Goal: Task Accomplishment & Management: Manage account settings

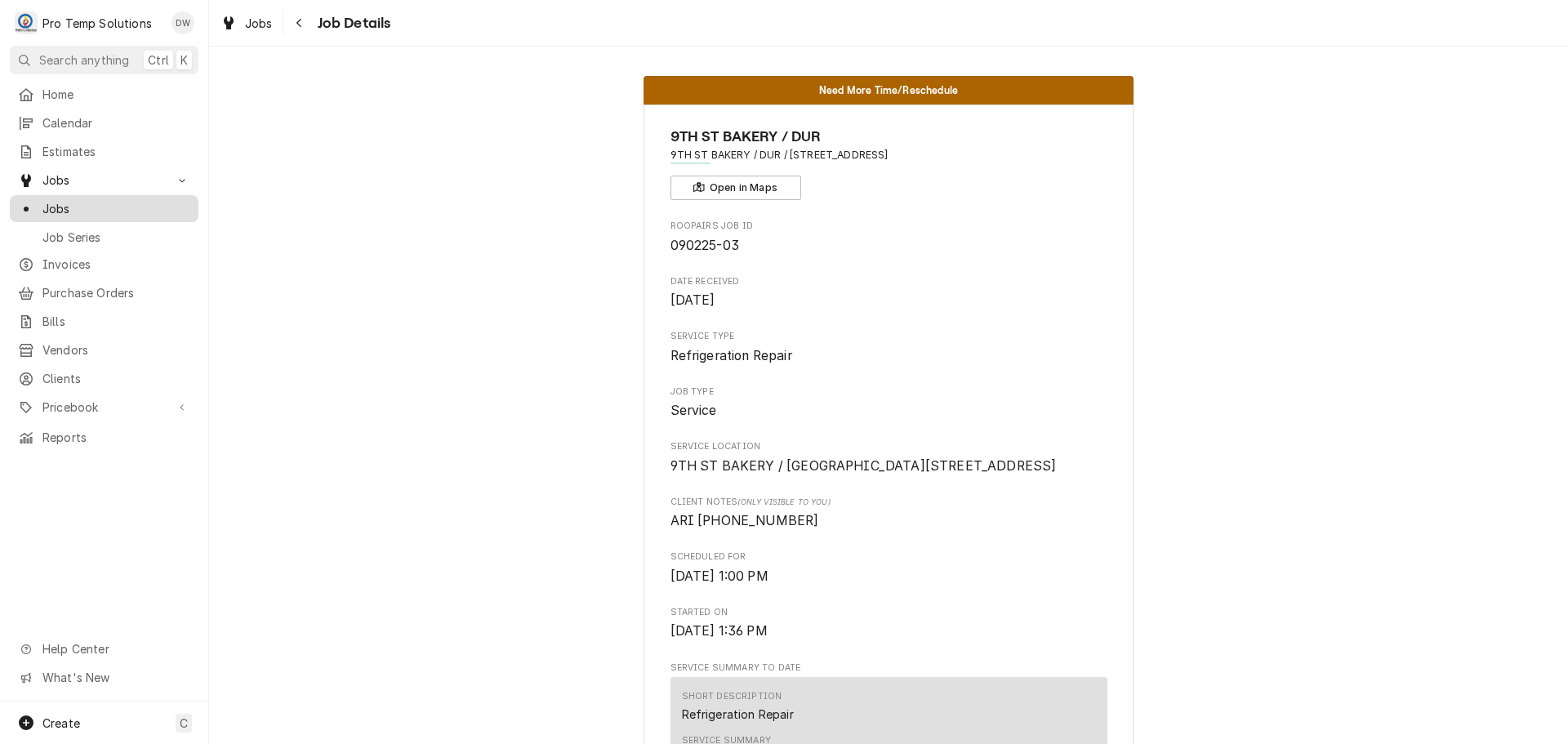
click at [60, 203] on span "Jobs" at bounding box center [116, 208] width 148 height 17
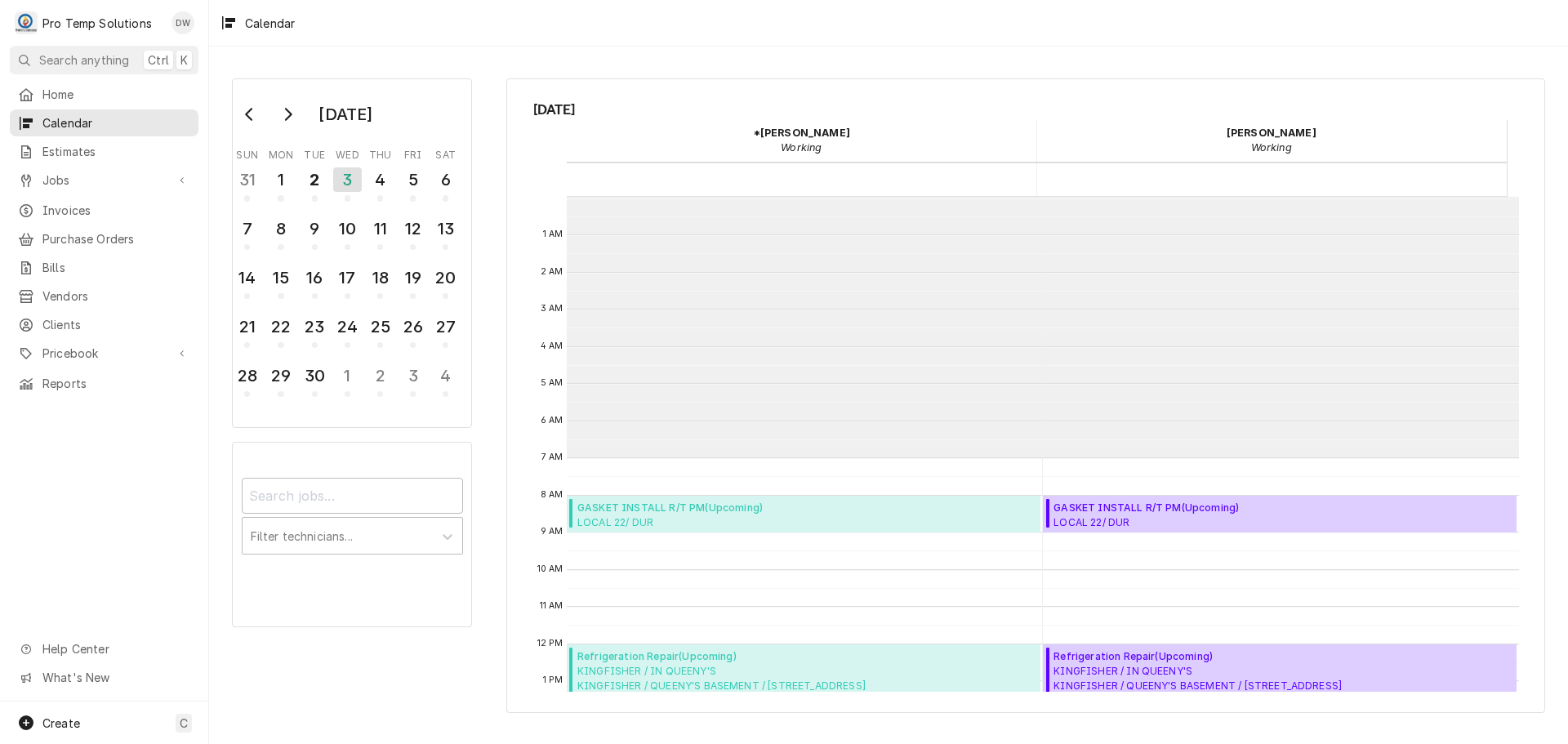
scroll to position [261, 0]
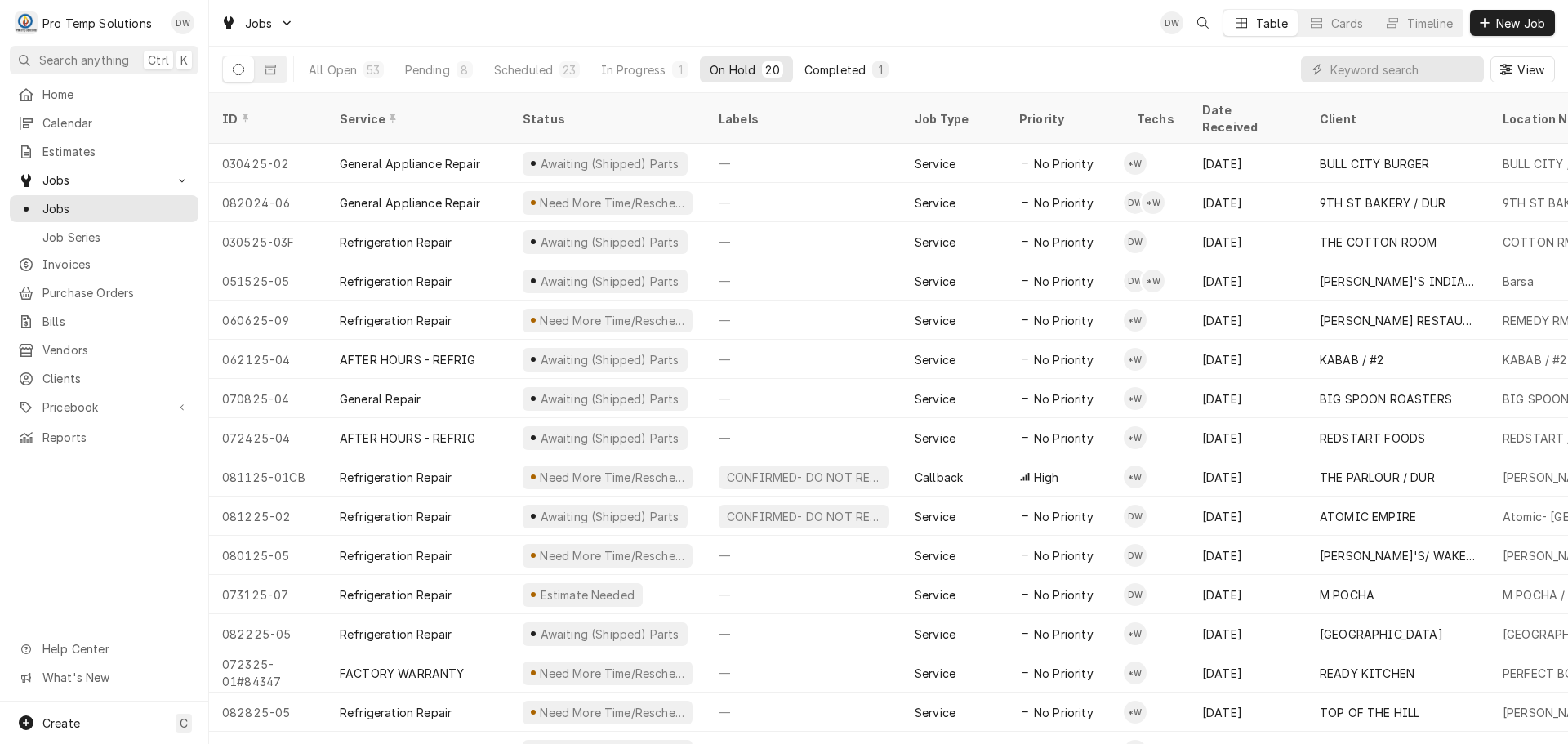
click at [834, 65] on div "Completed" at bounding box center [835, 69] width 61 height 17
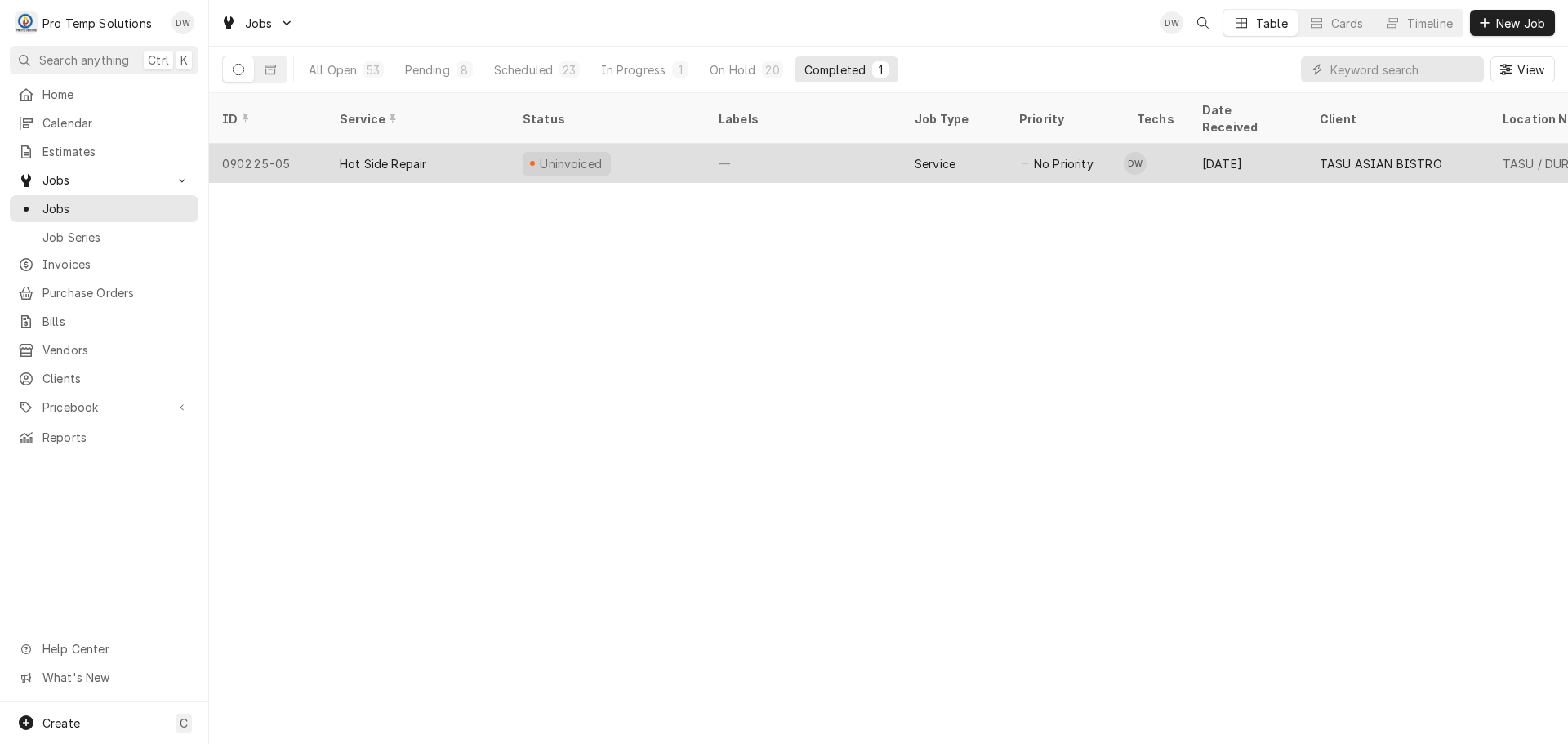
click at [823, 147] on div "—" at bounding box center [804, 164] width 196 height 39
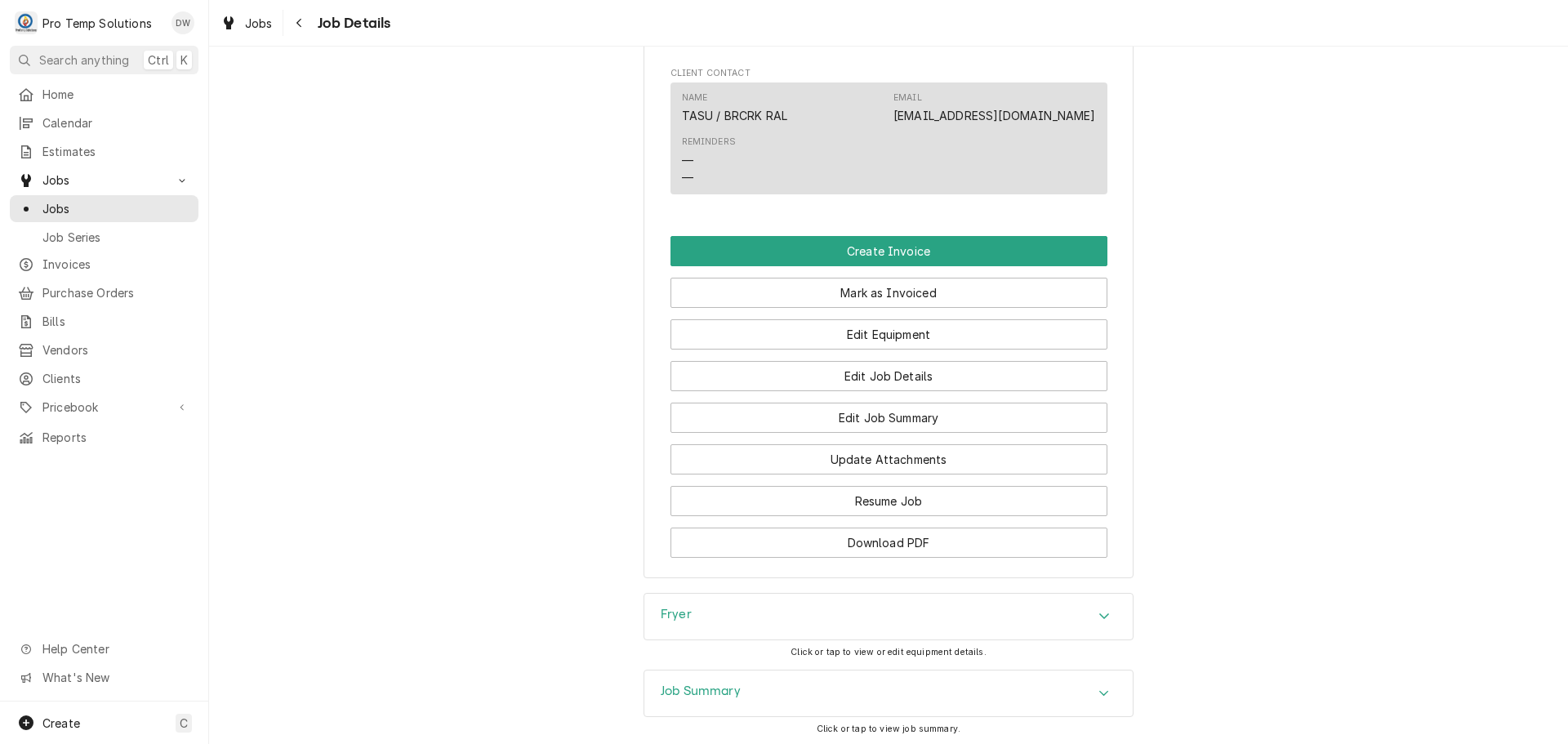
scroll to position [899, 0]
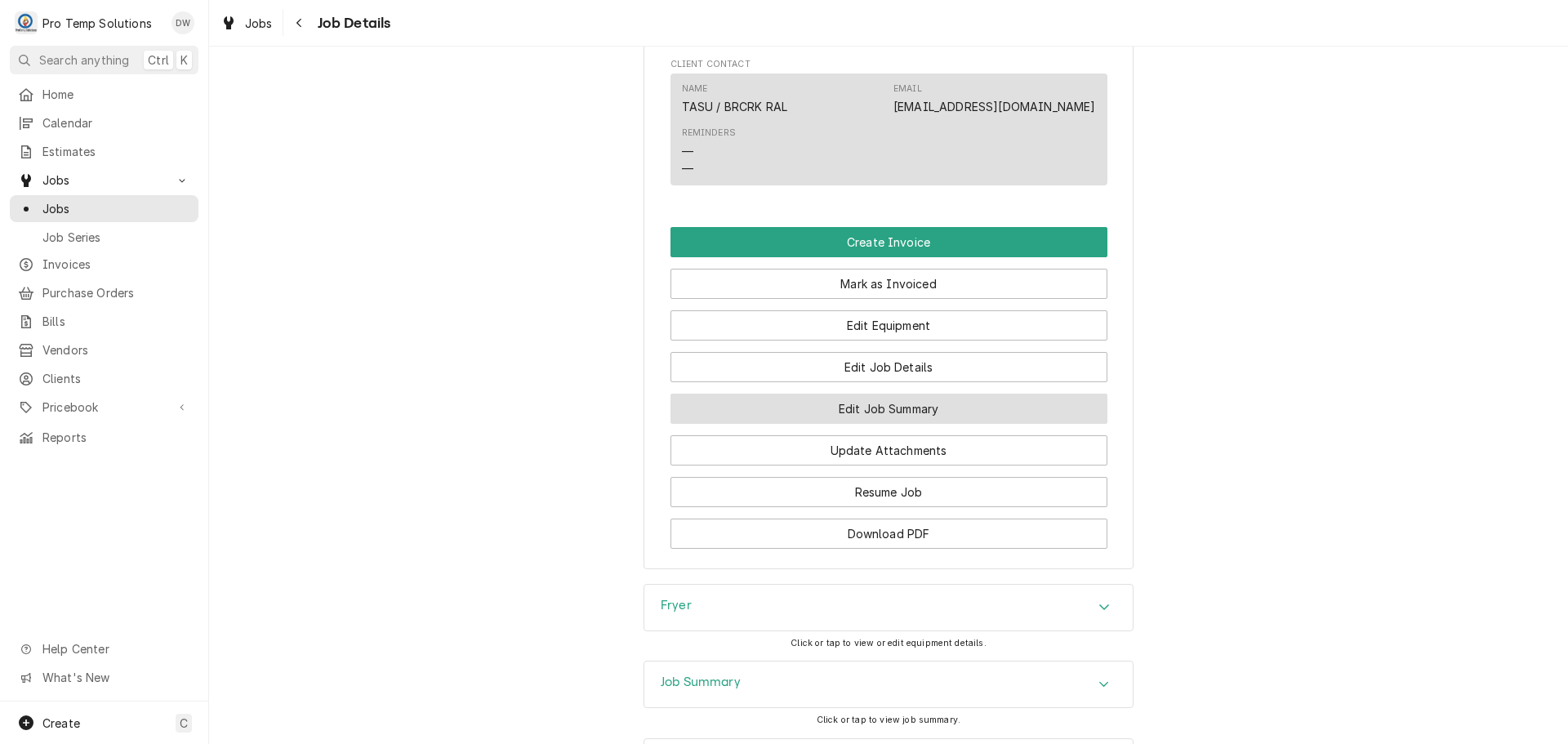
click at [870, 424] on button "Edit Job Summary" at bounding box center [889, 409] width 437 height 30
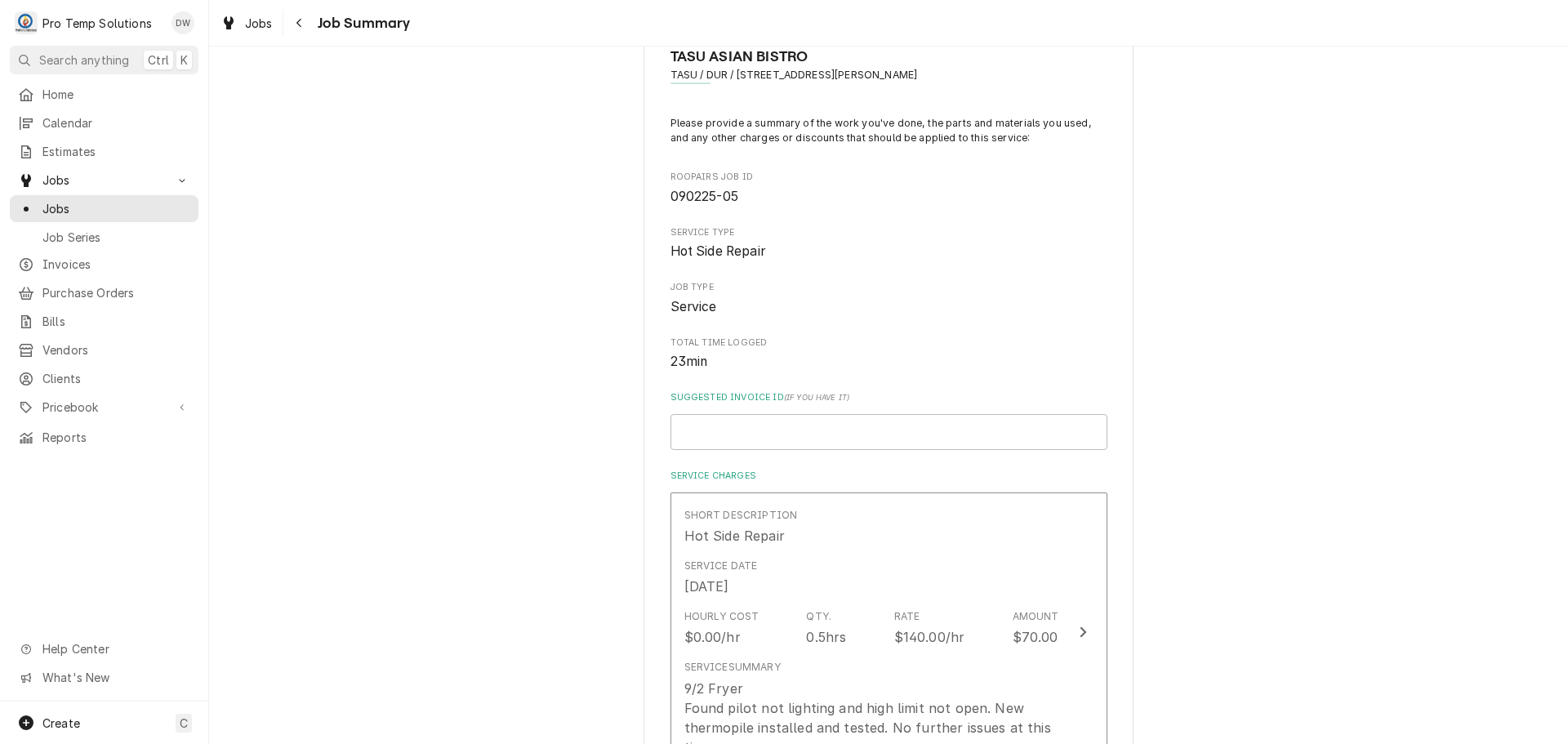
scroll to position [82, 0]
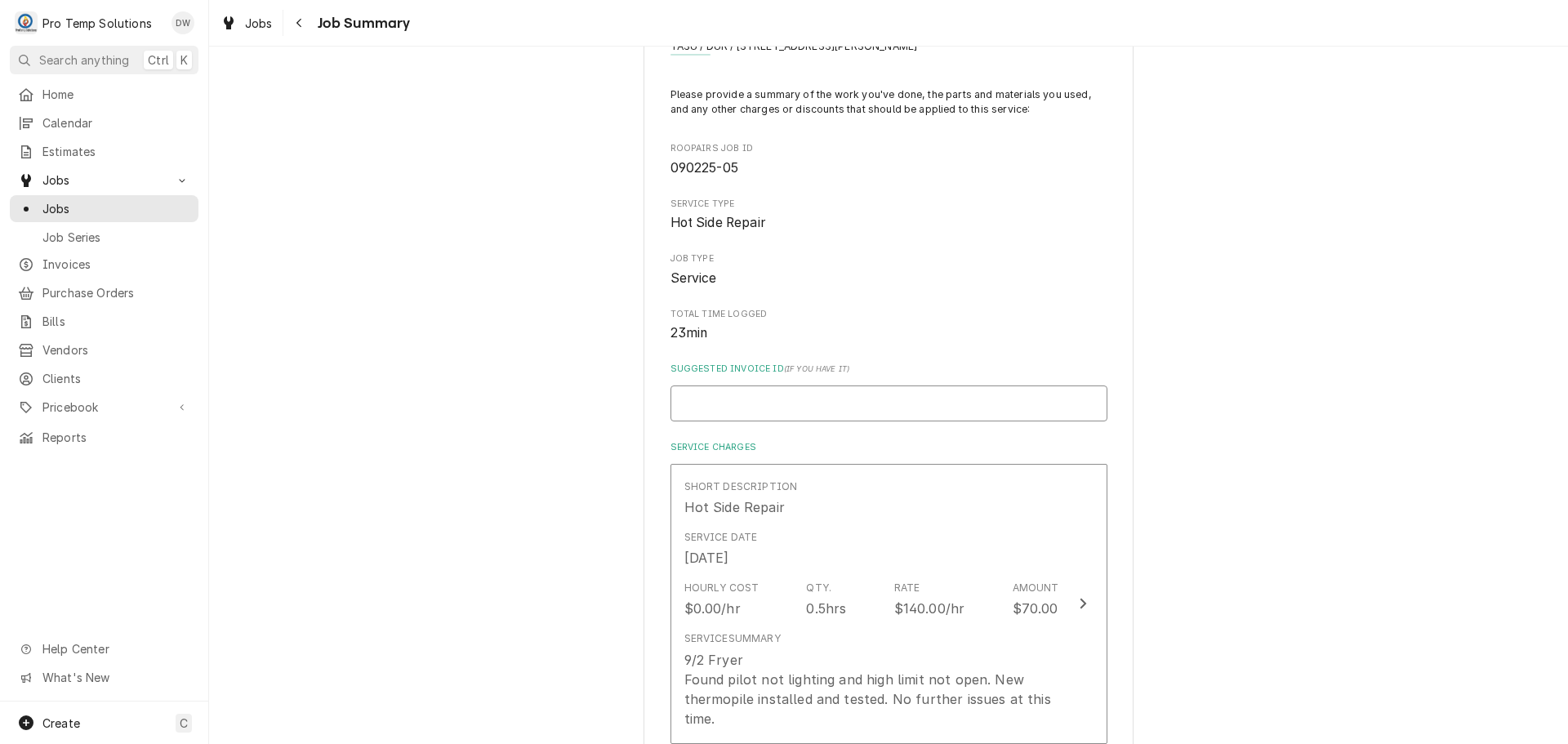
click at [790, 408] on input "Suggested Invoice ID ( if you have it )" at bounding box center [889, 404] width 437 height 36
type textarea "x"
type input "#"
type textarea "x"
type input "#0"
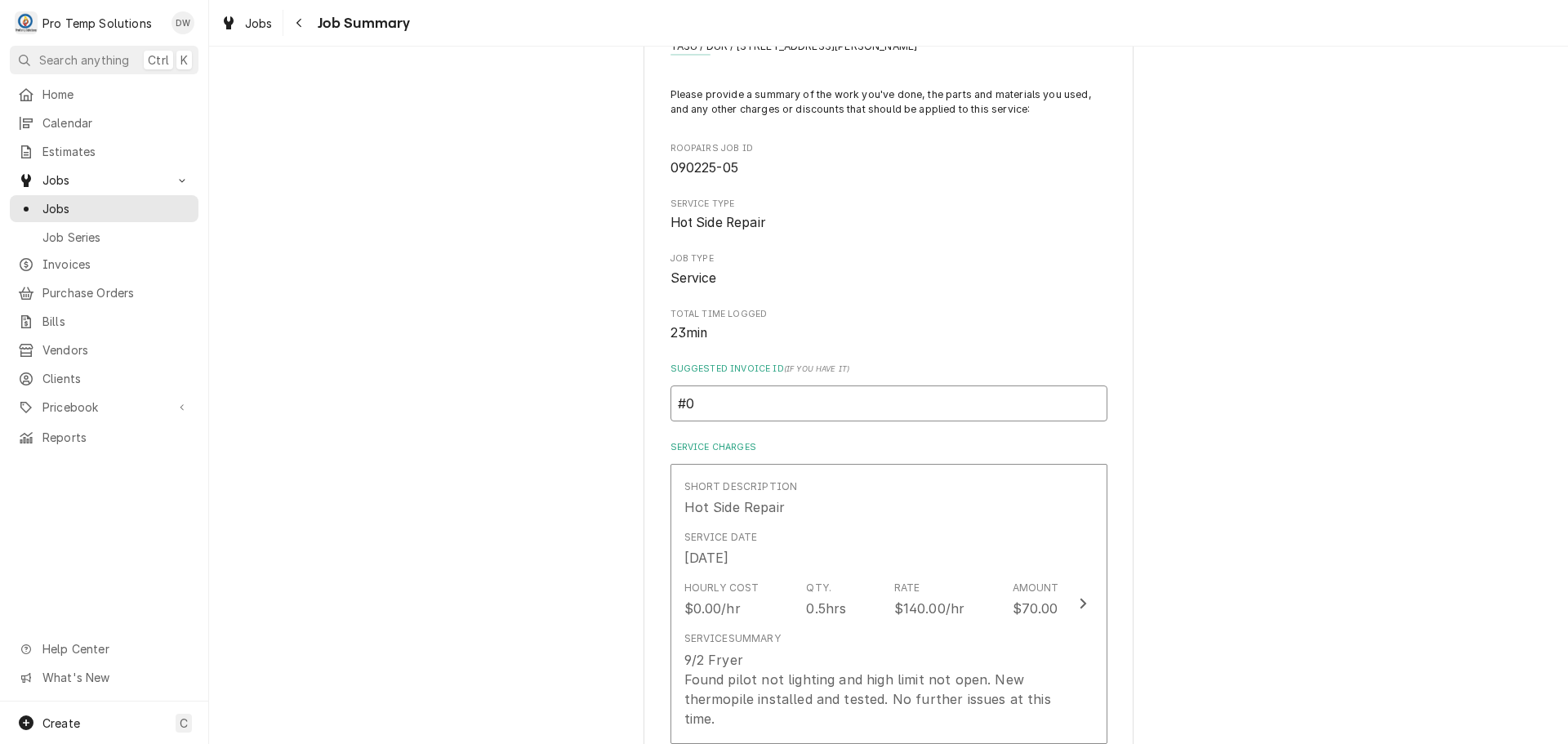
type textarea "x"
type input "#09"
type textarea "x"
type input "#090"
type textarea "x"
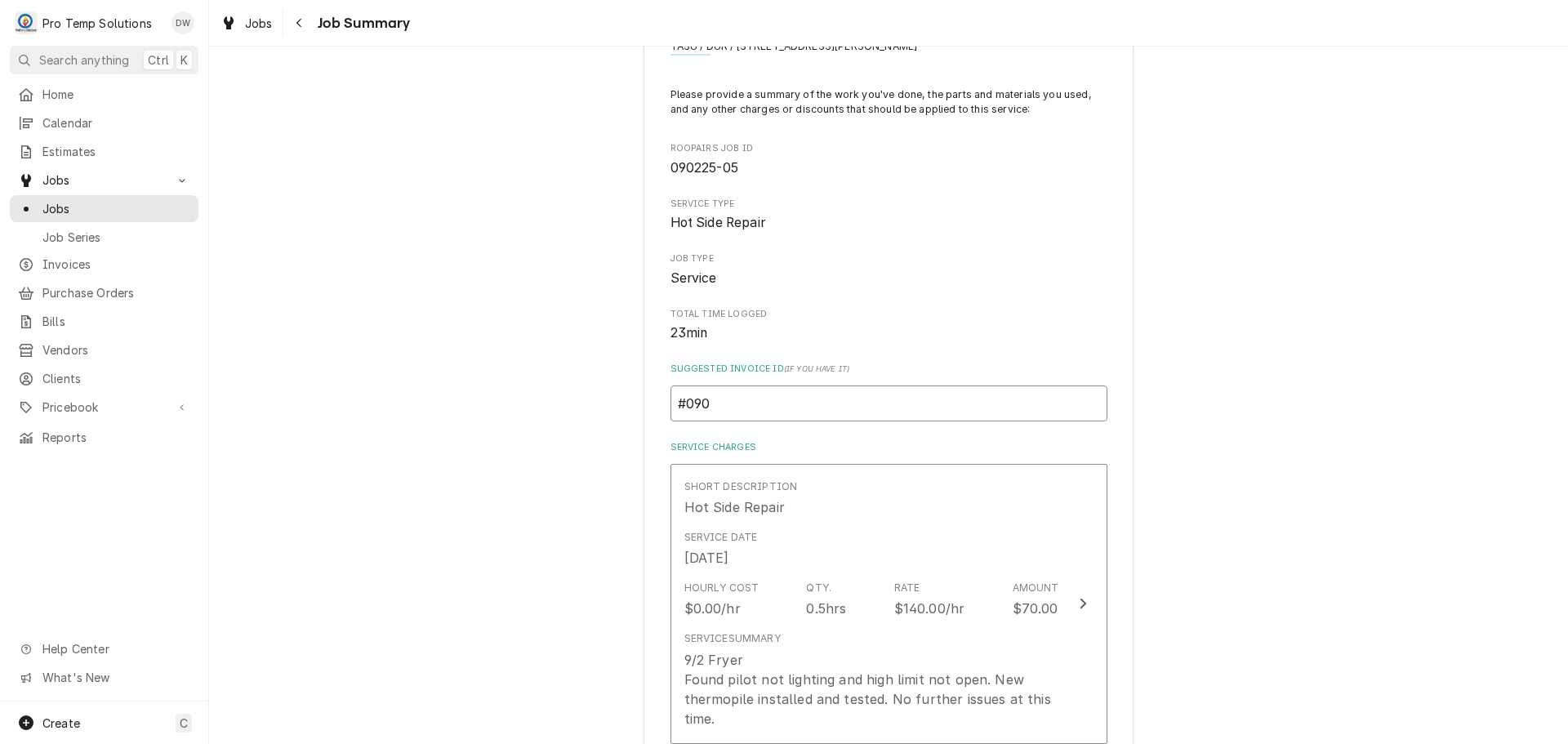
type input "#0902"
type textarea "x"
type input "#09022"
type textarea "x"
type input "#090225"
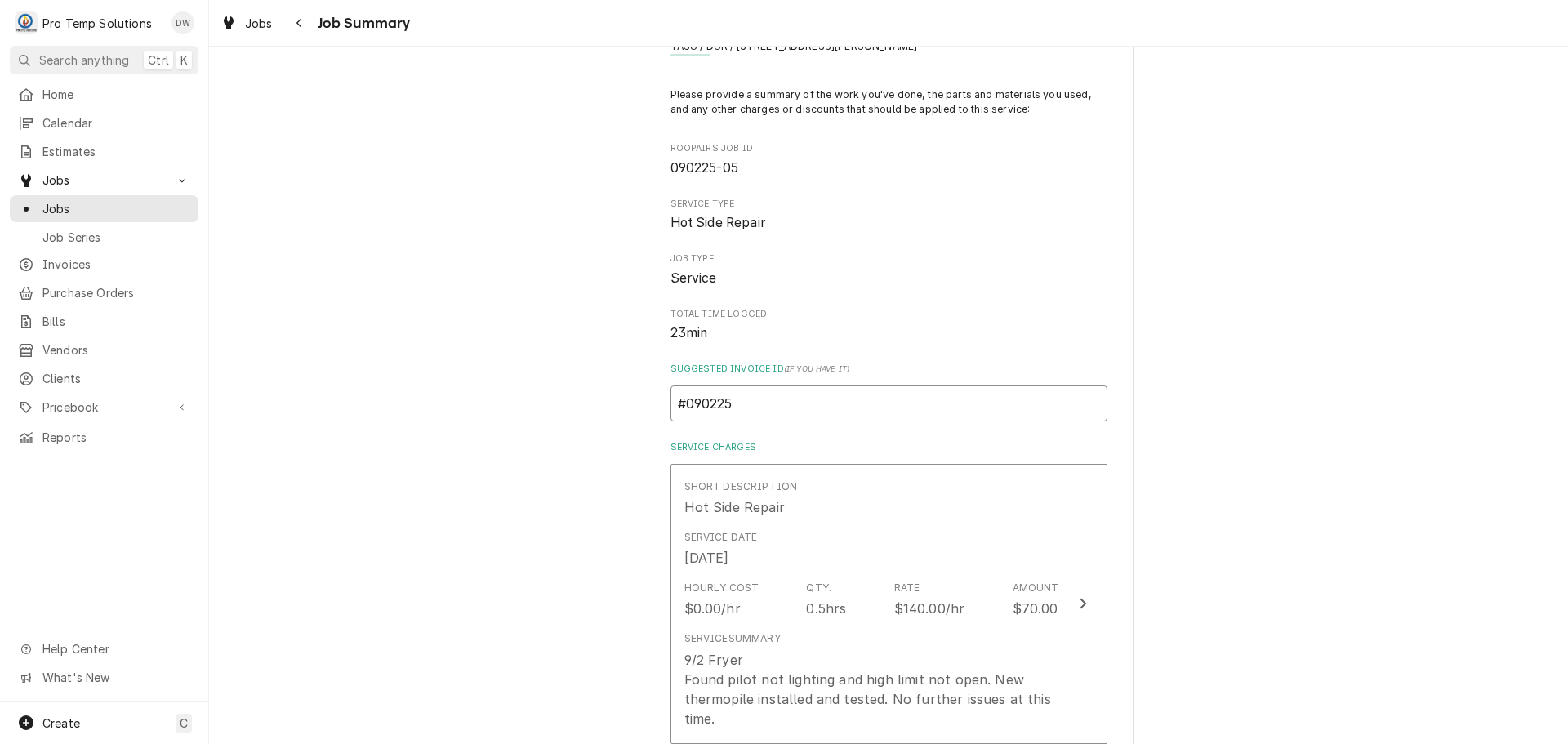
type textarea "x"
type input "#0902250"
type textarea "x"
type input "#09022500"
type textarea "x"
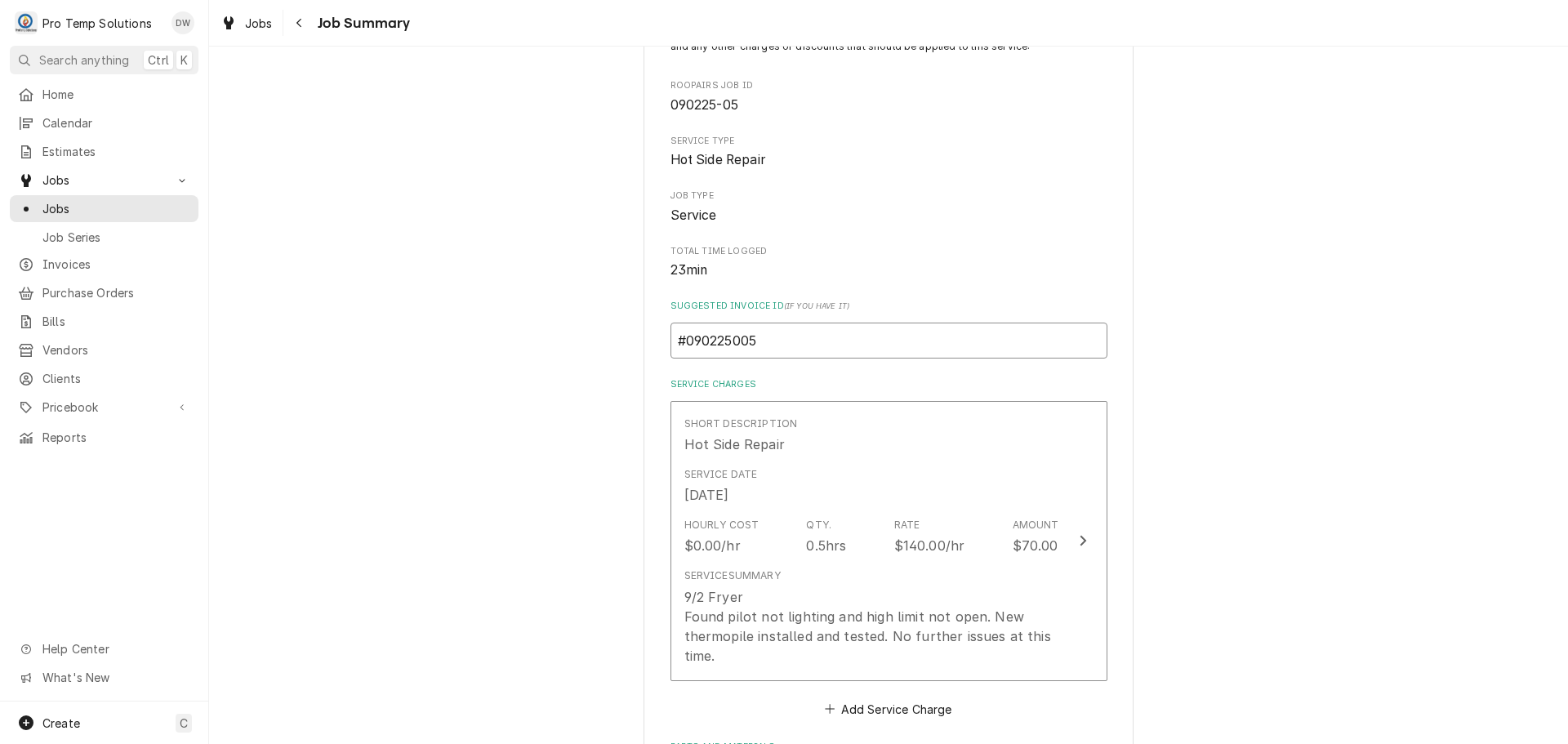
scroll to position [327, 0]
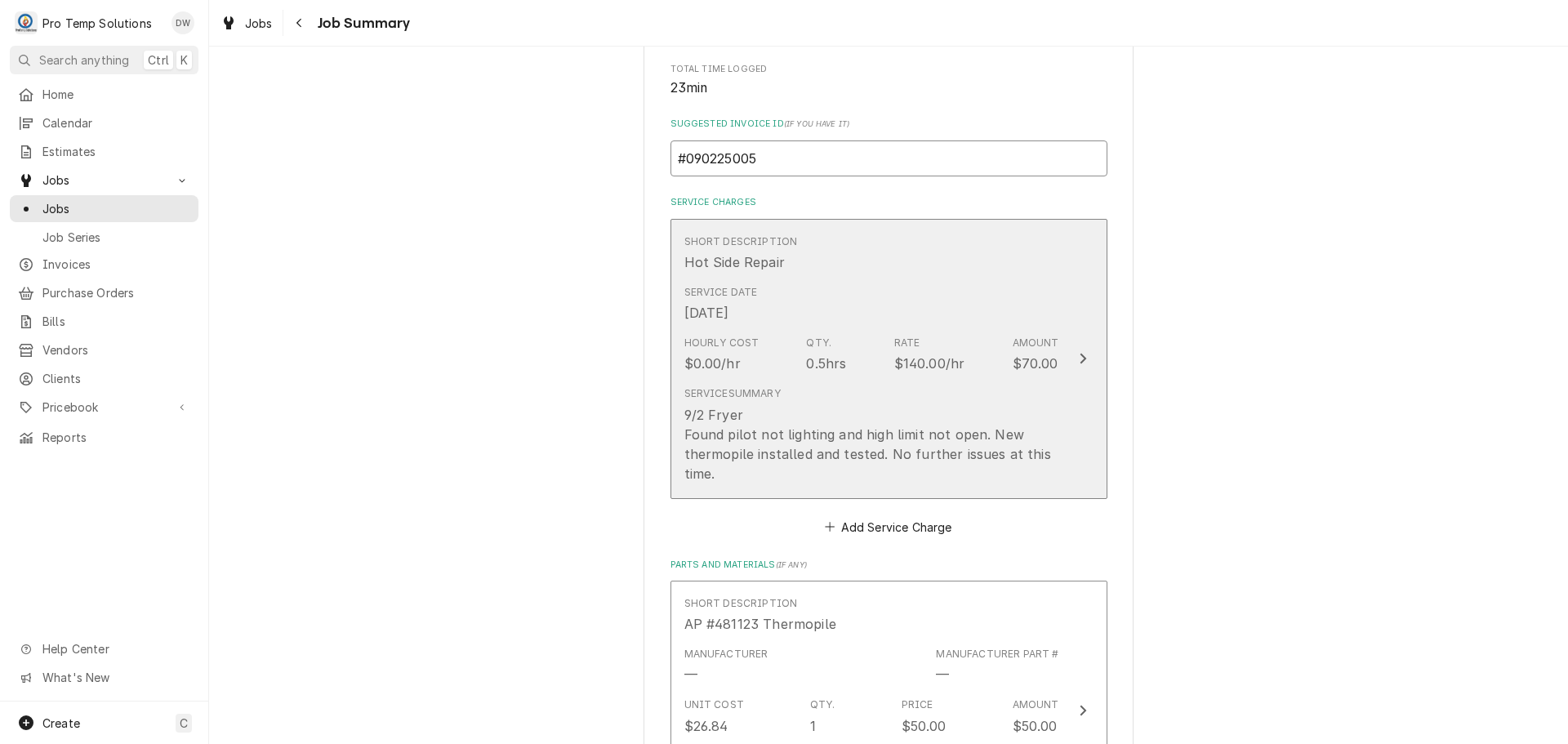
type input "#090225005"
click at [1080, 356] on icon "Update Line Item" at bounding box center [1083, 359] width 7 height 11
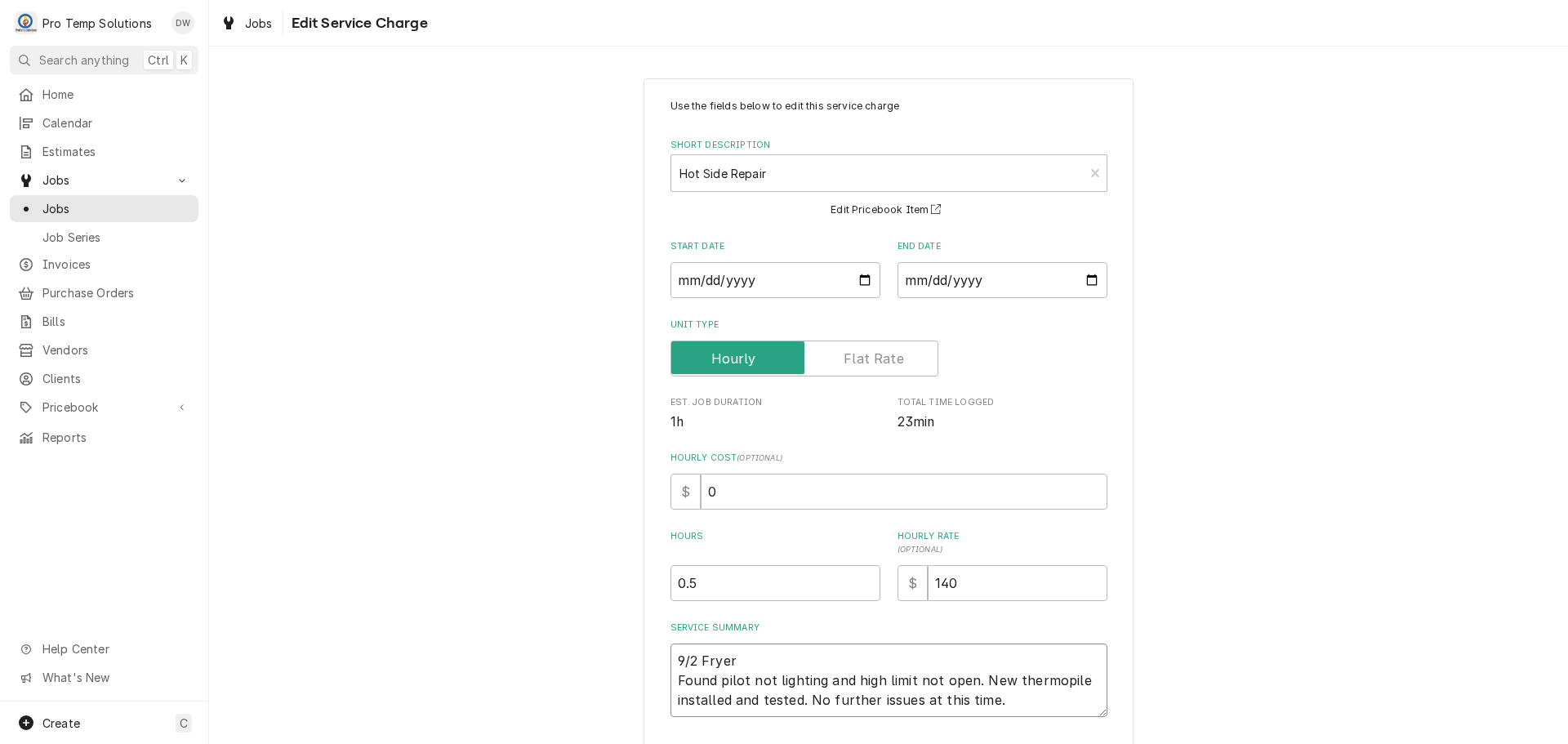
click at [741, 660] on textarea "9/2 Fryer Found pilot not lighting and high limit not open. New thermopile inst…" at bounding box center [889, 680] width 437 height 74
type textarea "x"
type textarea "9/2 Fryer 2 Found pilot not lighting and high limit not open. New thermopile in…"
type textarea "x"
type textarea "9/2 Fryer 20 Found pilot not lighting and high limit not open. New thermopile i…"
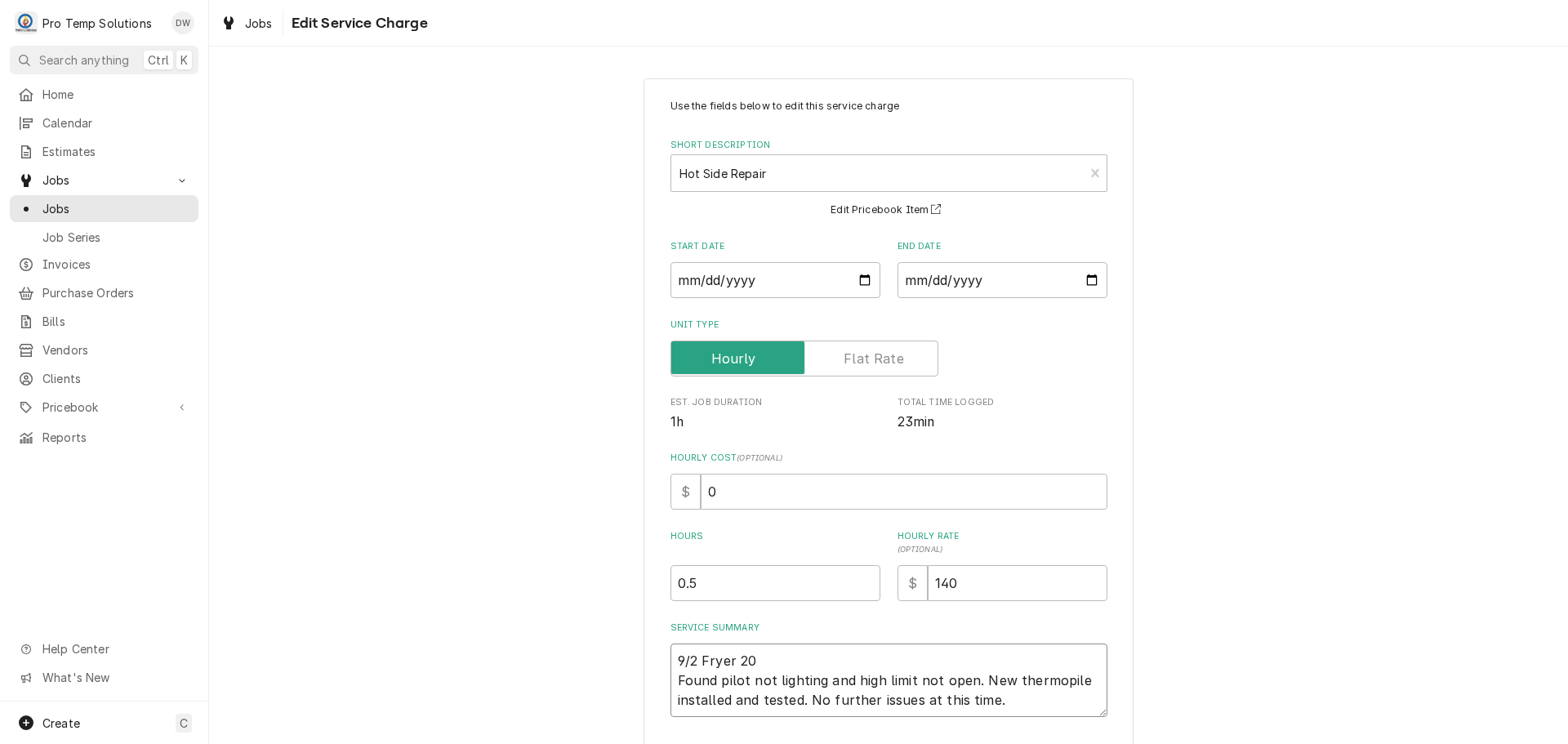
type textarea "x"
type textarea "9/2 Fryer 200 Found pilot not lighting and high limit not open. New thermopile …"
type textarea "x"
type textarea "9/2 Fryer 200- Found pilot not lighting and high limit not open. New thermopile…"
type textarea "x"
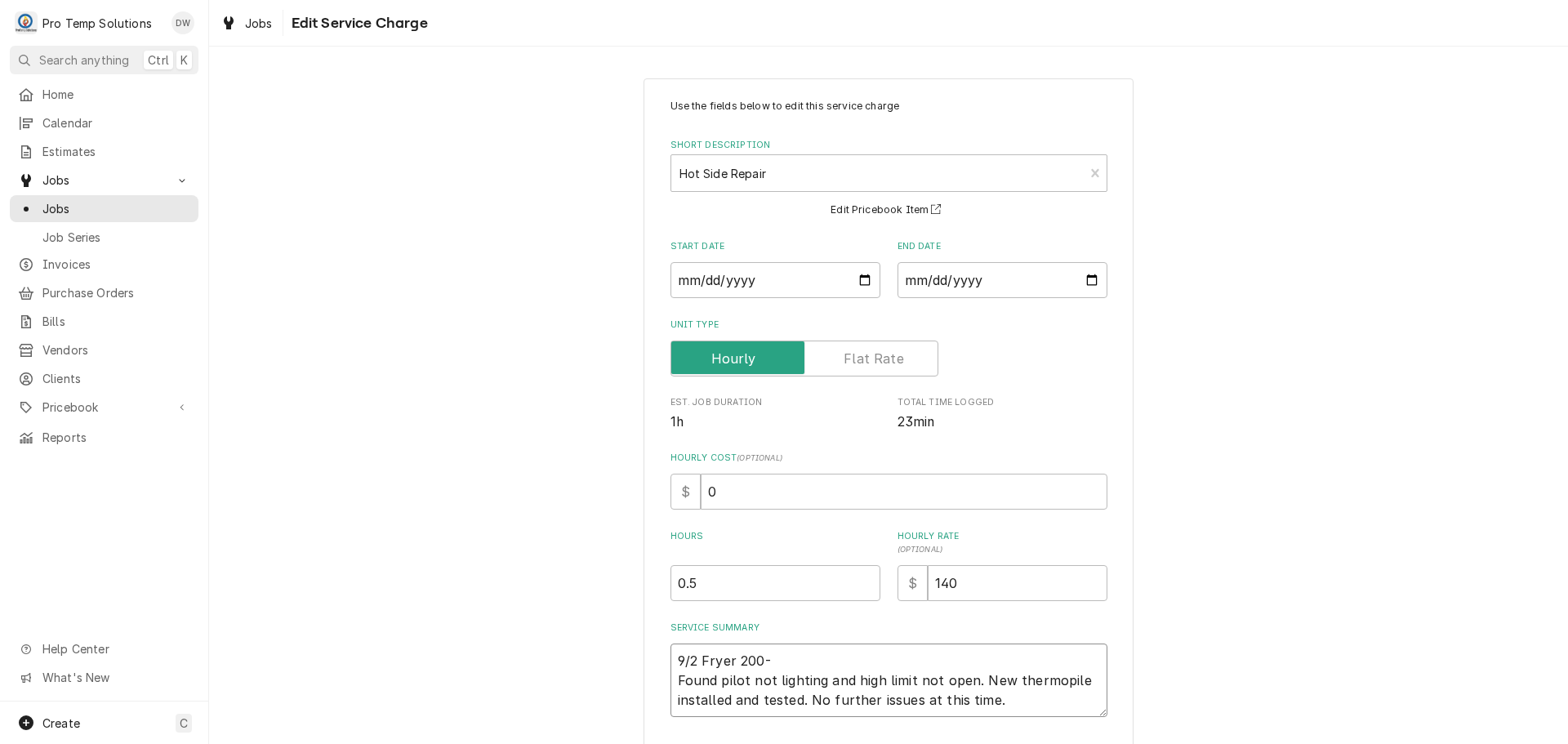
type textarea "9/2 Fryer 200-2 Found pilot not lighting and high limit not open. New thermopil…"
type textarea "x"
type textarea "9/2 Fryer 200-23 Found pilot not lighting and high limit not open. New thermopi…"
type textarea "x"
type textarea "9/2 Fryer 200-230 Found pilot not lighting and high limit not open. New thermop…"
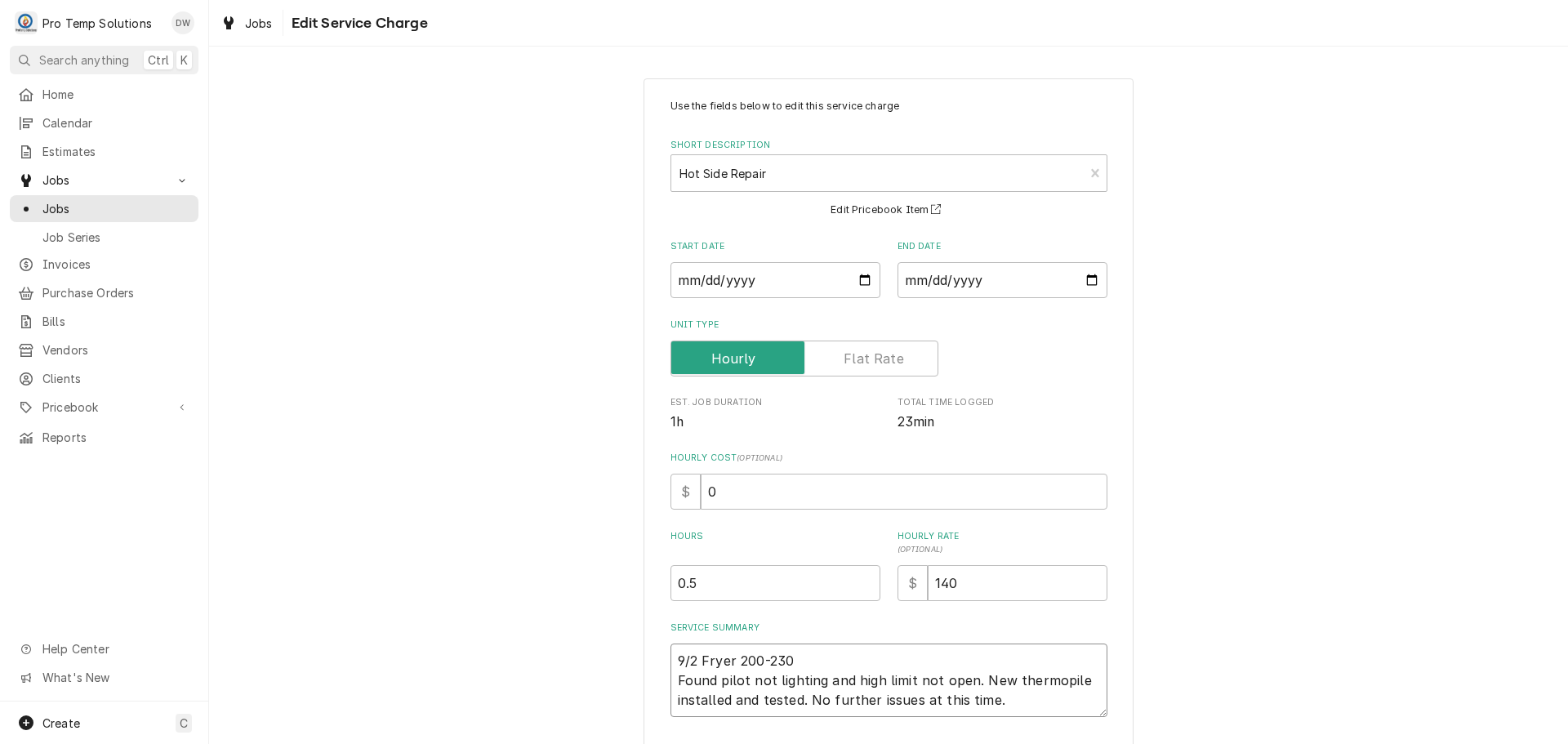
type textarea "x"
type textarea "9/2 Fryer 200-230 Found pilot not lighting and high limit not open. New thermop…"
type textarea "x"
type textarea "9/2 Fryer 200-230 K Found pilot not lighting and high limit not open. New therm…"
type textarea "x"
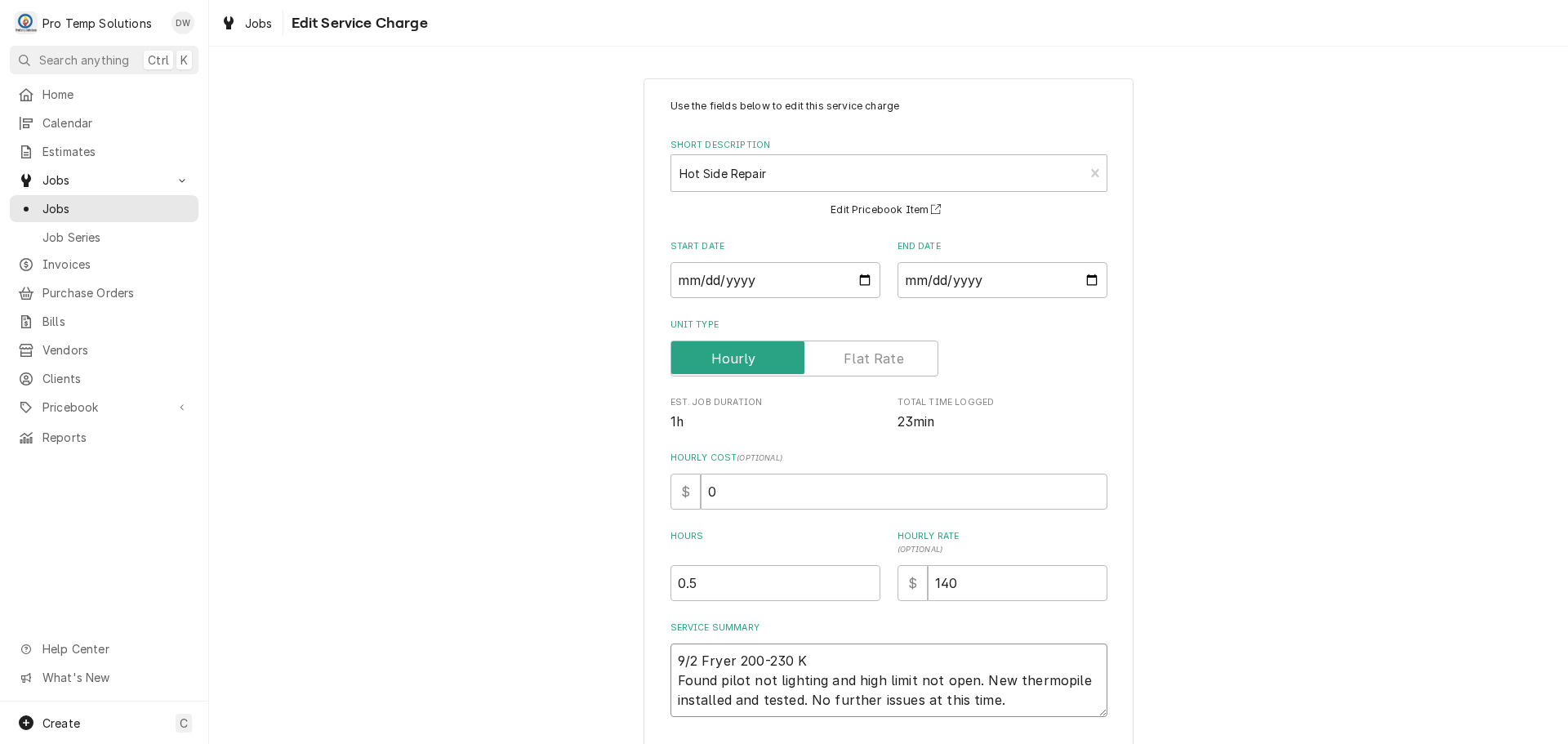
type textarea "9/2 Fryer 200-230 KO Found pilot not lighting and high limit not open. New ther…"
type textarea "x"
type textarea "9/2 Fryer 200-230 KOT Found pilot not lighting and high limit not open. New the…"
type textarea "x"
type textarea "9/2 Fryer 200-230 KOTY Found pilot not lighting and high limit not open. New th…"
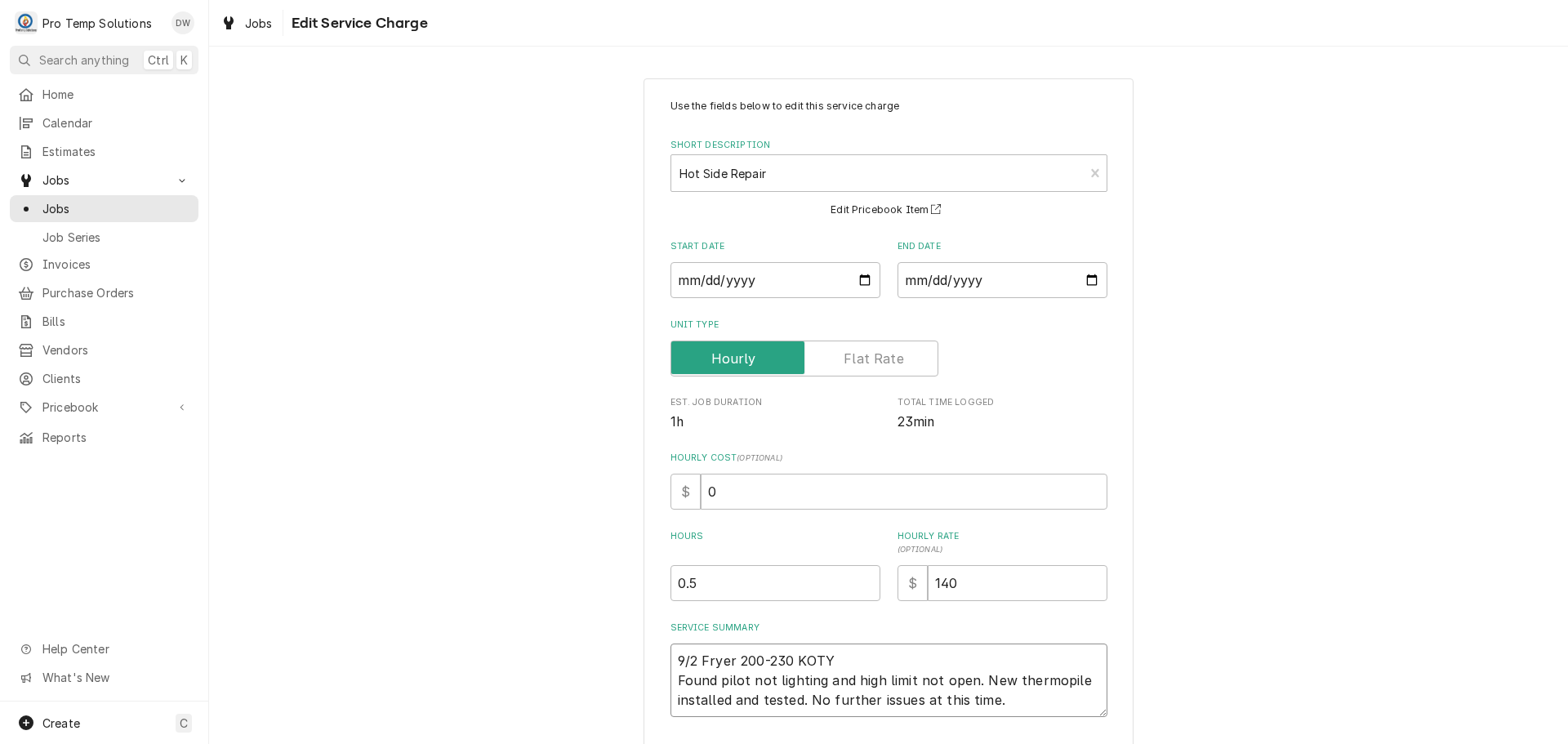
type textarea "x"
type textarea "9/2 Fryer 200-230 KOTY Found pilot not lighting and high limit not open. New th…"
click at [724, 487] on input "0" at bounding box center [903, 491] width 406 height 36
type textarea "x"
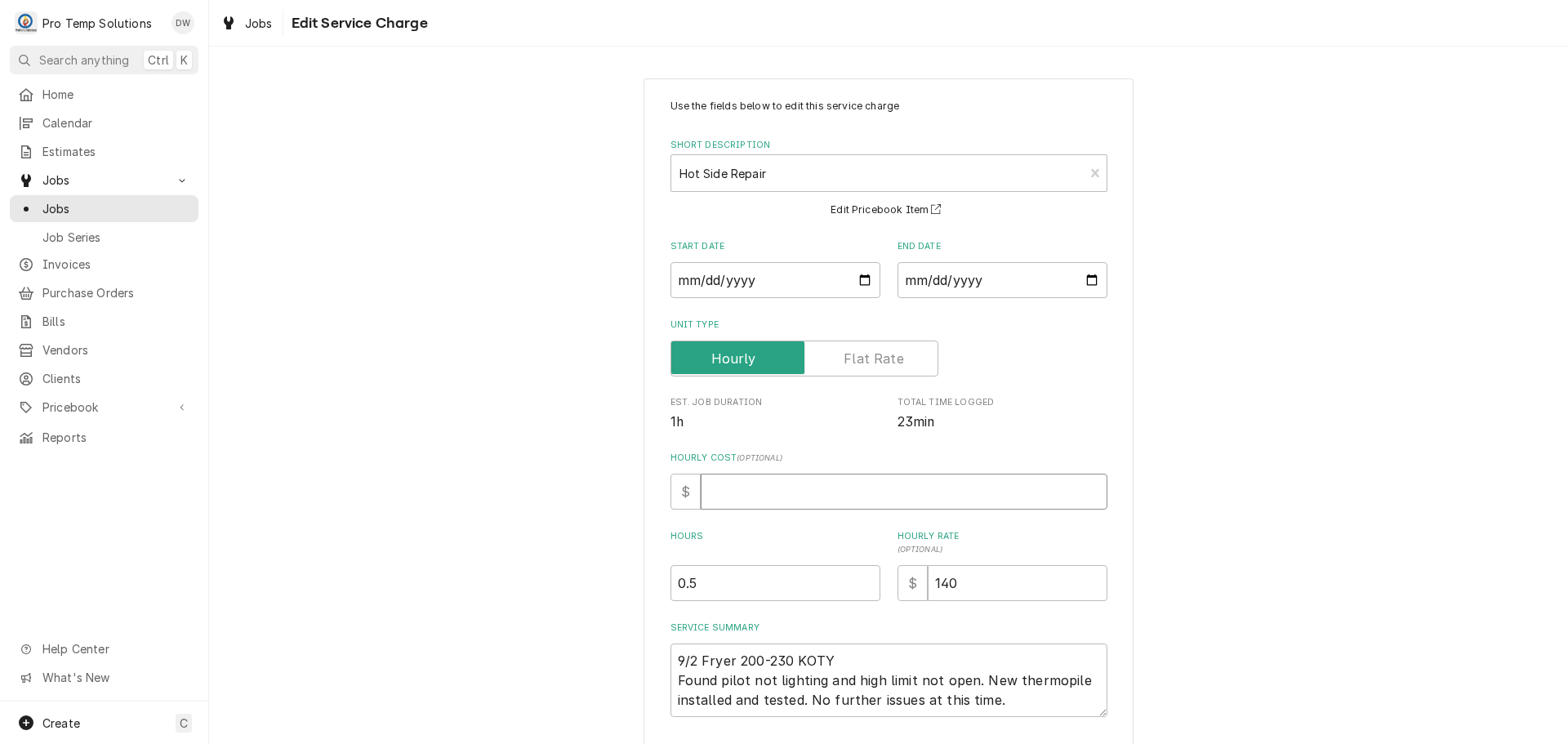
type input "1"
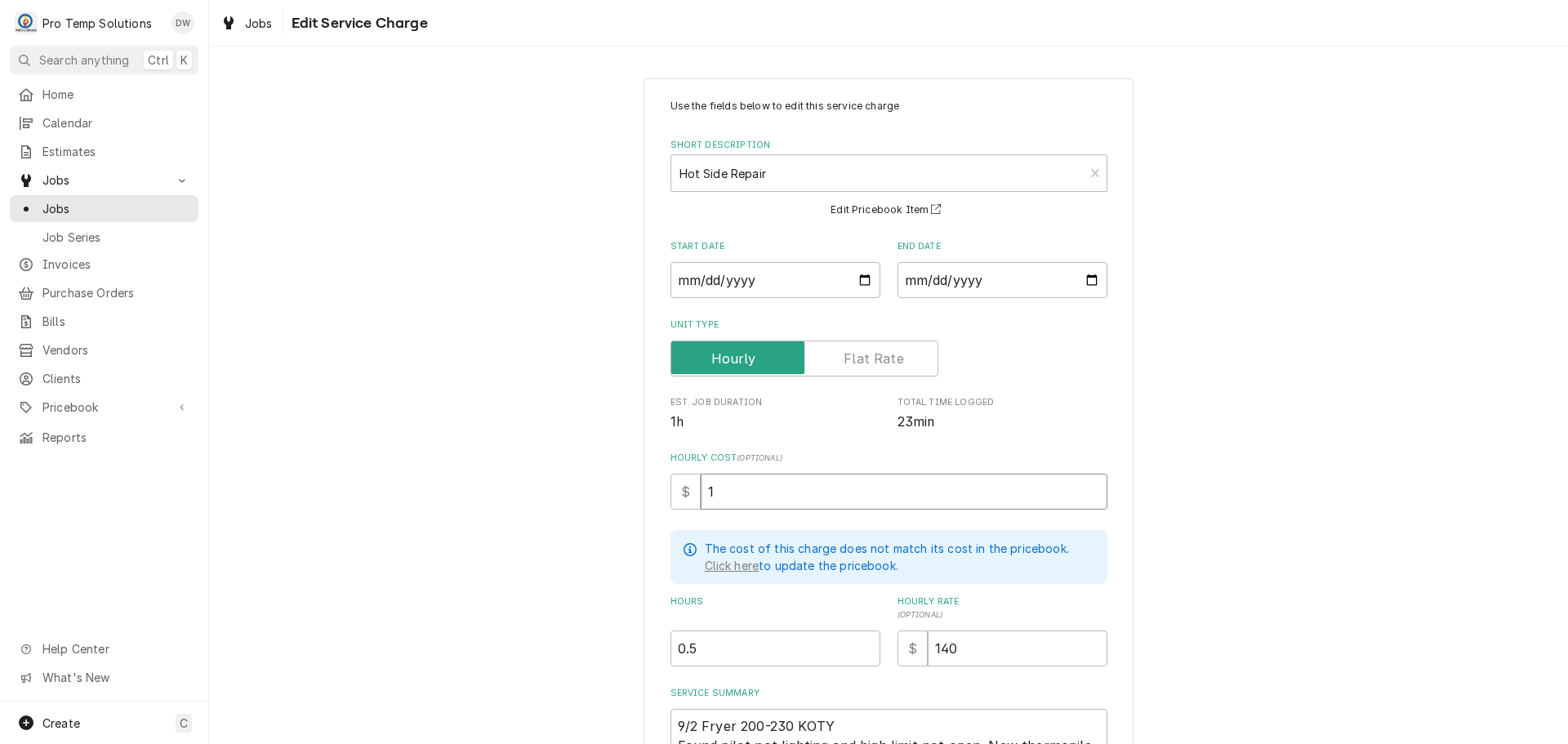
type textarea "x"
type input "18"
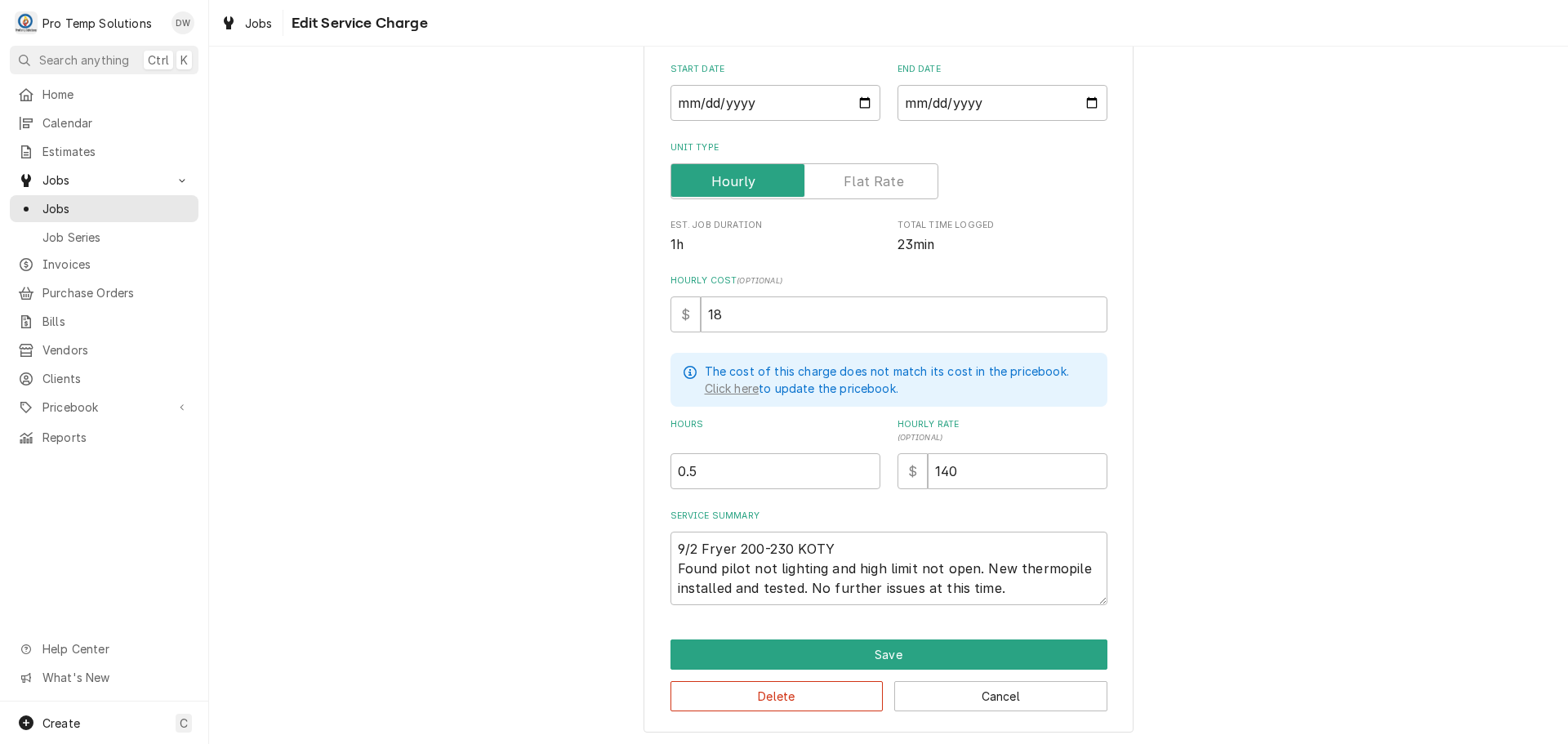
scroll to position [178, 0]
click at [875, 652] on button "Save" at bounding box center [889, 653] width 437 height 30
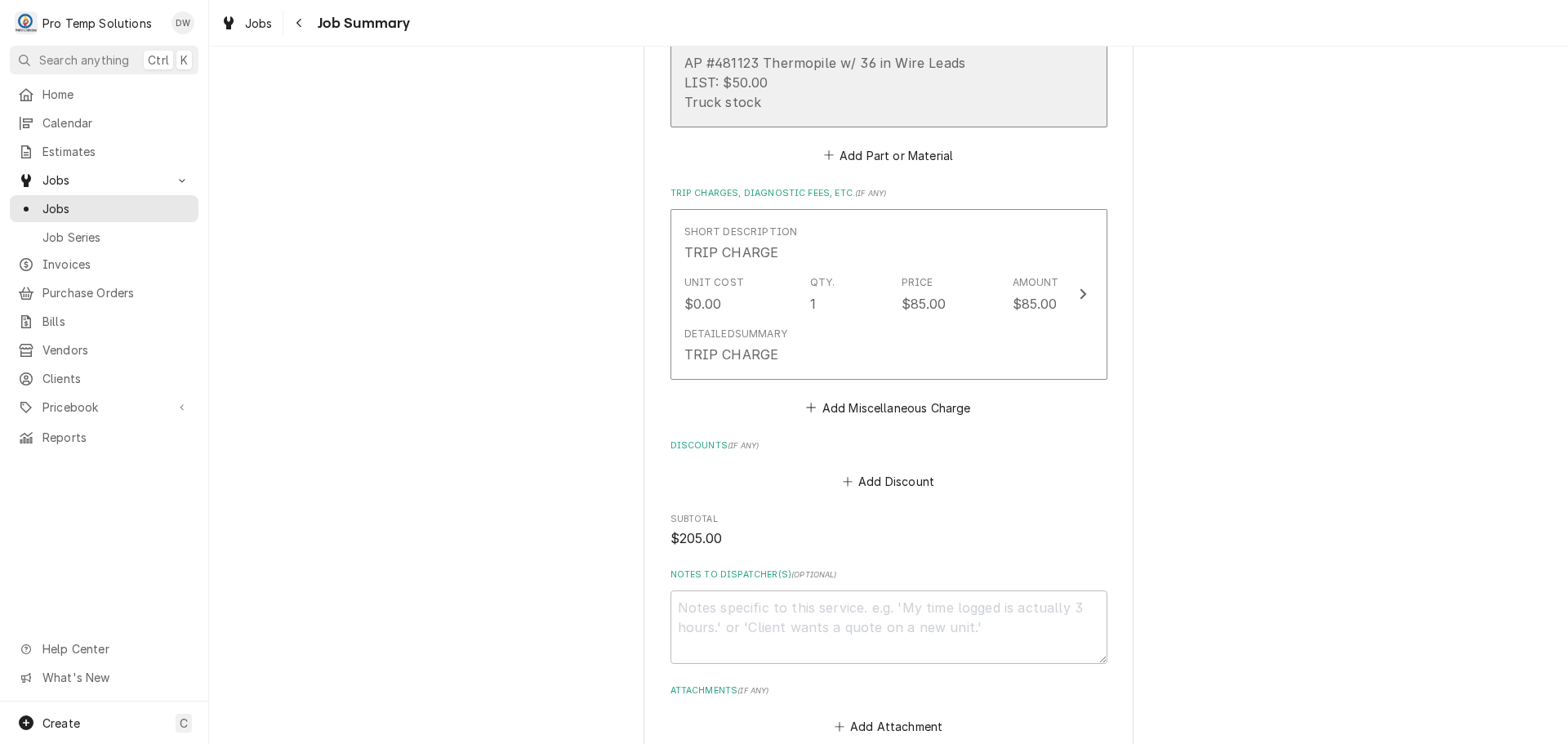
scroll to position [1062, 0]
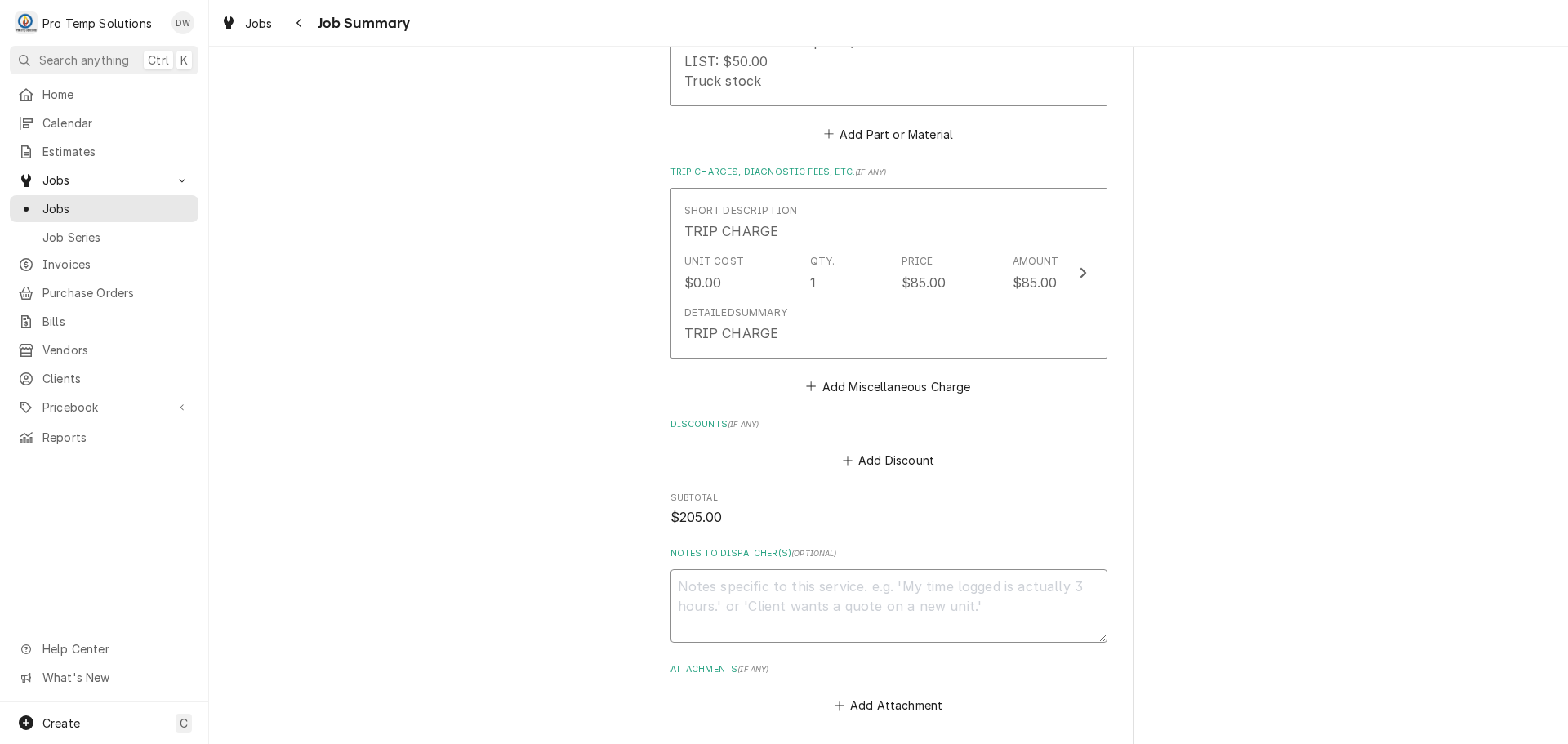
click at [689, 600] on textarea "Notes to Dispatcher(s) ( optional )" at bounding box center [889, 606] width 437 height 74
type textarea "x"
type textarea "#"
type textarea "x"
type textarea "#0"
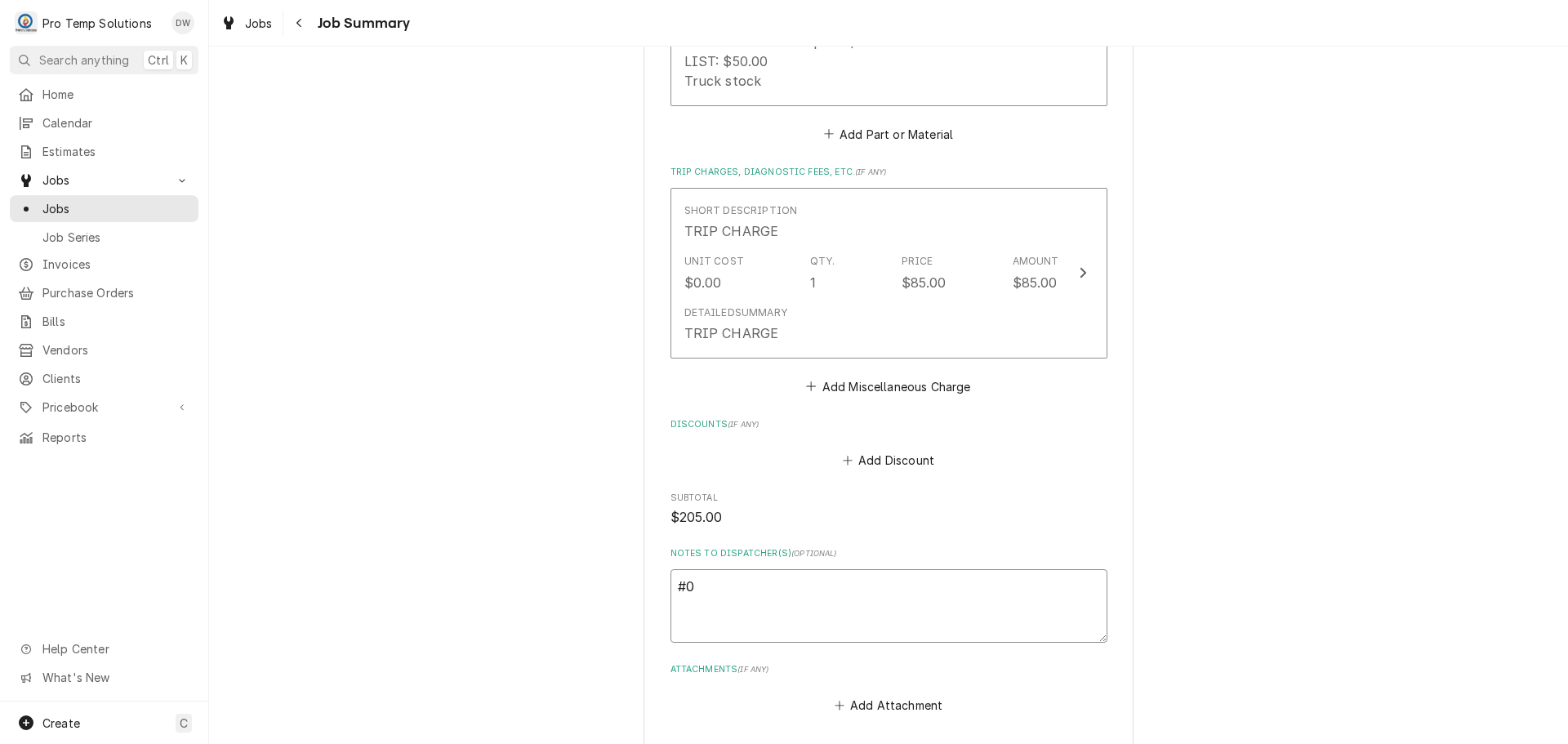
type textarea "x"
type textarea "#09"
type textarea "x"
type textarea "#092"
type textarea "x"
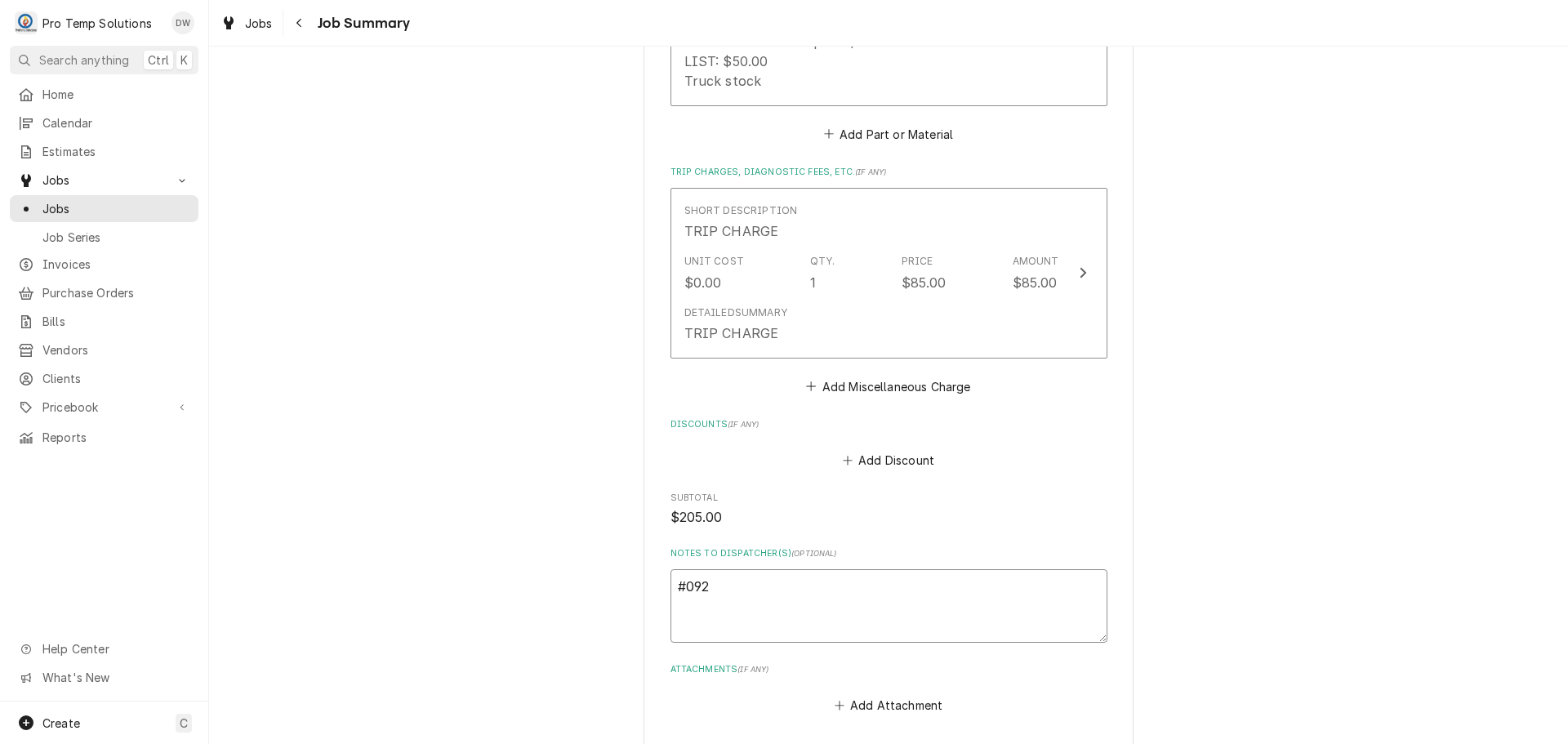
type textarea "#09"
type textarea "x"
type textarea "#090"
type textarea "x"
type textarea "#0902"
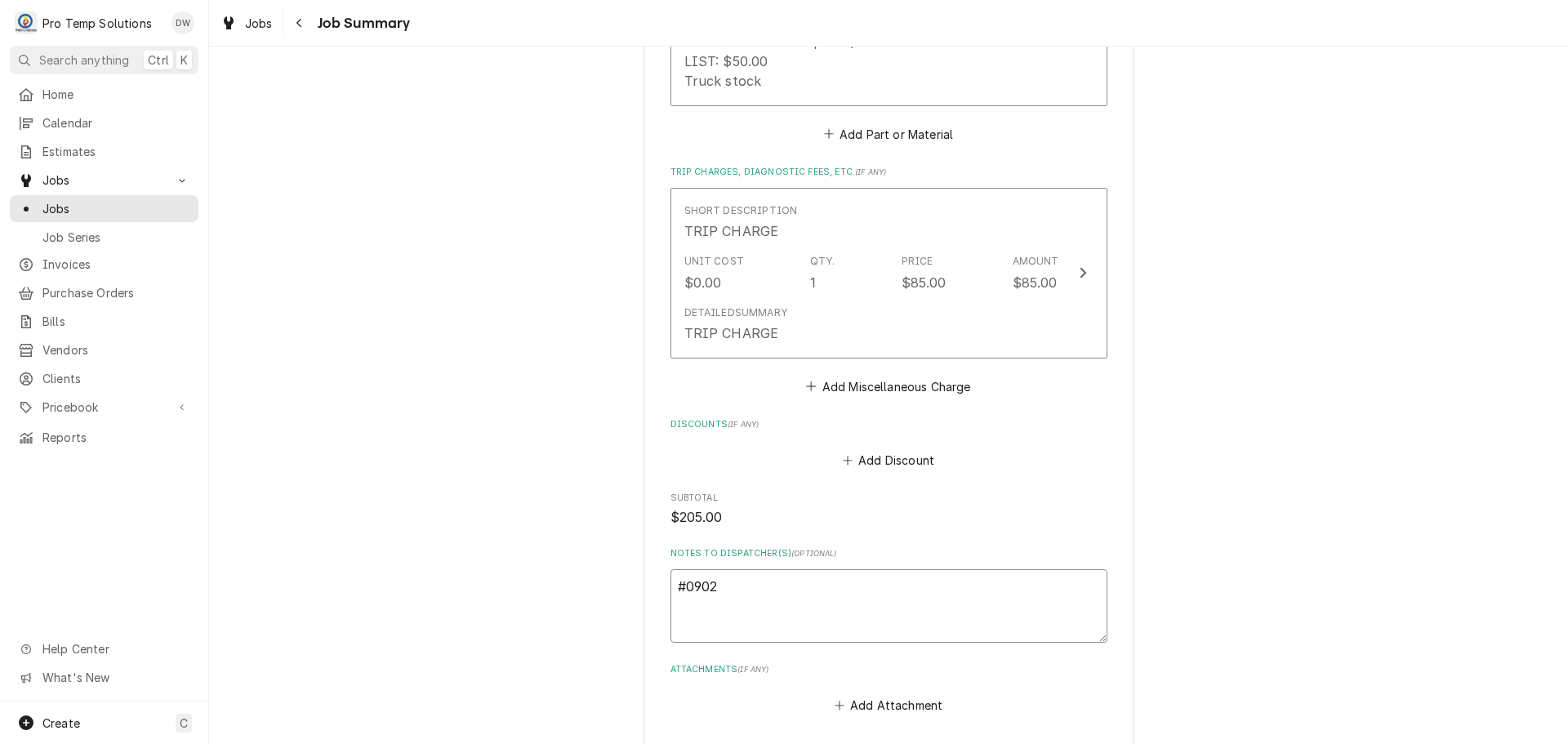
type textarea "x"
type textarea "#09022"
type textarea "x"
type textarea "#090225"
type textarea "x"
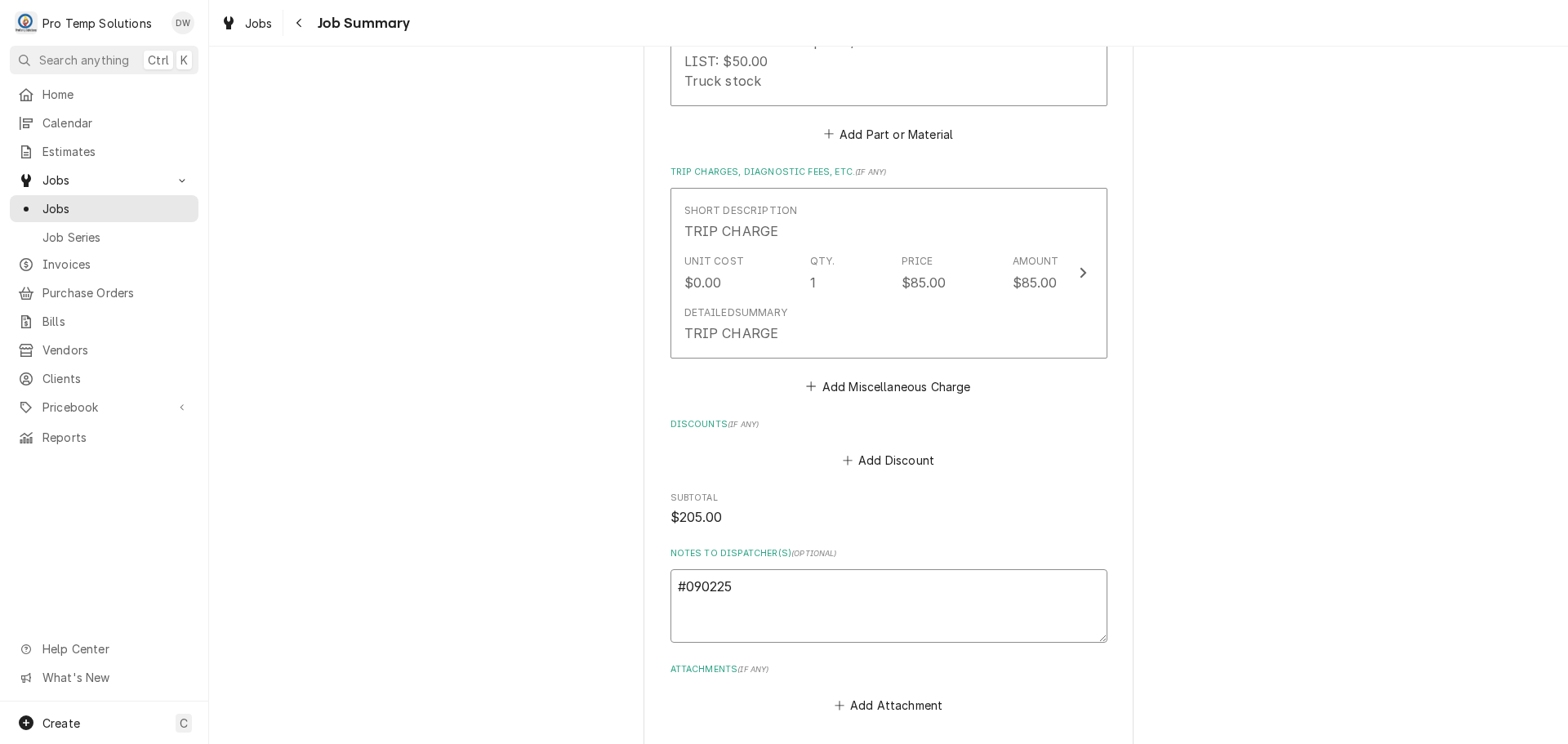
type textarea "#0902250"
type textarea "x"
type textarea "#09022500"
type textarea "x"
type textarea "#090225005"
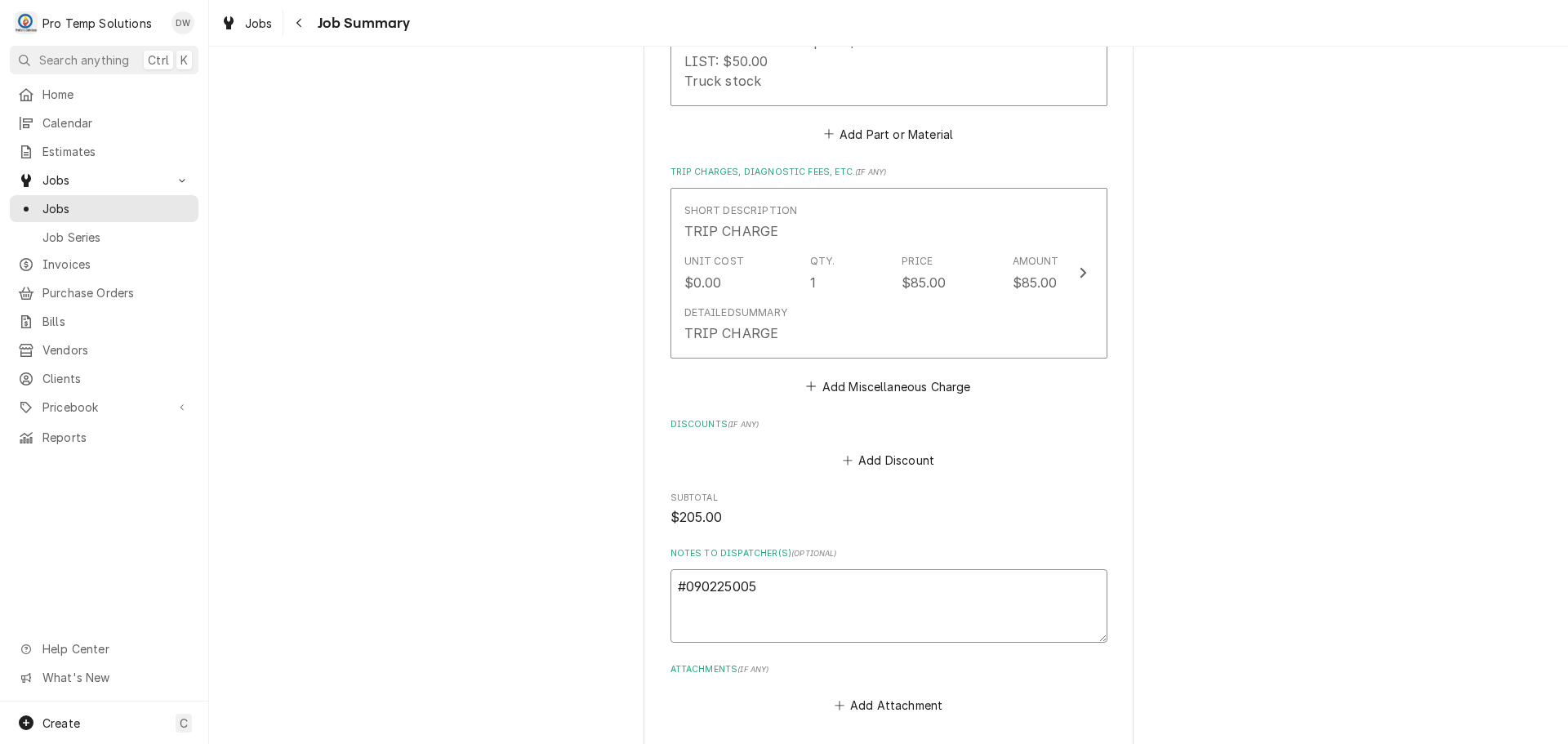
type textarea "x"
type textarea "#090225005"
type textarea "x"
type textarea "#090225005 T"
type textarea "x"
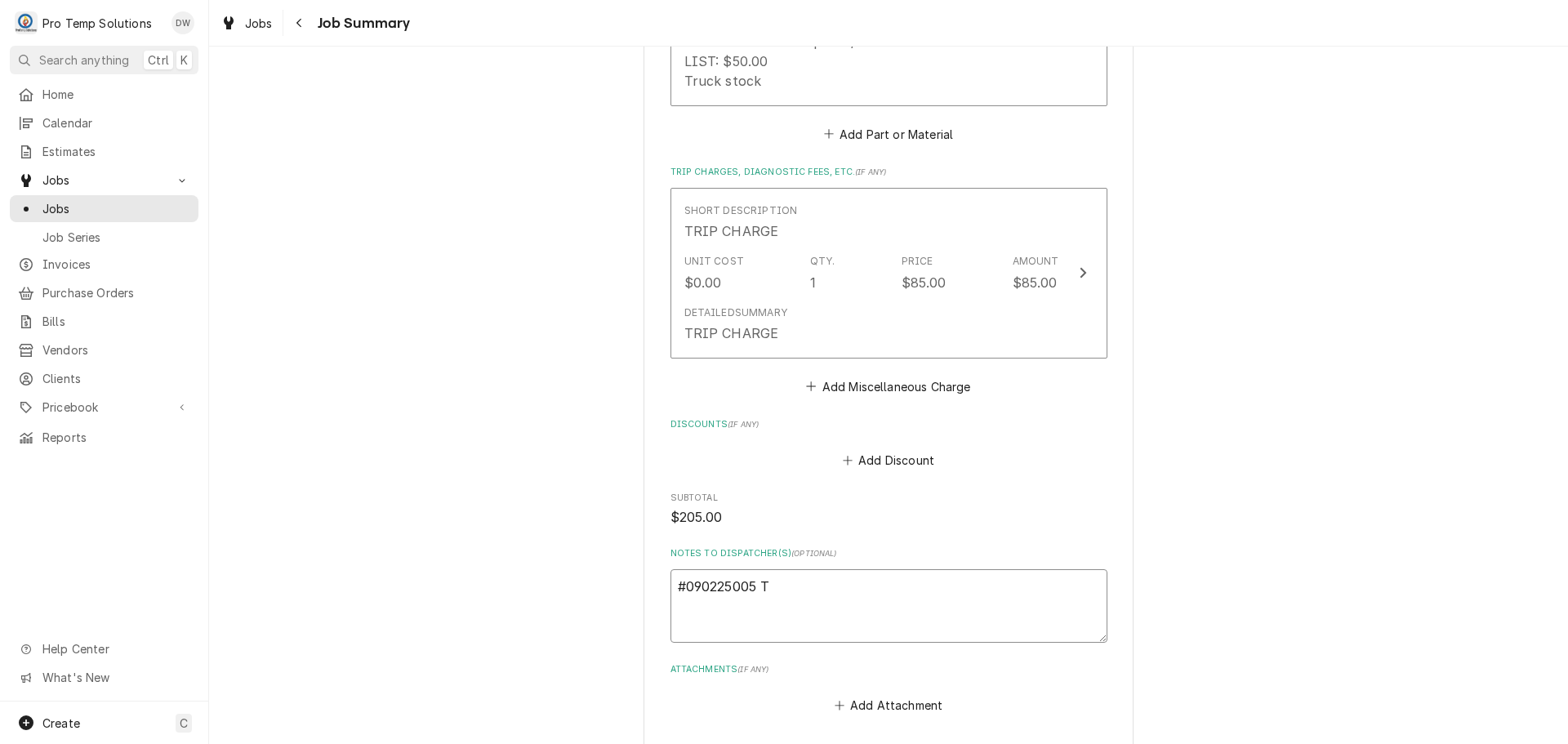
type textarea "#090225005 TA"
type textarea "x"
type textarea "#090225005 TAS"
type textarea "x"
type textarea "#090225005 TASU"
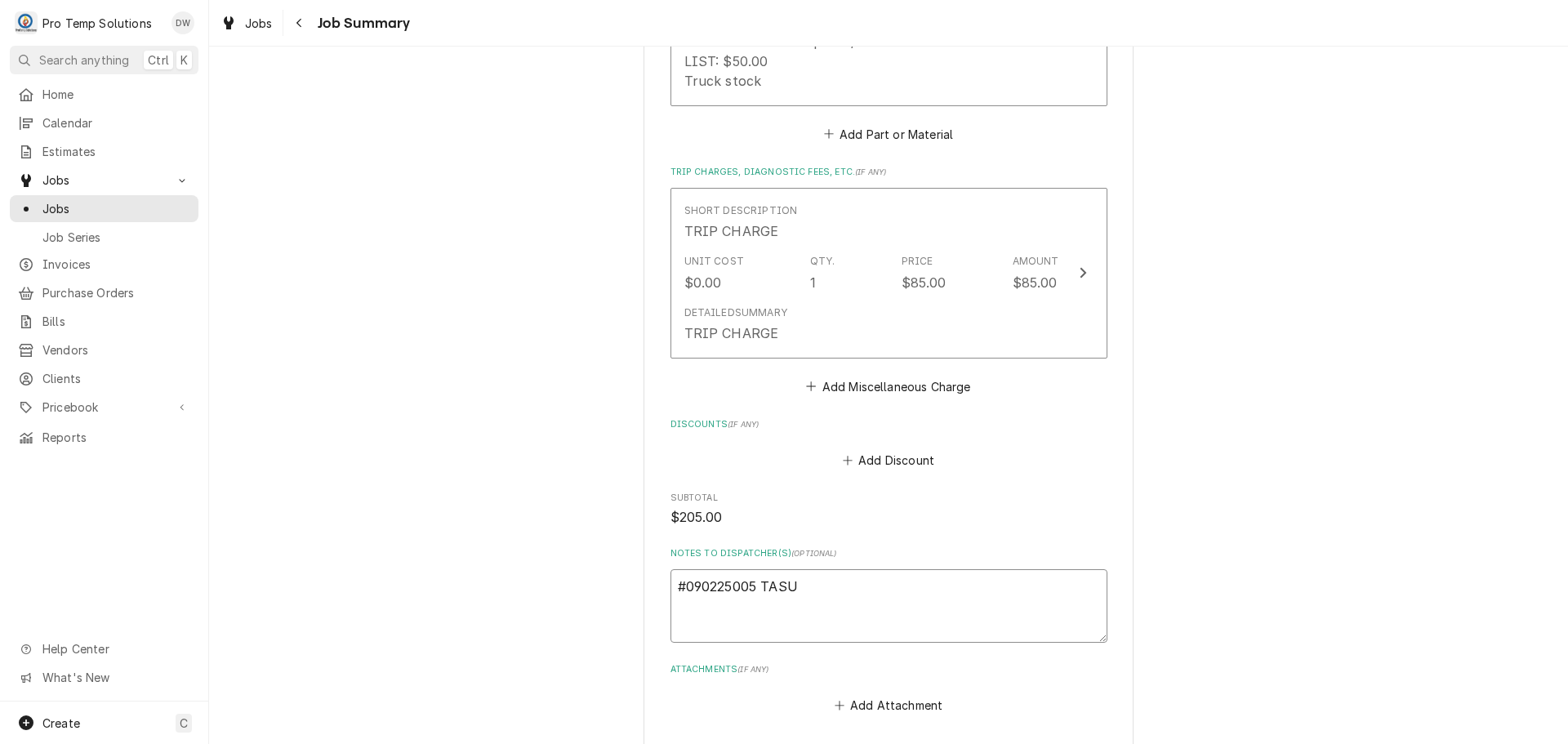
type textarea "x"
type textarea "#090225005 TASU"
type textarea "x"
type textarea "#090225005 TASU /"
type textarea "x"
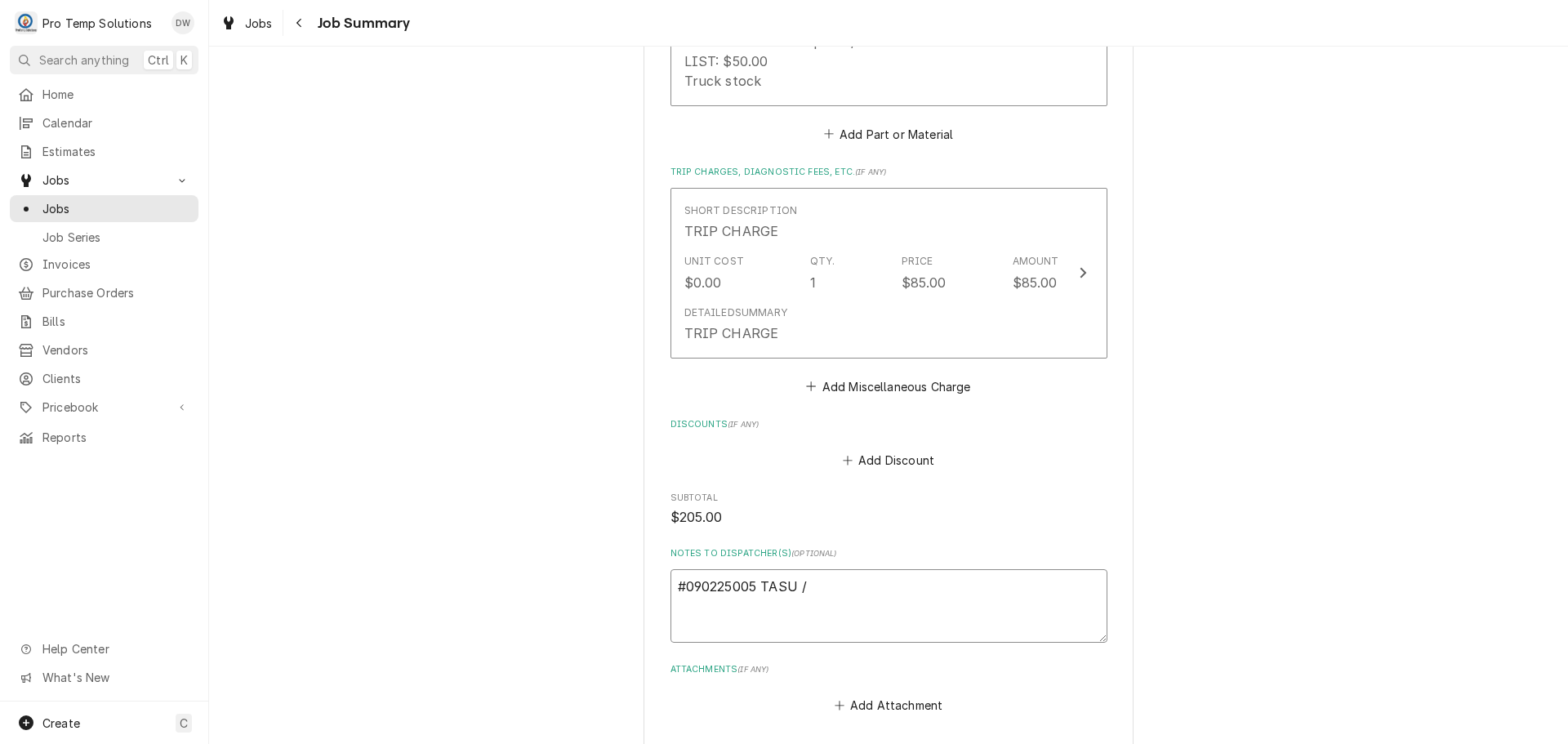
type textarea "#090225005 TASU /"
type textarea "x"
type textarea "#090225005 TASU / D"
type textarea "x"
type textarea "#090225005 TASU / DU"
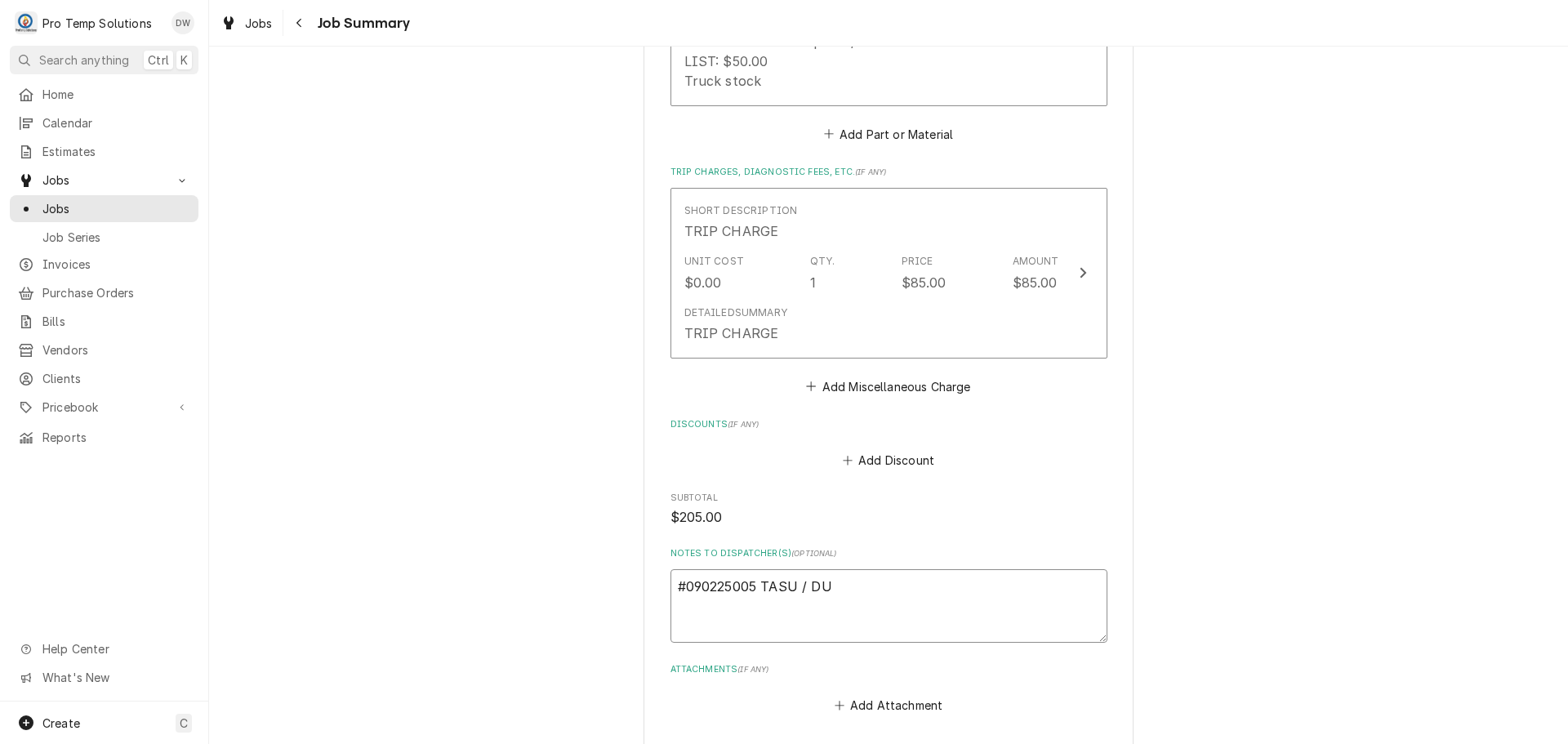
type textarea "x"
type textarea "#090225005 TASU / DUR"
type textarea "x"
type textarea "#090225005 TASU / DUR-"
type textarea "x"
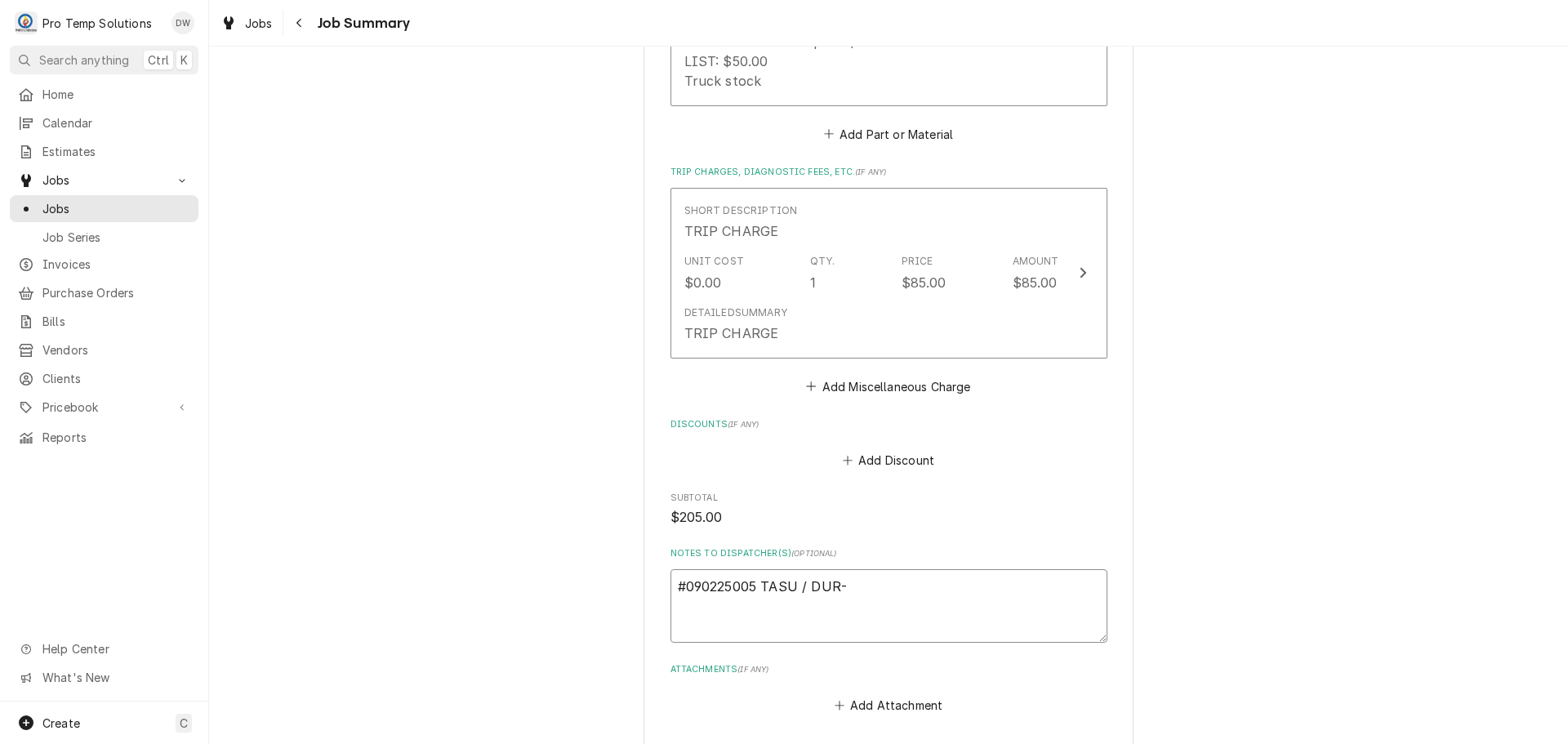
type textarea "#090225005 TASU / DUR-"
type textarea "x"
type textarea "#090225005 TASU / DUR- F"
type textarea "x"
type textarea "#090225005 TASU / DUR- FR"
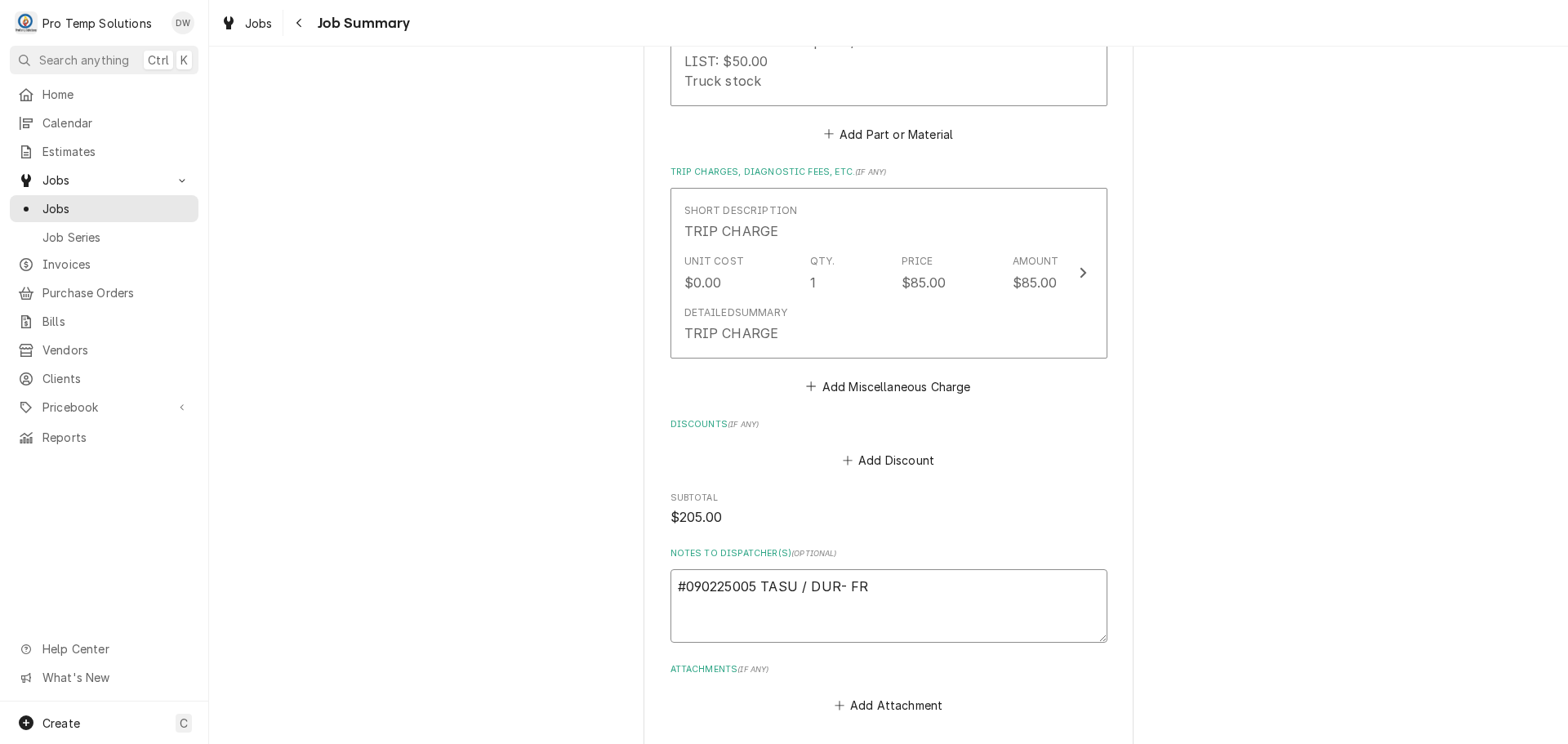
type textarea "x"
type textarea "#090225005 TASU / DUR- FRY"
type textarea "x"
type textarea "#090225005 TASU / DUR- FRYE"
type textarea "x"
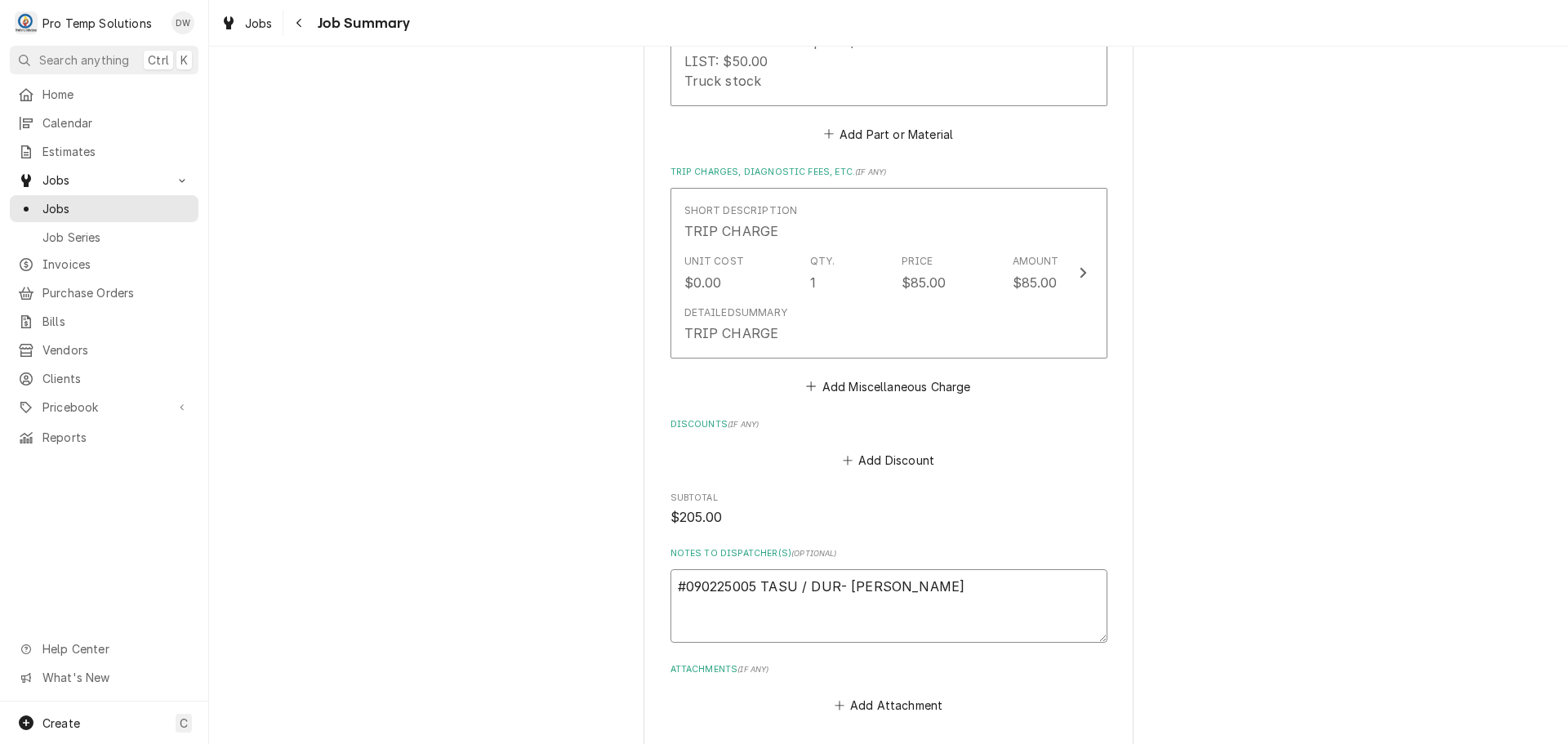
type textarea "#090225005 TASU / DUR- FRYER"
type textarea "x"
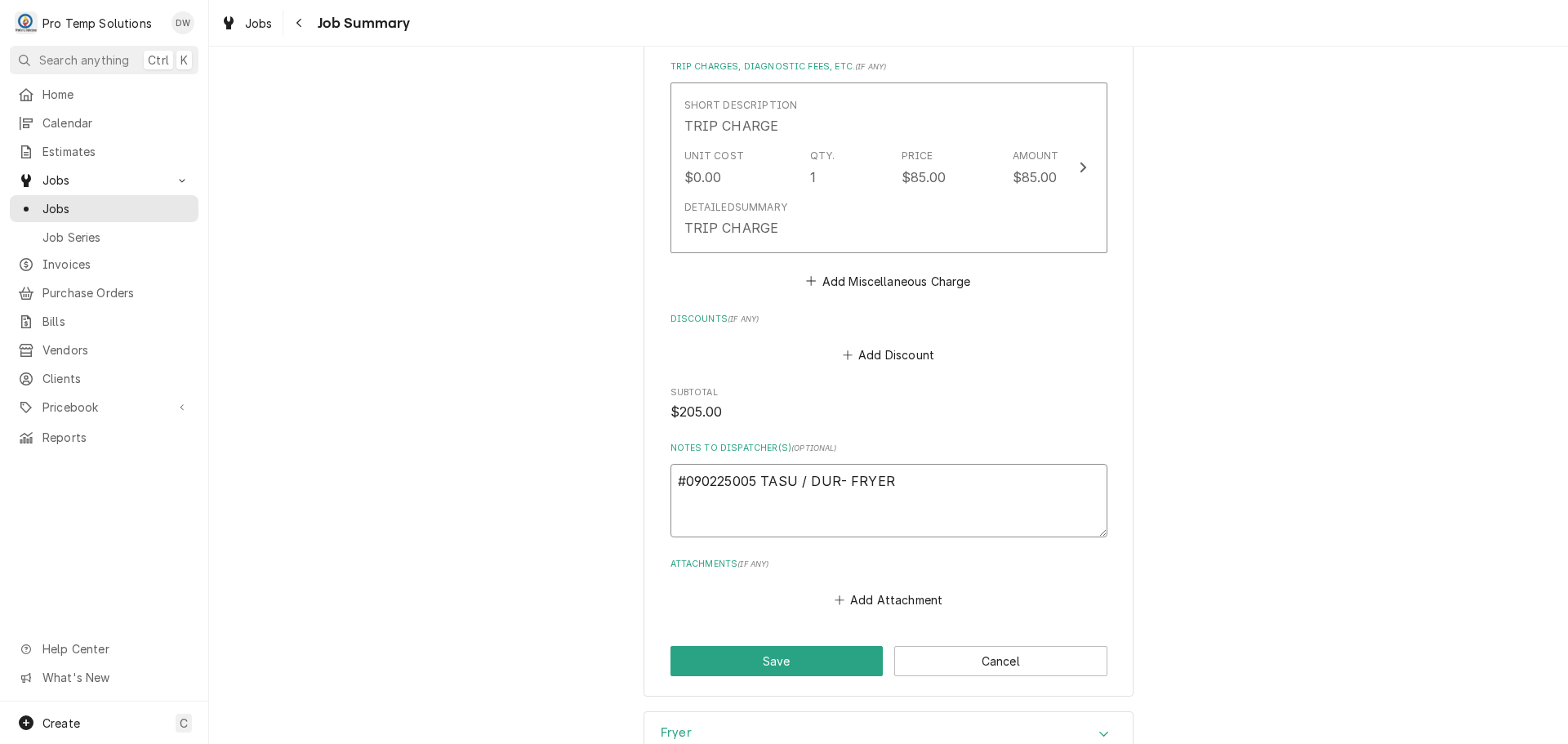
scroll to position [1288, 0]
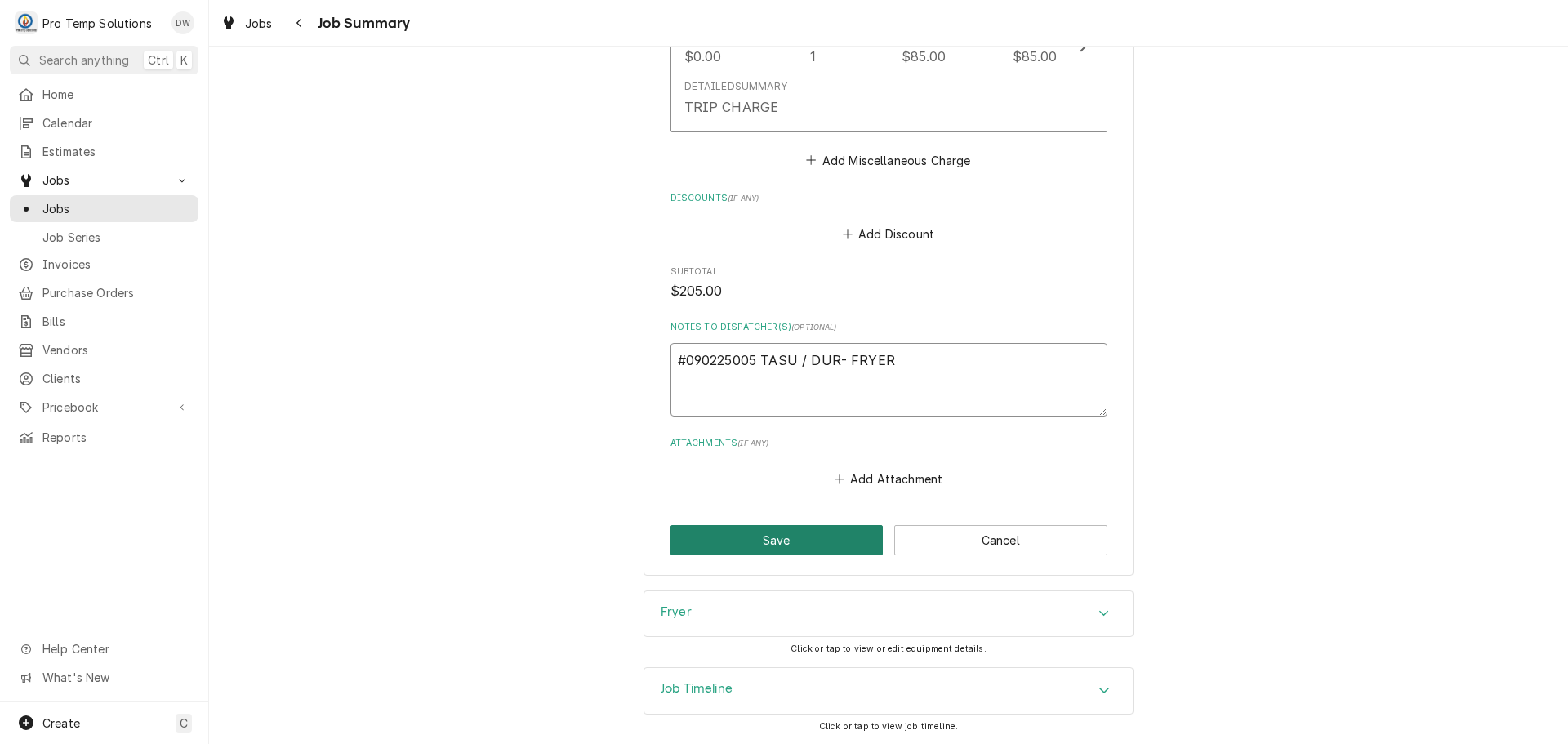
type textarea "#090225005 TASU / DUR- FRYER"
click at [750, 538] on button "Save" at bounding box center [777, 540] width 213 height 30
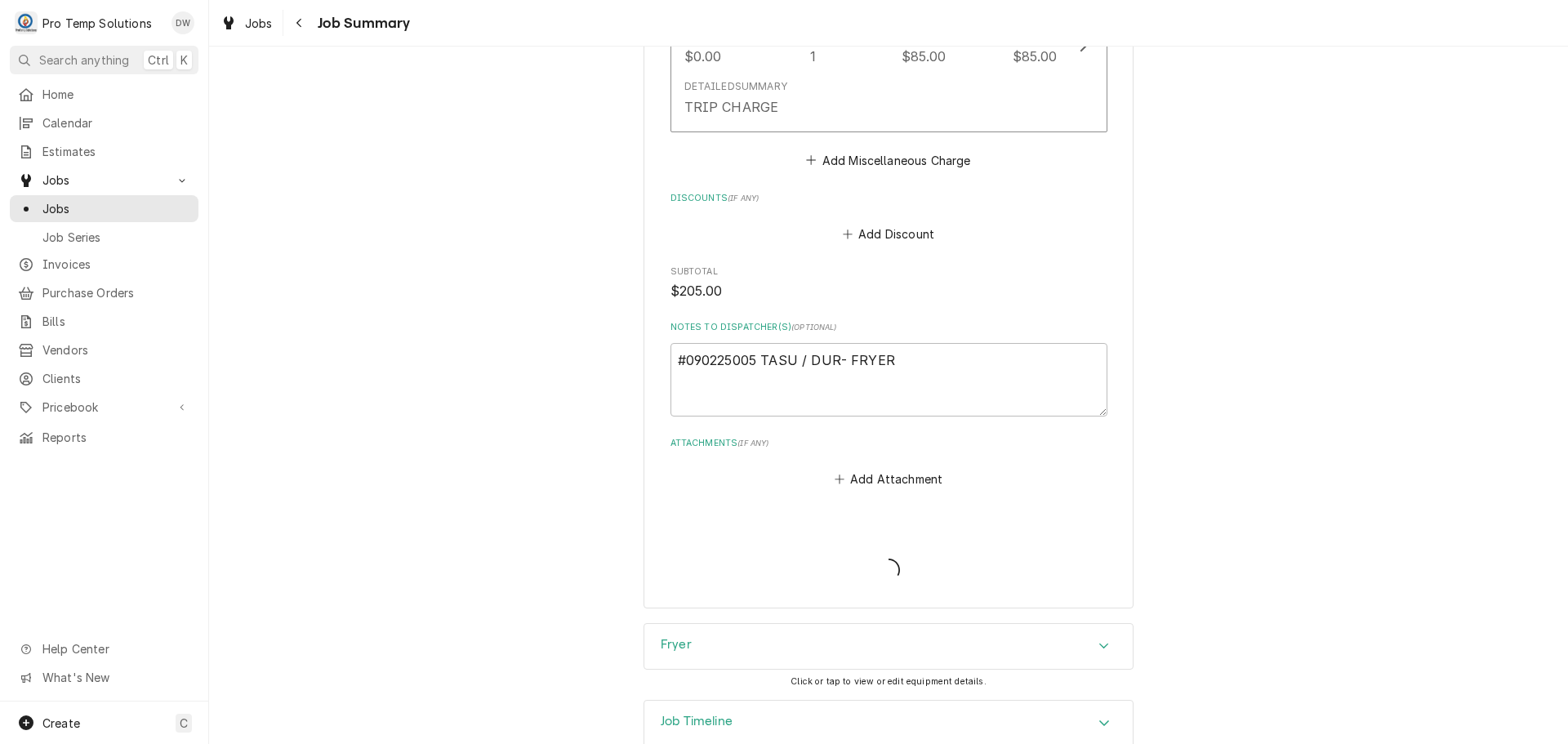
type textarea "x"
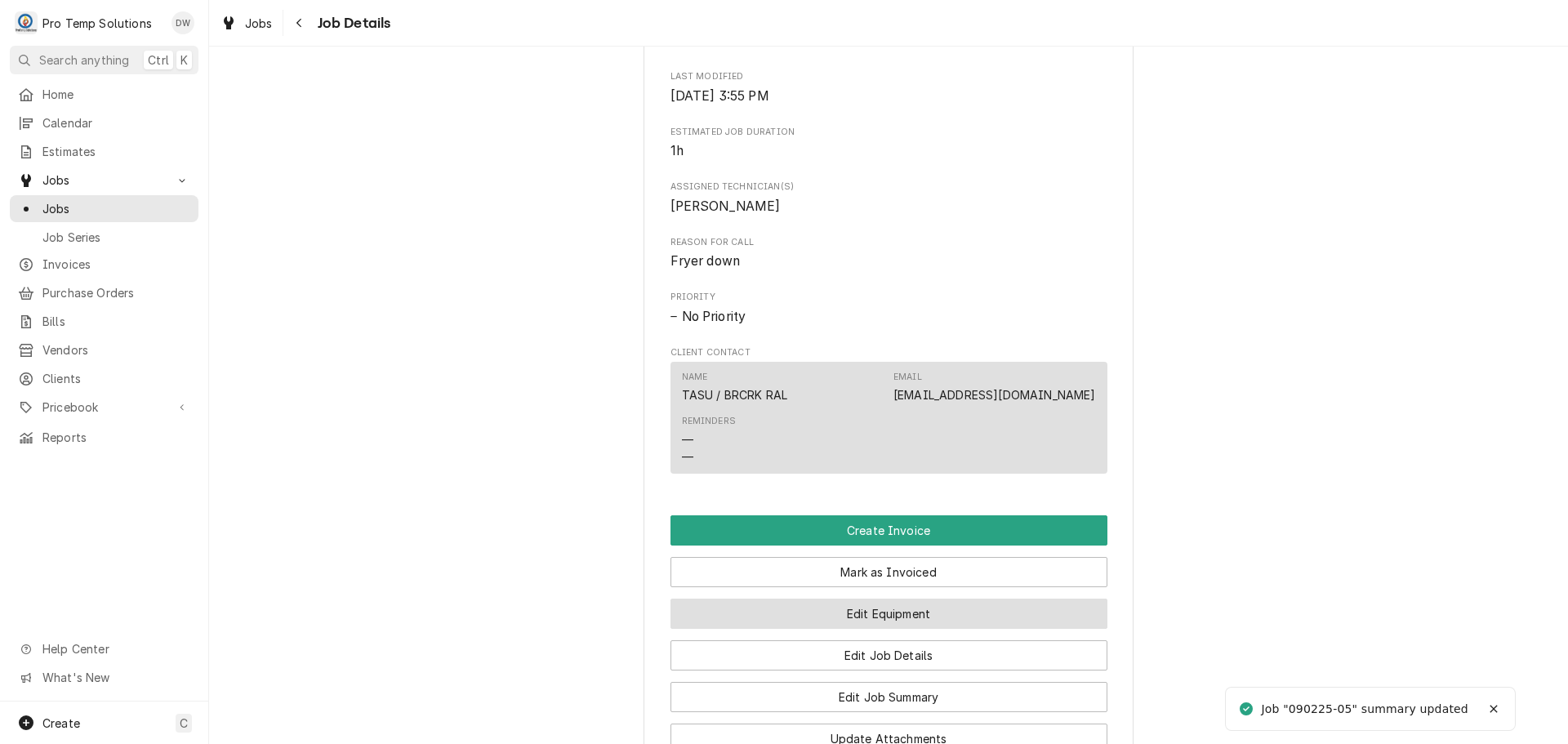
scroll to position [899, 0]
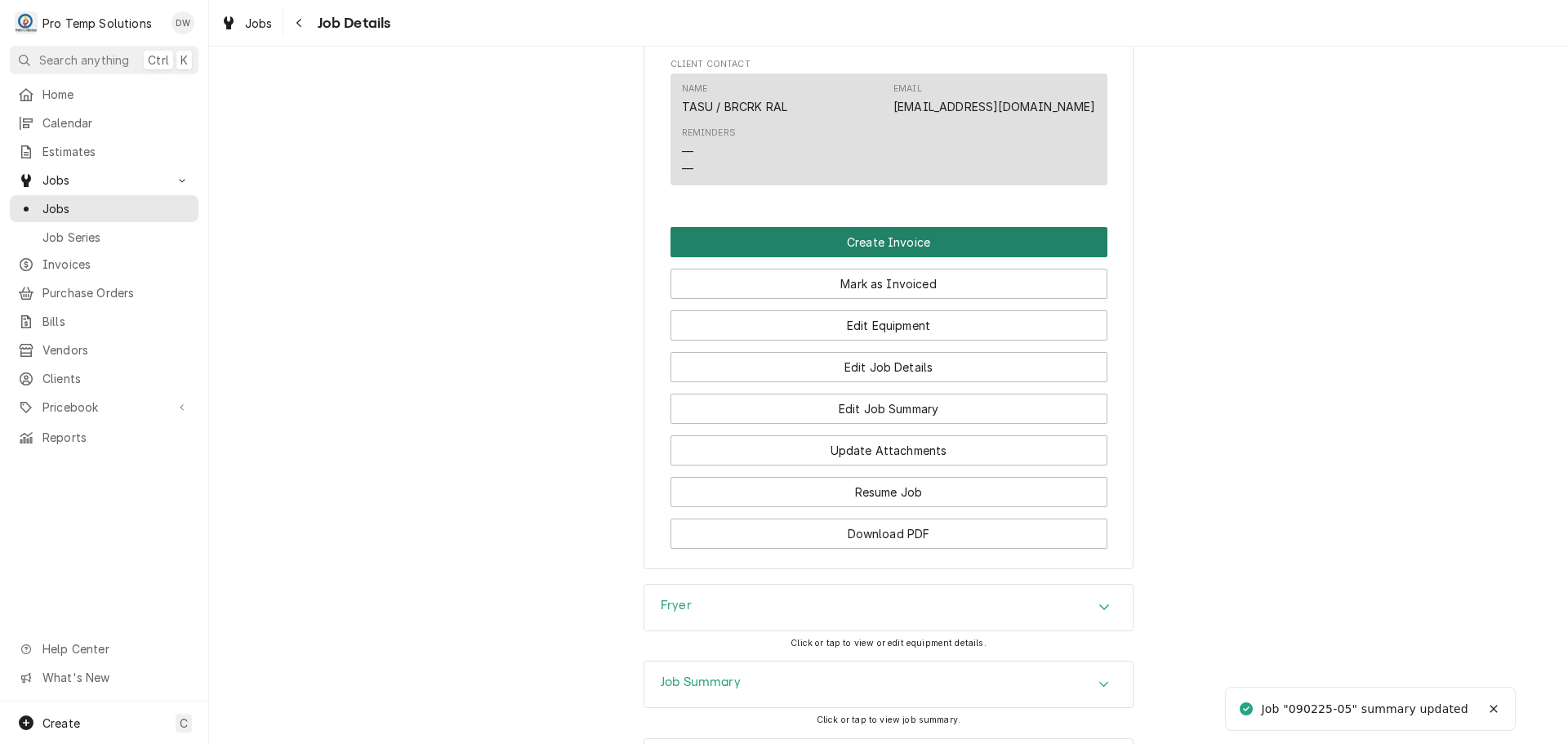
click at [862, 257] on button "Create Invoice" at bounding box center [889, 242] width 437 height 30
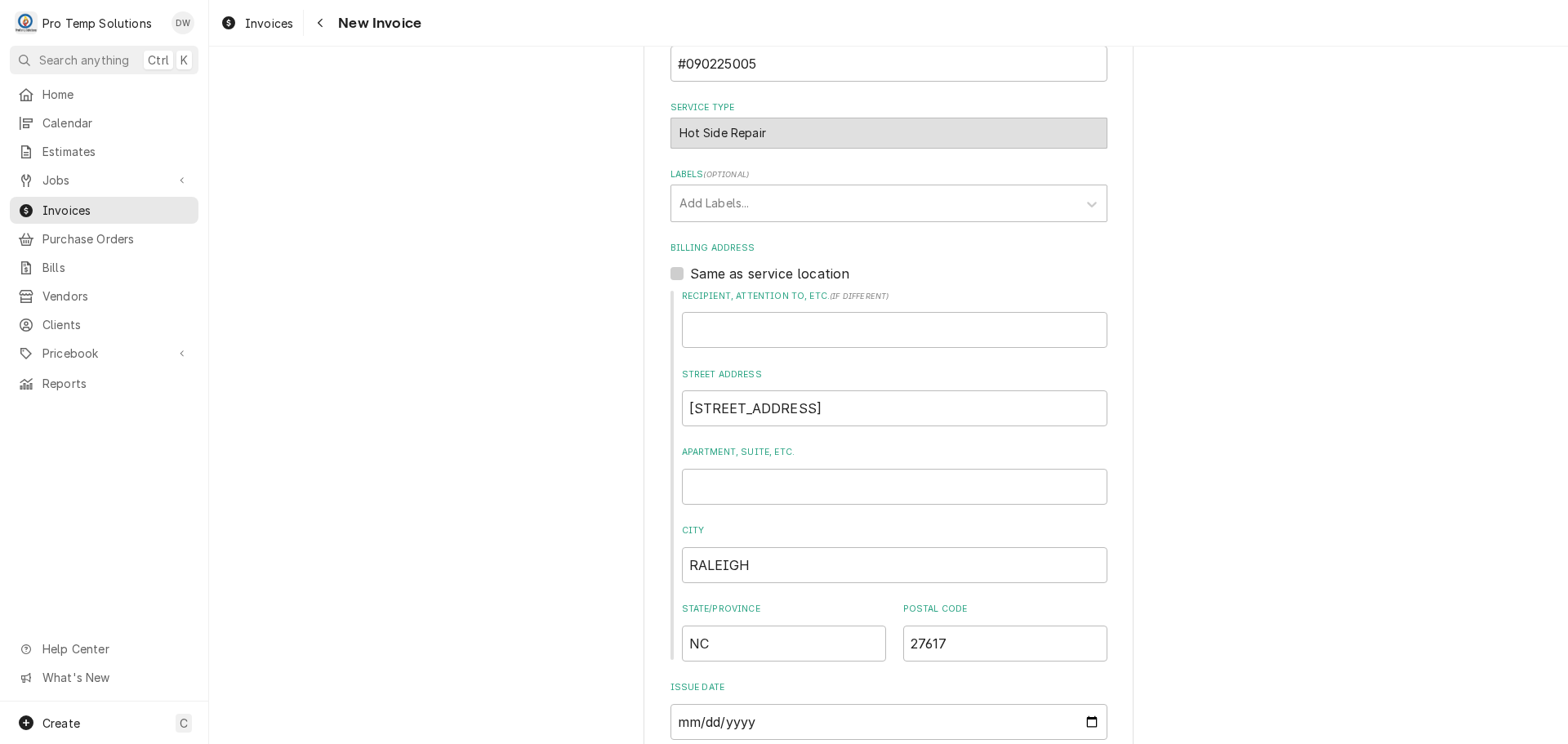
scroll to position [490, 0]
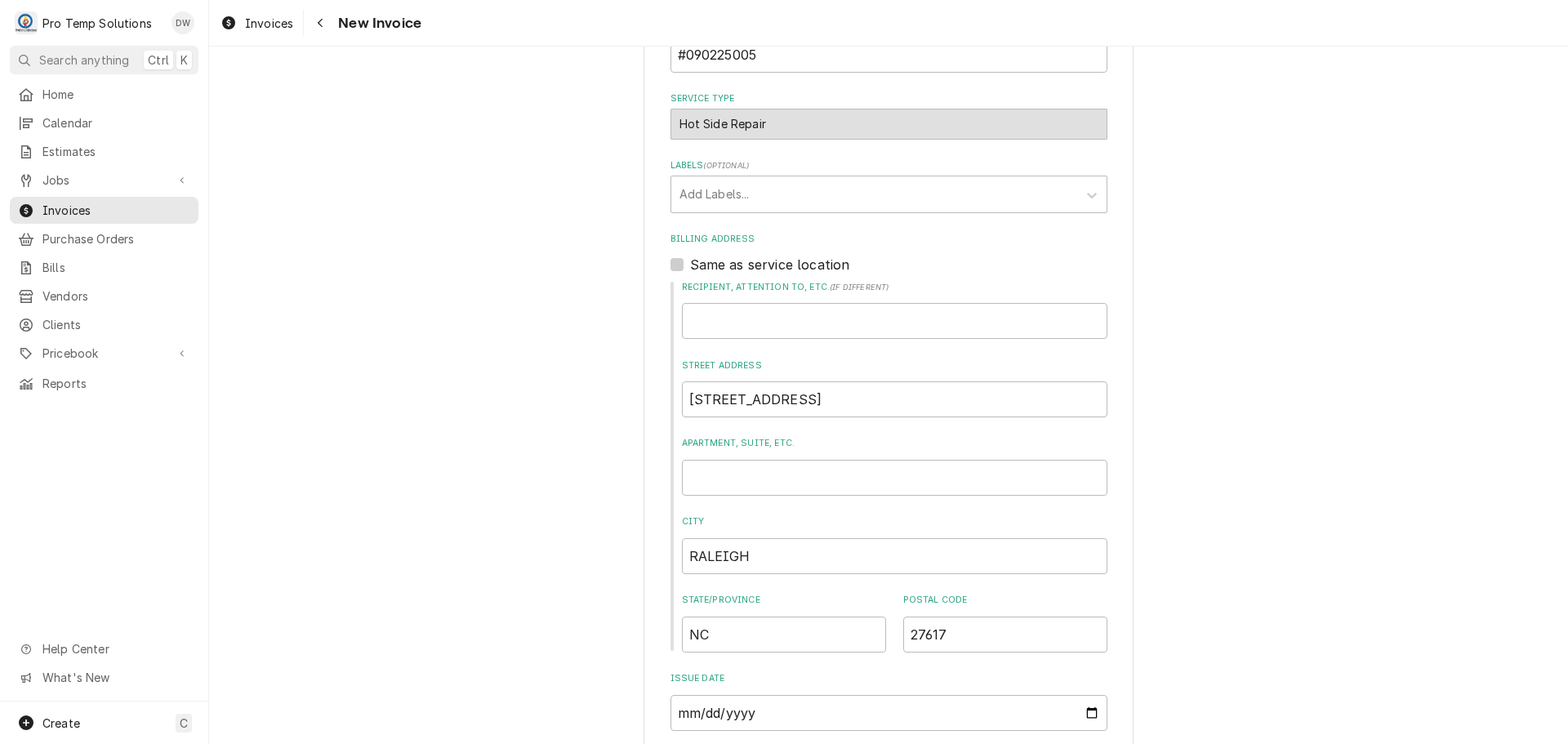
click at [690, 259] on label "Same as service location" at bounding box center [770, 265] width 160 height 20
click at [690, 259] on input "Same as service location" at bounding box center [908, 273] width 437 height 36
checkbox input "true"
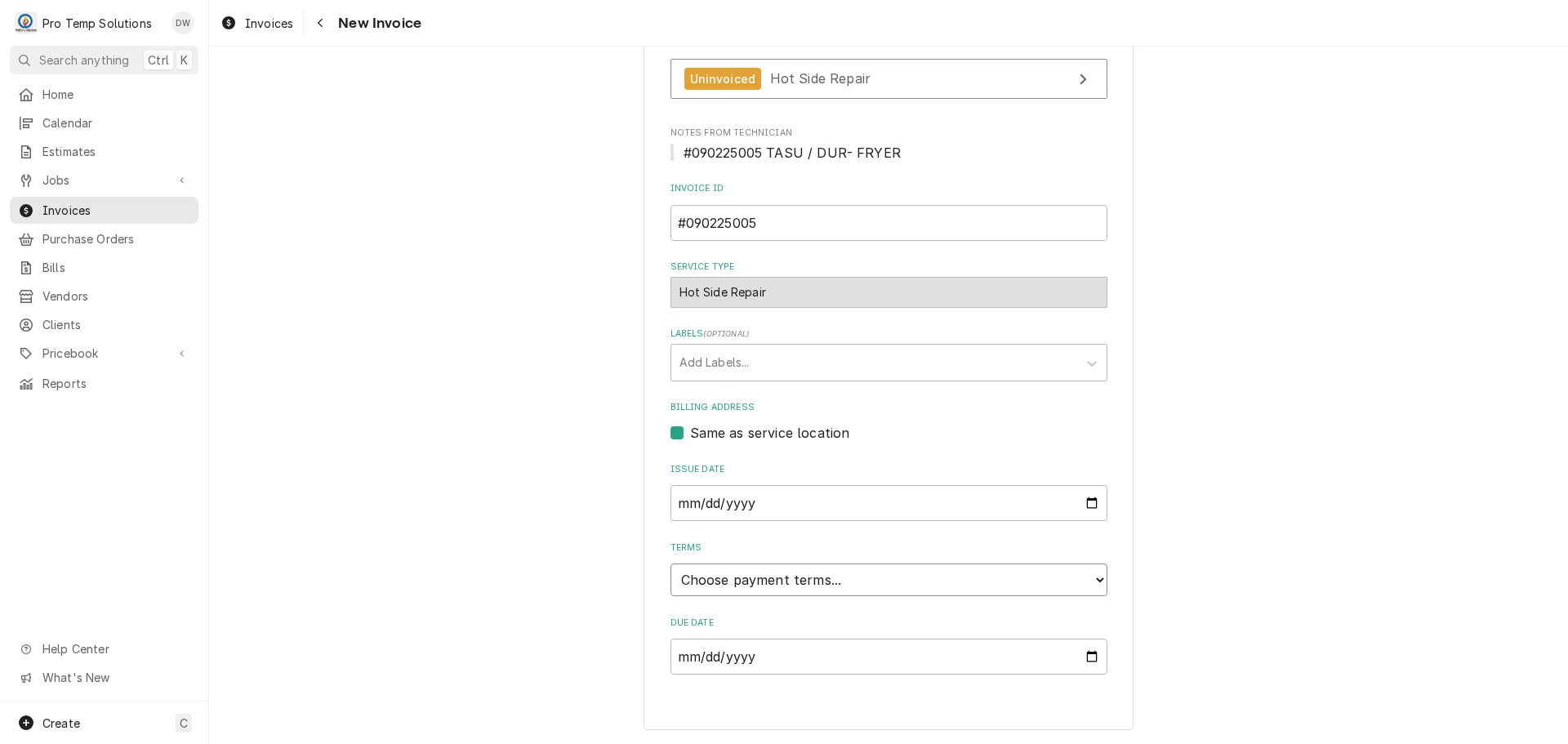
click at [710, 583] on select "Choose payment terms... Same Day Net 7 Net 14 Net 21 Net 30 Net 45 Net 60 Net 90" at bounding box center [889, 580] width 437 height 33
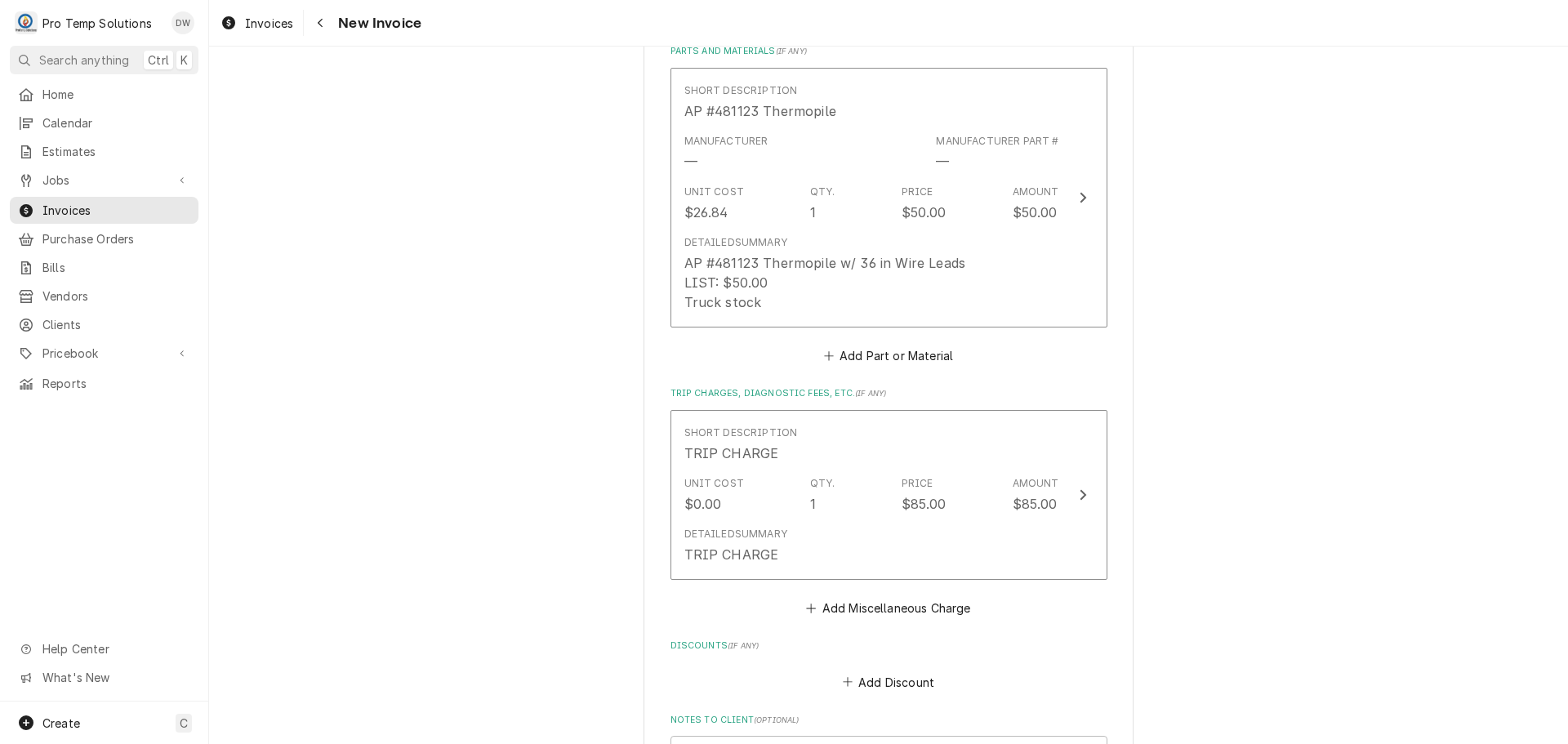
scroll to position [1834, 0]
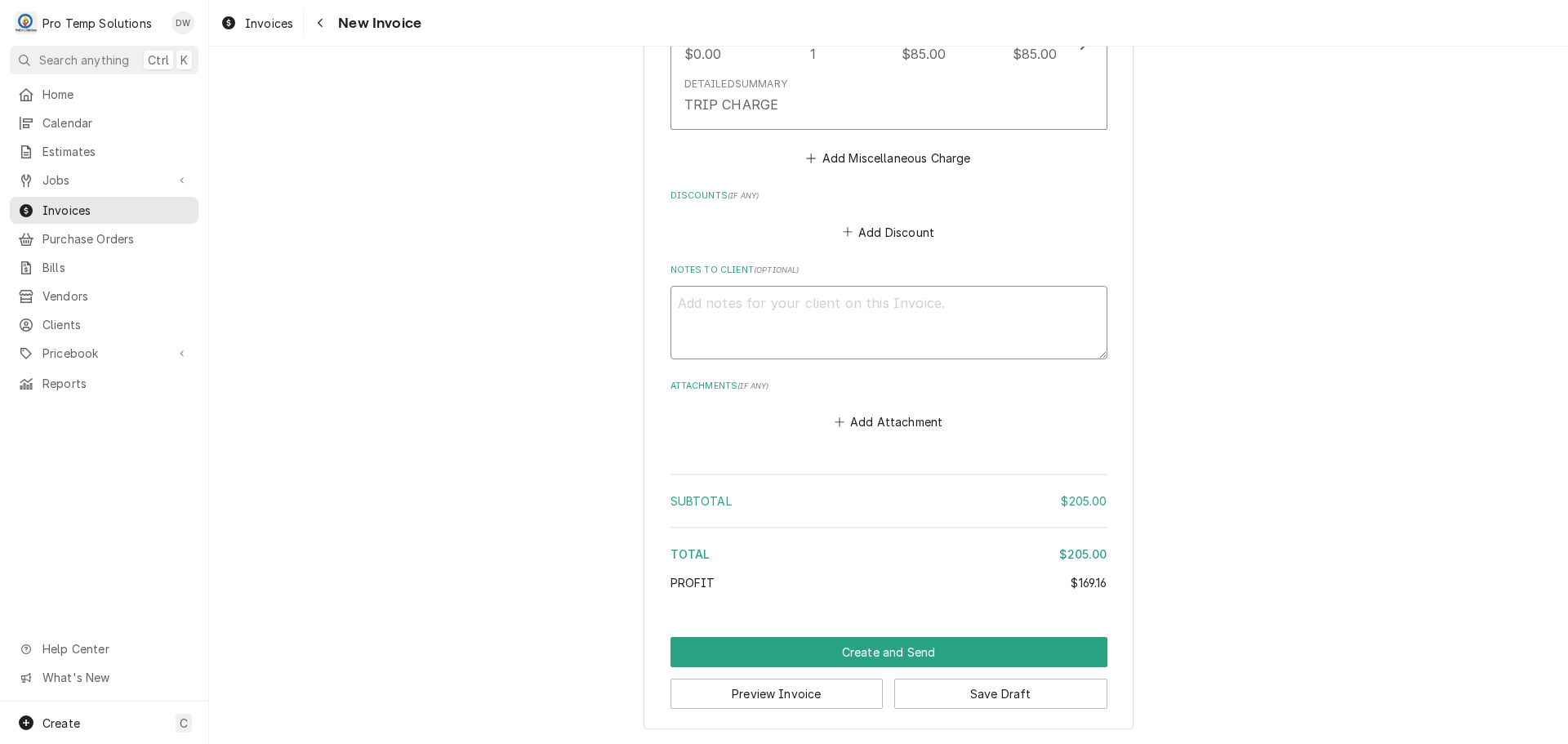
click at [697, 290] on textarea "Notes to Client ( optional )" at bounding box center [889, 323] width 437 height 74
type textarea "x"
type textarea "#"
type textarea "x"
type textarea "#0"
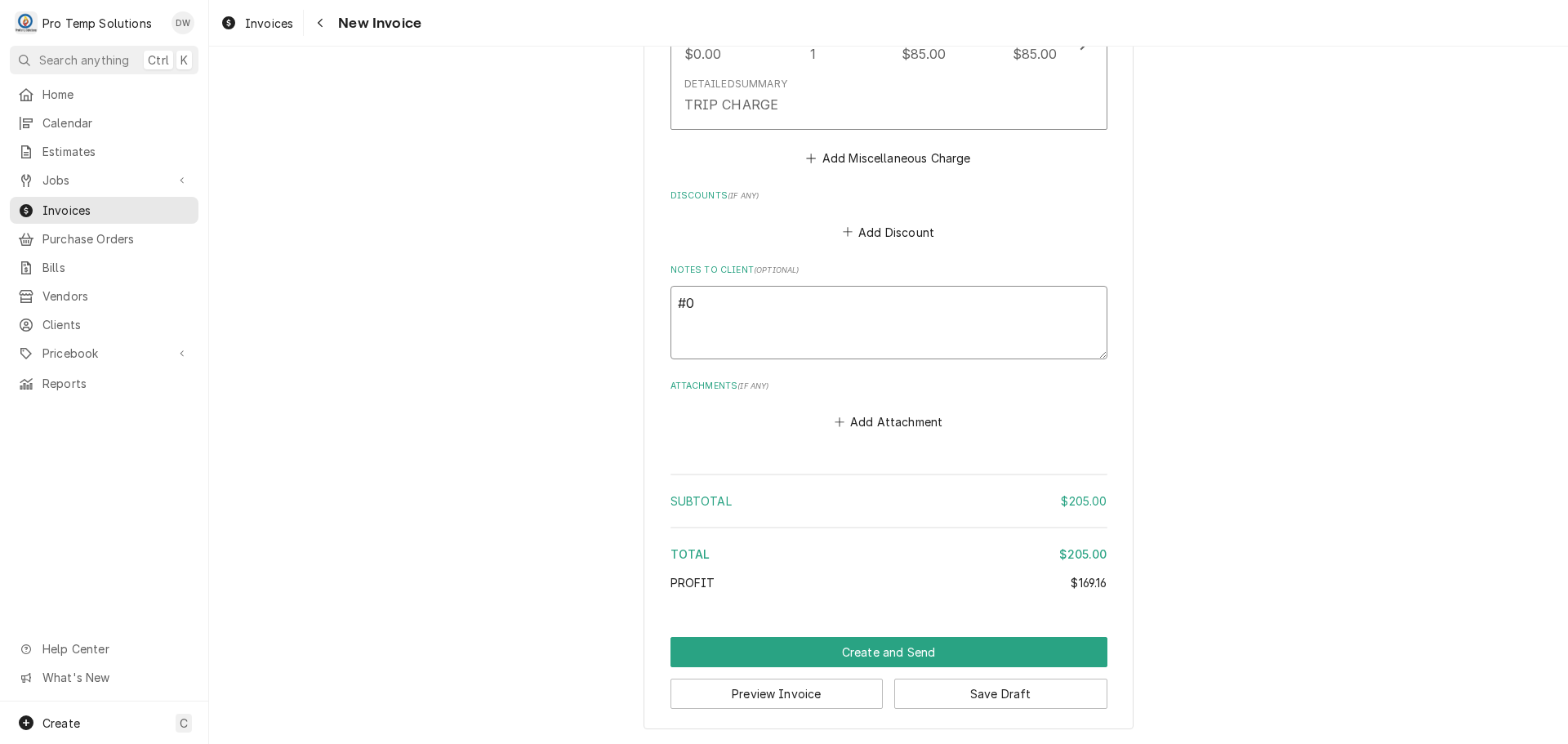
type textarea "x"
type textarea "#09"
type textarea "x"
type textarea "#090"
type textarea "x"
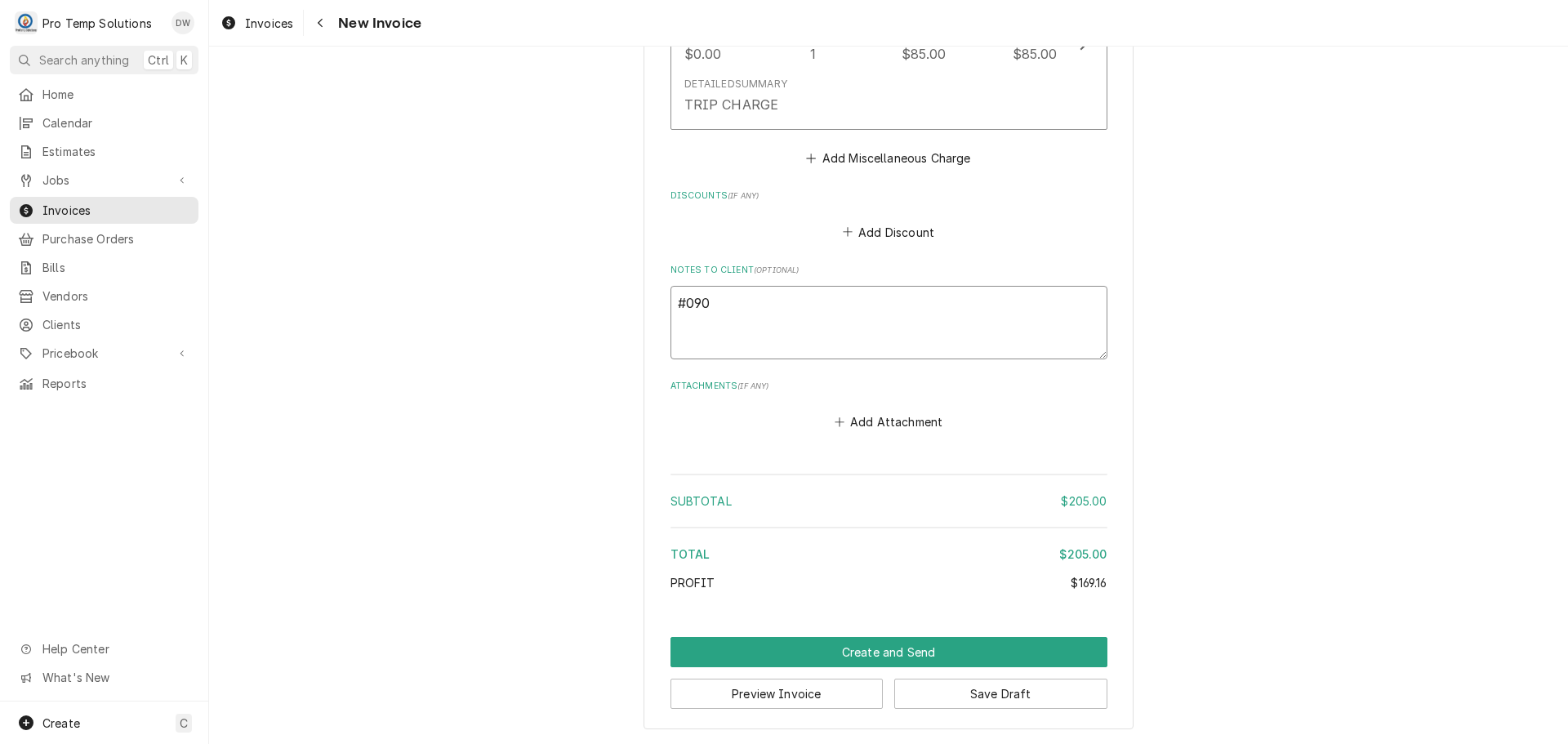
type textarea "#0902"
type textarea "x"
type textarea "#09022"
type textarea "x"
type textarea "#090225"
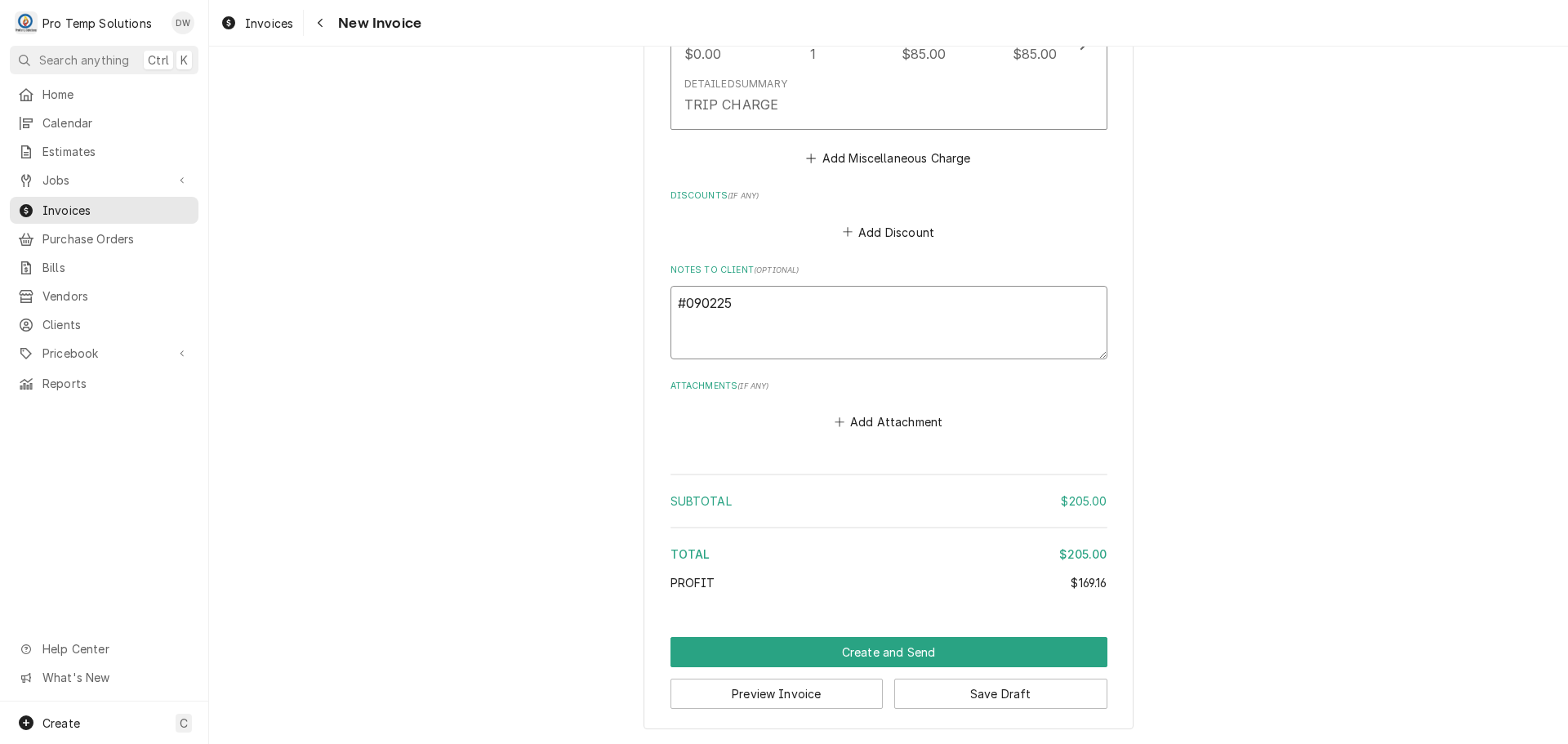
type textarea "x"
type textarea "#0902250"
type textarea "x"
type textarea "#09022500"
type textarea "x"
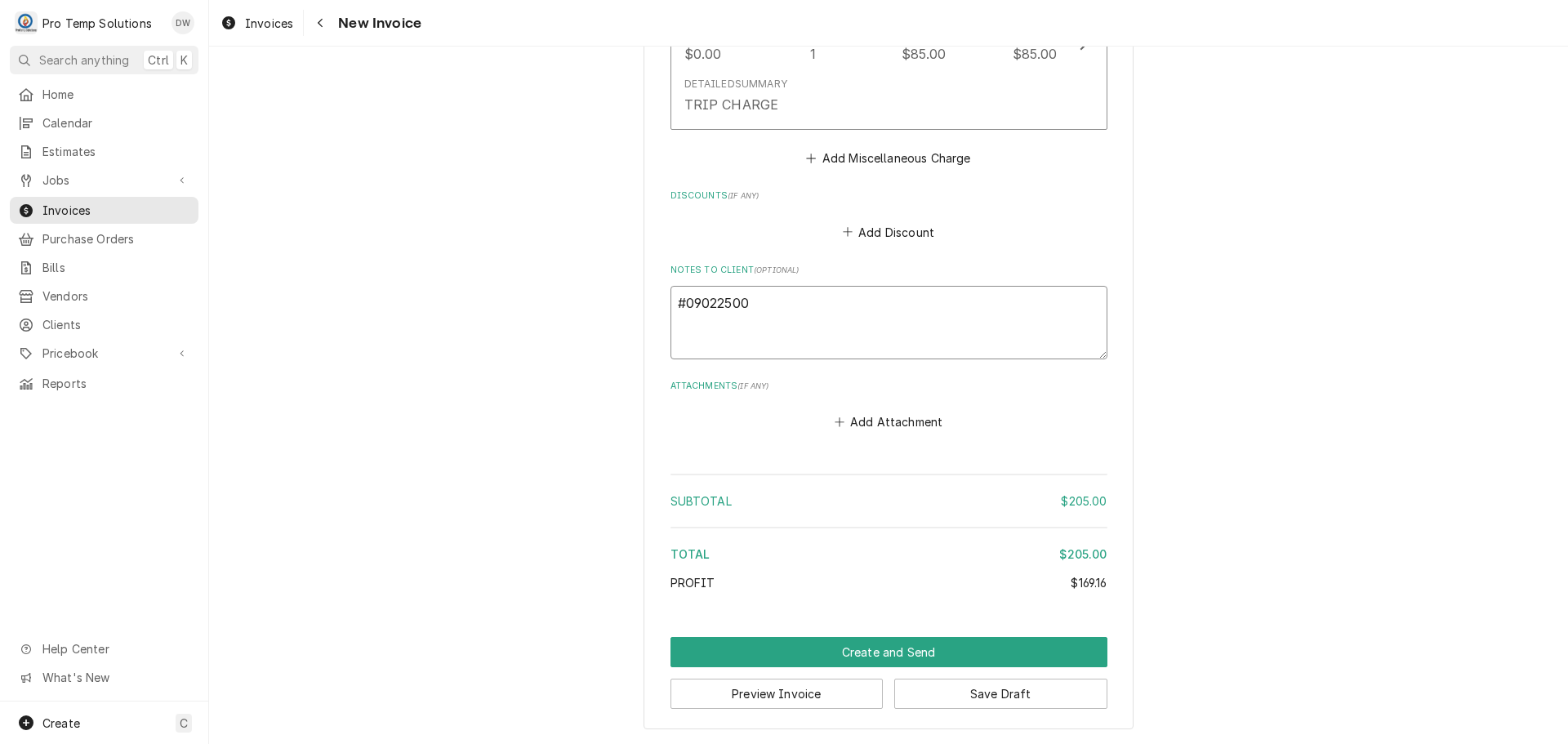
type textarea "#090225005"
type textarea "x"
type textarea "#090225005"
type textarea "x"
type textarea "#090225005 T"
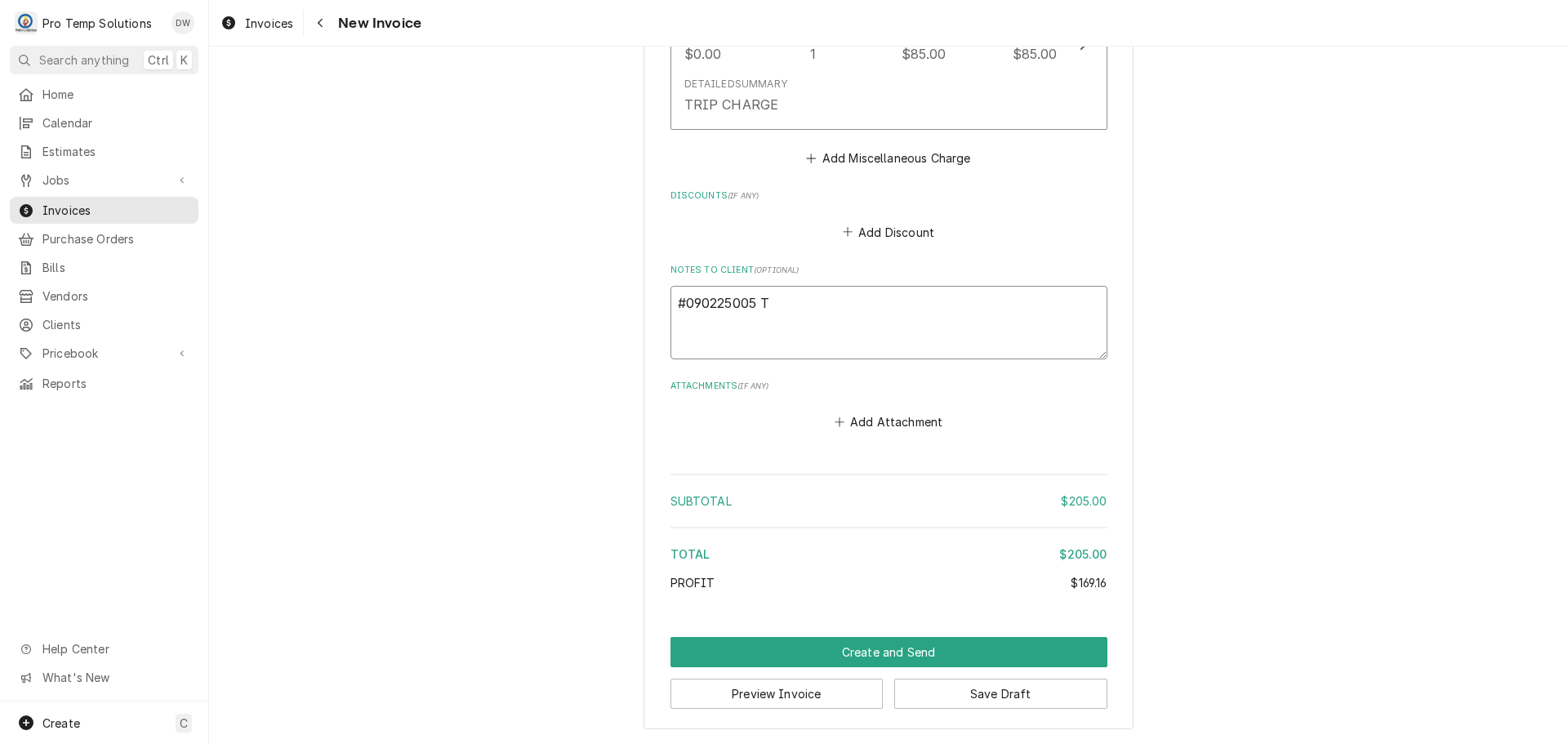
type textarea "x"
type textarea "#090225005 TA"
type textarea "x"
type textarea "#090225005 TAS"
type textarea "x"
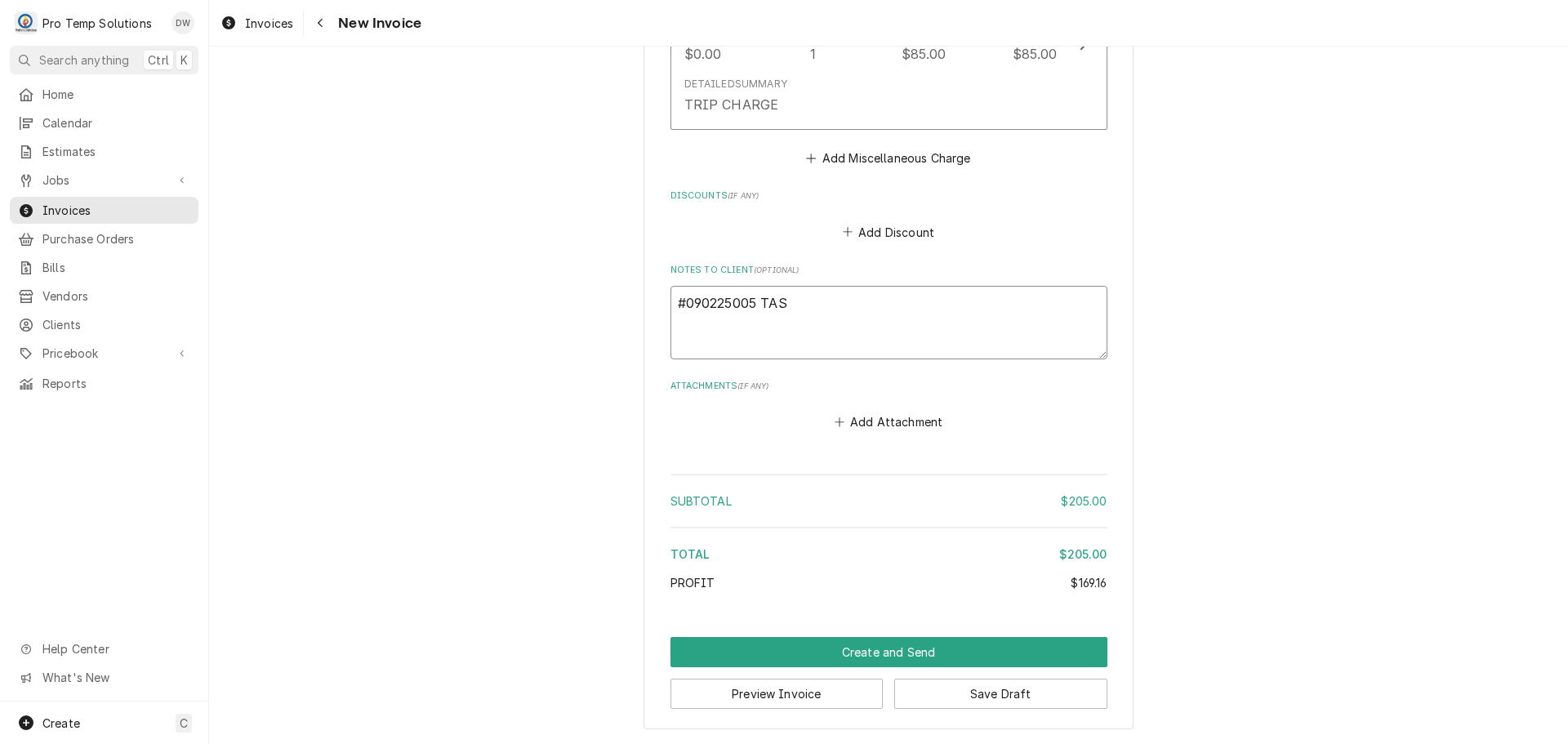
type textarea "#090225005 TASU"
type textarea "x"
type textarea "#090225005 TASU"
type textarea "x"
type textarea "#090225005 TASU /"
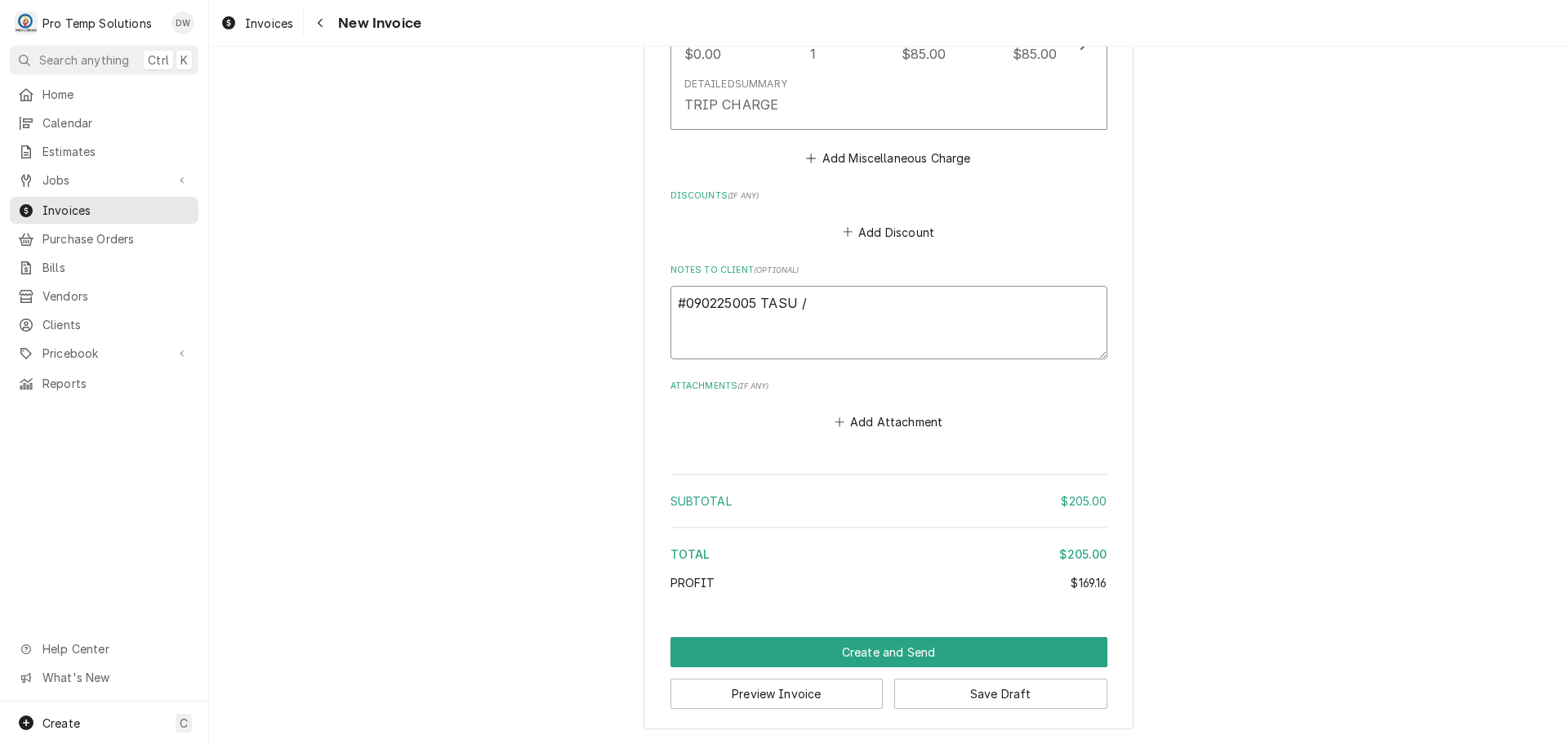
type textarea "x"
type textarea "#090225005 TASU /"
type textarea "x"
type textarea "#090225005 TASU / D"
type textarea "x"
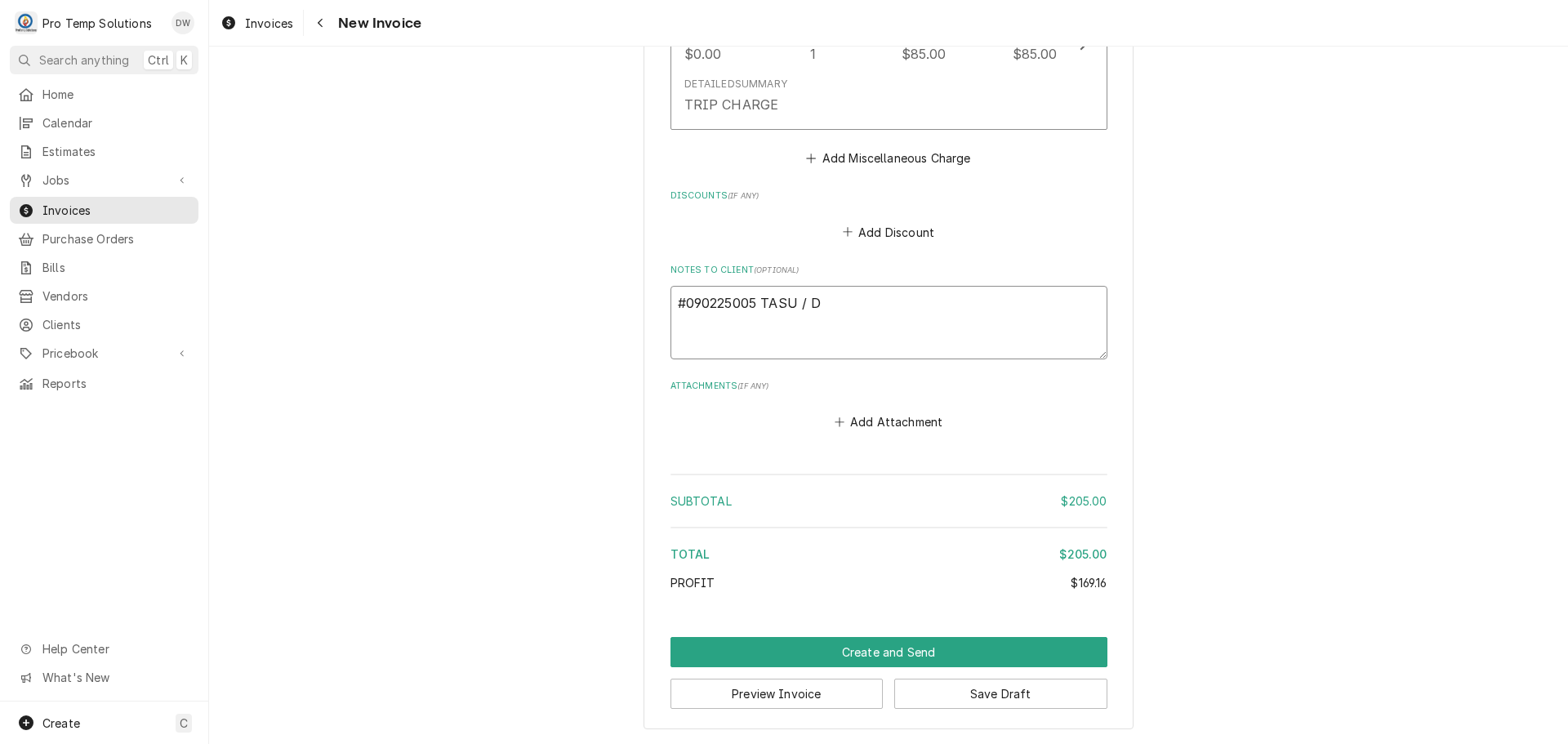
type textarea "#090225005 TASU / DU"
type textarea "x"
type textarea "#090225005 TASU / DUR"
type textarea "x"
type textarea "#090225005 TASU / DUR-"
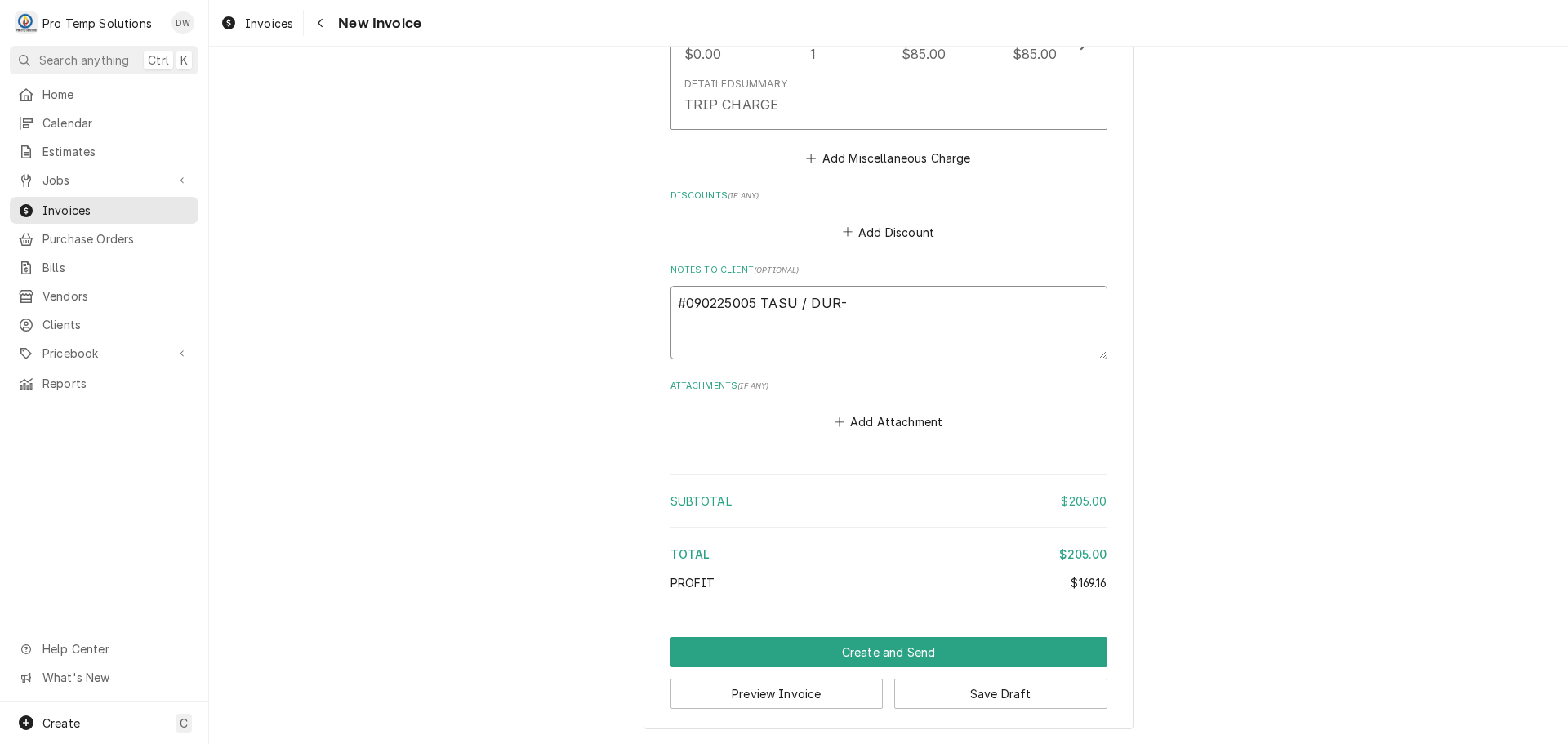
type textarea "x"
type textarea "#090225005 TASU / DUR-"
type textarea "x"
type textarea "#090225005 TASU / DUR- F"
type textarea "x"
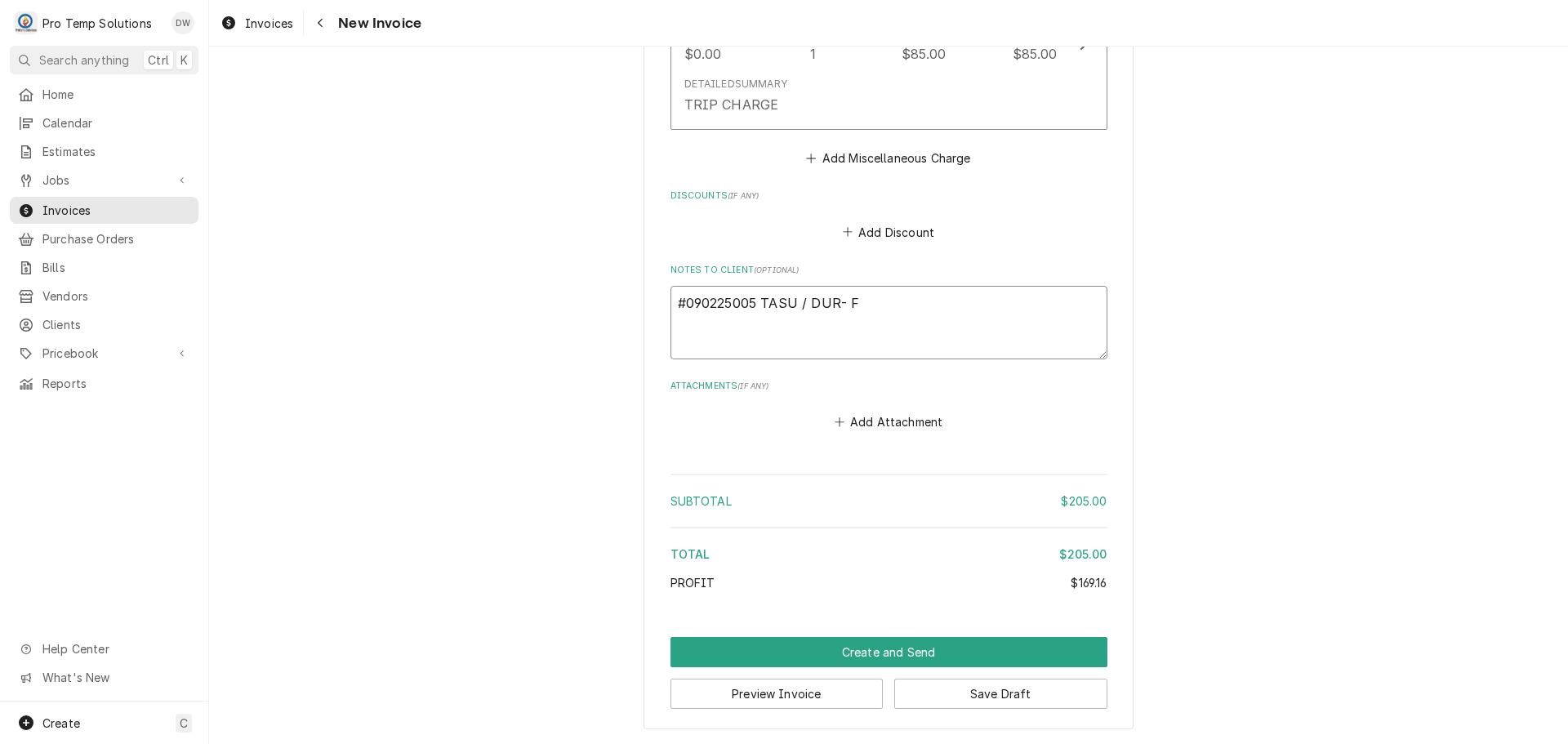
type textarea "#090225005 TASU / DUR- FR"
type textarea "x"
type textarea "#090225005 TASU / DUR- FRY"
type textarea "x"
type textarea "#090225005 TASU / DUR- FRYE"
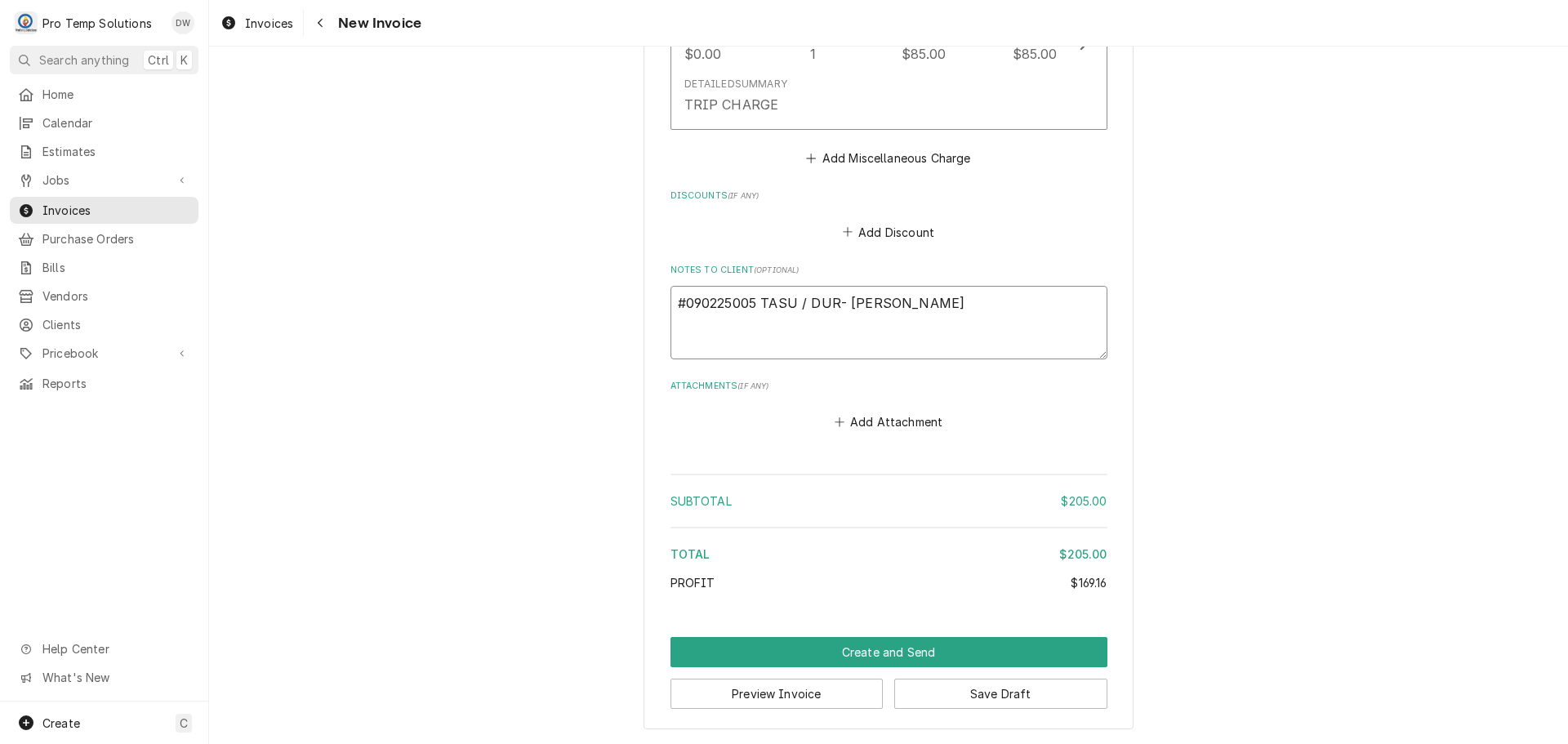
type textarea "x"
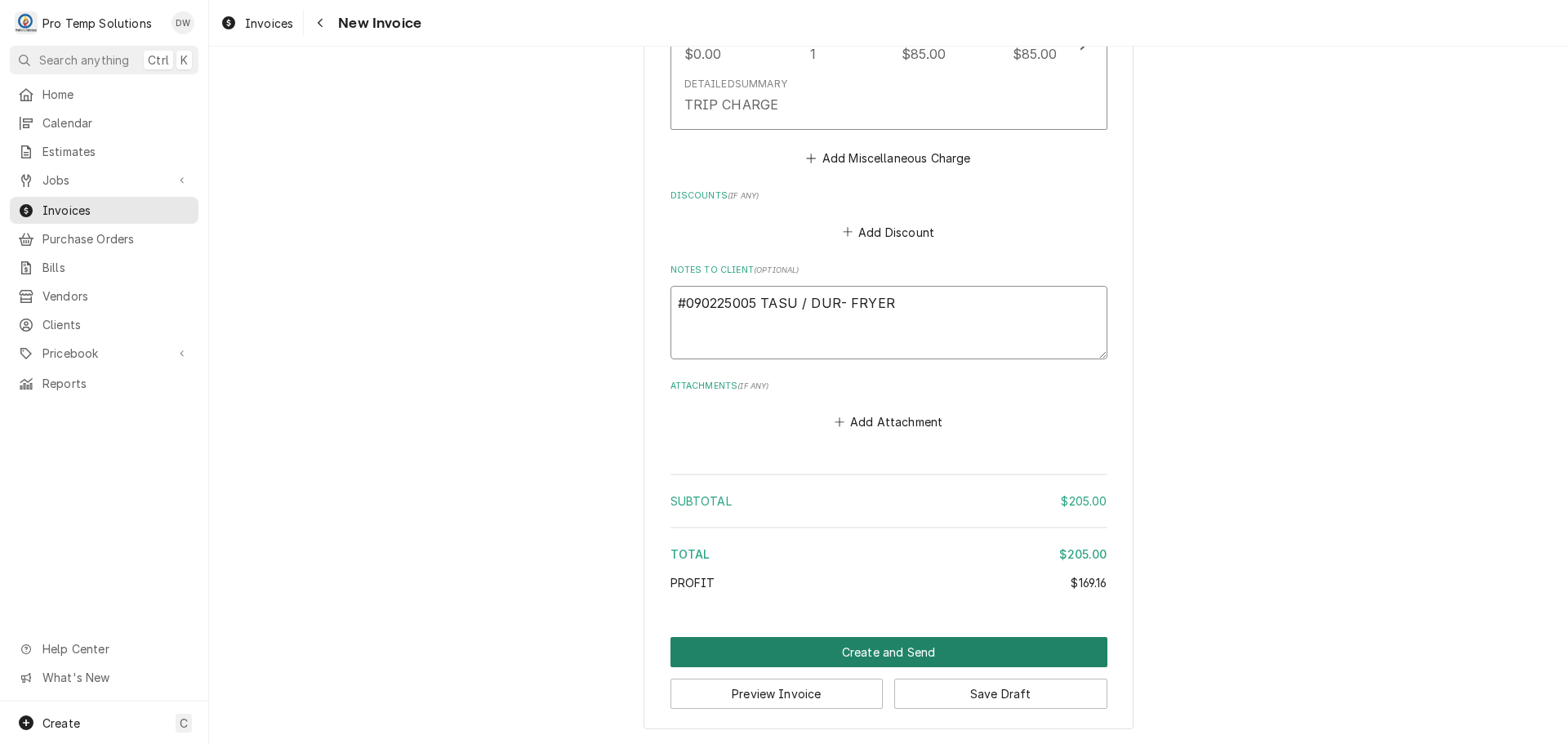
type textarea "#090225005 TASU / DUR- FRYER"
click at [859, 649] on button "Create and Send" at bounding box center [889, 652] width 437 height 30
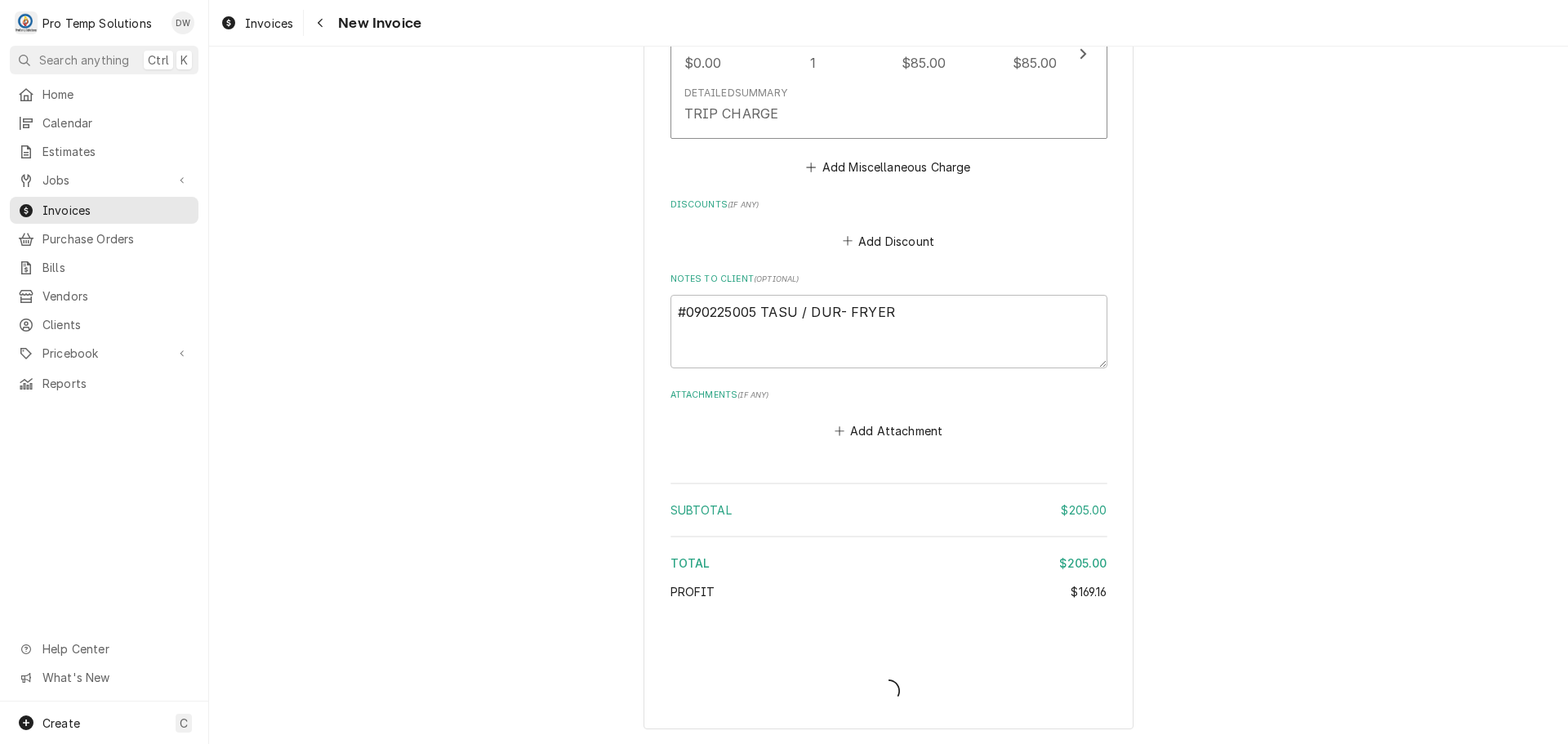
scroll to position [1825, 0]
type textarea "x"
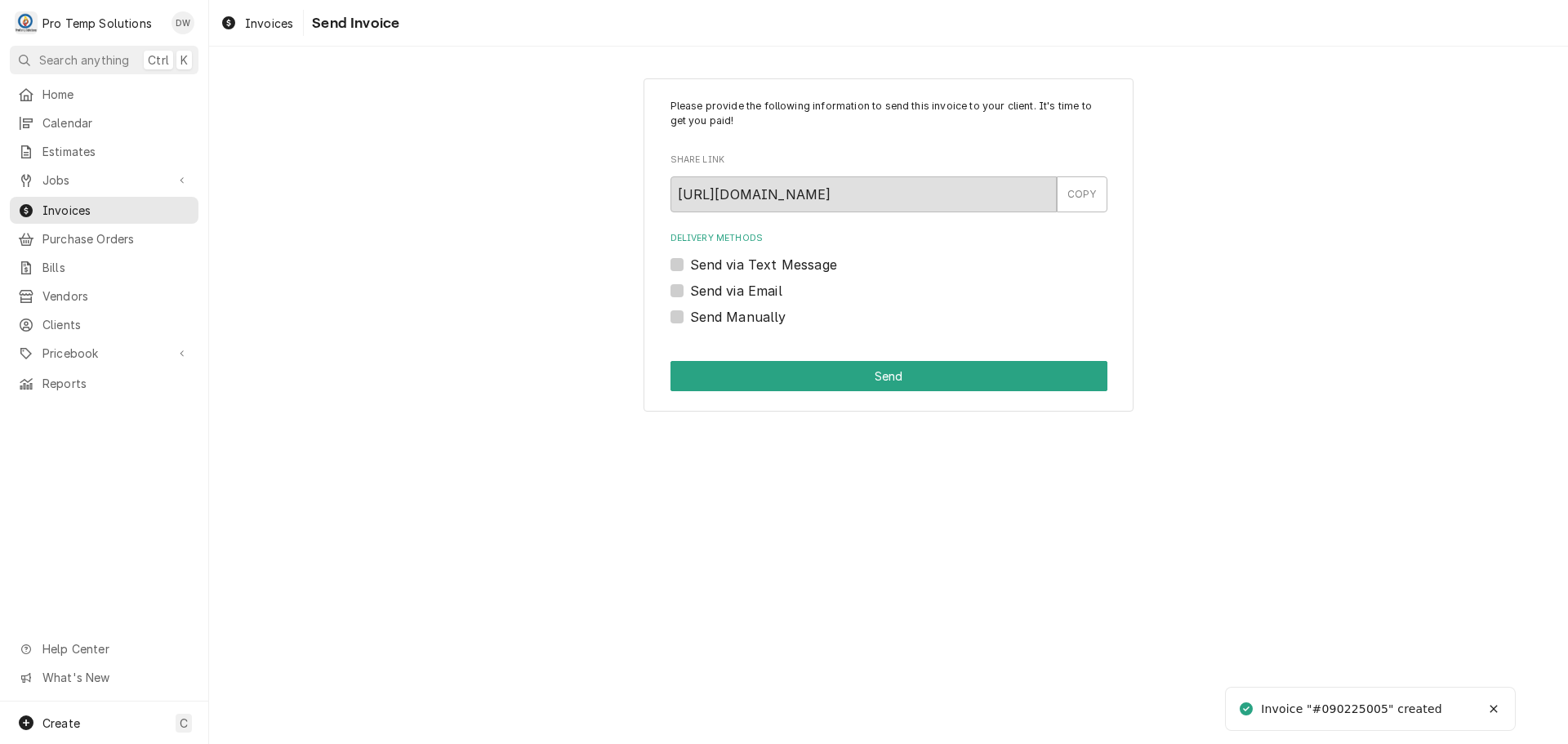
click at [690, 287] on label "Send via Email" at bounding box center [736, 291] width 92 height 20
click at [690, 287] on input "Send via Email" at bounding box center [908, 299] width 437 height 36
checkbox input "true"
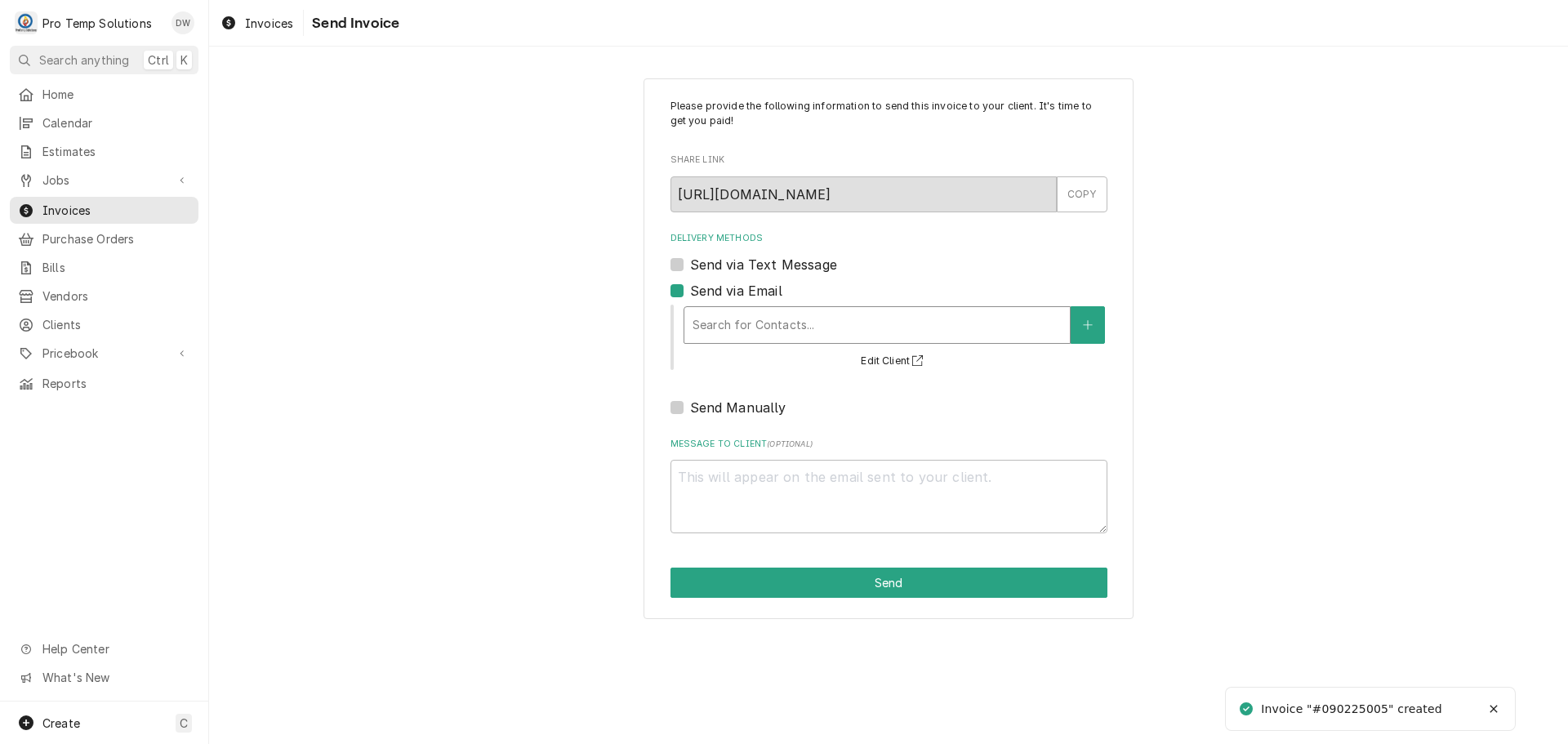
click at [818, 324] on div "Delivery Methods" at bounding box center [877, 325] width 370 height 29
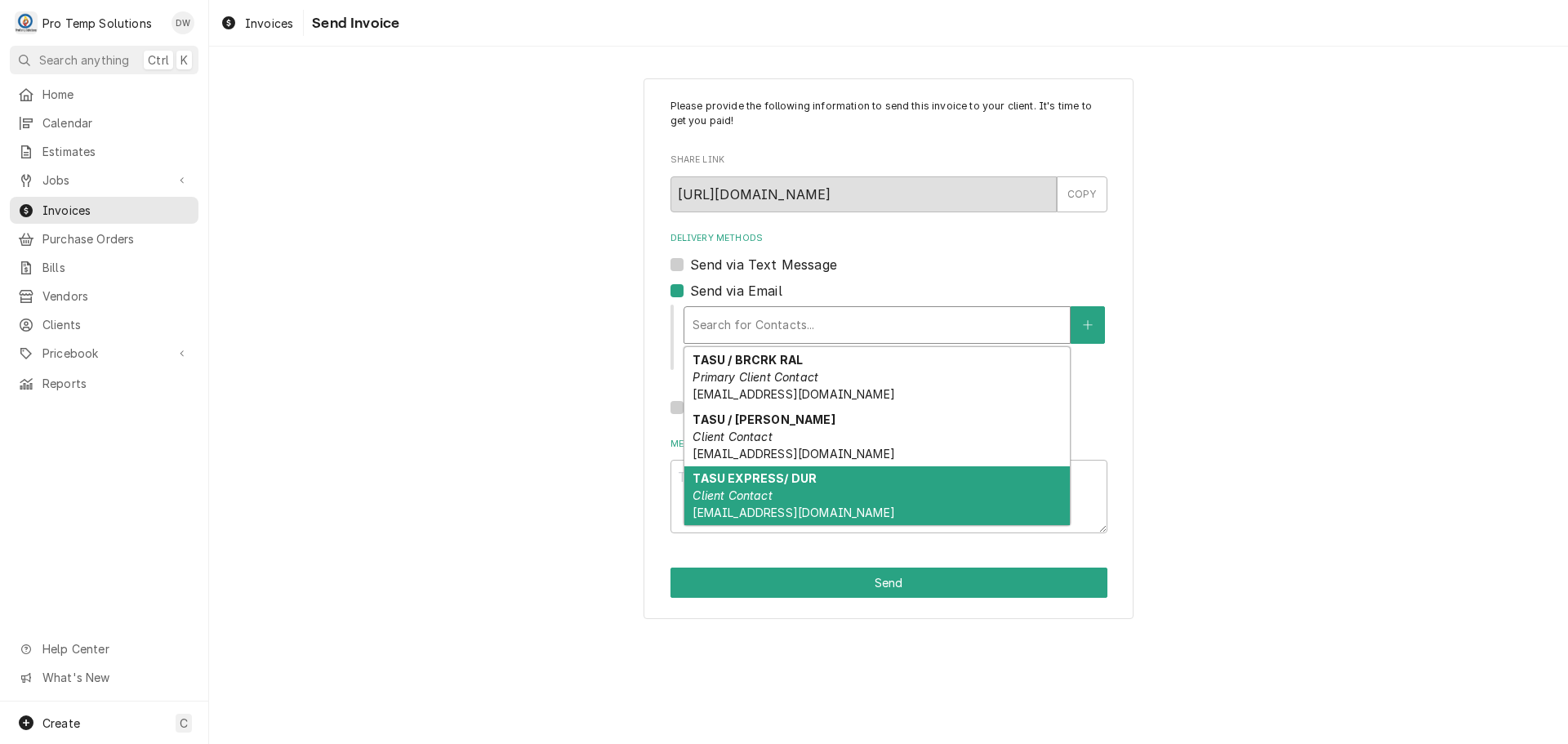
click at [770, 489] on em "Client Contact" at bounding box center [732, 495] width 79 height 14
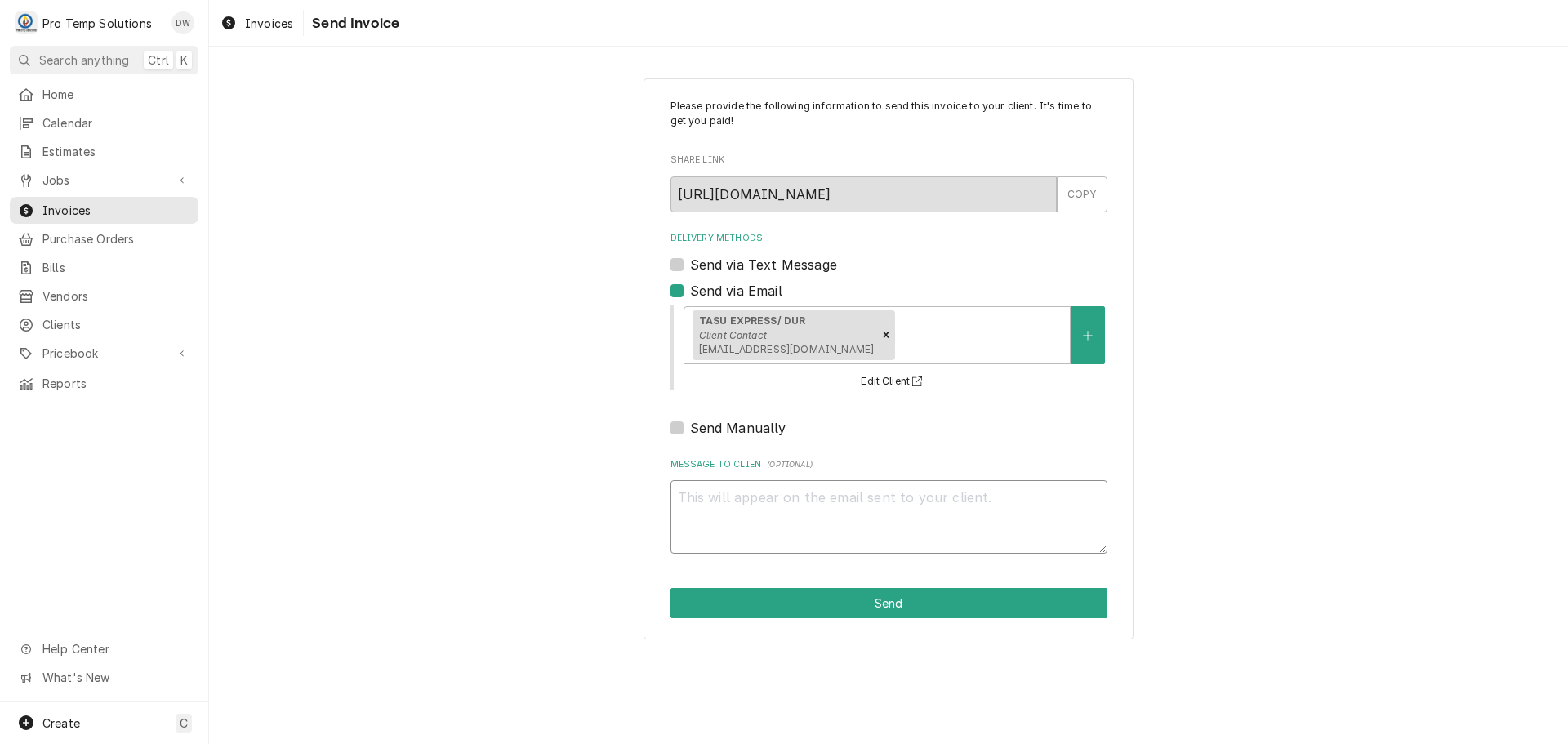
click at [762, 498] on textarea "Message to Client ( optional )" at bounding box center [889, 517] width 437 height 74
type textarea "x"
type textarea "#"
type textarea "x"
type textarea "#0"
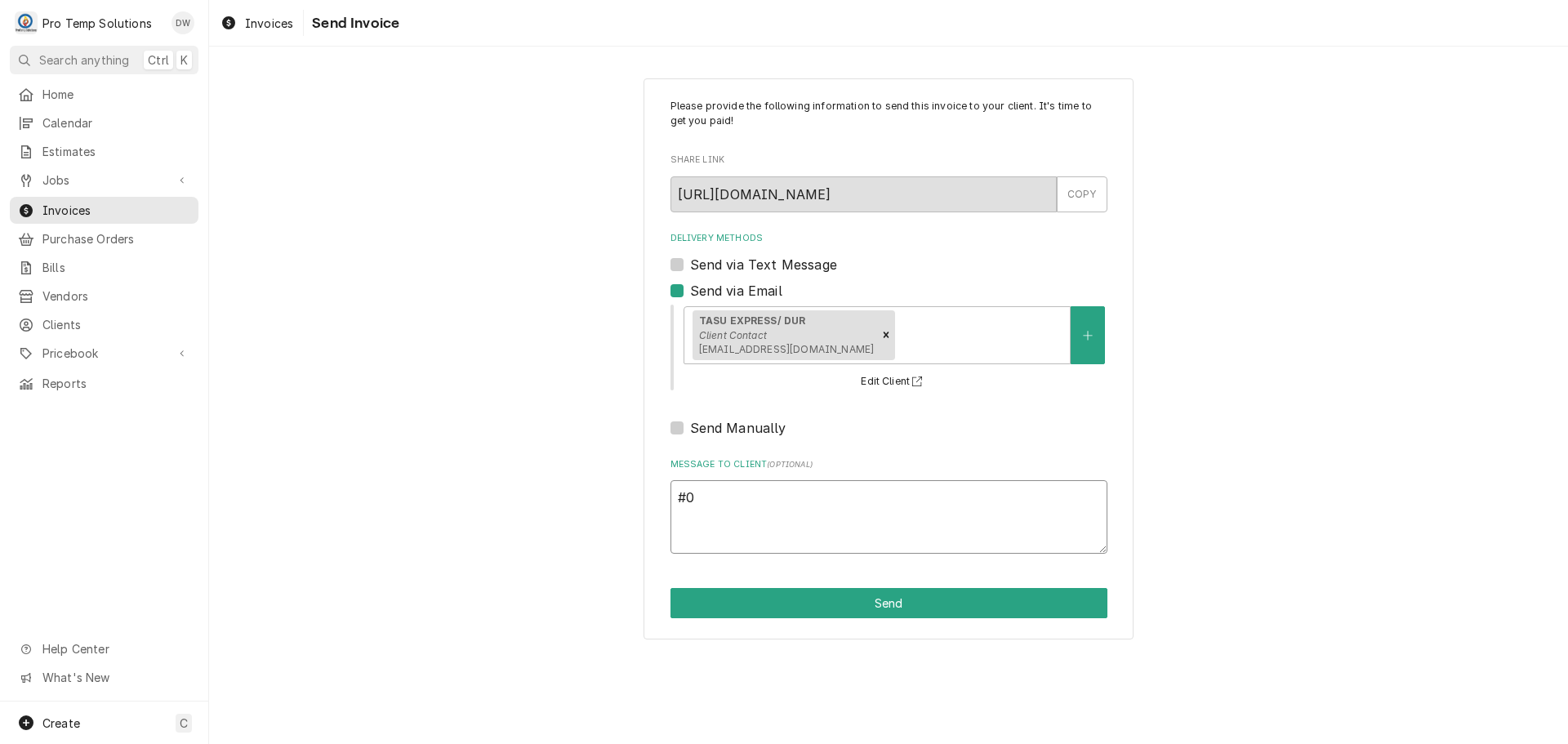
type textarea "x"
type textarea "#09"
type textarea "x"
type textarea "#090"
type textarea "x"
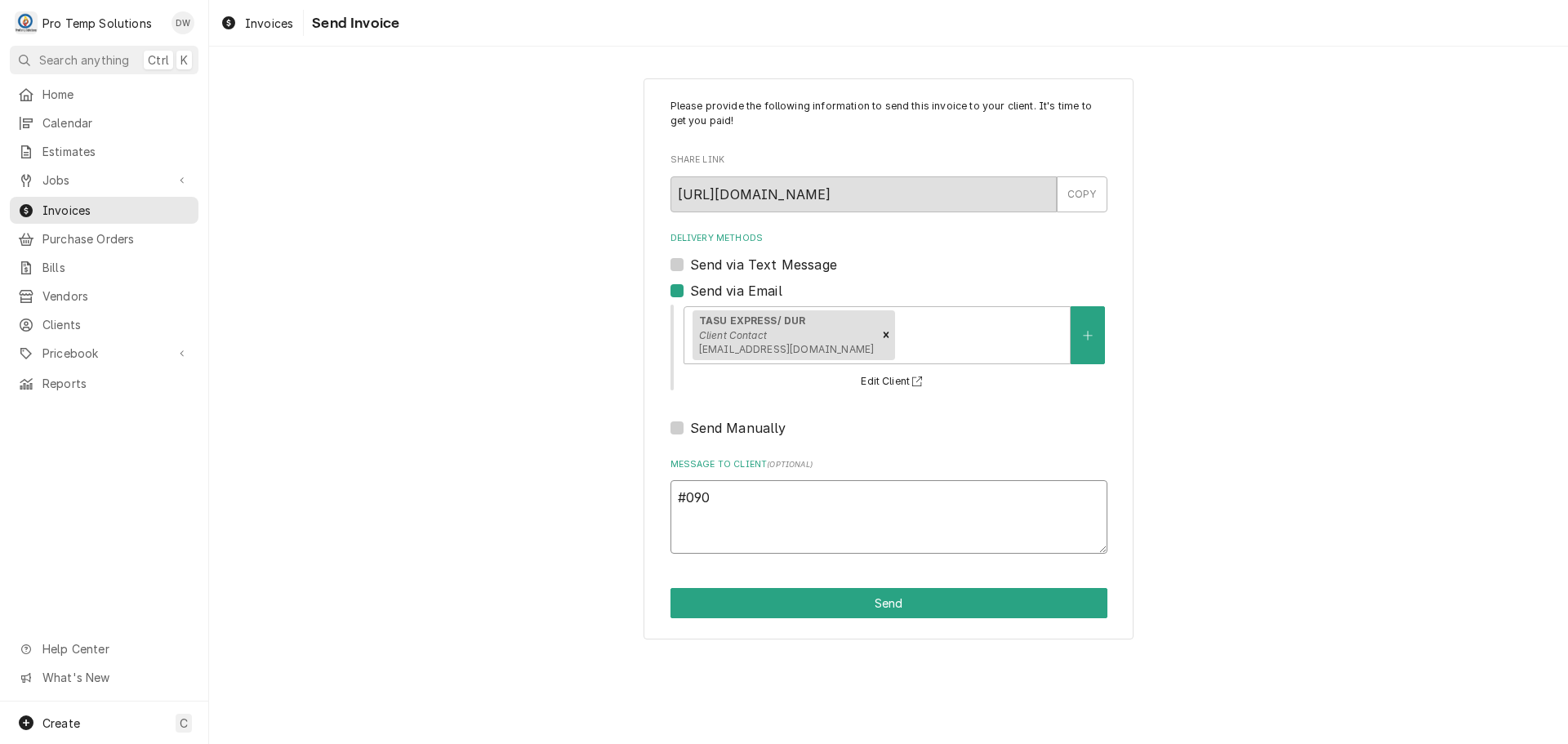
type textarea "#0902"
type textarea "x"
type textarea "#09022"
type textarea "x"
type textarea "#090225"
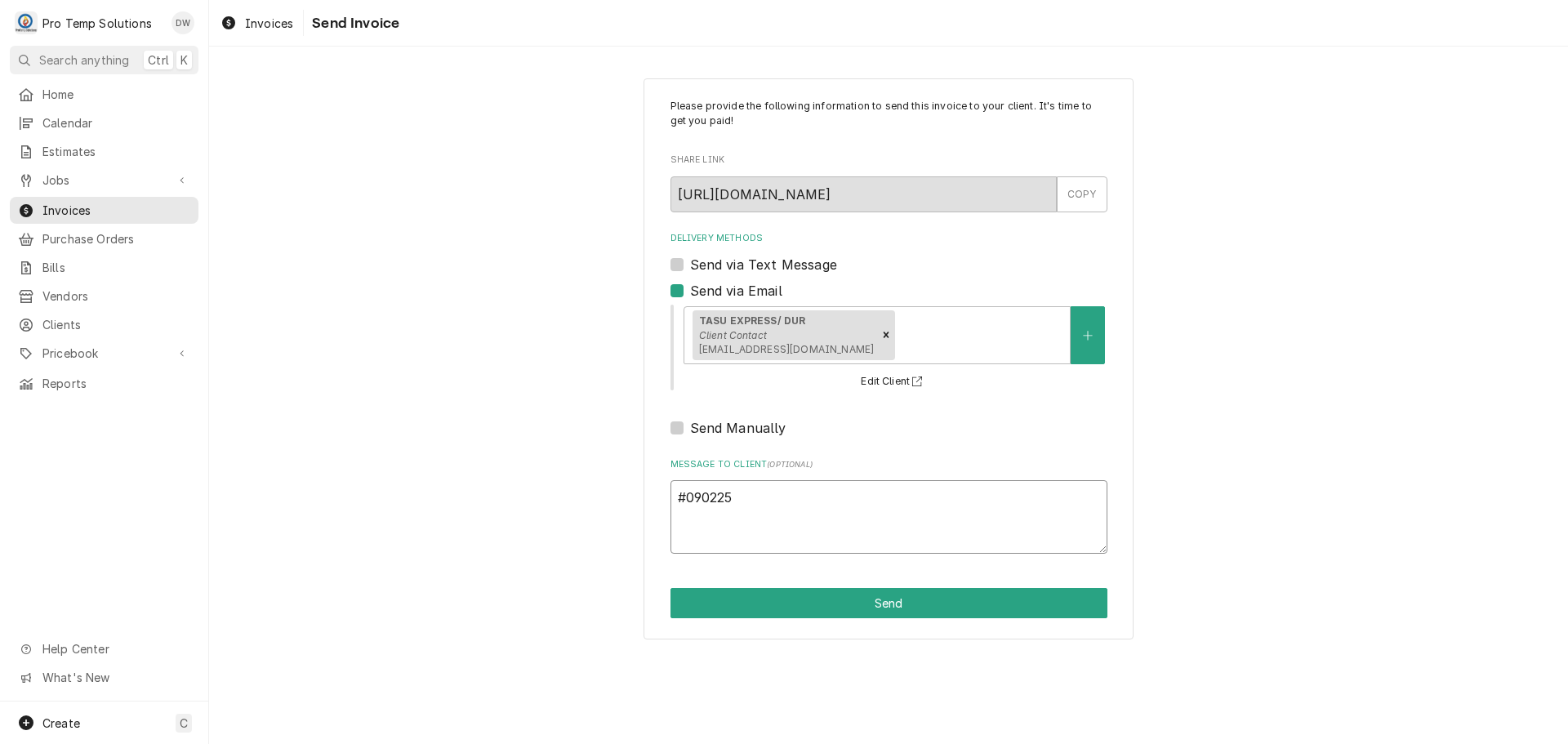
type textarea "x"
type textarea "#0902250"
type textarea "x"
type textarea "#09022500"
type textarea "x"
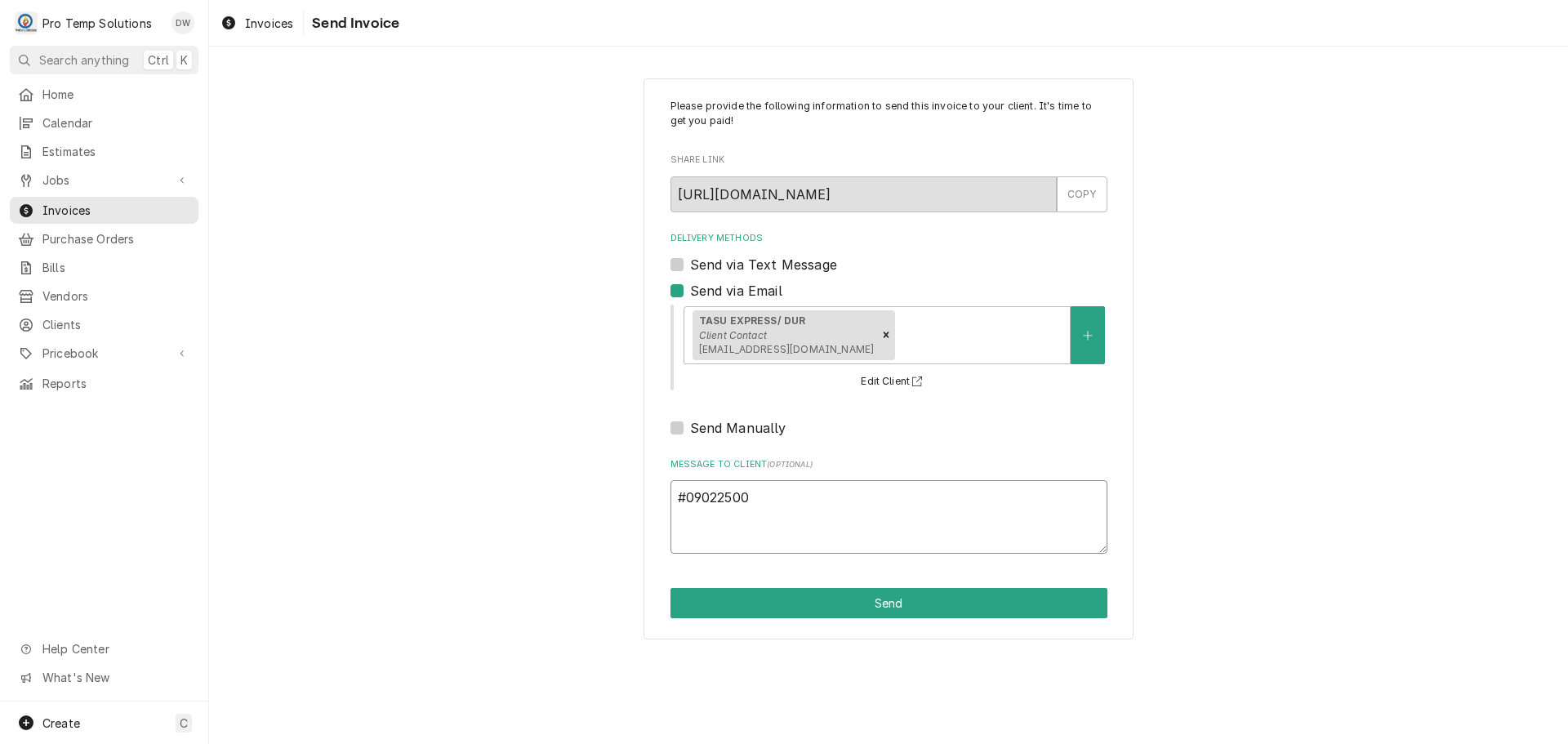
type textarea "#090225005"
type textarea "x"
type textarea "#090225005"
type textarea "x"
type textarea "#090225005 T"
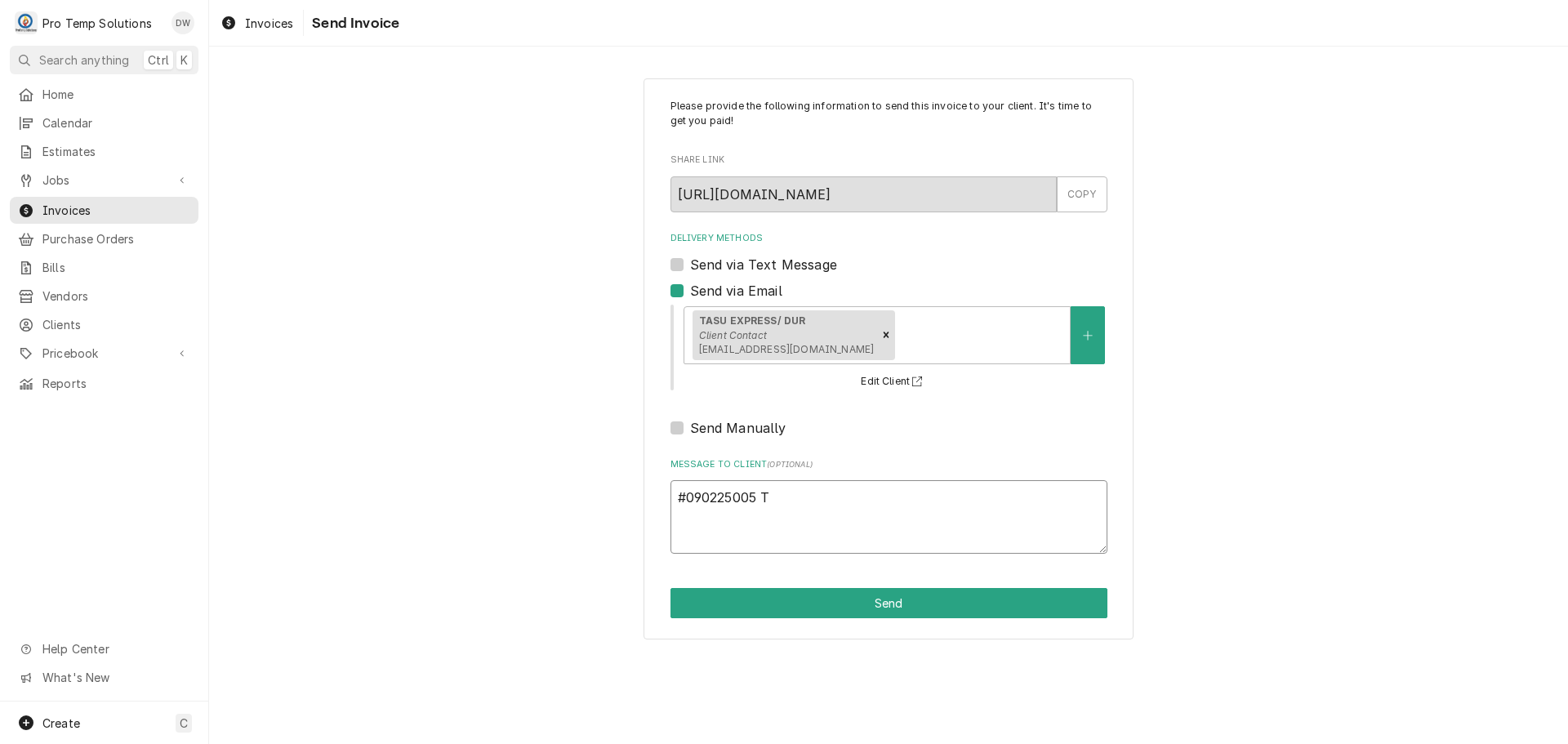
type textarea "x"
type textarea "#090225005 TA"
type textarea "x"
type textarea "#090225005 TAS"
type textarea "x"
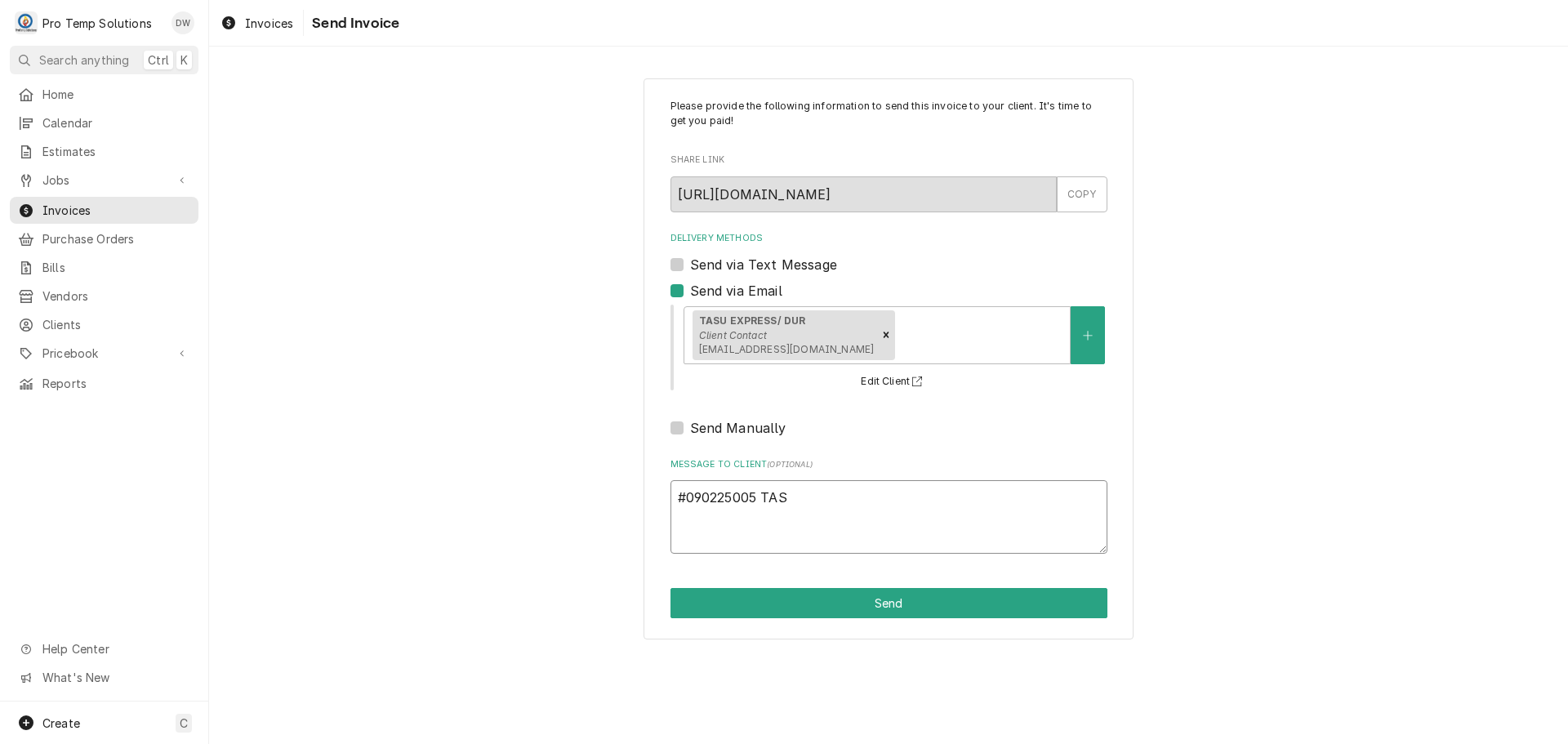
type textarea "#090225005 TASU"
type textarea "x"
type textarea "#090225005 TASU"
type textarea "x"
type textarea "#090225005 TASU /"
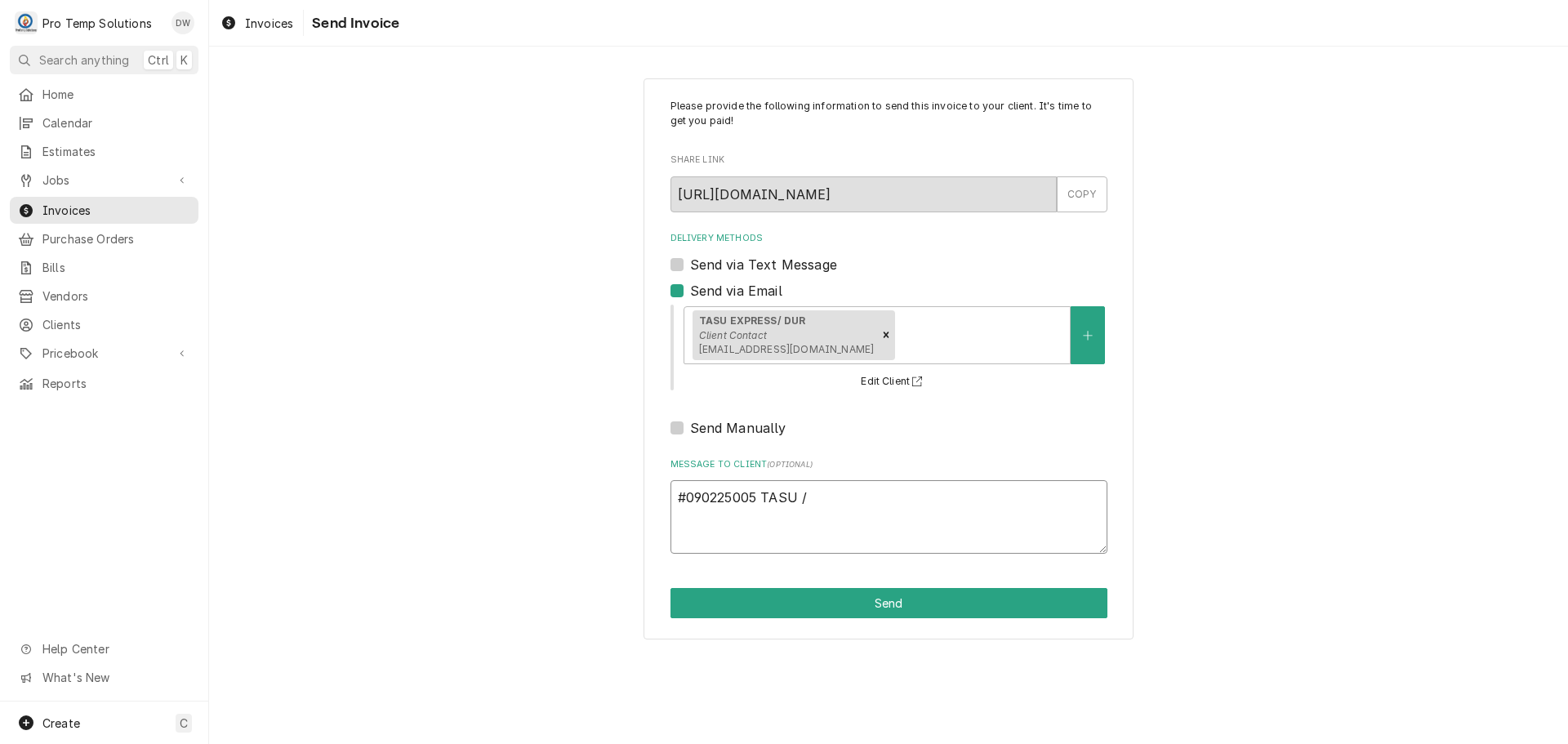
type textarea "x"
type textarea "#090225005 TASU /"
type textarea "x"
type textarea "#090225005 TASU / D"
type textarea "x"
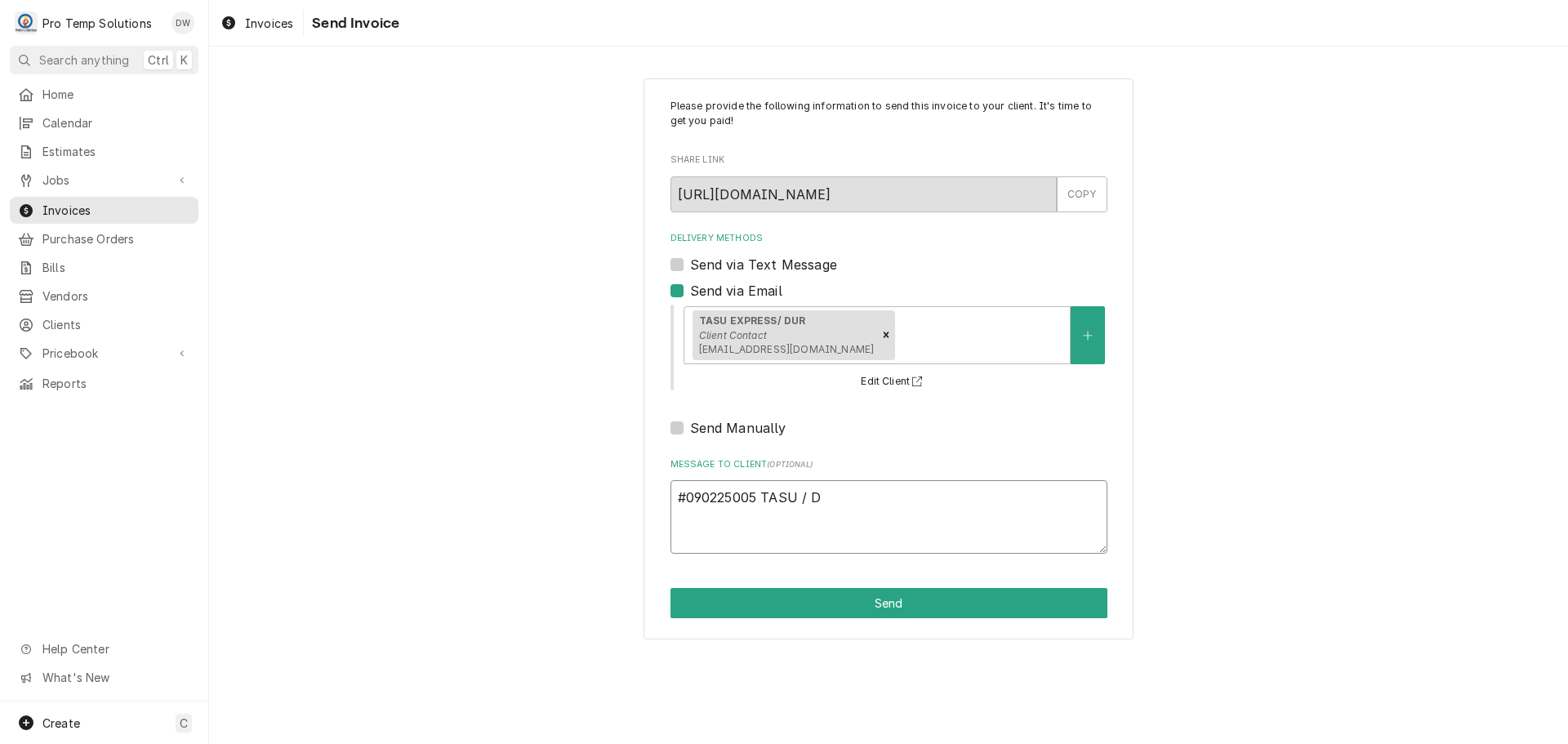
type textarea "#090225005 TASU / DU"
type textarea "x"
type textarea "#090225005 TASU / DUR"
type textarea "x"
type textarea "#090225005 TASU / DUR-"
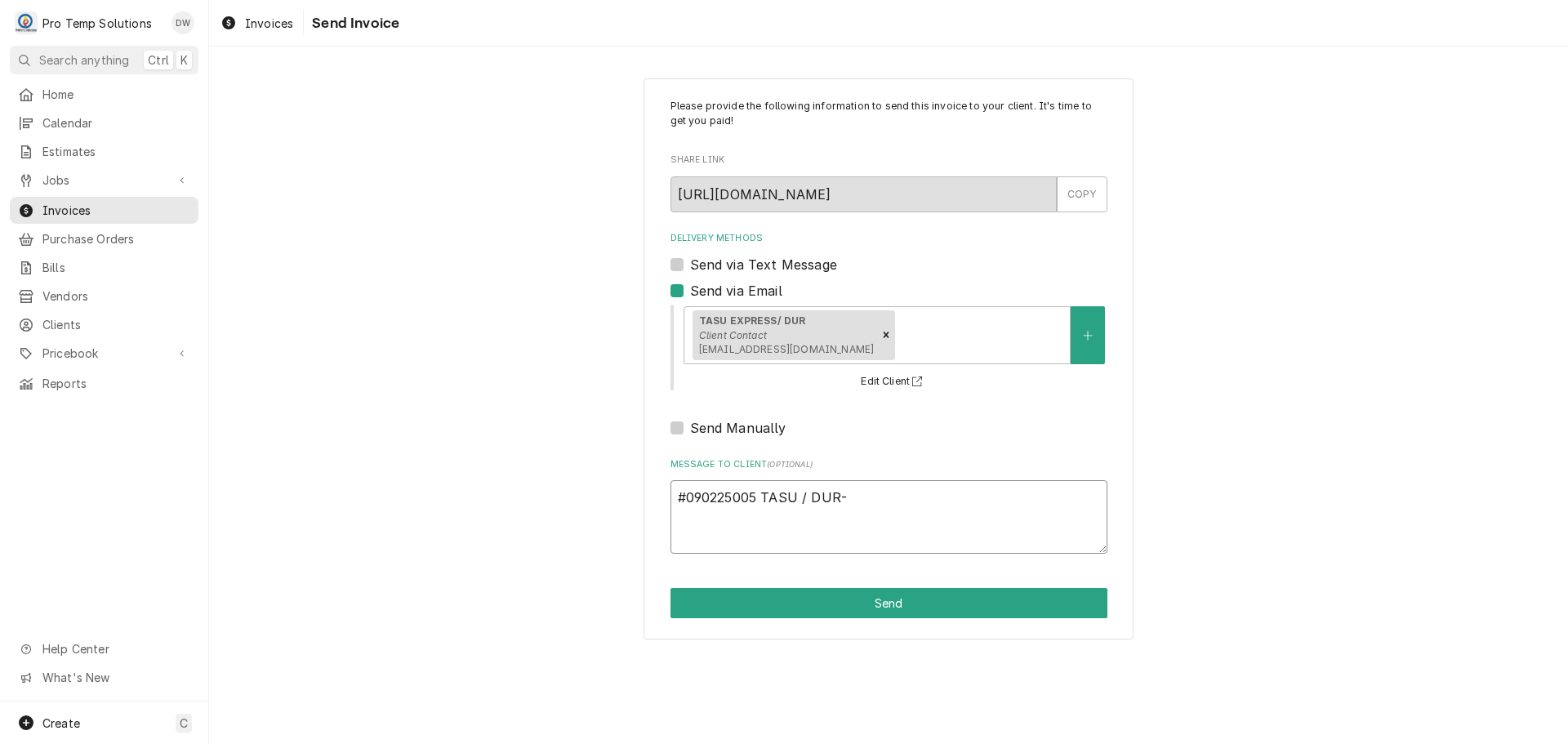
type textarea "x"
type textarea "#090225005 TASU / DUR-"
type textarea "x"
type textarea "#090225005 TASU / DUR- F"
type textarea "x"
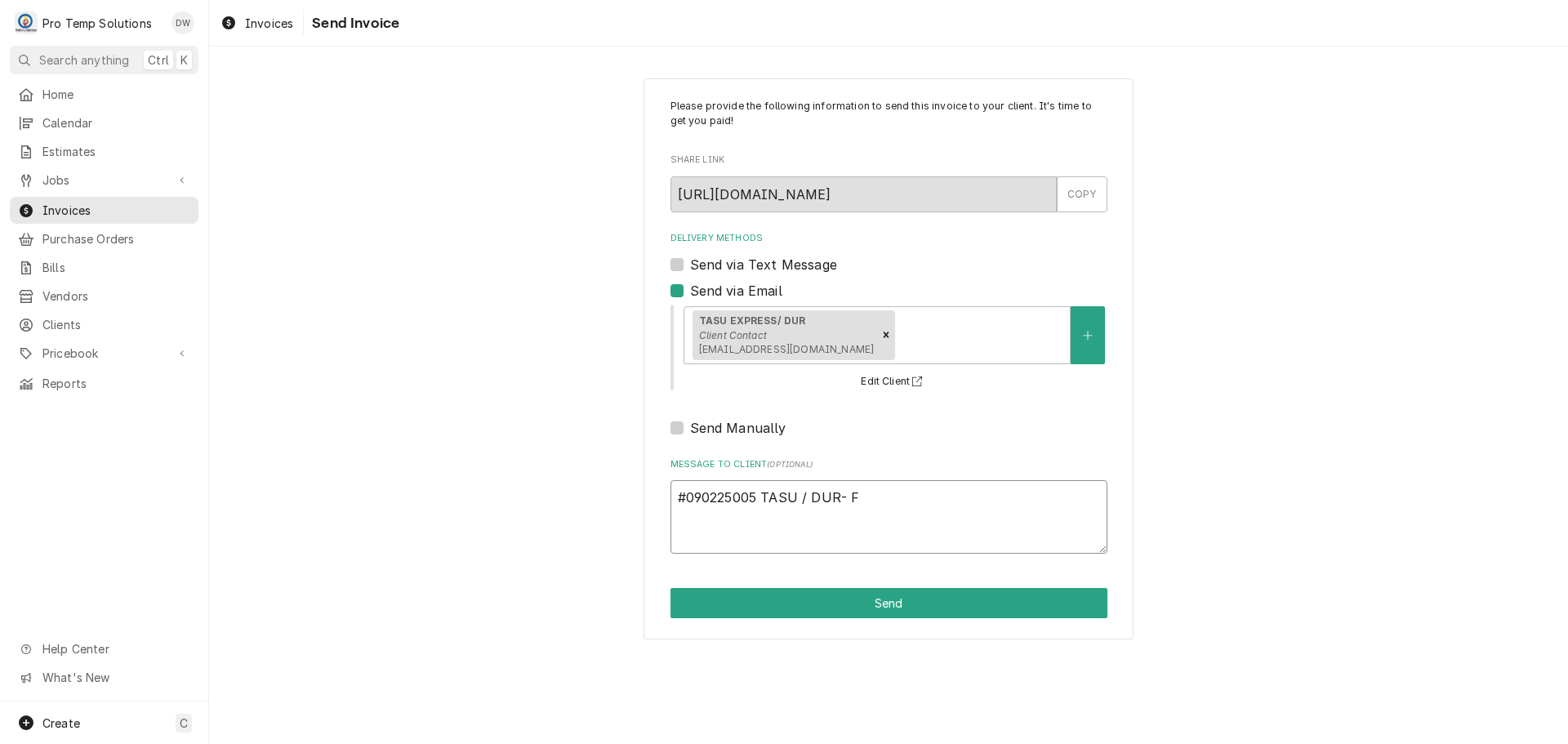
type textarea "#090225005 TASU / DUR- FR"
type textarea "x"
type textarea "#090225005 TASU / DUR- FRY"
type textarea "x"
type textarea "#090225005 TASU / DUR- FRYE"
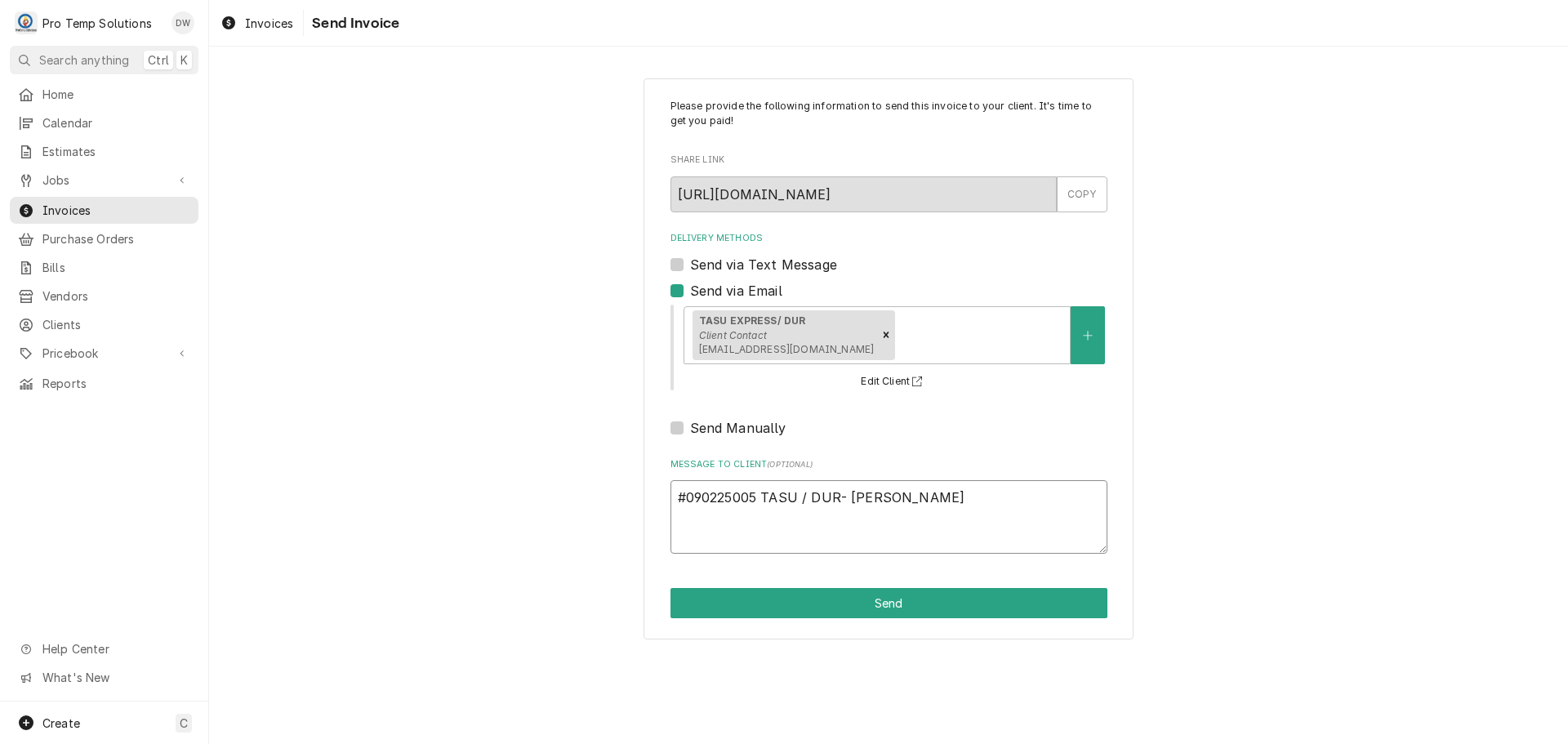
type textarea "x"
type textarea "#090225005 TASU / DUR- FRYER"
click at [889, 598] on button "Send" at bounding box center [889, 603] width 437 height 30
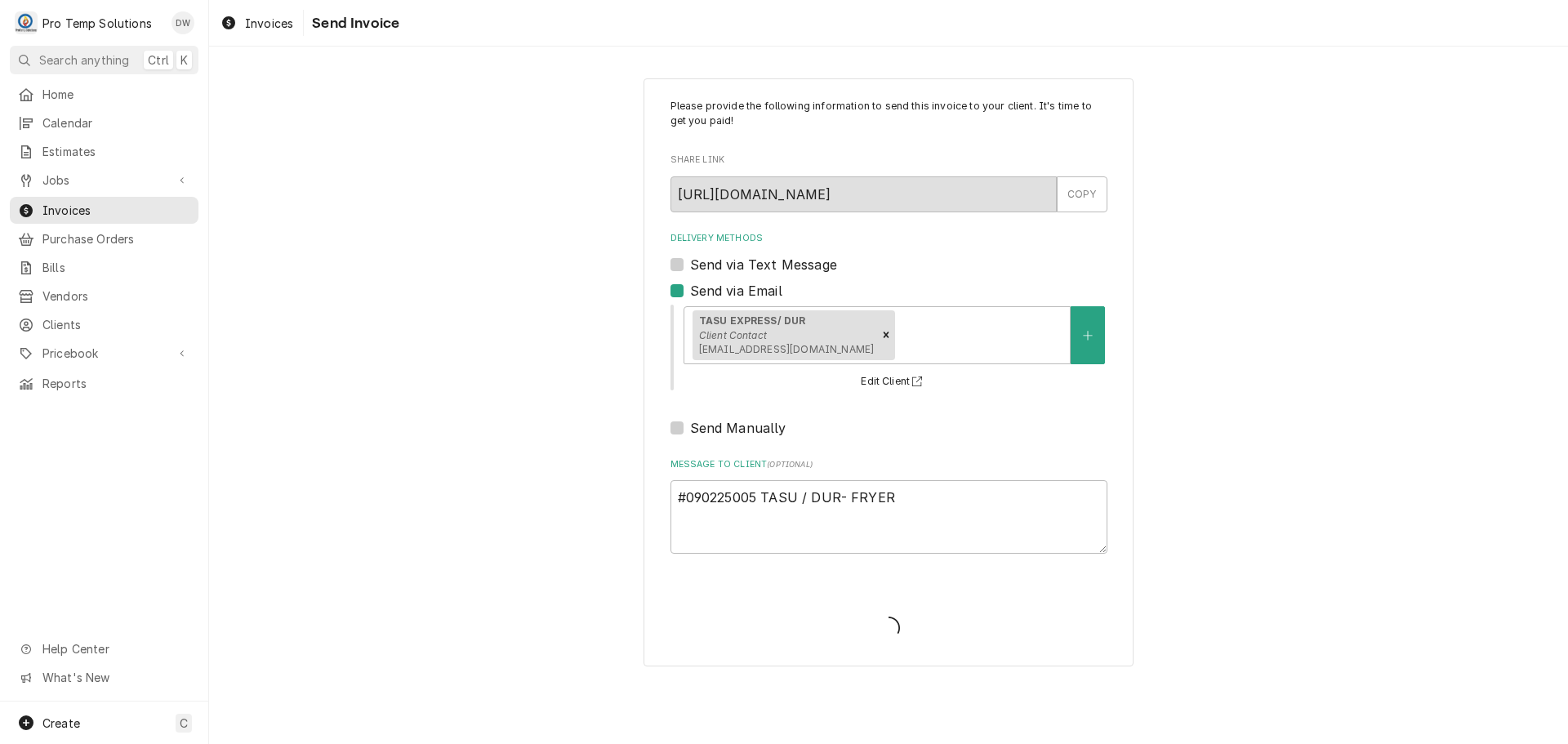
type textarea "x"
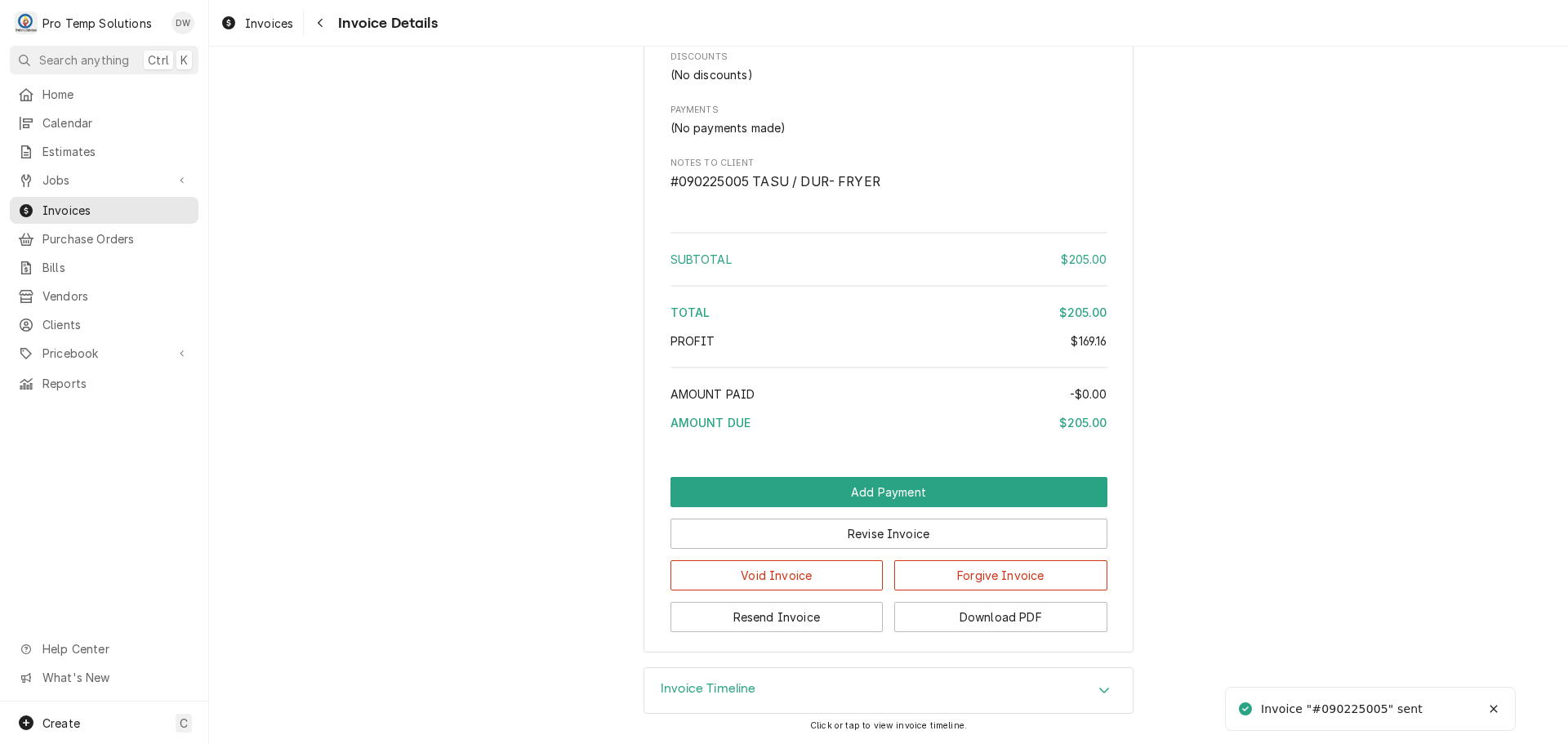
scroll to position [1719, 0]
click at [988, 619] on button "Download PDF" at bounding box center [1001, 616] width 213 height 30
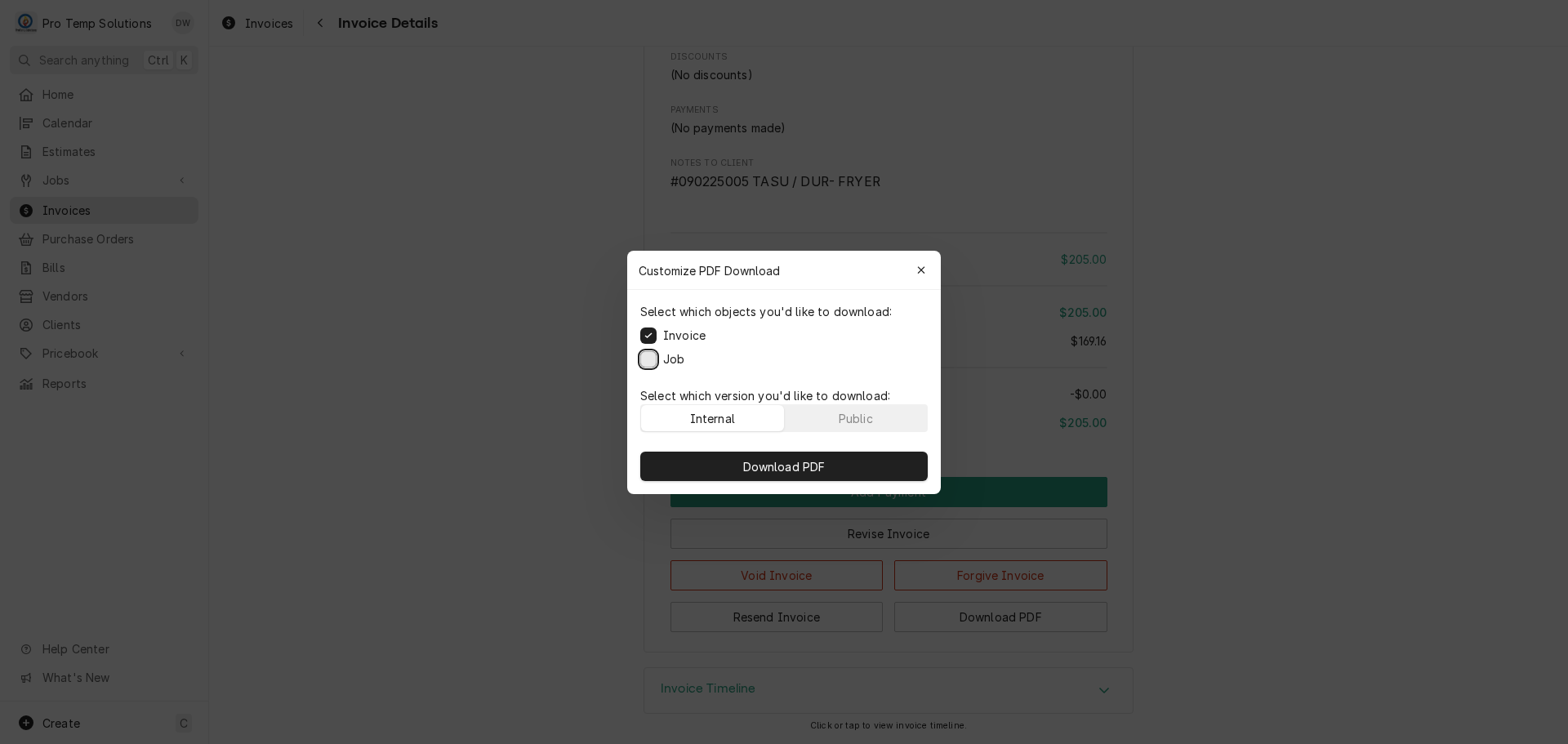
click at [652, 361] on button "Job" at bounding box center [648, 359] width 16 height 16
click at [787, 469] on span "Download PDF" at bounding box center [784, 465] width 89 height 17
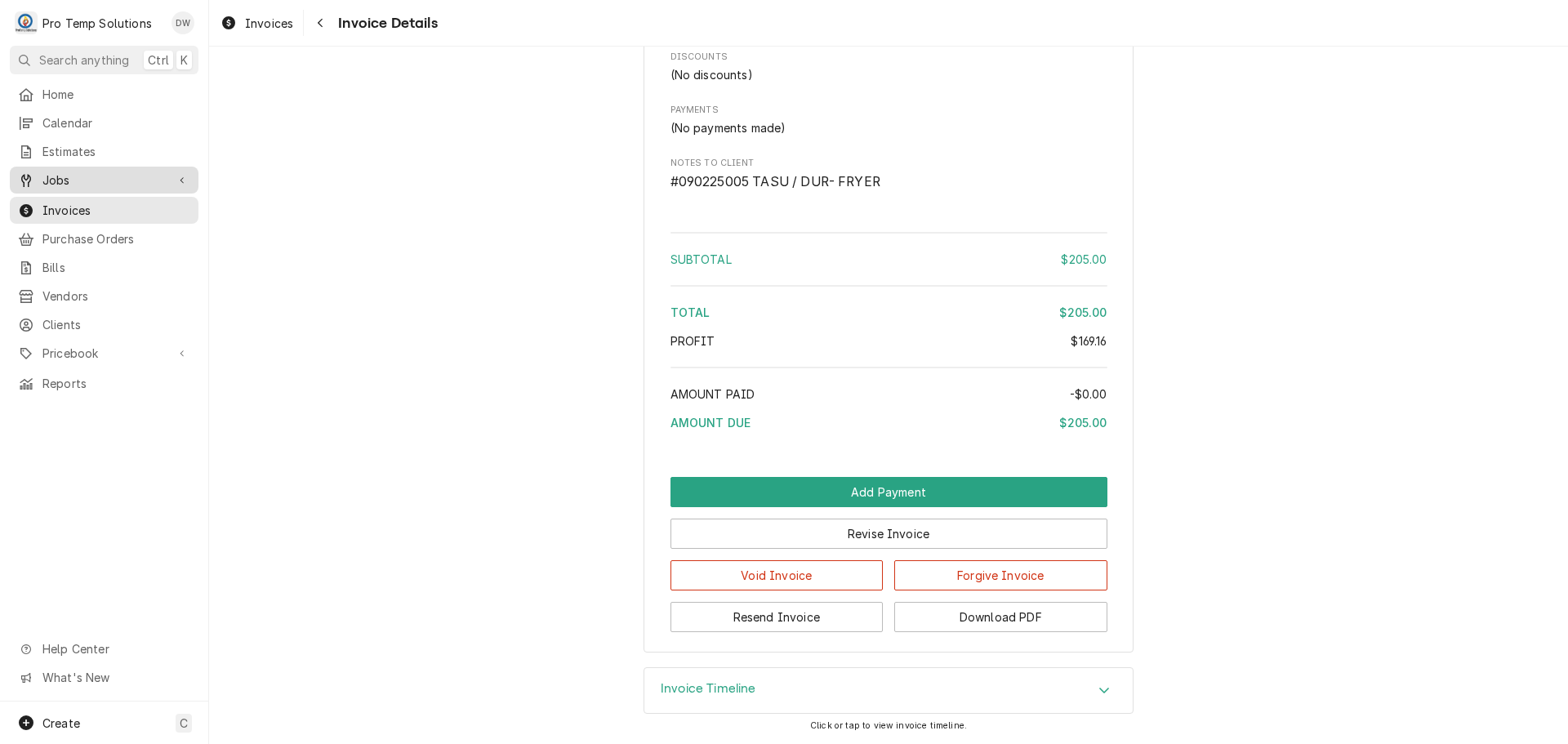
click at [65, 172] on span "Jobs" at bounding box center [104, 180] width 123 height 17
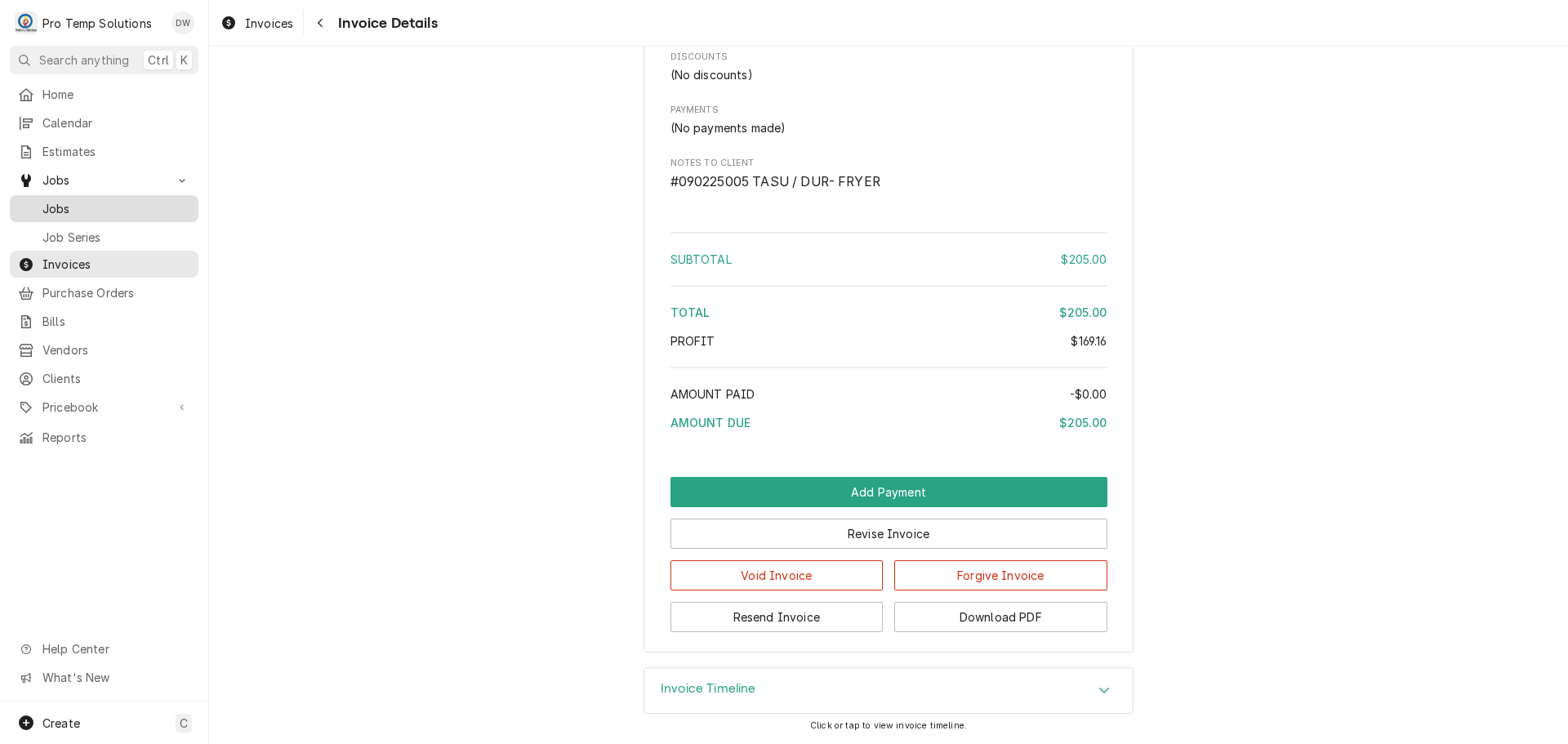
click at [56, 205] on span "Jobs" at bounding box center [116, 208] width 148 height 17
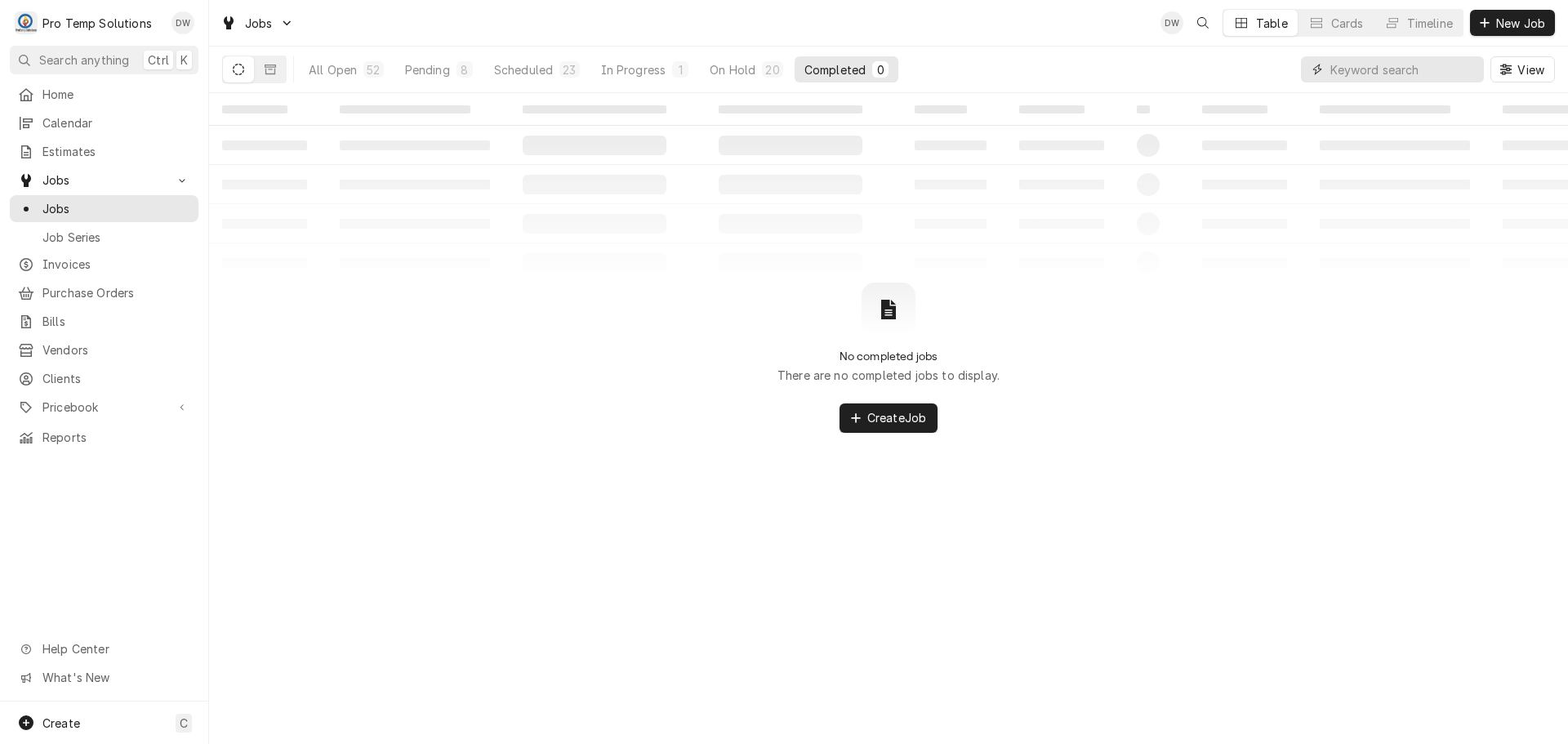
click at [1400, 69] on input "Dynamic Content Wrapper" at bounding box center [1403, 69] width 146 height 26
click at [1390, 73] on input "Dynamic Content Wrapper" at bounding box center [1403, 69] width 146 height 26
type input "090225004"
click at [269, 67] on icon "Dynamic Content Wrapper" at bounding box center [271, 69] width 11 height 10
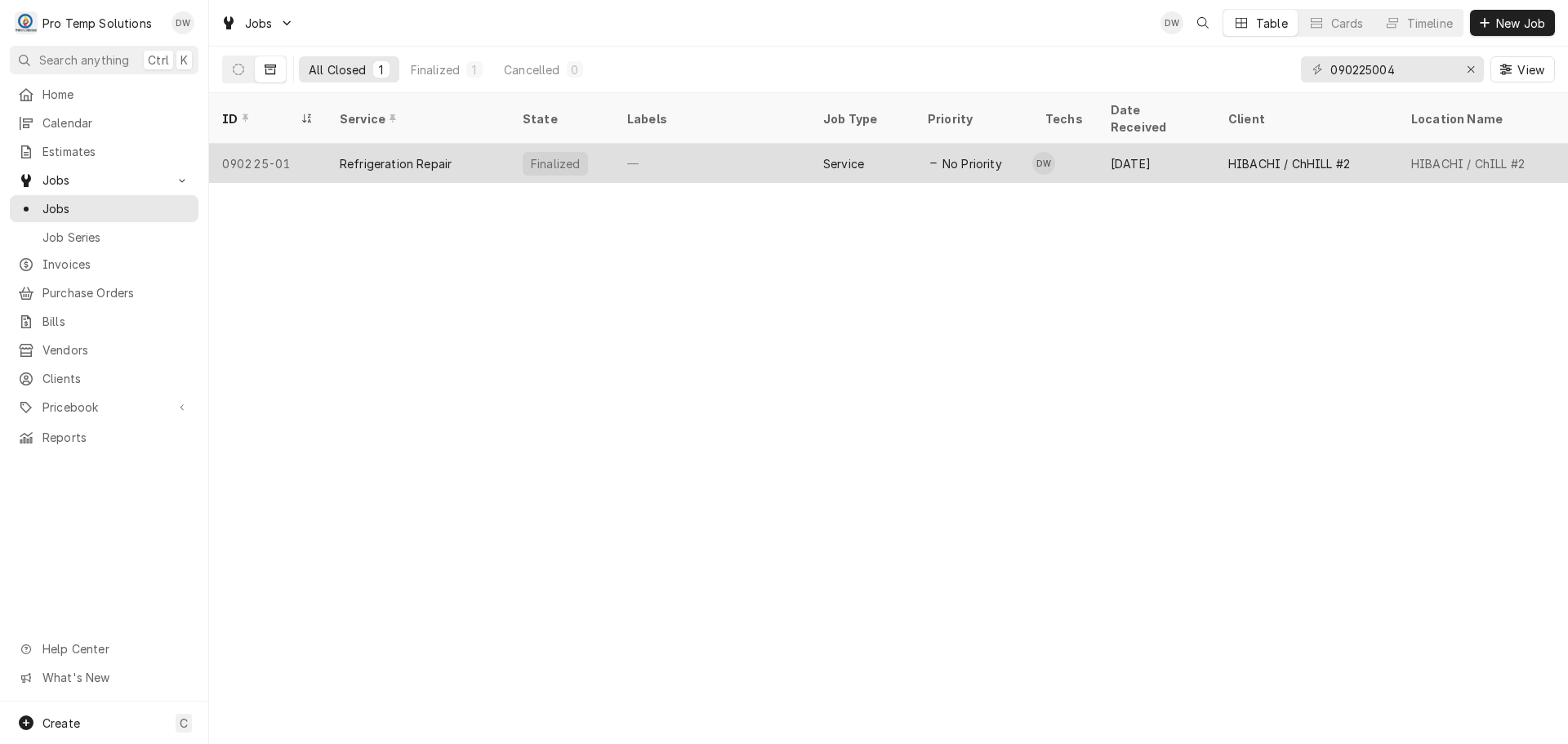
click at [751, 144] on div "—" at bounding box center [712, 164] width 196 height 39
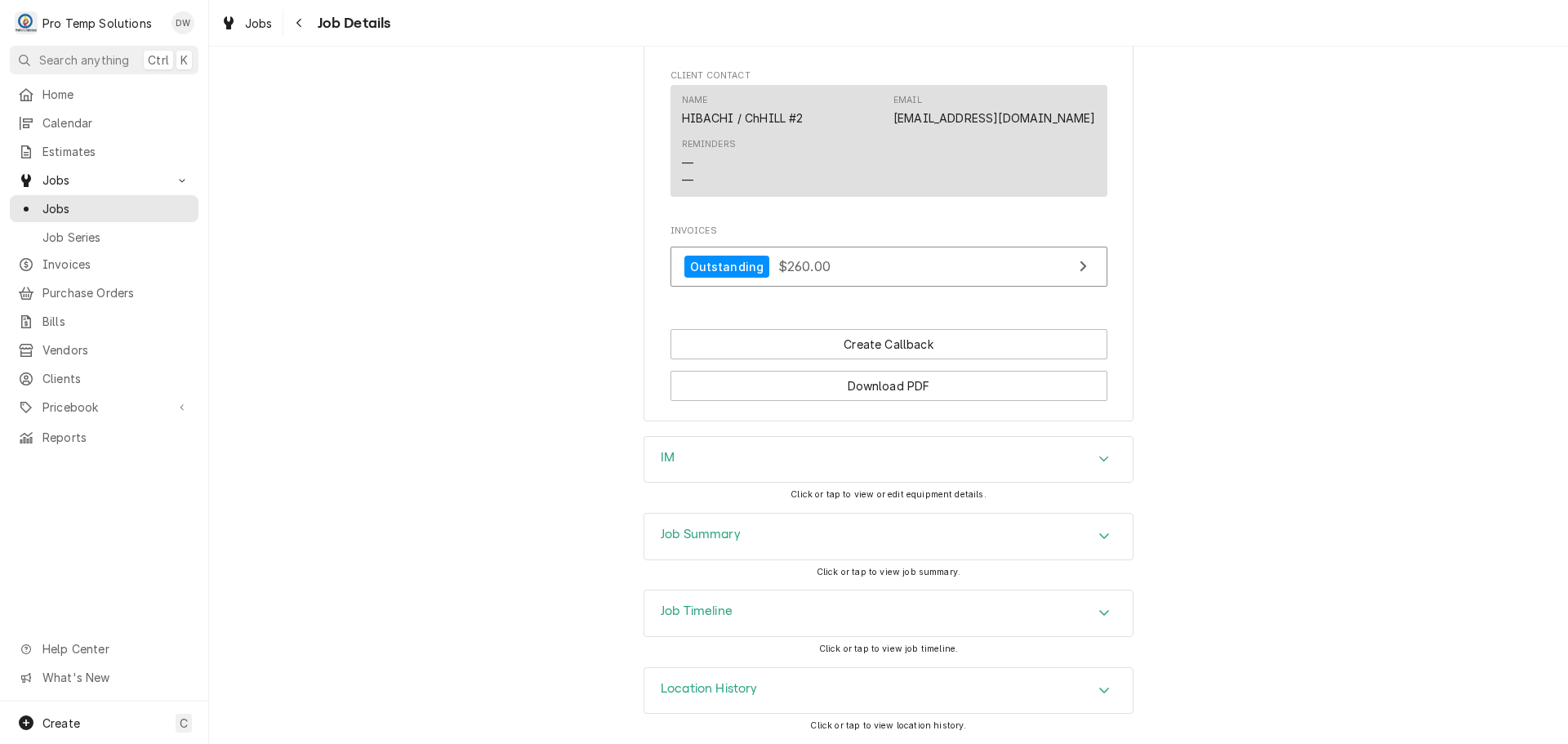
scroll to position [1017, 0]
click at [860, 269] on link "Outstanding $260.00" at bounding box center [889, 267] width 437 height 40
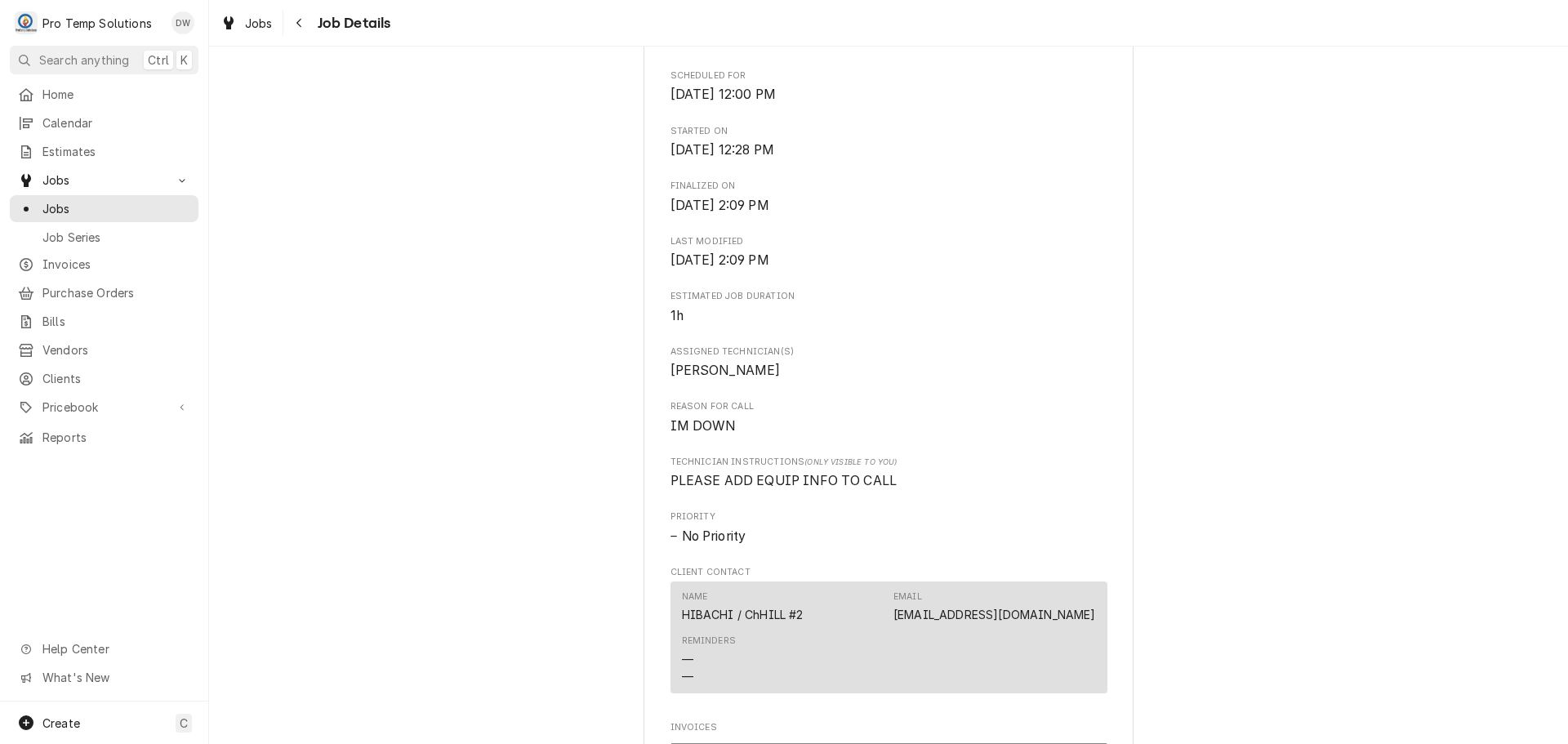
scroll to position [445, 0]
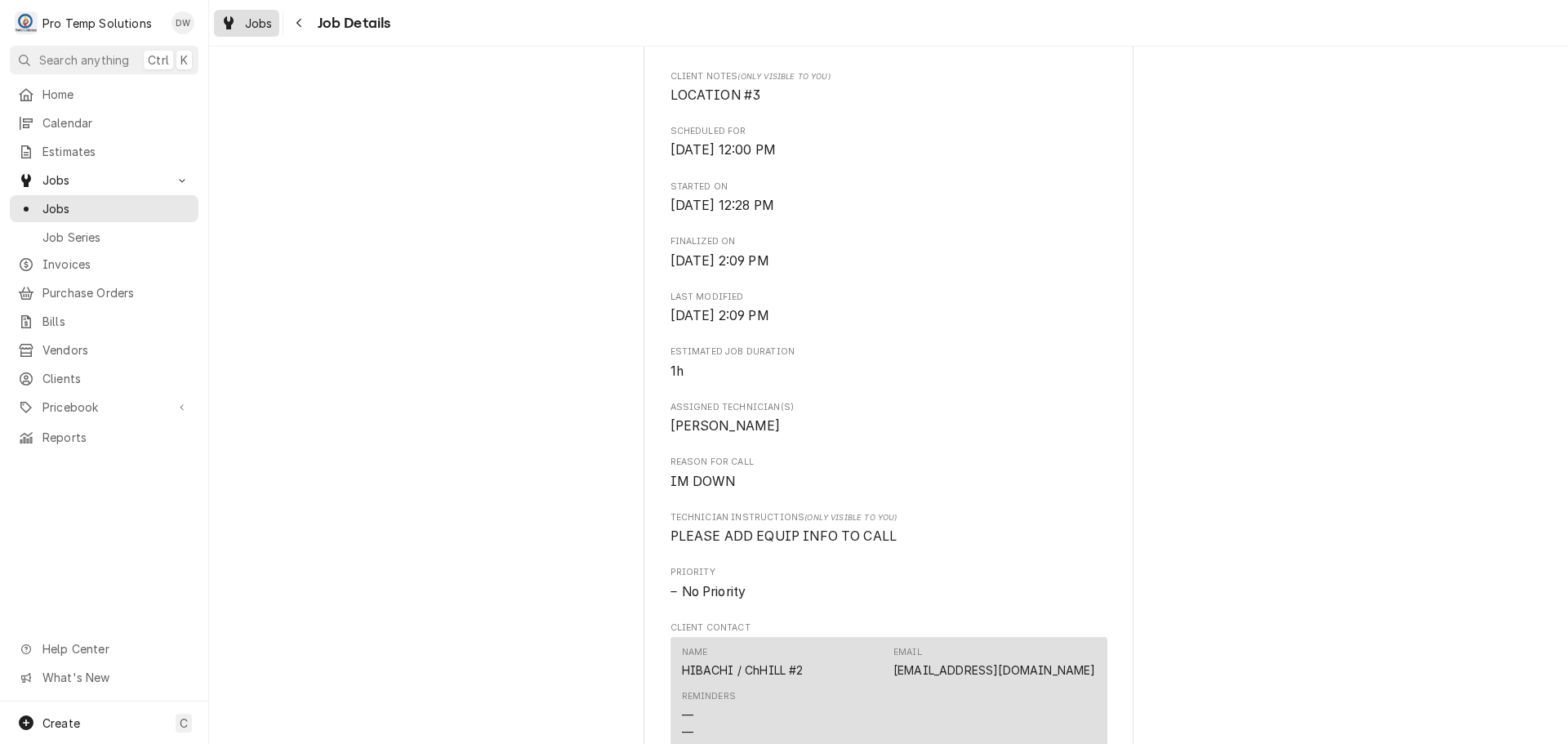
click at [246, 17] on span "Jobs" at bounding box center [259, 23] width 28 height 17
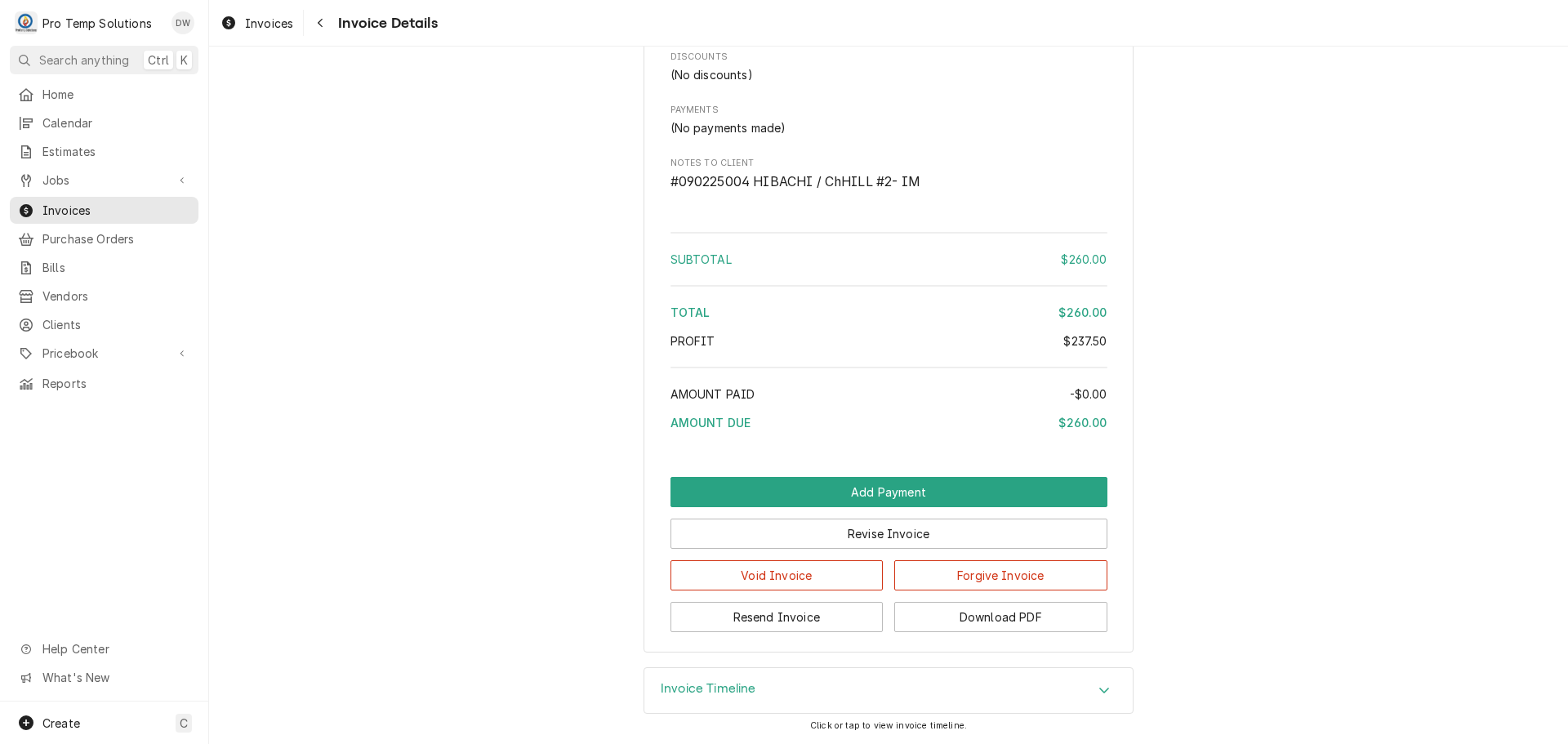
scroll to position [1519, 0]
click at [894, 533] on button "Revise Invoice" at bounding box center [889, 533] width 437 height 30
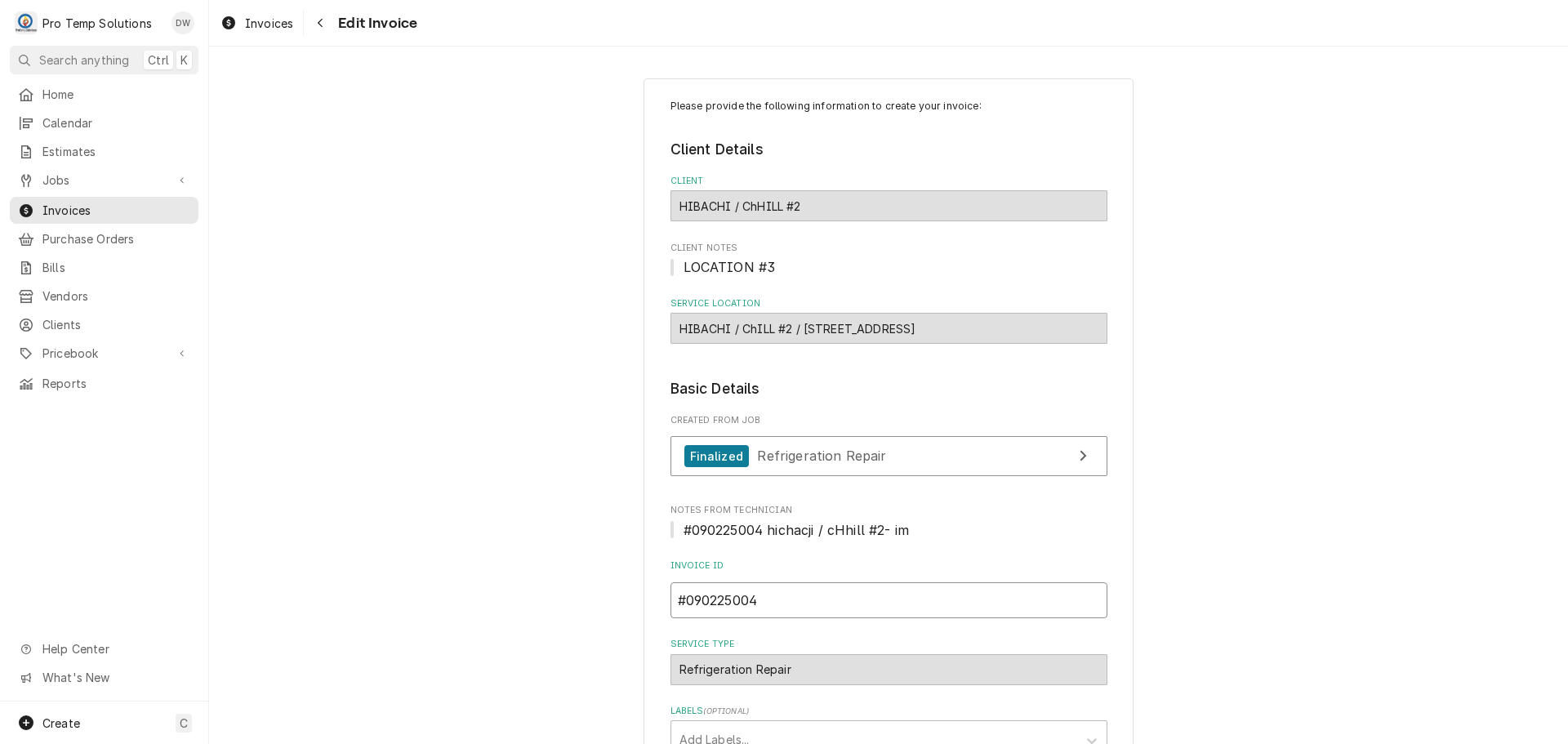
click at [770, 589] on input "#090225004" at bounding box center [889, 600] width 437 height 36
type textarea "x"
type input "#090225004-"
type textarea "x"
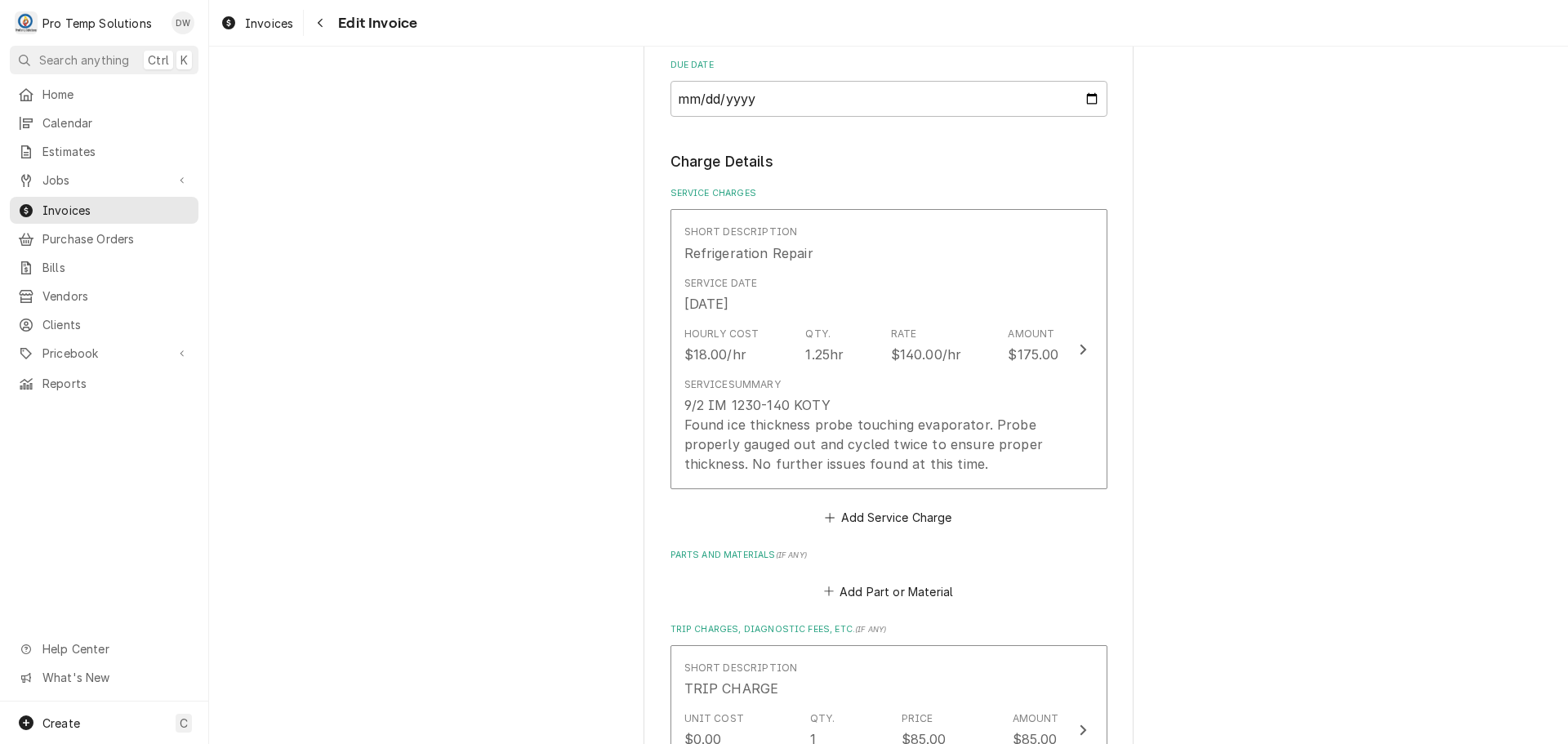
scroll to position [1062, 0]
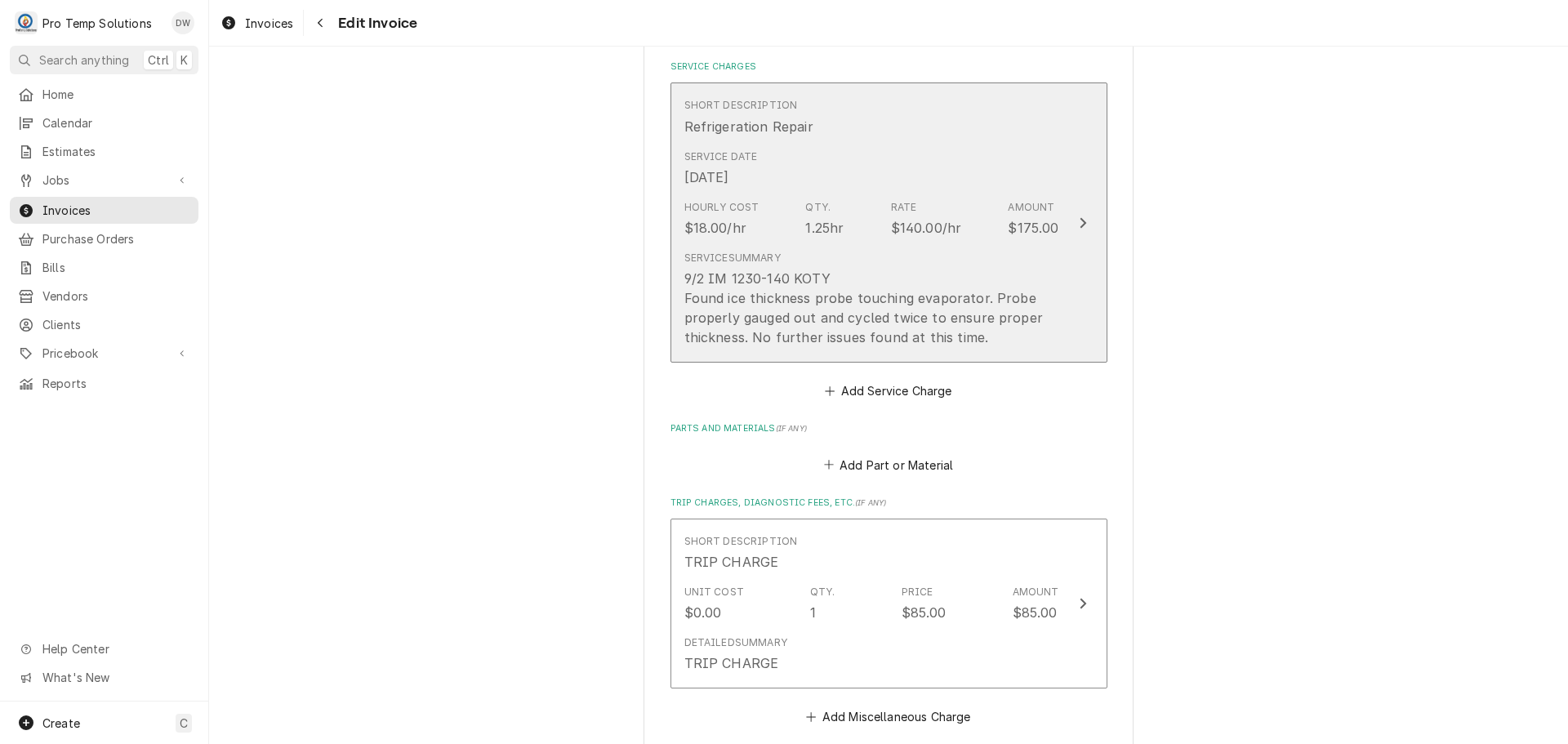
type input "#090225004-A"
click at [1079, 218] on icon "Update Line Item" at bounding box center [1083, 223] width 8 height 13
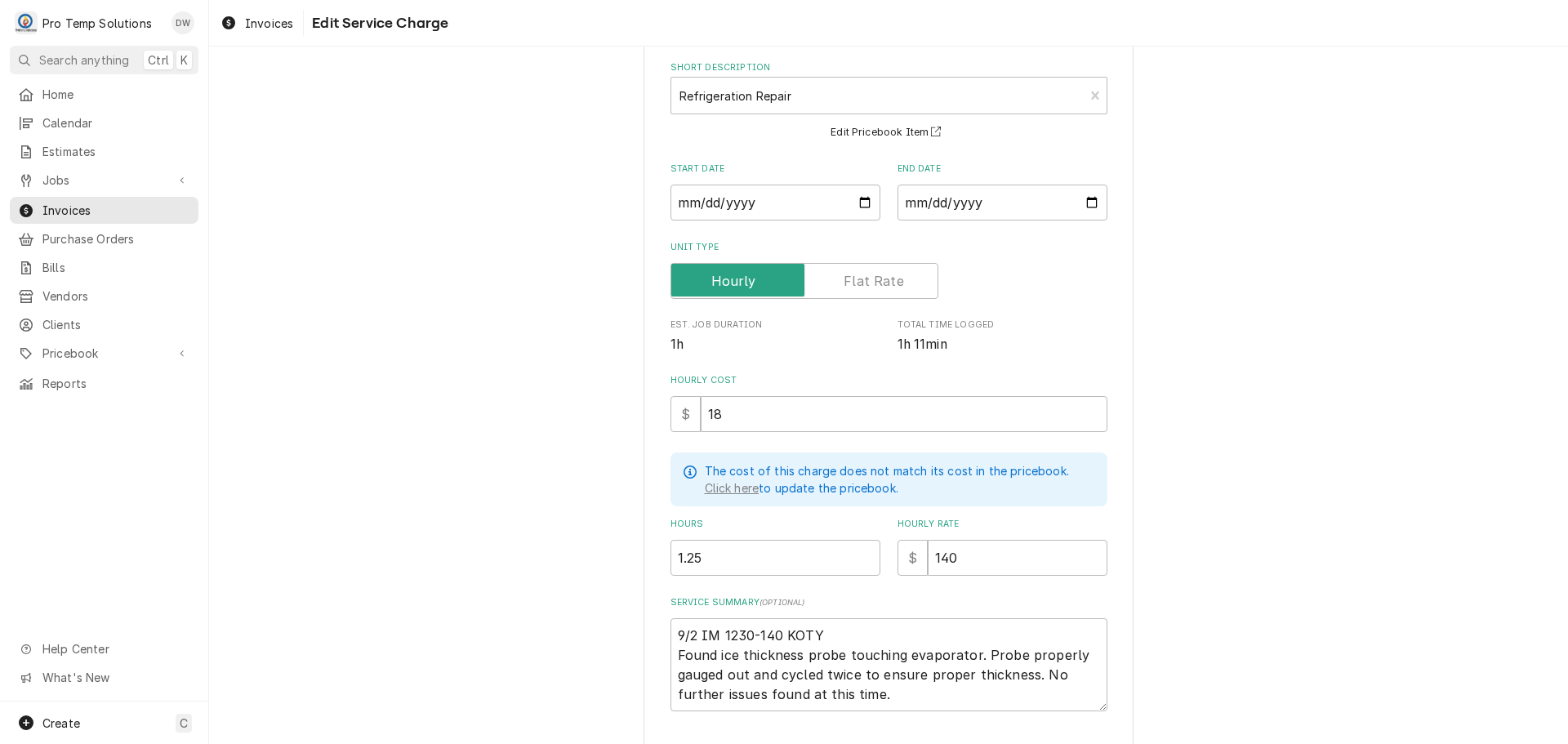
scroll to position [185, 0]
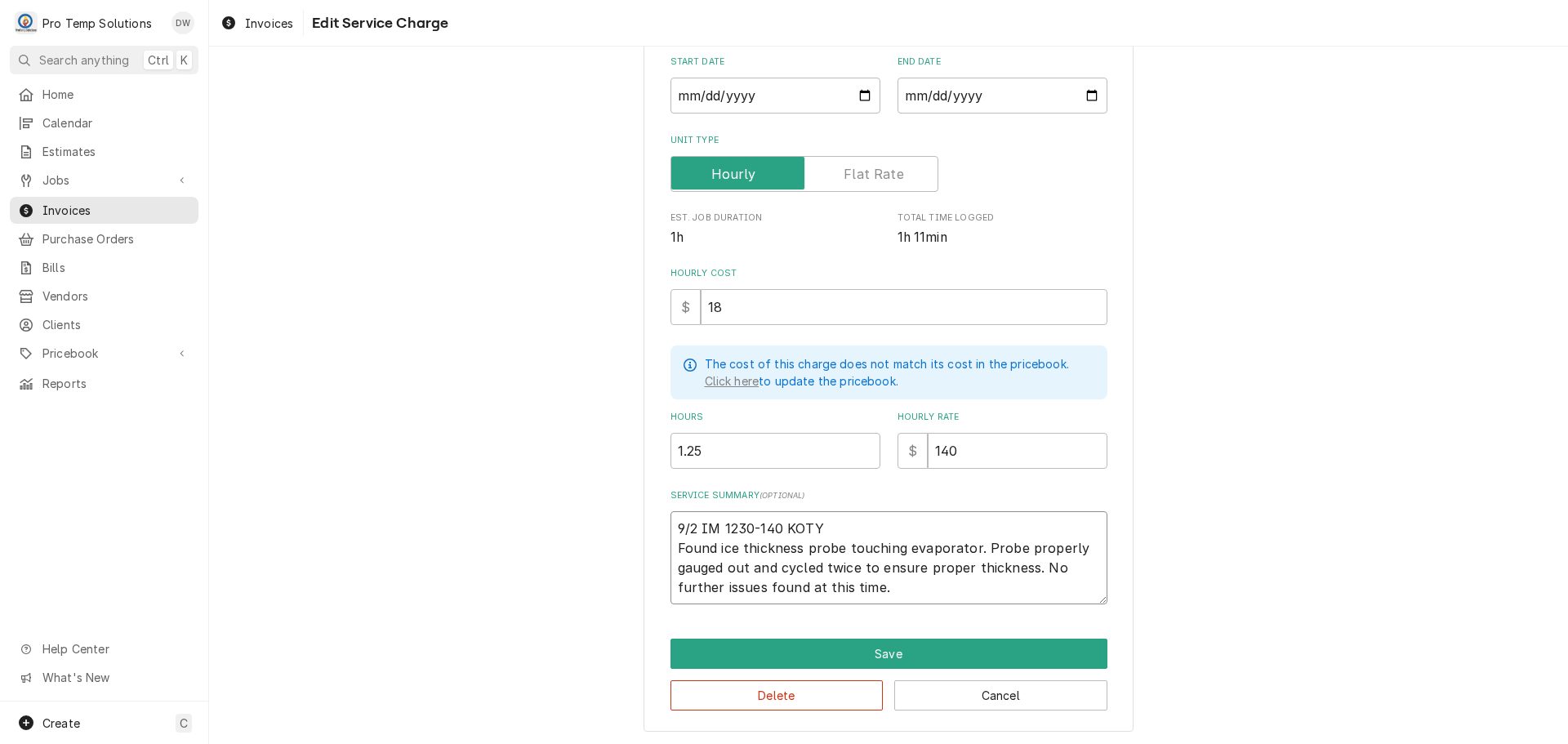
click at [934, 585] on textarea "9/2 IM 1230-140 KOTY Found ice thickness probe touching evaporator. Probe prope…" at bounding box center [889, 558] width 437 height 93
type textarea "x"
type textarea "9/2 IM 1230-140 KOTY Found ice thickness probe touching evaporator. Probe prope…"
type textarea "x"
type textarea "9/2 IM 1230-140 KOTY Found ice thickness probe touching evaporator. Probe prope…"
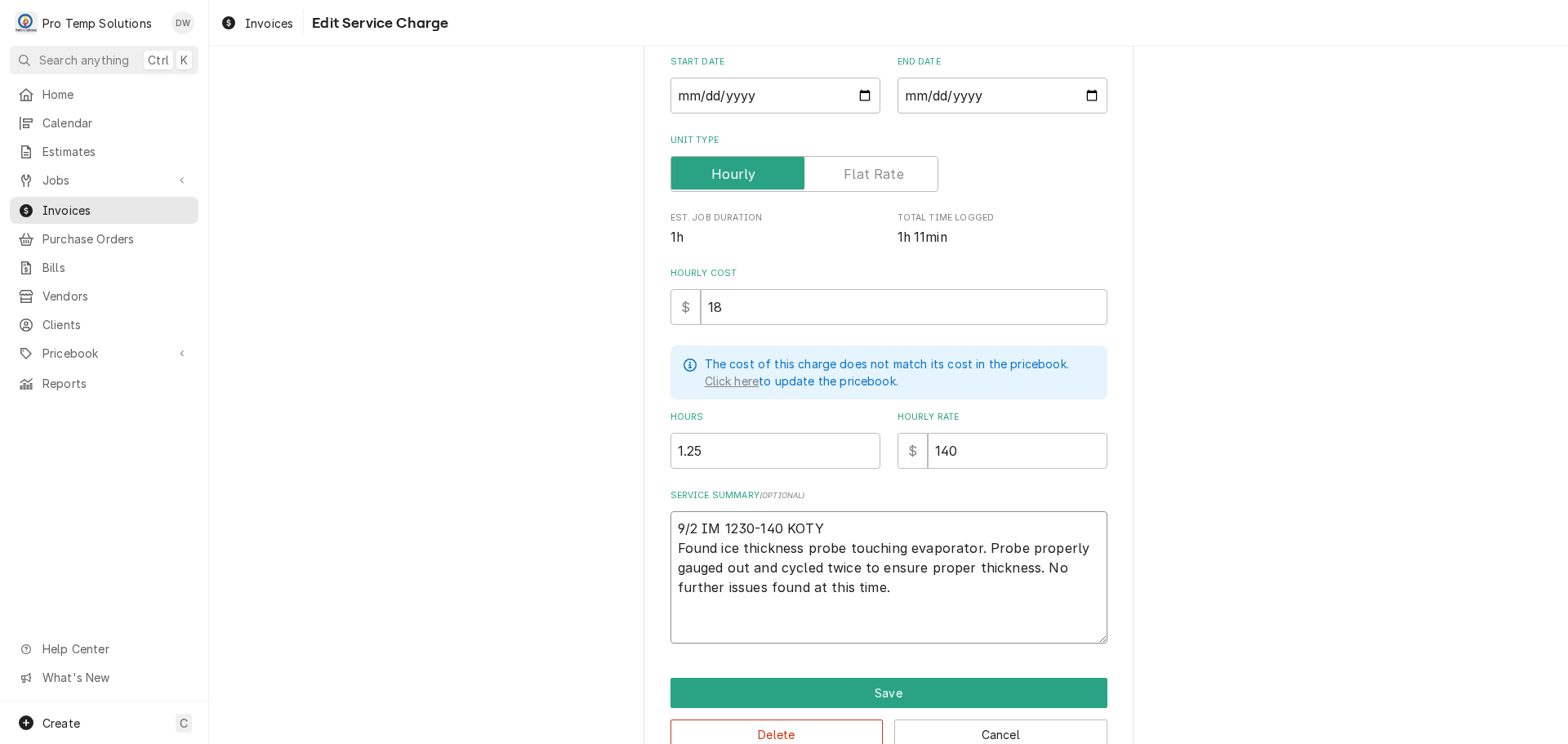
type textarea "x"
type textarea "9/2 IM 1230-140 KOTY Found ice thickness probe touching evaporator. Probe prope…"
type textarea "x"
type textarea "9/2 IM 1230-140 KOTY Found ice thickness probe touching evaporator. Probe prope…"
type textarea "x"
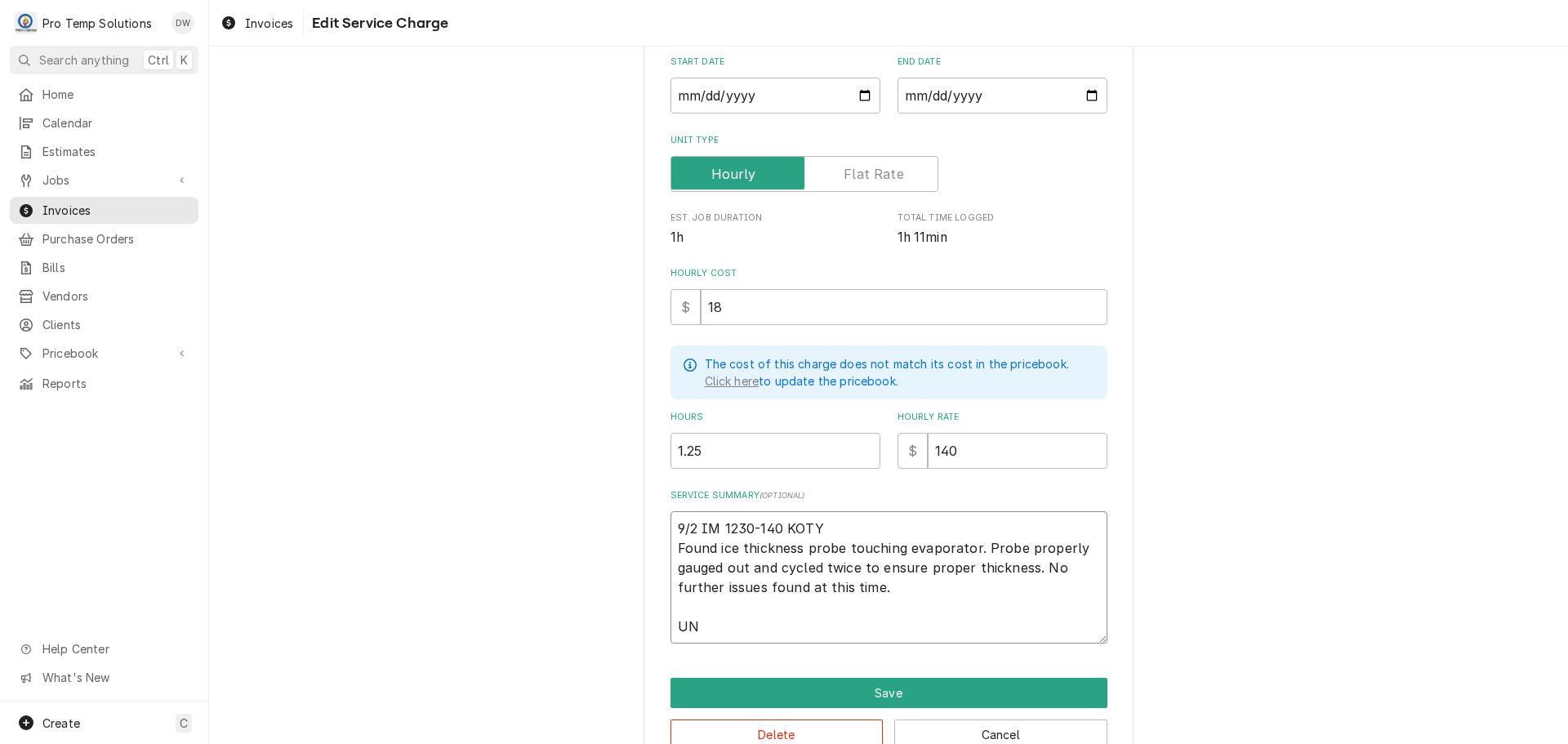
type textarea "9/2 IM 1230-140 KOTY Found ice thickness probe touching evaporator. Probe prope…"
type textarea "x"
type textarea "9/2 IM 1230-140 KOTY Found ice thickness probe touching evaporator. Probe prope…"
type textarea "x"
type textarea "9/2 IM 1230-140 KOTY Found ice thickness probe touching evaporator. Probe prope…"
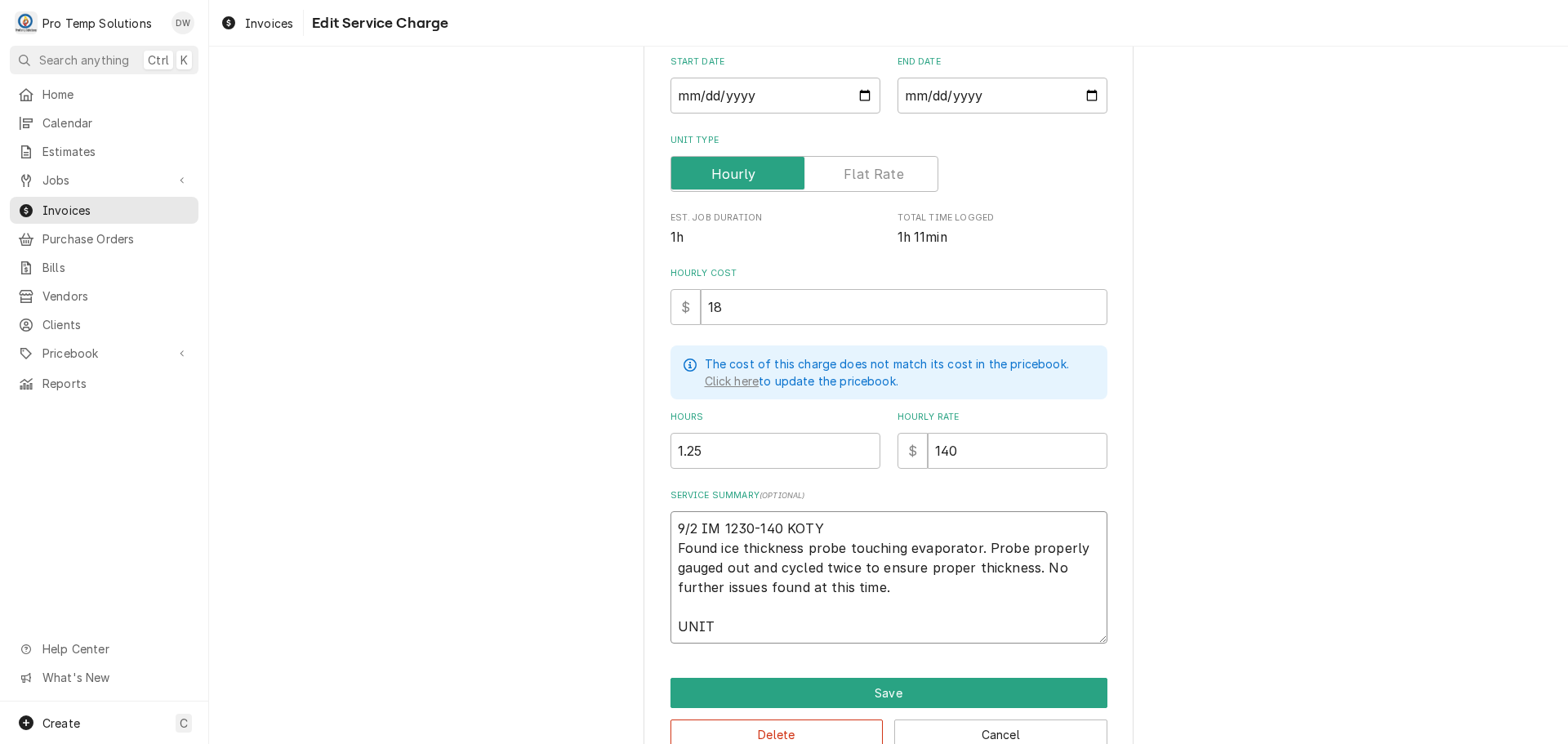
type textarea "x"
type textarea "9/2 IM 1230-140 KOTY Found ice thickness probe touching evaporator. Probe prope…"
type textarea "x"
type textarea "9/2 IM 1230-140 KOTY Found ice thickness probe touching evaporator. Probe prope…"
type textarea "x"
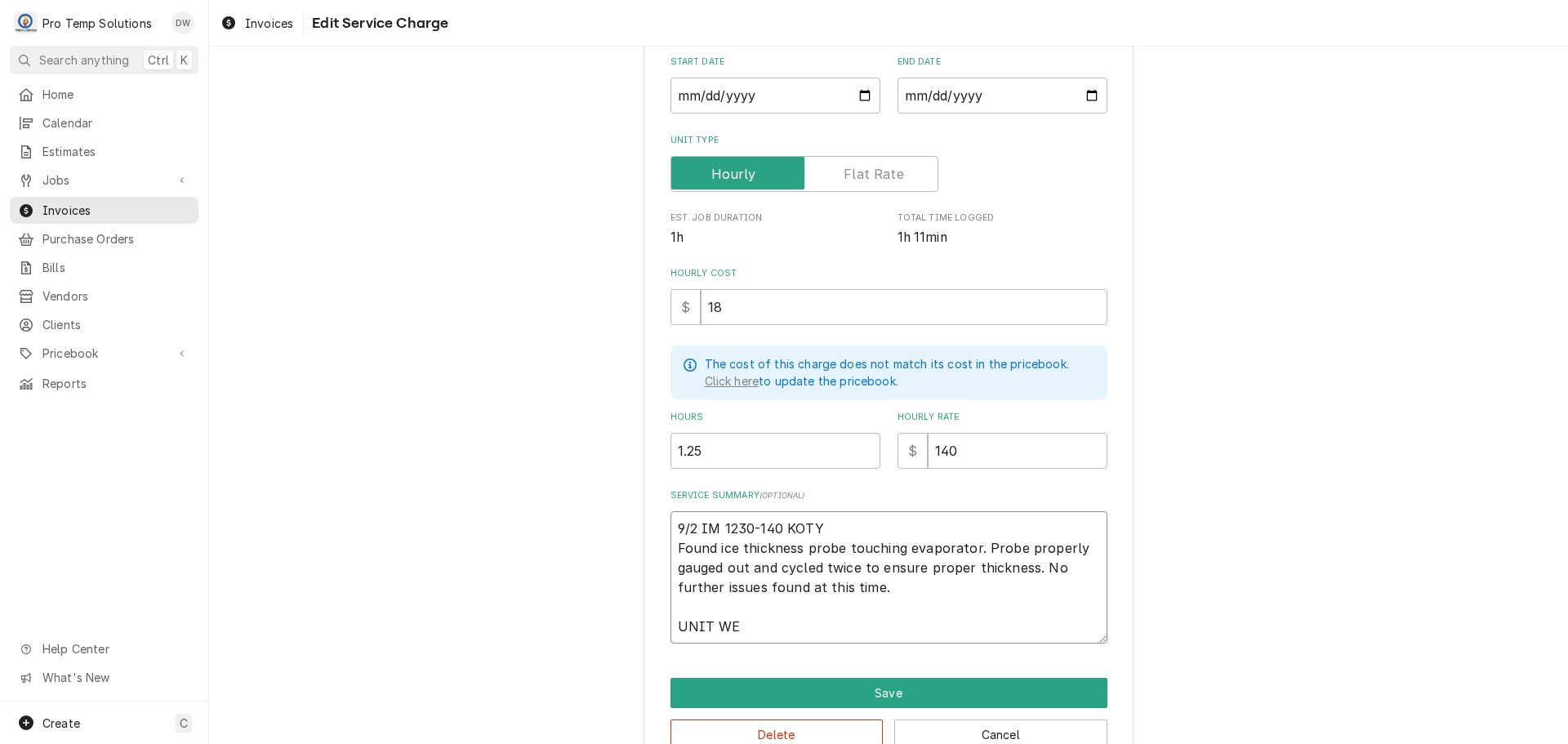
type textarea "9/2 IM 1230-140 KOTY Found ice thickness probe touching evaporator. Probe prope…"
type textarea "x"
type textarea "9/2 IM 1230-140 KOTY Found ice thickness probe touching evaporator. Probe prope…"
type textarea "x"
type textarea "9/2 IM 1230-140 KOTY Found ice thickness probe touching evaporator. Probe prope…"
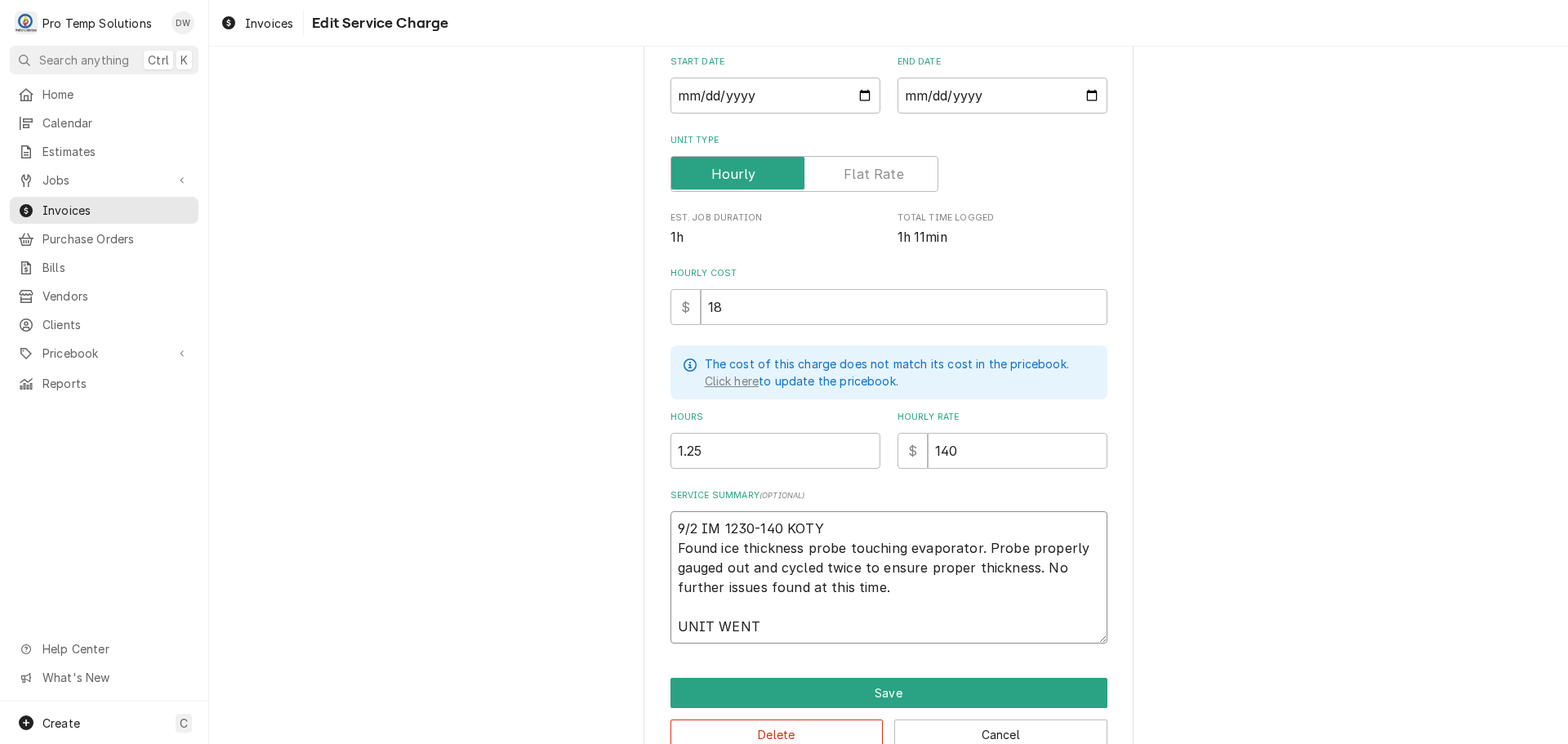
type textarea "x"
type textarea "9/2 IM 1230-140 KOTY Found ice thickness probe touching evaporator. Probe prope…"
type textarea "x"
type textarea "9/2 IM 1230-140 KOTY Found ice thickness probe touching evaporator. Probe prope…"
type textarea "x"
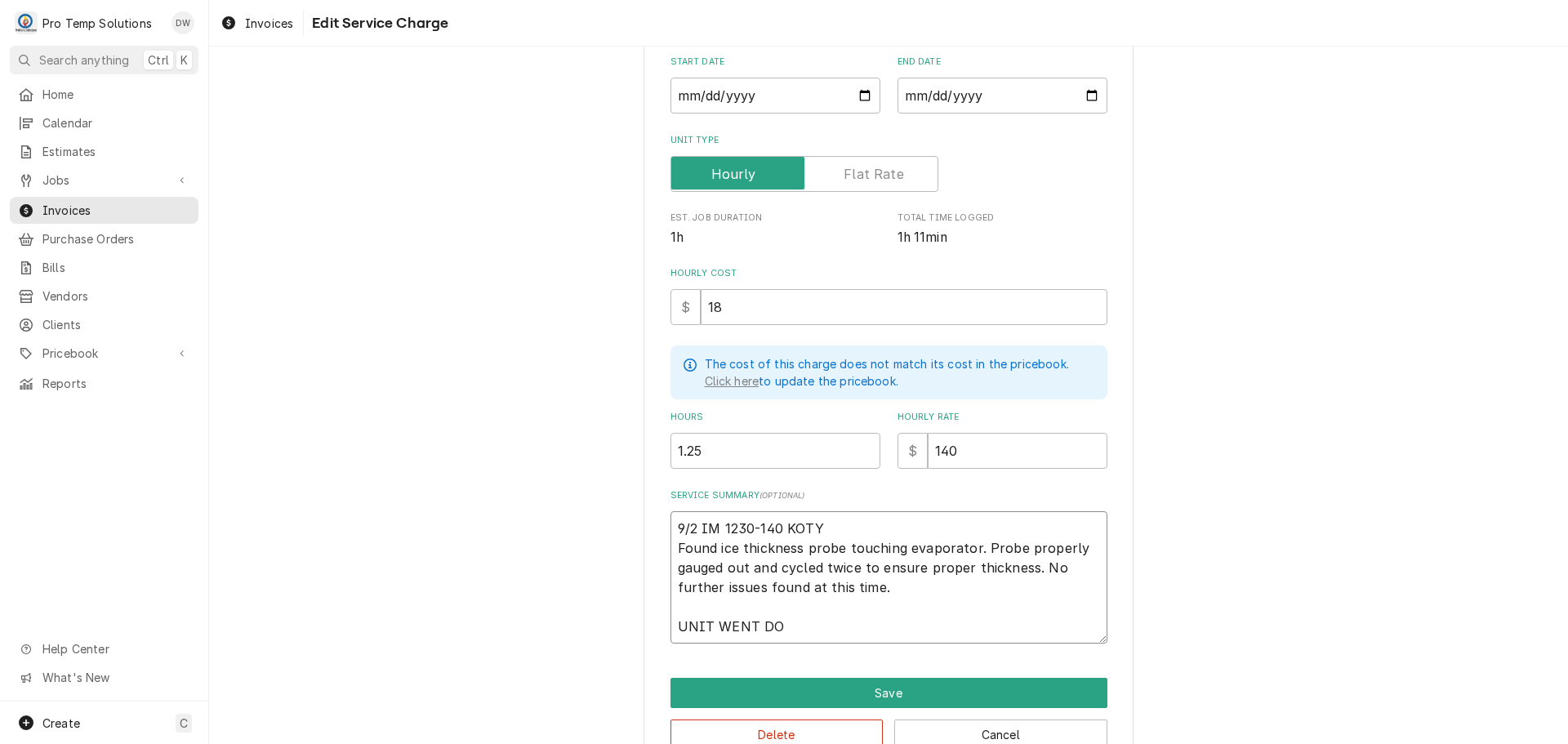
type textarea "9/2 IM 1230-140 KOTY Found ice thickness probe touching evaporator. Probe prope…"
type textarea "x"
type textarea "9/2 IM 1230-140 KOTY Found ice thickness probe touching evaporator. Probe prope…"
type textarea "x"
type textarea "9/2 IM 1230-140 KOTY Found ice thickness probe touching evaporator. Probe prope…"
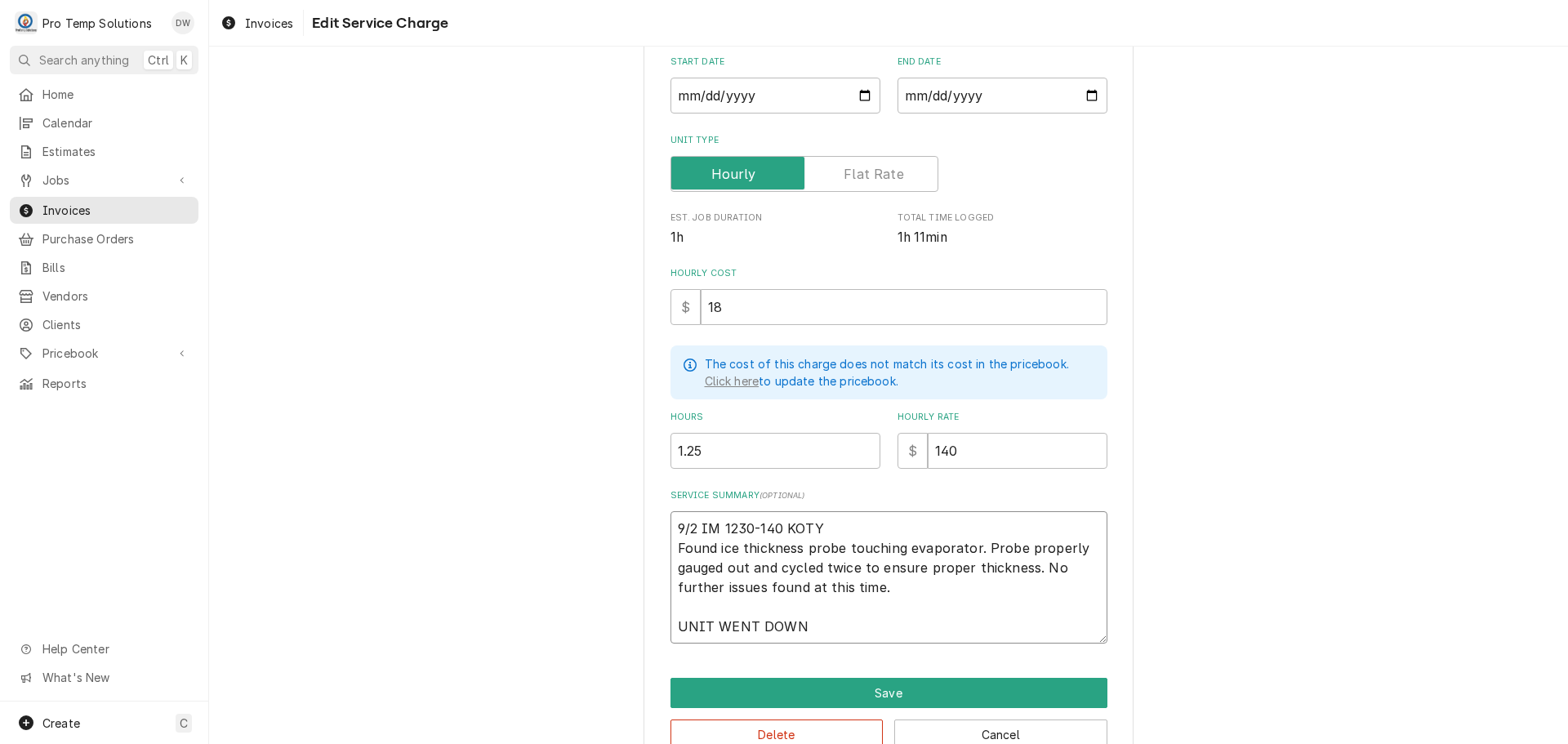
type textarea "x"
type textarea "9/2 IM 1230-140 KOTY Found ice thickness probe touching evaporator. Probe prope…"
type textarea "x"
type textarea "9/2 IM 1230-140 KOTY Found ice thickness probe touching evaporator. Probe prope…"
type textarea "x"
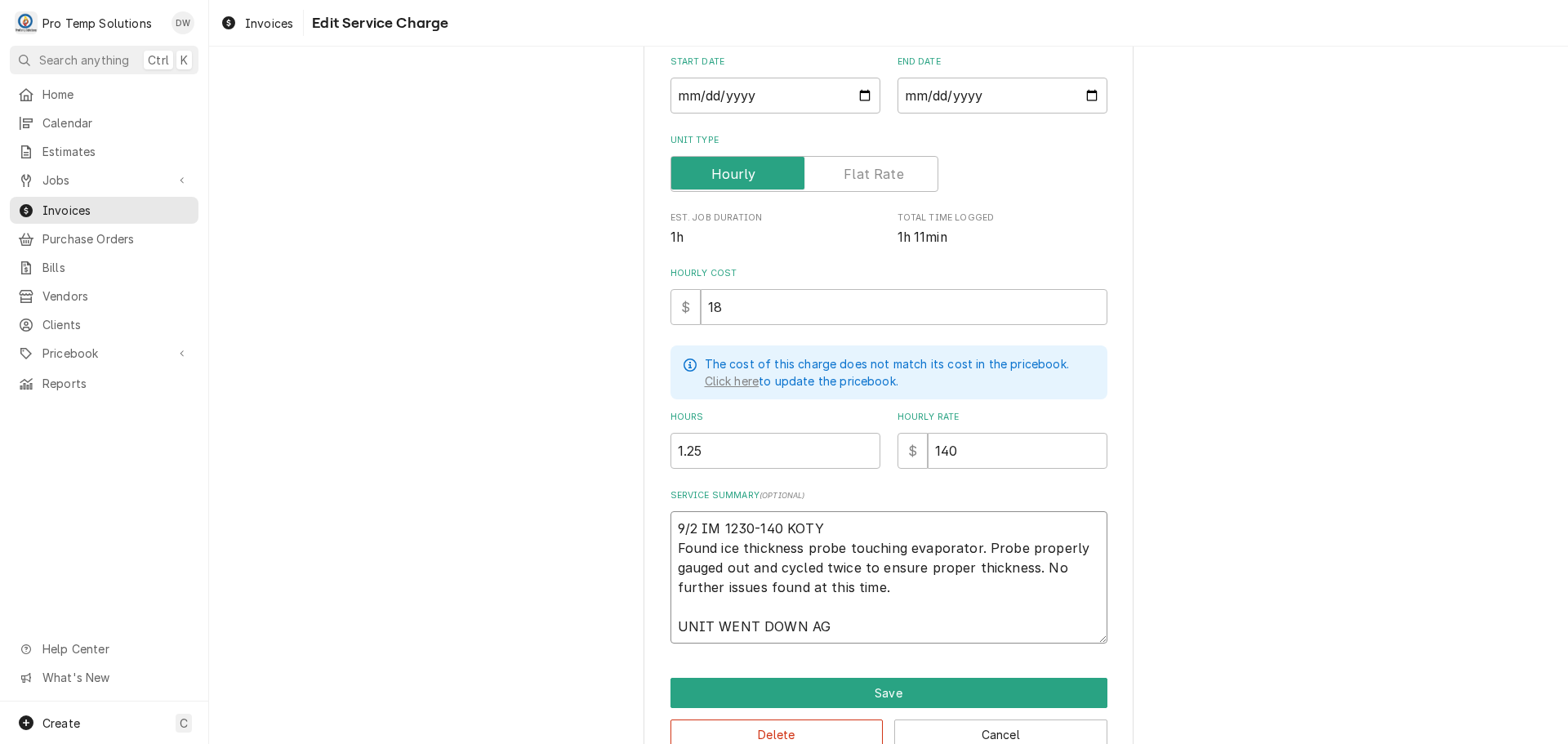
type textarea "9/2 IM 1230-140 KOTY Found ice thickness probe touching evaporator. Probe prope…"
type textarea "x"
type textarea "9/2 IM 1230-140 KOTY Found ice thickness probe touching evaporator. Probe prope…"
type textarea "x"
type textarea "9/2 IM 1230-140 KOTY Found ice thickness probe touching evaporator. Probe prope…"
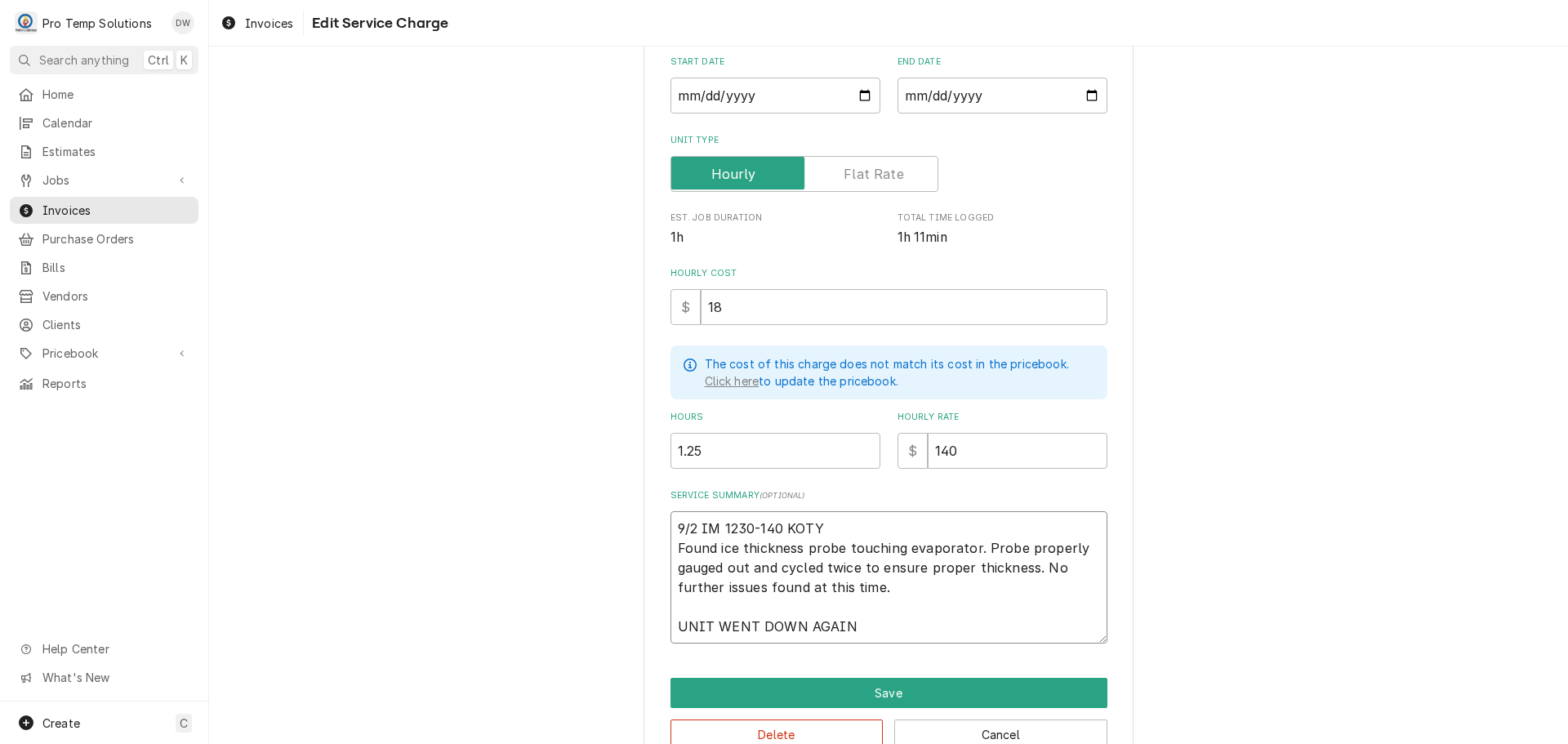
type textarea "x"
type textarea "9/2 IM 1230-140 KOTY Found ice thickness probe touching evaporator. Probe prope…"
type textarea "x"
type textarea "9/2 IM 1230-140 KOTY Found ice thickness probe touching evaporator. Probe prope…"
type textarea "x"
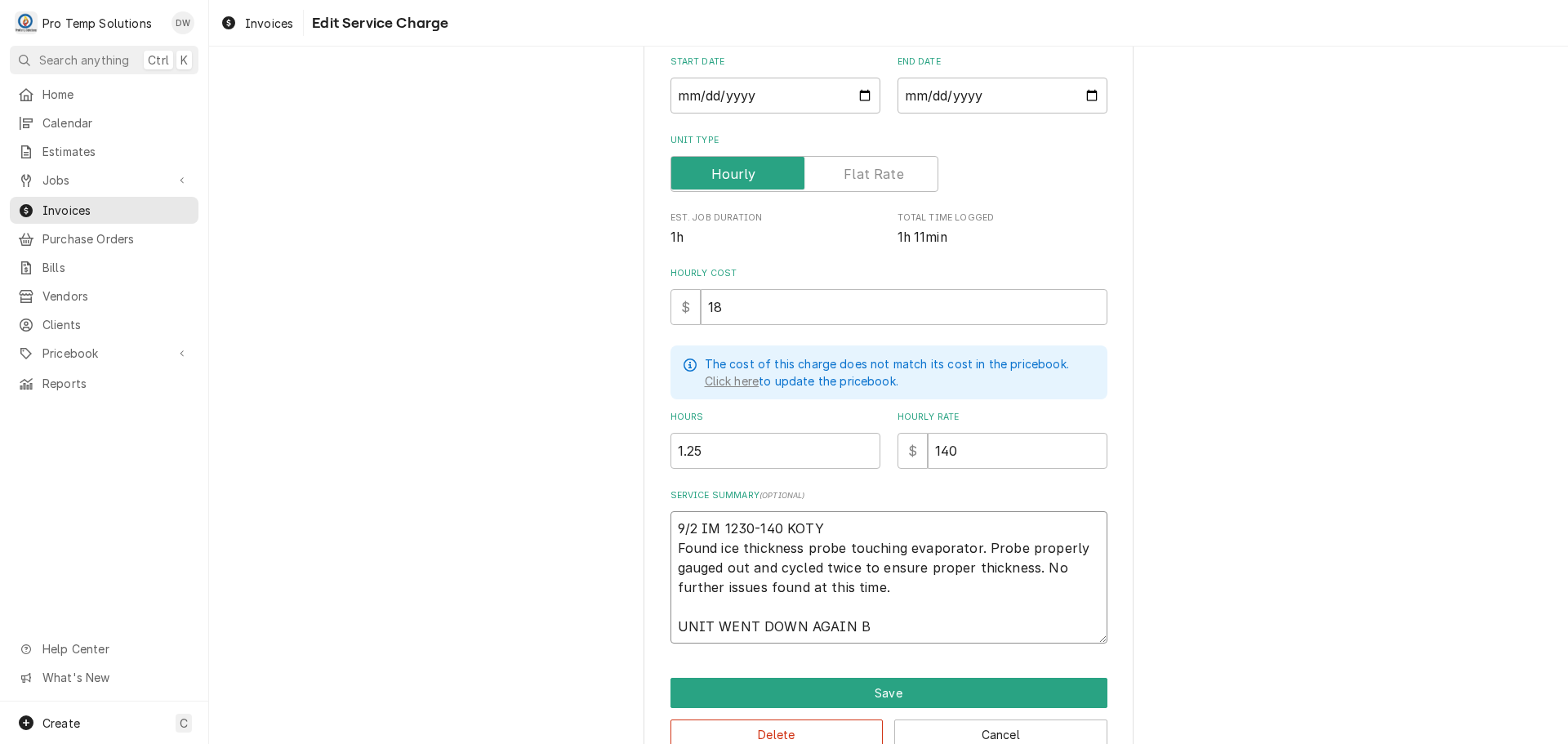
type textarea "9/2 IM 1230-140 KOTY Found ice thickness probe touching evaporator. Probe prope…"
type textarea "x"
type textarea "9/2 IM 1230-140 KOTY Found ice thickness probe touching evaporator. Probe prope…"
type textarea "x"
type textarea "9/2 IM 1230-140 KOTY Found ice thickness probe touching evaporator. Probe prope…"
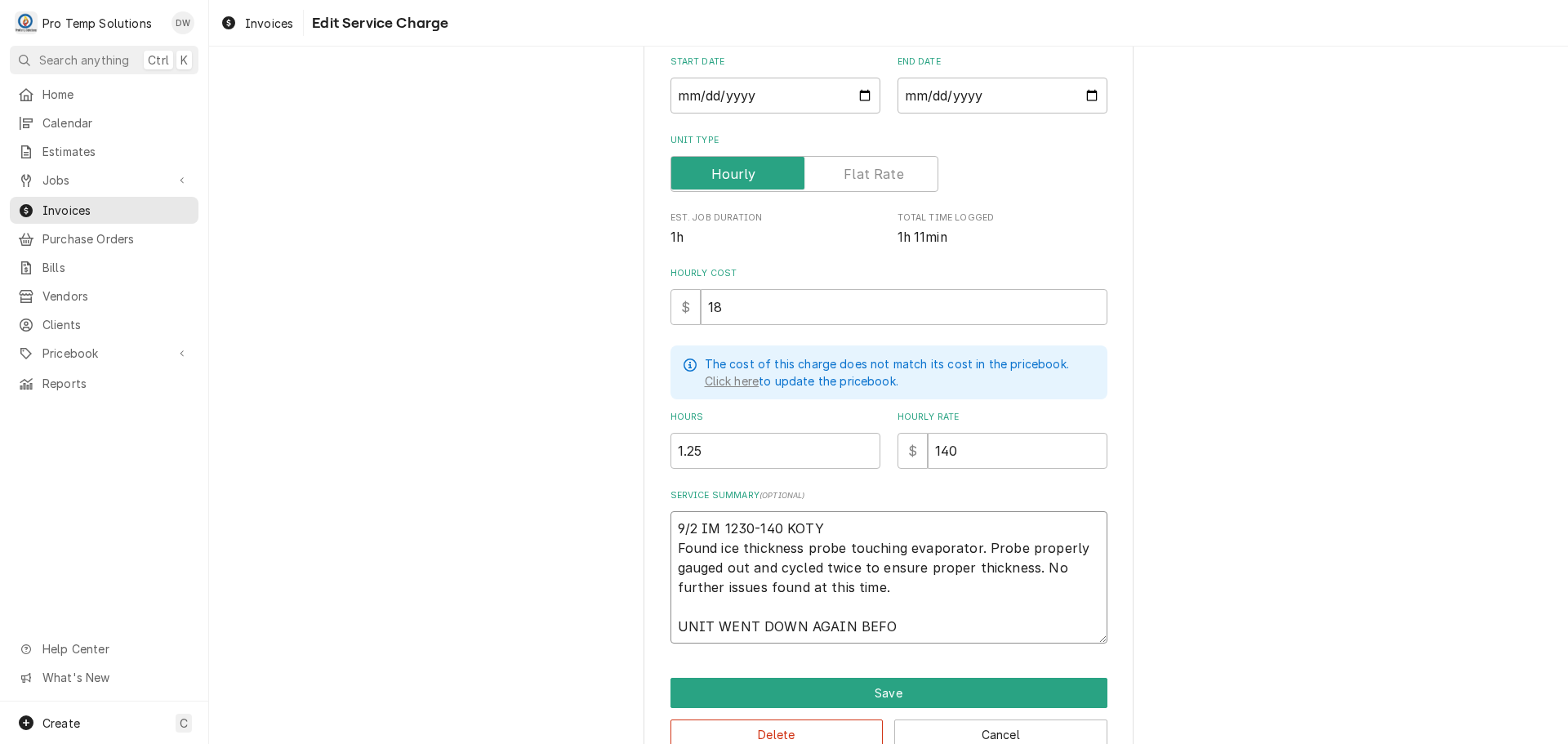
type textarea "x"
type textarea "9/2 IM 1230-140 KOTY Found ice thickness probe touching evaporator. Probe prope…"
type textarea "x"
type textarea "9/2 IM 1230-140 KOTY Found ice thickness probe touching evaporator. Probe prope…"
type textarea "x"
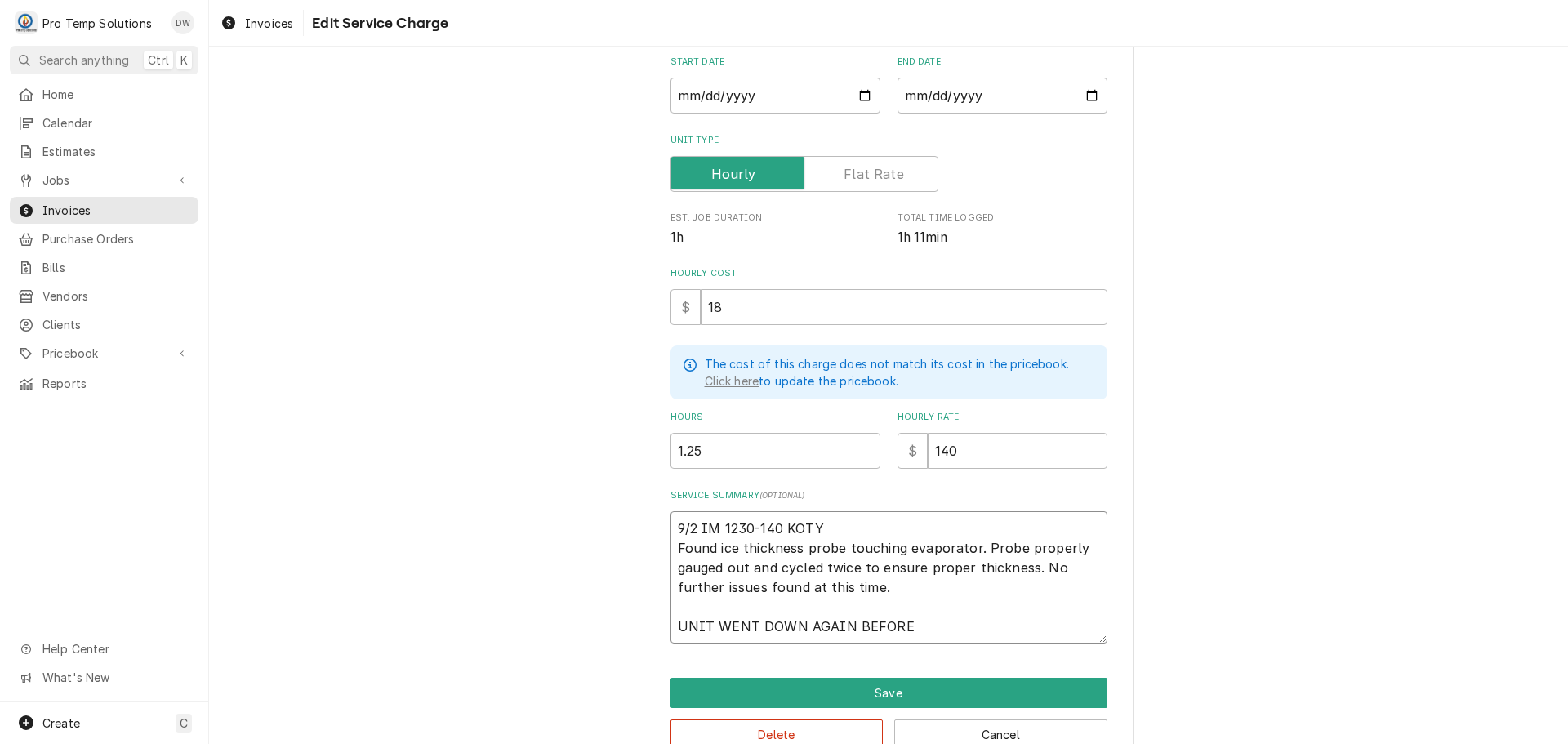
type textarea "9/2 IM 1230-140 KOTY Found ice thickness probe touching evaporator. Probe prope…"
type textarea "x"
type textarea "9/2 IM 1230-140 KOTY Found ice thickness probe touching evaporator. Probe prope…"
type textarea "x"
type textarea "9/2 IM 1230-140 KOTY Found ice thickness probe touching evaporator. Probe prope…"
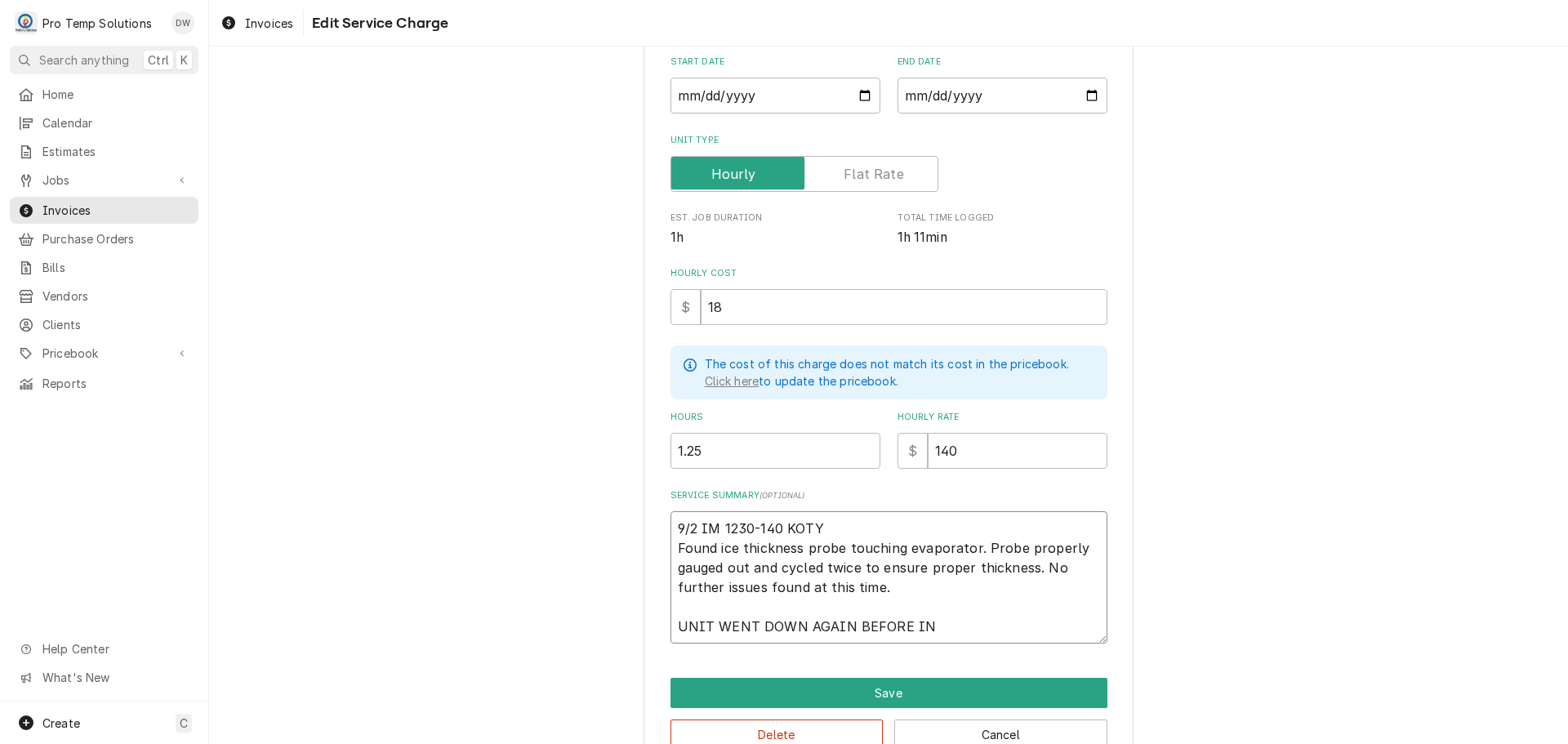
type textarea "x"
type textarea "9/2 IM 1230-140 KOTY Found ice thickness probe touching evaporator. Probe prope…"
type textarea "x"
type textarea "9/2 IM 1230-140 KOTY Found ice thickness probe touching evaporator. Probe prope…"
type textarea "x"
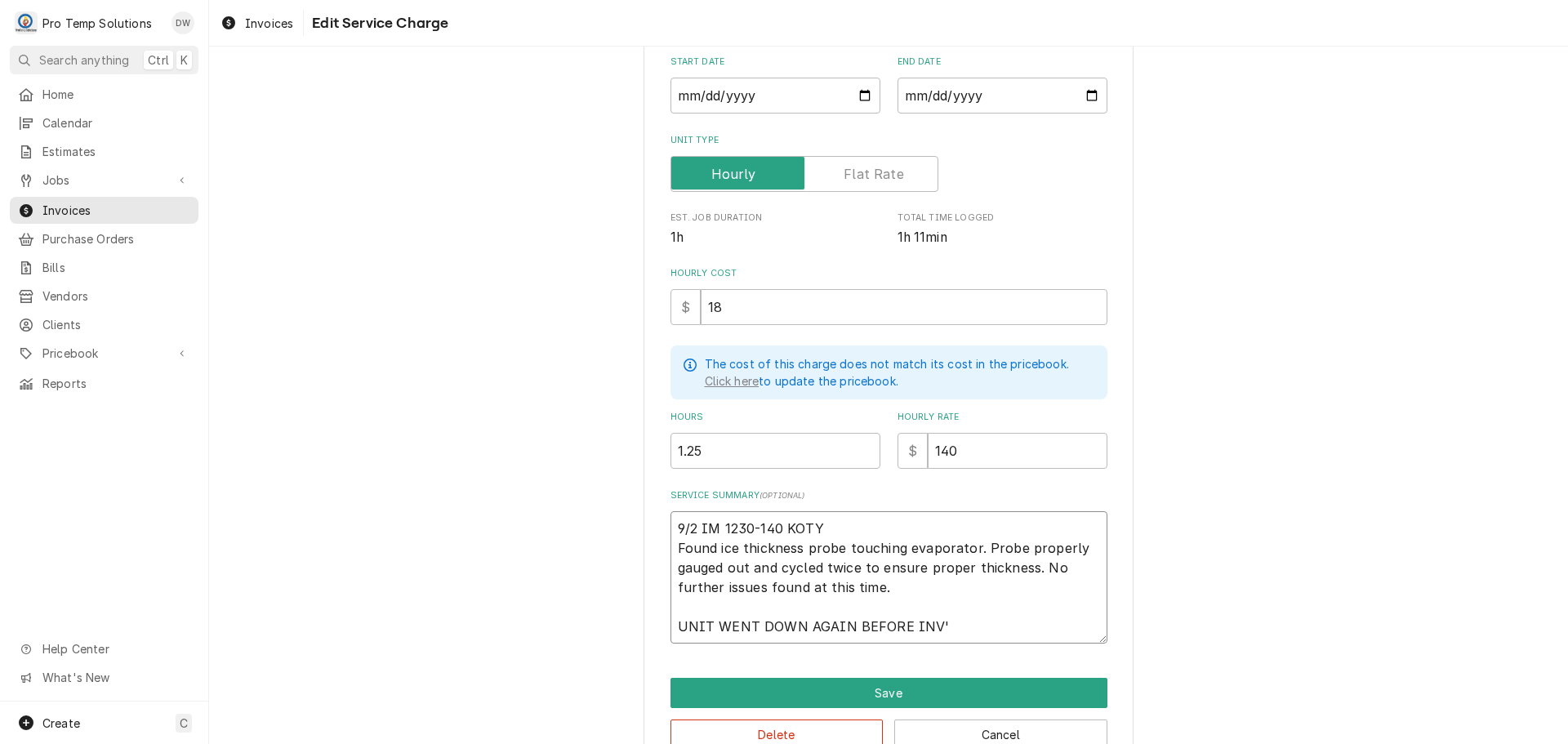
type textarea "9/2 IM 1230-140 KOTY Found ice thickness probe touching evaporator. Probe prope…"
type textarea "x"
type textarea "9/2 IM 1230-140 KOTY Found ice thickness probe touching evaporator. Probe prope…"
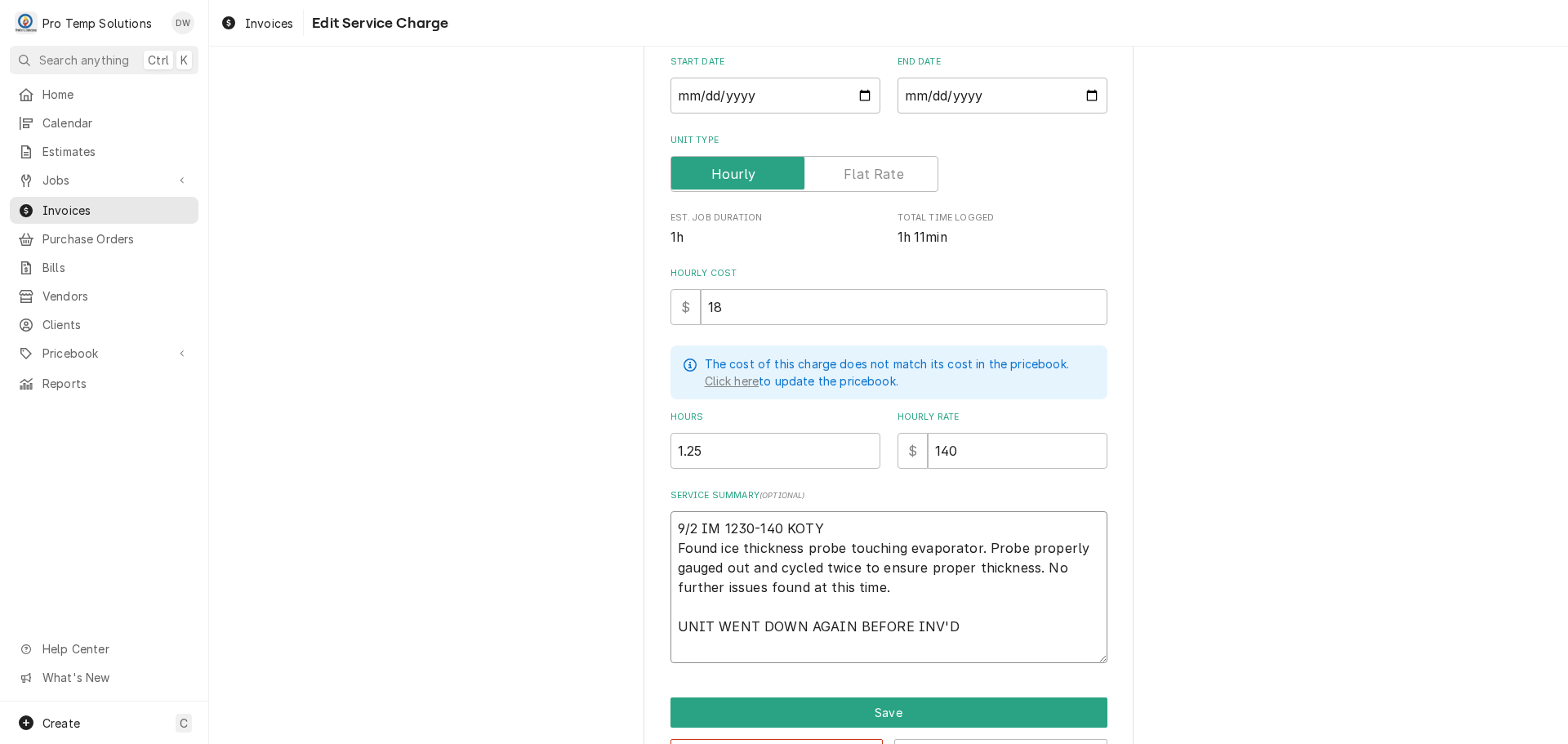
type textarea "x"
type textarea "9/2 IM 1230-140 KOTY Found ice thickness probe touching evaporator. Probe prope…"
type textarea "x"
type textarea "9/2 IM 1230-140 KOTY Found ice thickness probe touching evaporator. Probe prope…"
type textarea "x"
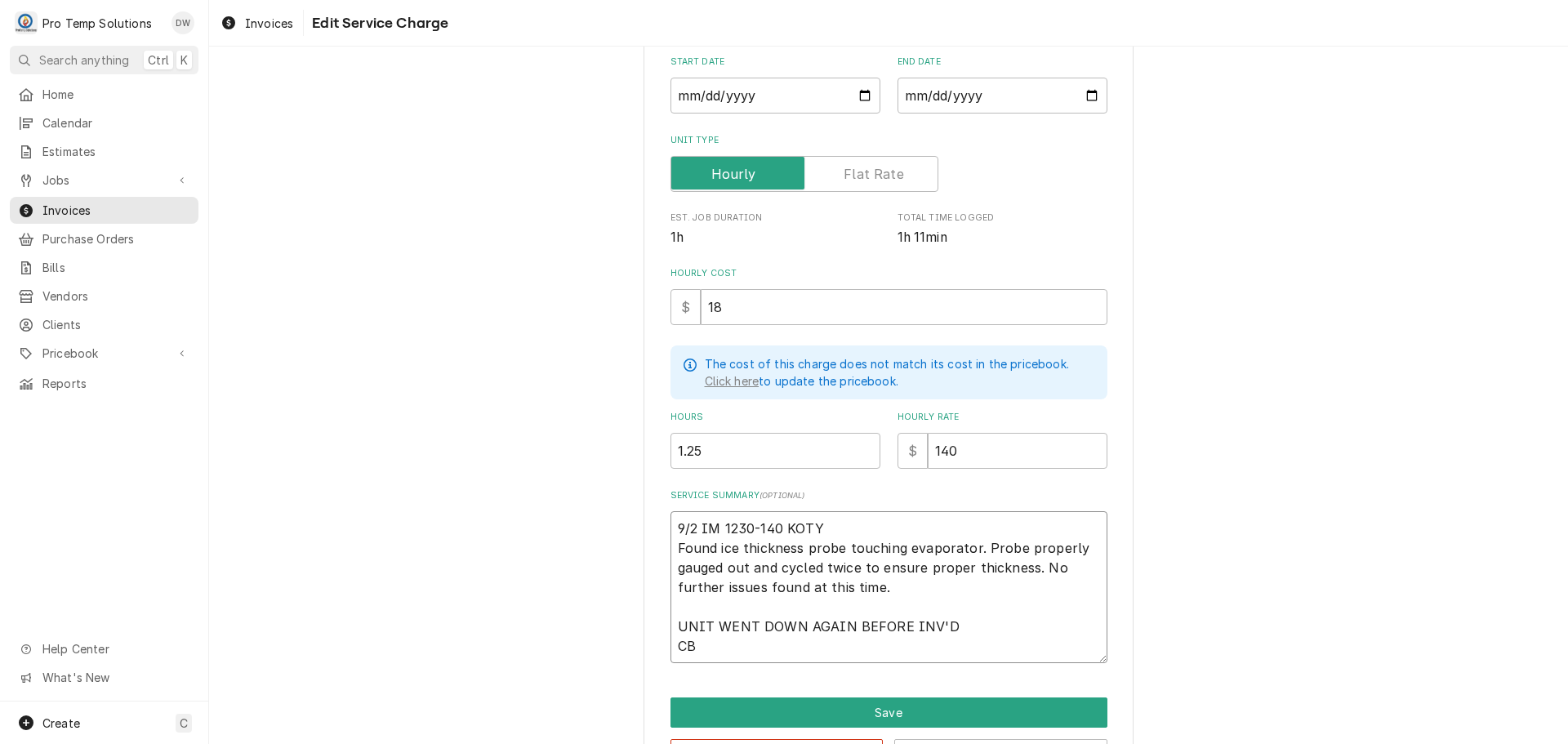
type textarea "9/2 IM 1230-140 KOTY Found ice thickness probe touching evaporator. Probe prope…"
type textarea "x"
type textarea "9/2 IM 1230-140 KOTY Found ice thickness probe touching evaporator. Probe prope…"
type textarea "x"
type textarea "9/2 IM 1230-140 KOTY Found ice thickness probe touching evaporator. Probe prope…"
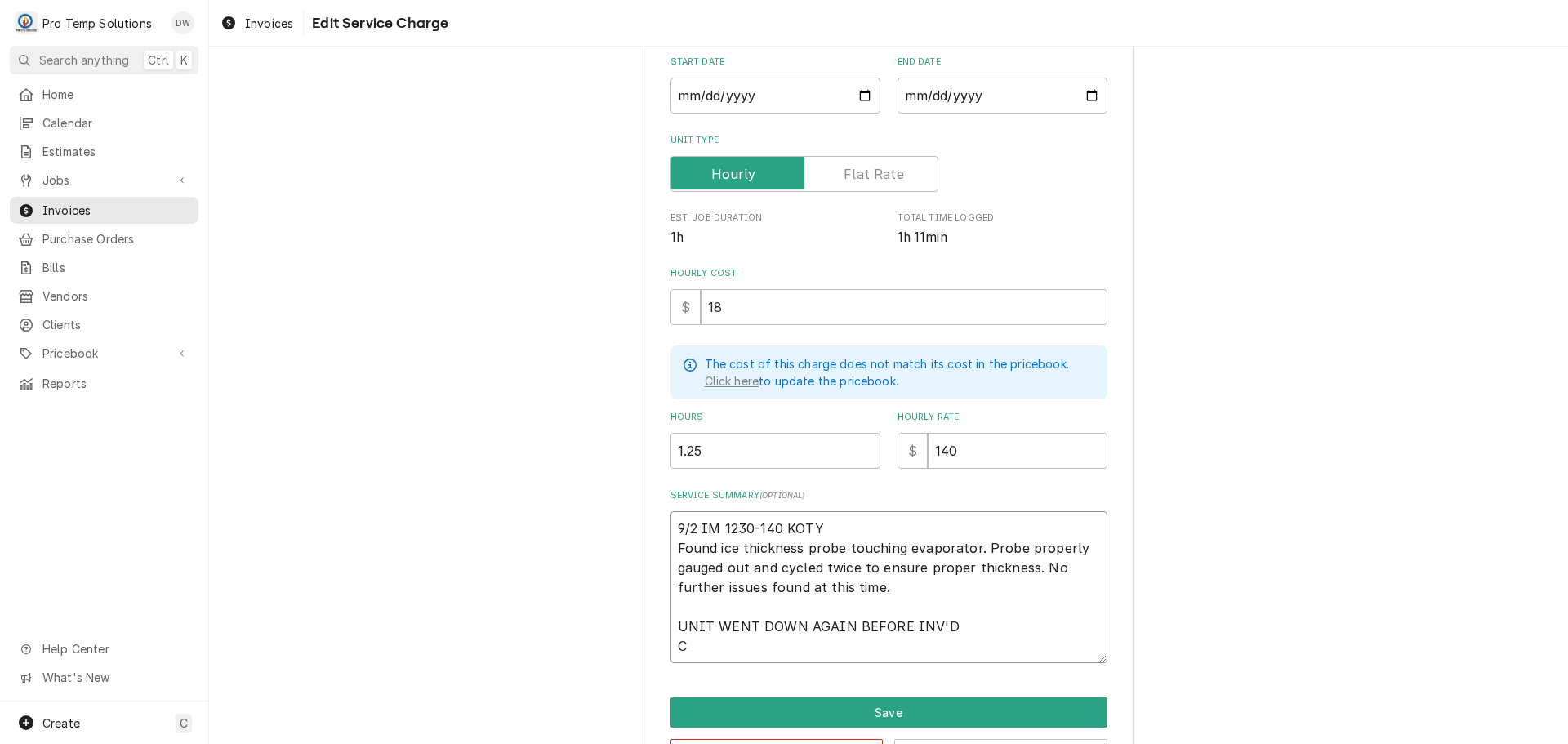
type textarea "x"
type textarea "9/2 IM 1230-140 KOTY Found ice thickness probe touching evaporator. Probe prope…"
type textarea "x"
type textarea "9/2 IM 1230-140 KOTY Found ice thickness probe touching evaporator. Probe prope…"
type textarea "x"
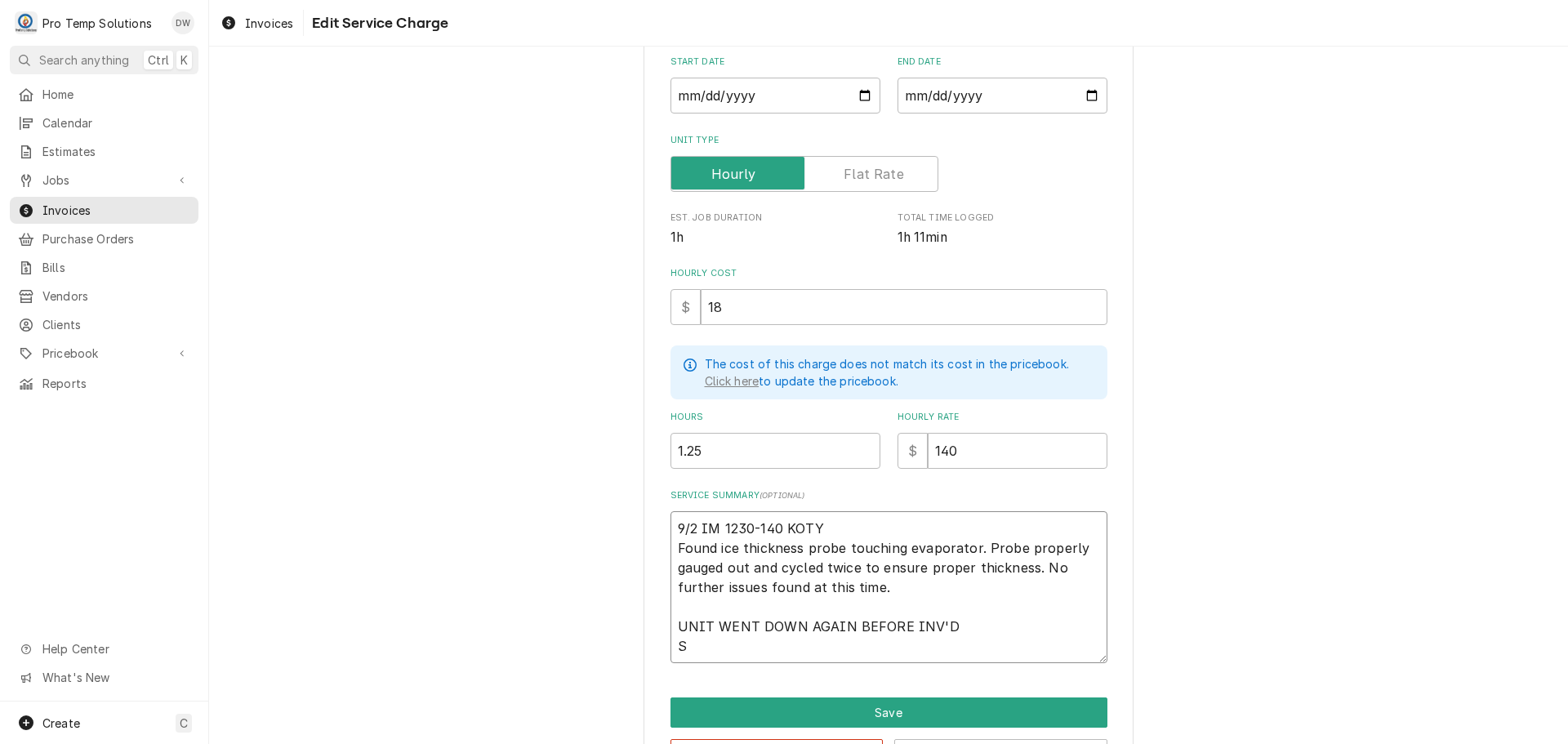
type textarea "9/2 IM 1230-140 KOTY Found ice thickness probe touching evaporator. Probe prope…"
type textarea "x"
type textarea "9/2 IM 1230-140 KOTY Found ice thickness probe touching evaporator. Probe prope…"
type textarea "x"
type textarea "9/2 IM 1230-140 KOTY Found ice thickness probe touching evaporator. Probe prope…"
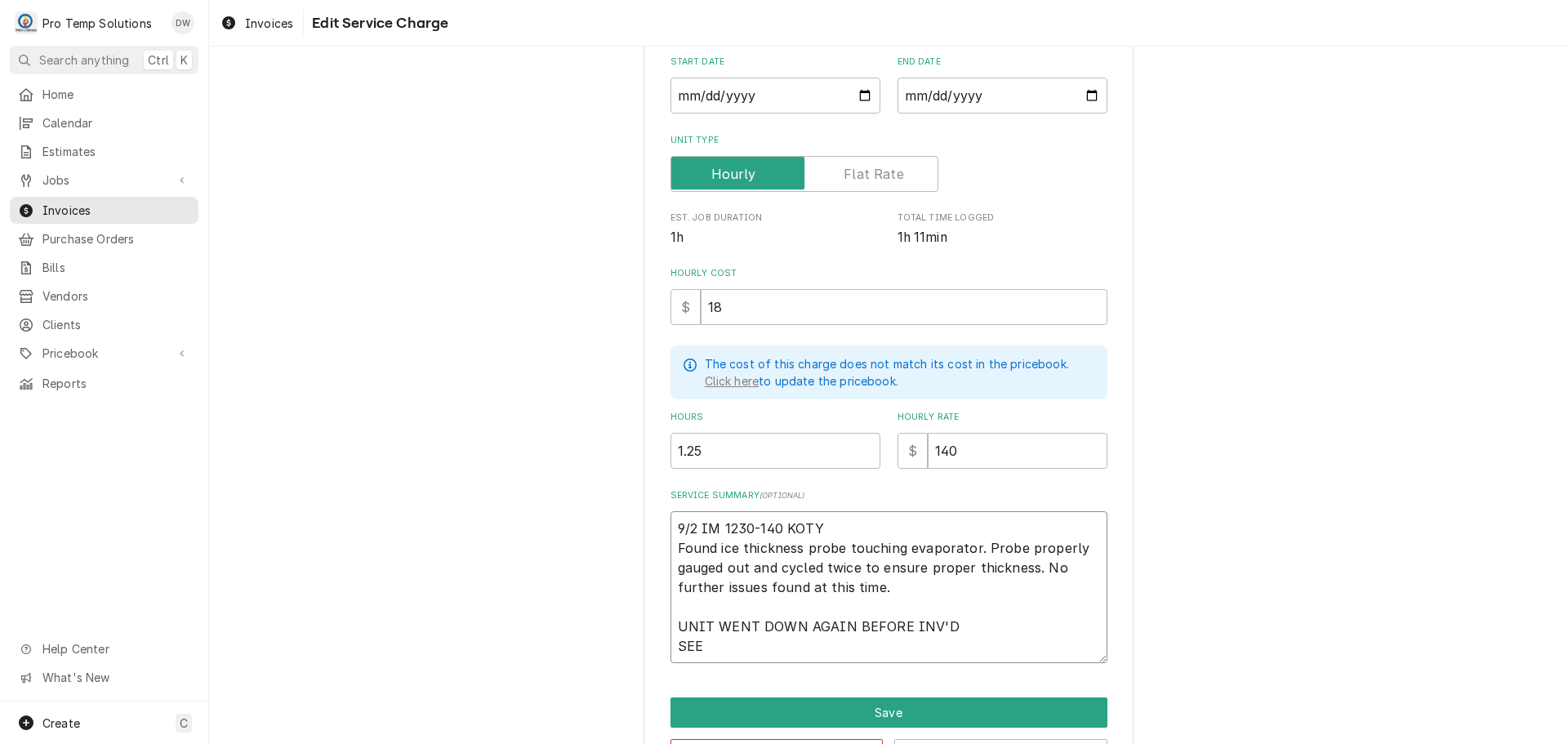
type textarea "x"
type textarea "9/2 IM 1230-140 KOTY Found ice thickness probe touching evaporator. Probe prope…"
type textarea "x"
type textarea "9/2 IM 1230-140 KOTY Found ice thickness probe touching evaporator. Probe prope…"
type textarea "x"
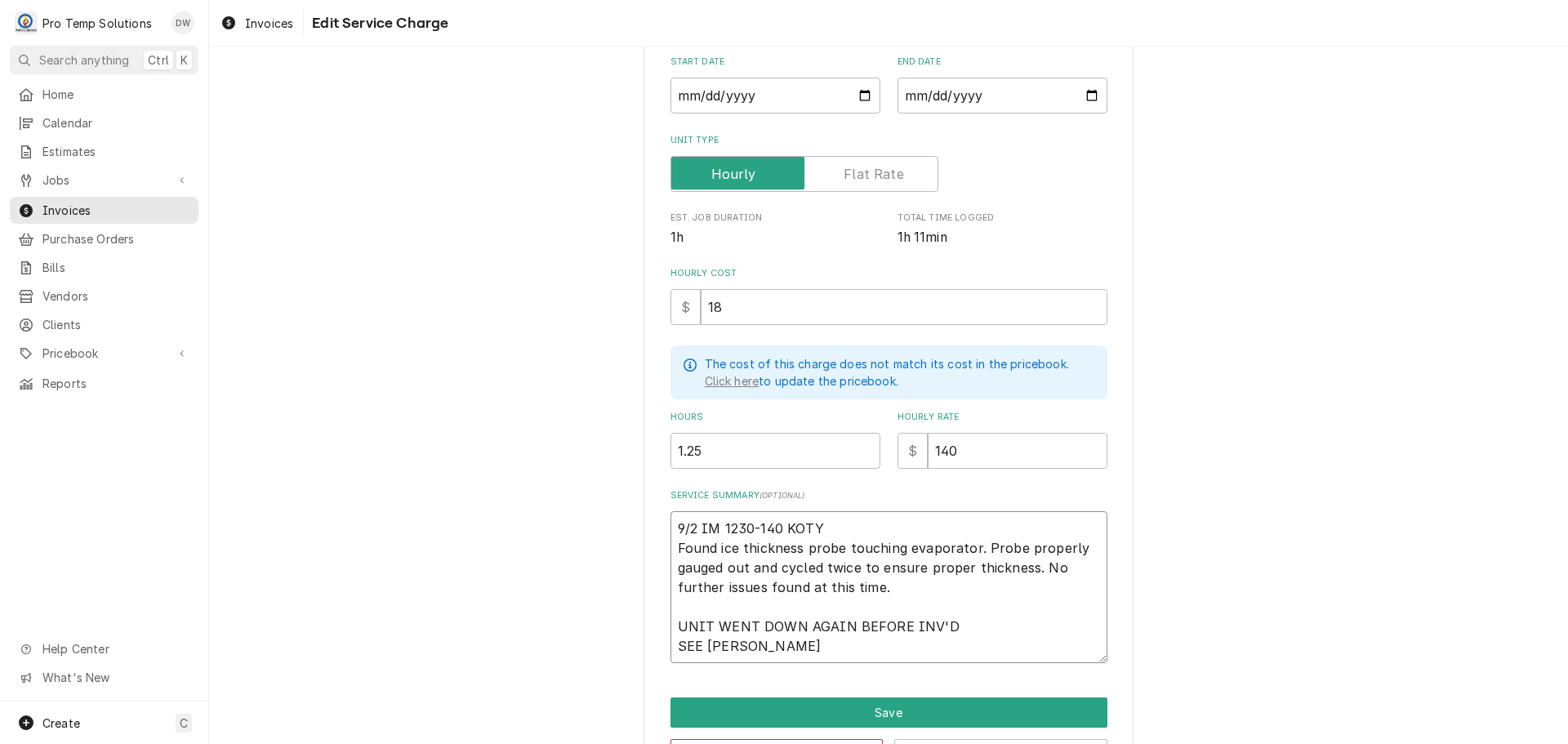
type textarea "9/2 IM 1230-140 KOTY Found ice thickness probe touching evaporator. Probe prope…"
type textarea "x"
type textarea "9/2 IM 1230-140 KOTY Found ice thickness probe touching evaporator. Probe prope…"
type textarea "x"
type textarea "9/2 IM 1230-140 KOTY Found ice thickness probe touching evaporator. Probe prope…"
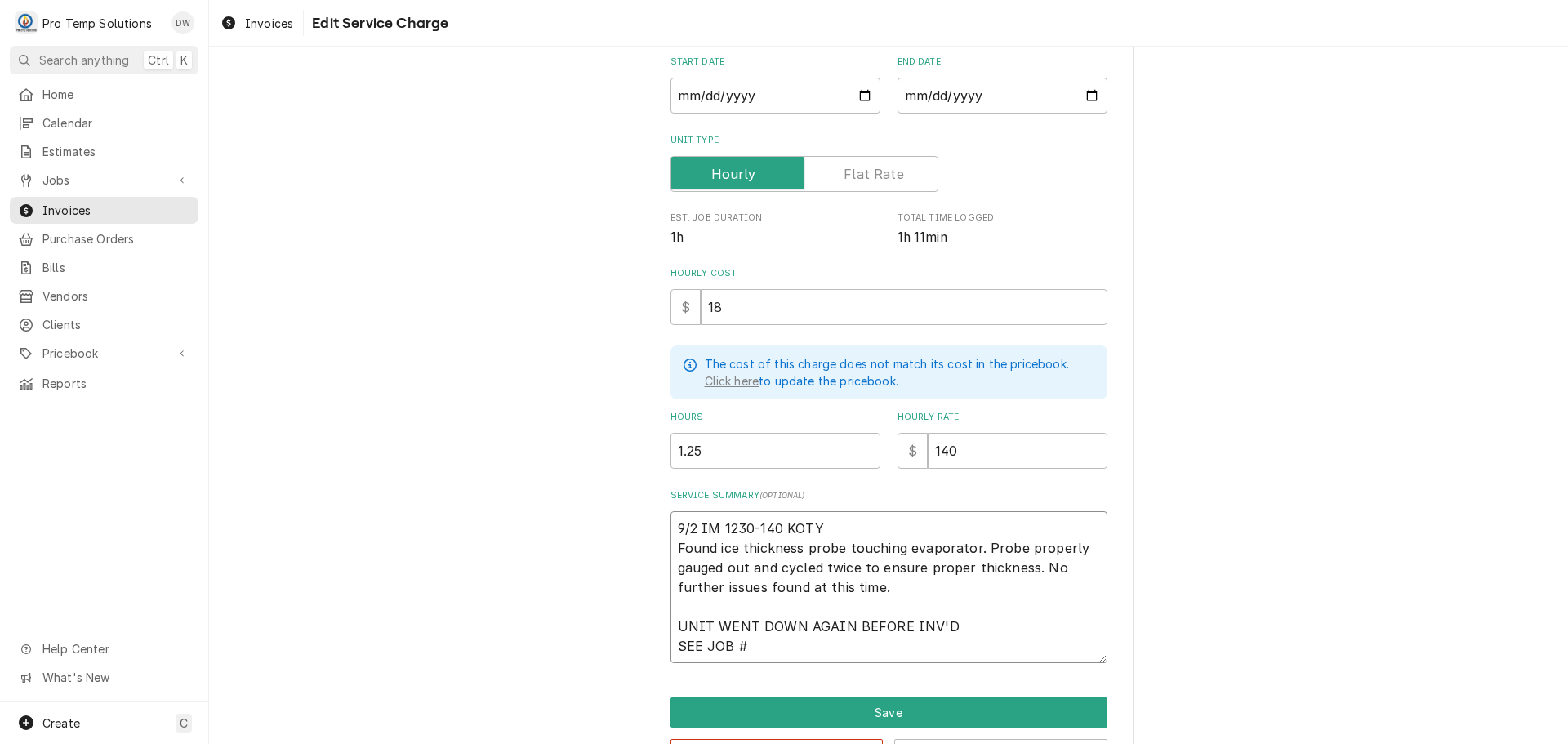
type textarea "x"
type textarea "9/2 IM 1230-140 KOTY Found ice thickness probe touching evaporator. Probe prope…"
type textarea "x"
type textarea "9/2 IM 1230-140 KOTY Found ice thickness probe touching evaporator. Probe prope…"
type textarea "x"
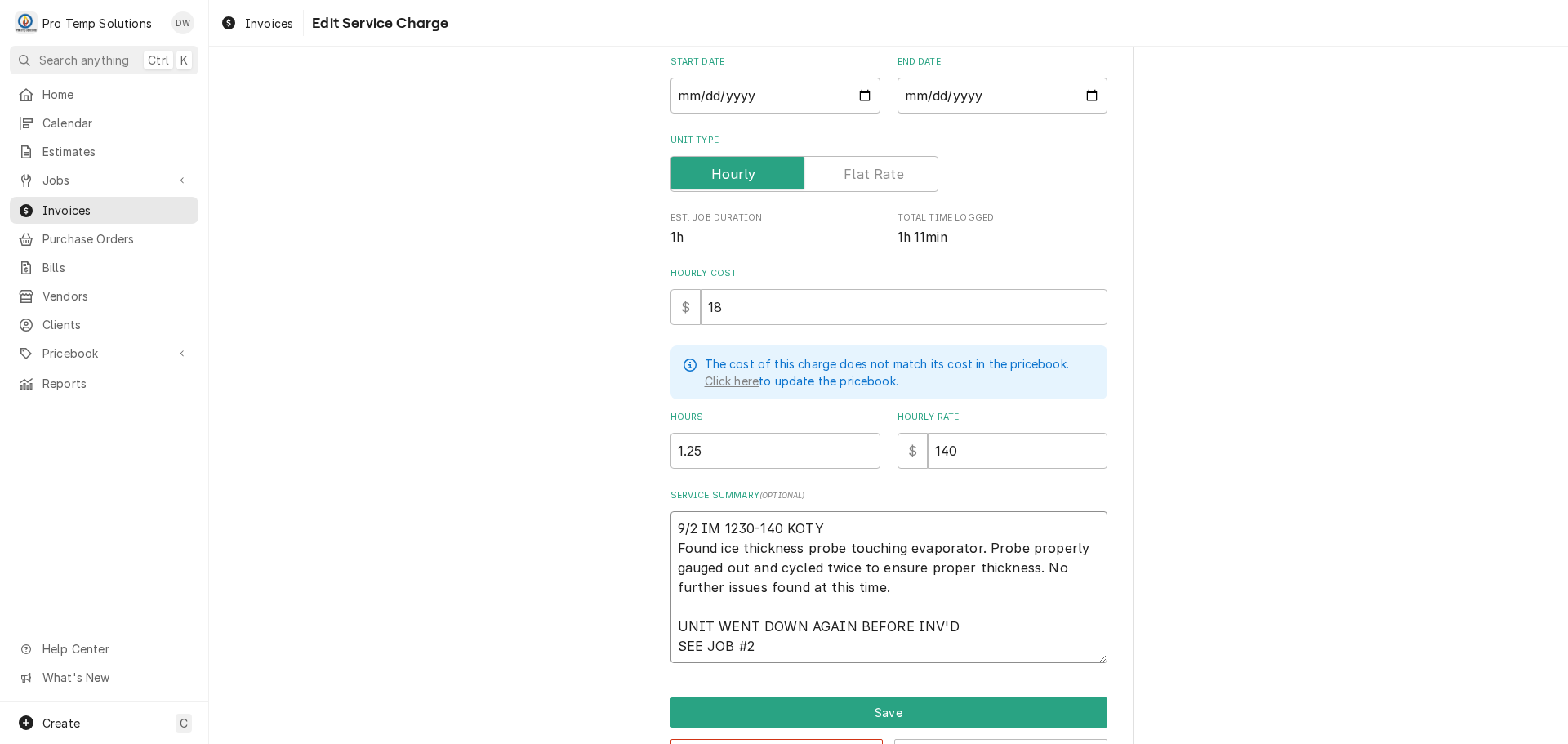
type textarea "9/2 IM 1230-140 KOTY Found ice thickness probe touching evaporator. Probe prope…"
type textarea "x"
type textarea "9/2 IM 1230-140 KOTY Found ice thickness probe touching evaporator. Probe prope…"
type textarea "x"
type textarea "9/2 IM 1230-140 KOTY Found ice thickness probe touching evaporator. Probe prope…"
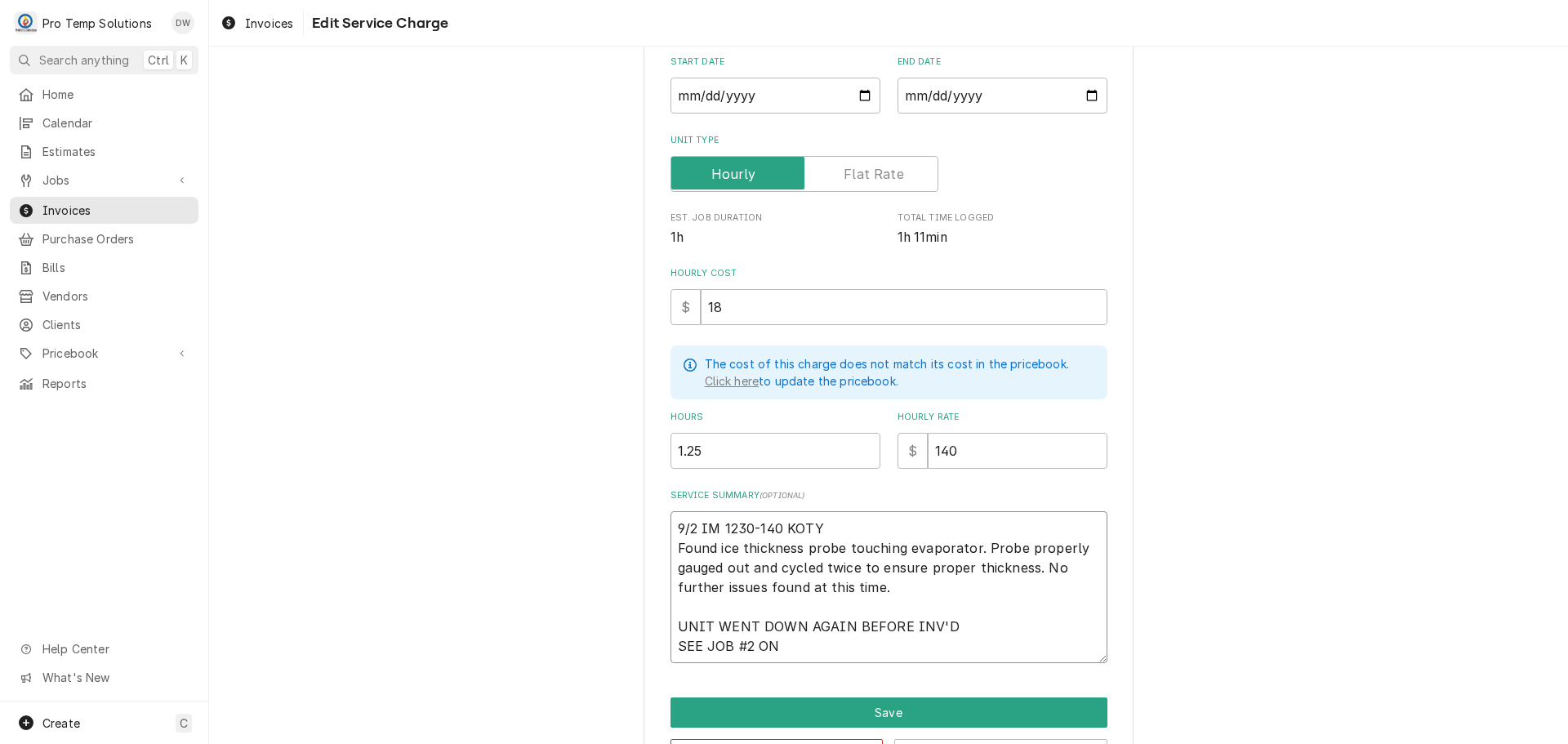
type textarea "x"
type textarea "9/2 IM 1230-140 KOTY Found ice thickness probe touching evaporator. Probe prope…"
type textarea "x"
type textarea "9/2 IM 1230-140 KOTY Found ice thickness probe touching evaporator. Probe prope…"
type textarea "x"
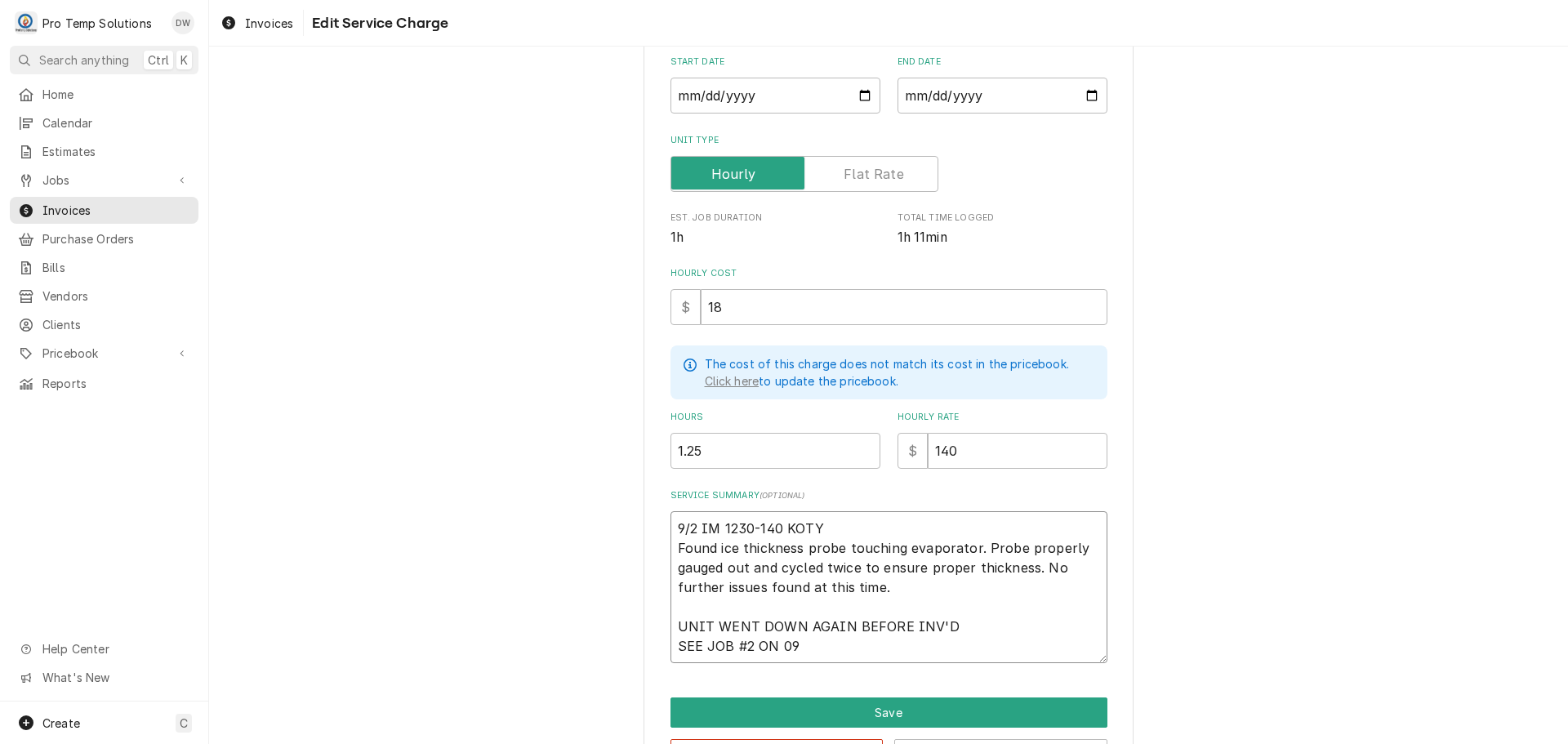
type textarea "9/2 IM 1230-140 KOTY Found ice thickness probe touching evaporator. Probe prope…"
type textarea "x"
type textarea "9/2 IM 1230-140 KOTY Found ice thickness probe touching evaporator. Probe prope…"
type textarea "x"
type textarea "9/2 IM 1230-140 KOTY Found ice thickness probe touching evaporator. Probe prope…"
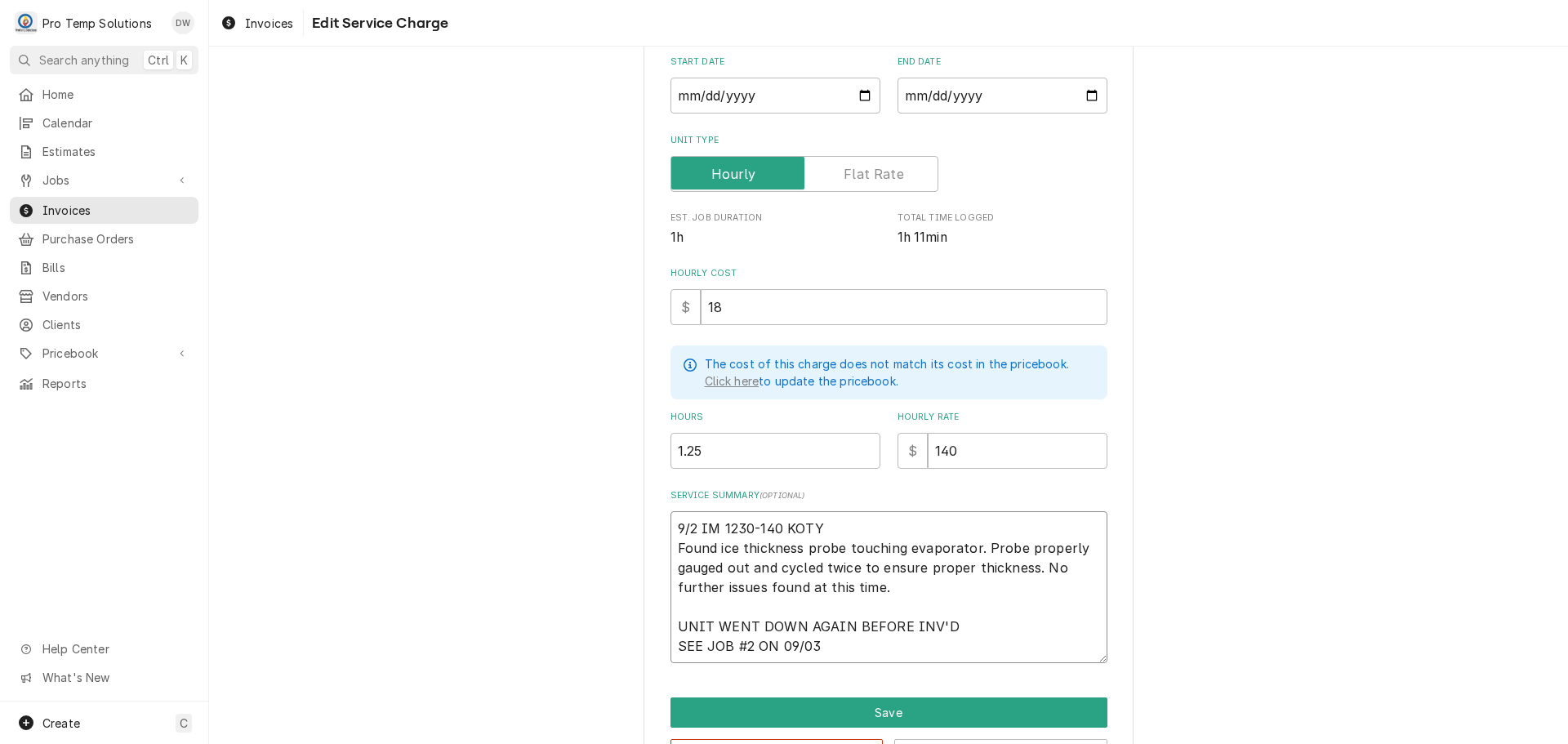
type textarea "x"
type textarea "9/2 IM 1230-140 KOTY Found ice thickness probe touching evaporator. Probe prope…"
type textarea "x"
type textarea "9/2 IM 1230-140 KOTY Found ice thickness probe touching evaporator. Probe prope…"
type textarea "x"
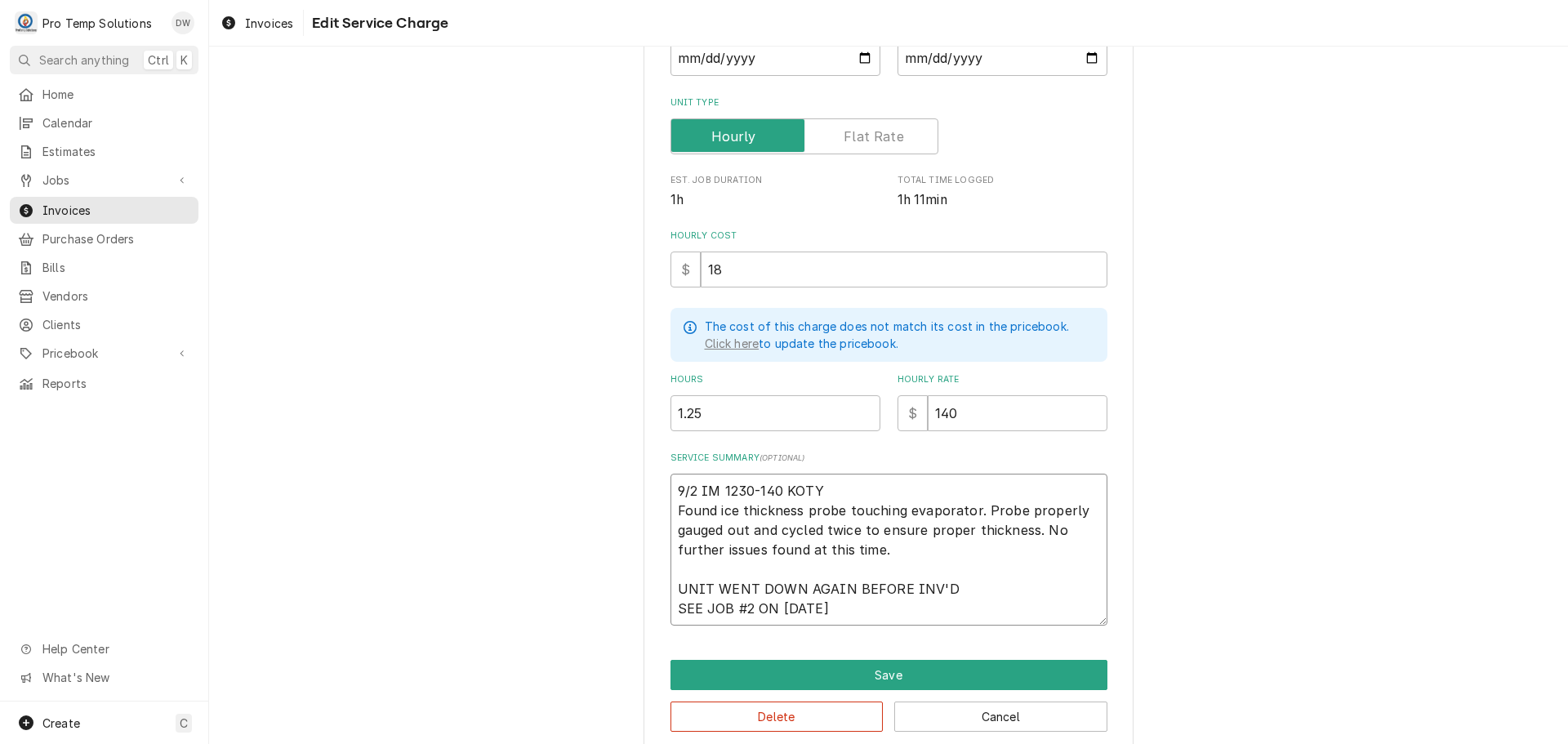
scroll to position [244, 0]
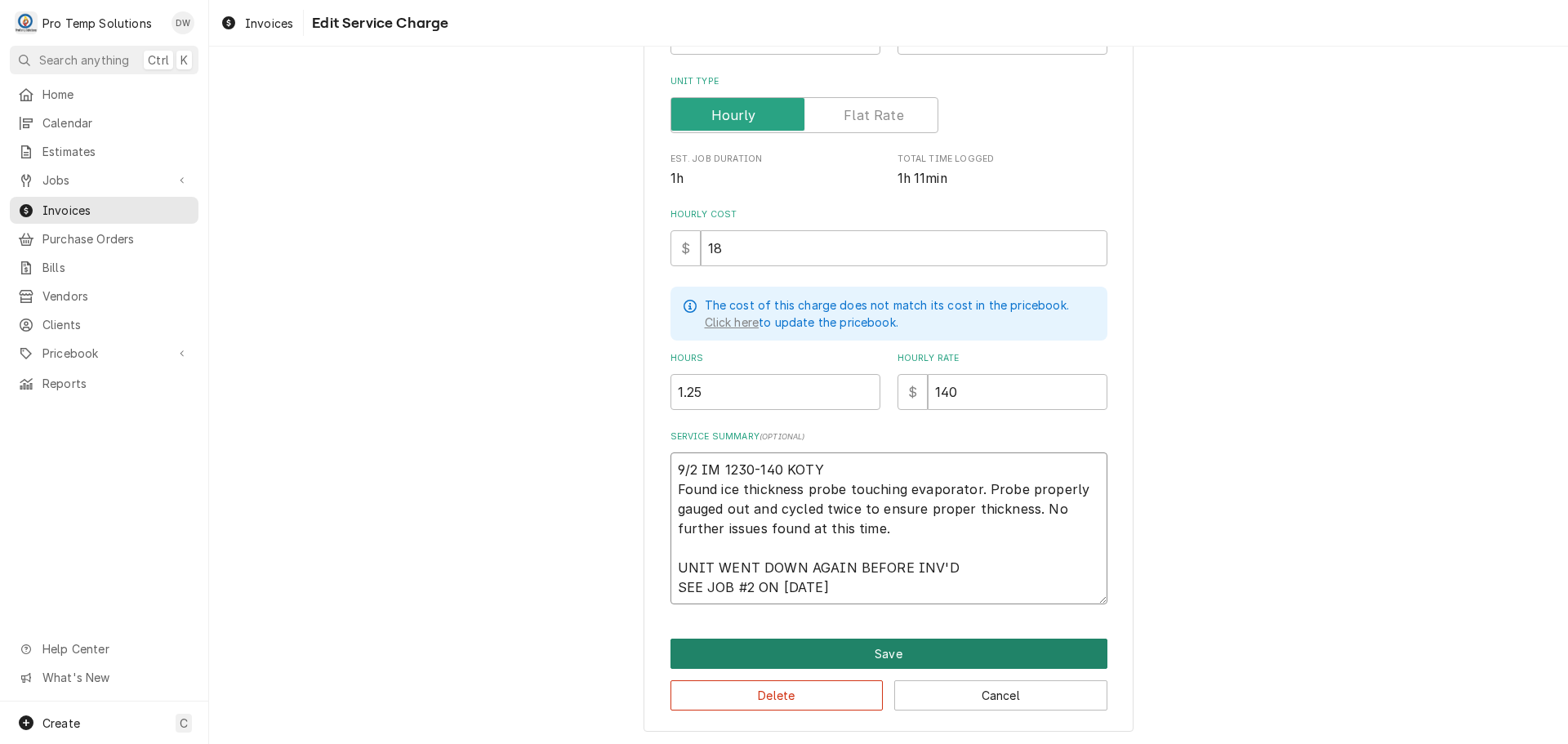
type textarea "9/2 IM 1230-140 KOTY Found ice thickness probe touching evaporator. Probe prope…"
click at [880, 652] on button "Save" at bounding box center [889, 653] width 437 height 30
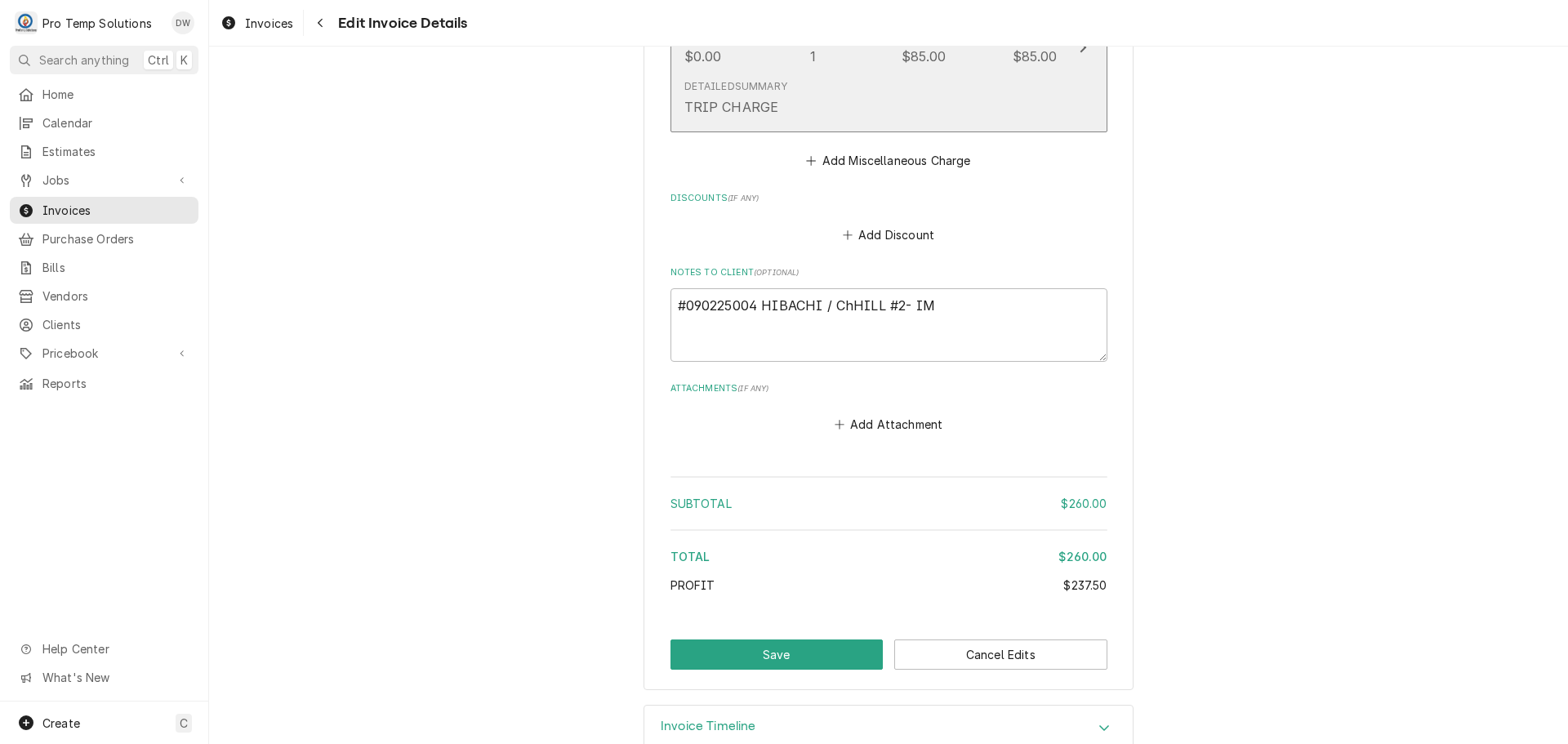
scroll to position [1714, 0]
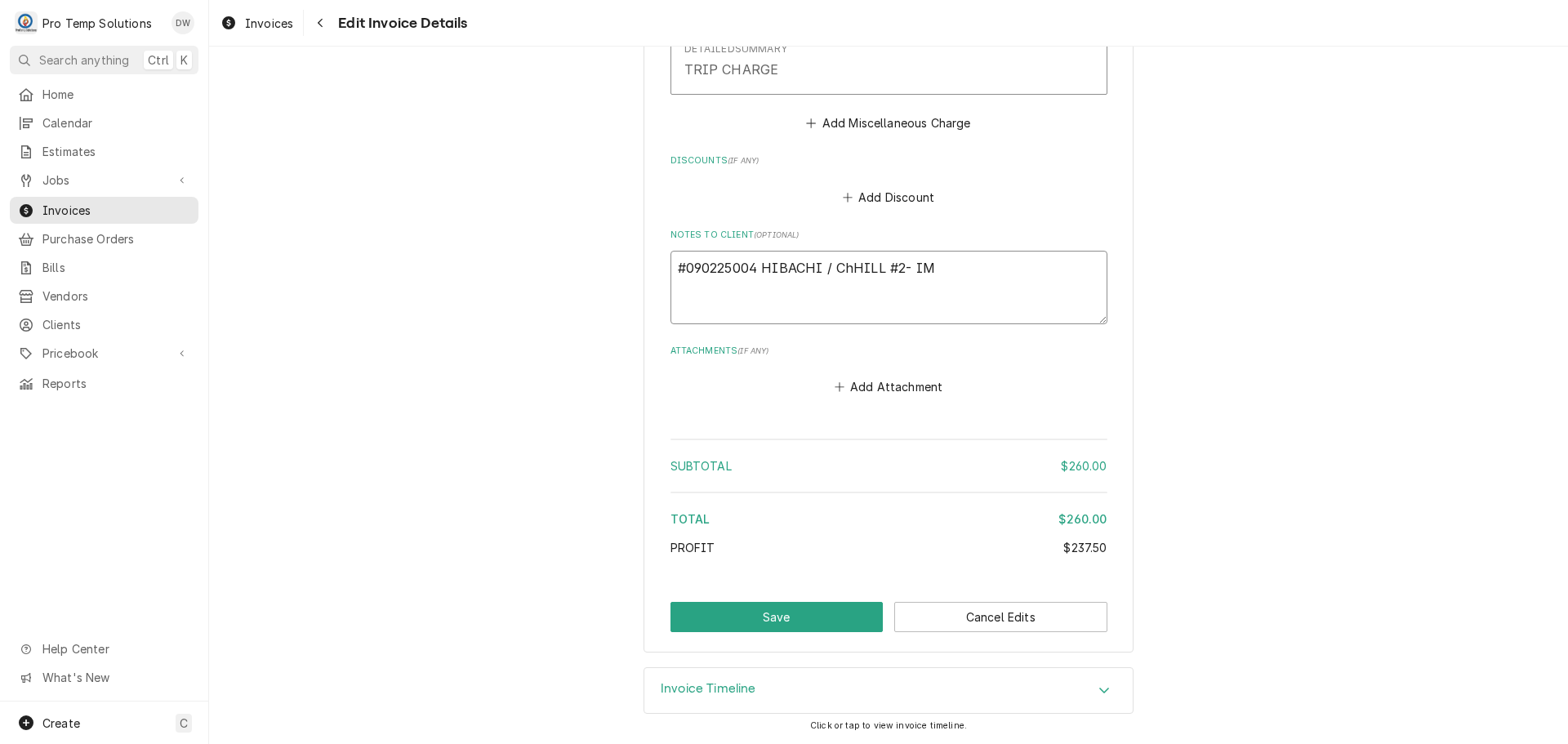
click at [751, 267] on textarea "#090225004 HIBACHI / ChHILL #2- IM" at bounding box center [889, 288] width 437 height 74
type textarea "x"
type textarea "#090225004= HIBACHI / ChHILL #2- IM"
type textarea "x"
type textarea "-#090225004= HIBACHI / ChHILL #2- IM"
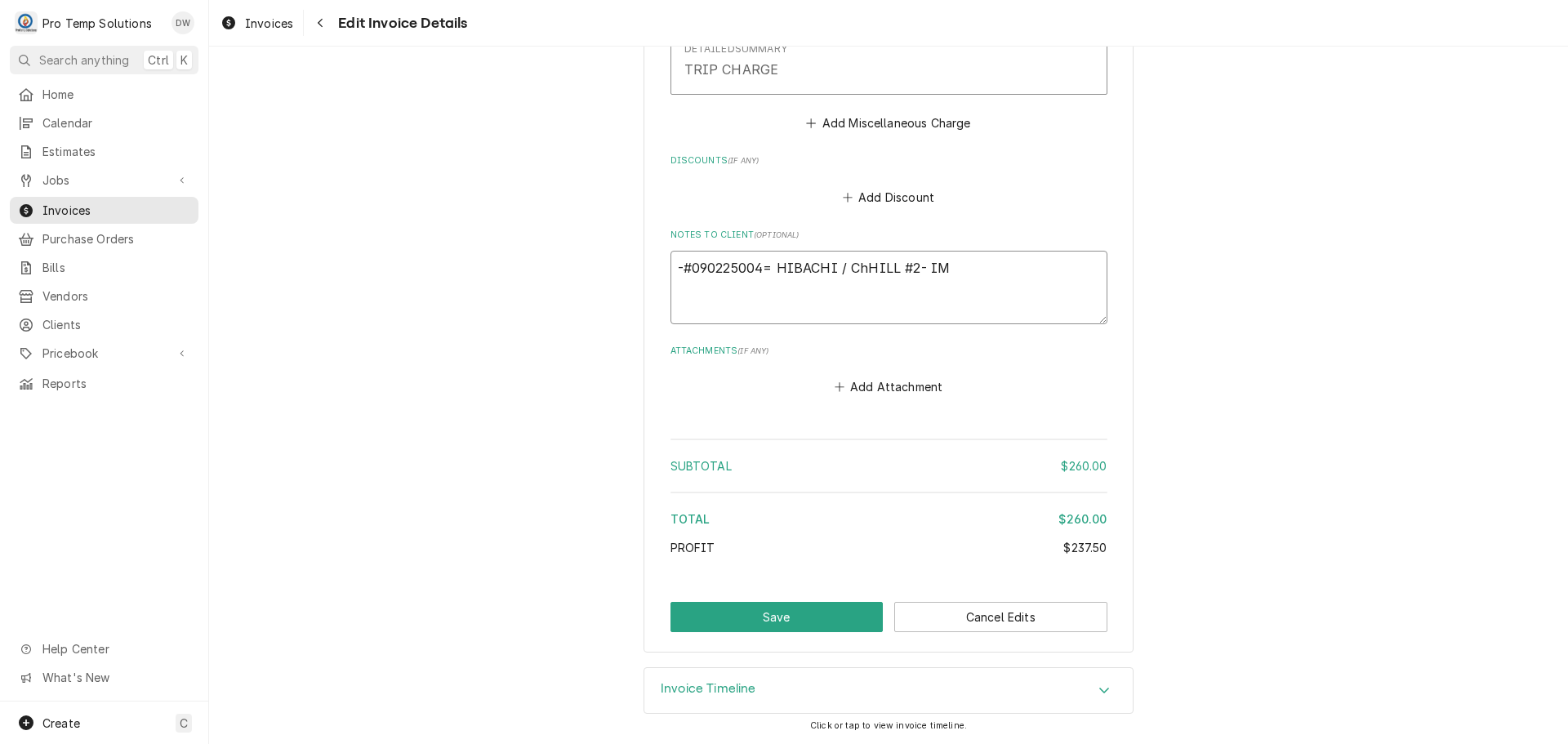
type textarea "x"
type textarea "-A#090225004= HIBACHI / ChHILL #2- IM"
type textarea "x"
type textarea "-#090225004= HIBACHI / ChHILL #2- IM"
type textarea "x"
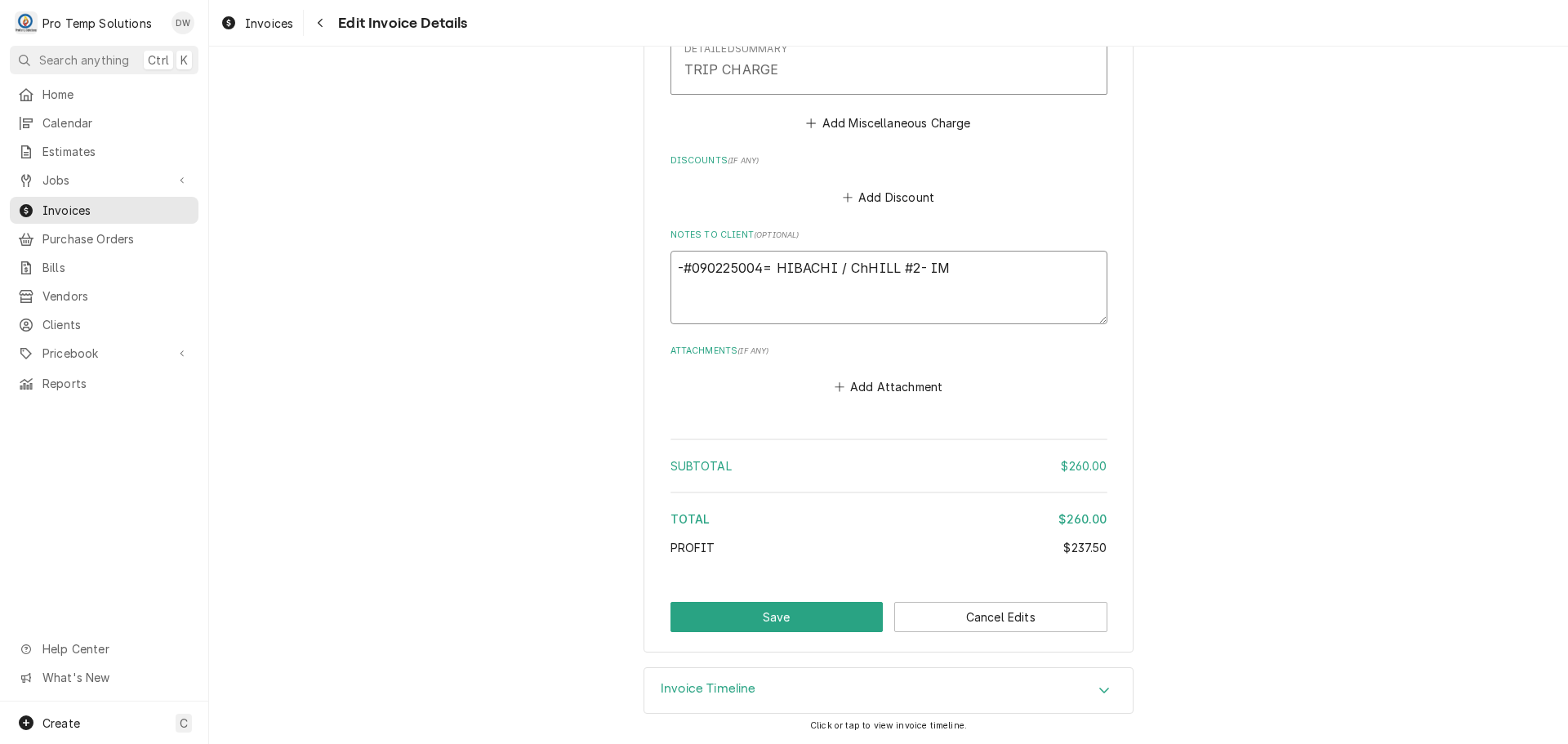
type textarea "#090225004= HIBACHI / ChHILL #2- IM"
click at [761, 267] on textarea "#090225004= HIBACHI / ChHILL #2- IM" at bounding box center [889, 288] width 437 height 74
type textarea "x"
type textarea "#090225004 HIBACHI / ChHILL #2- IM"
type textarea "x"
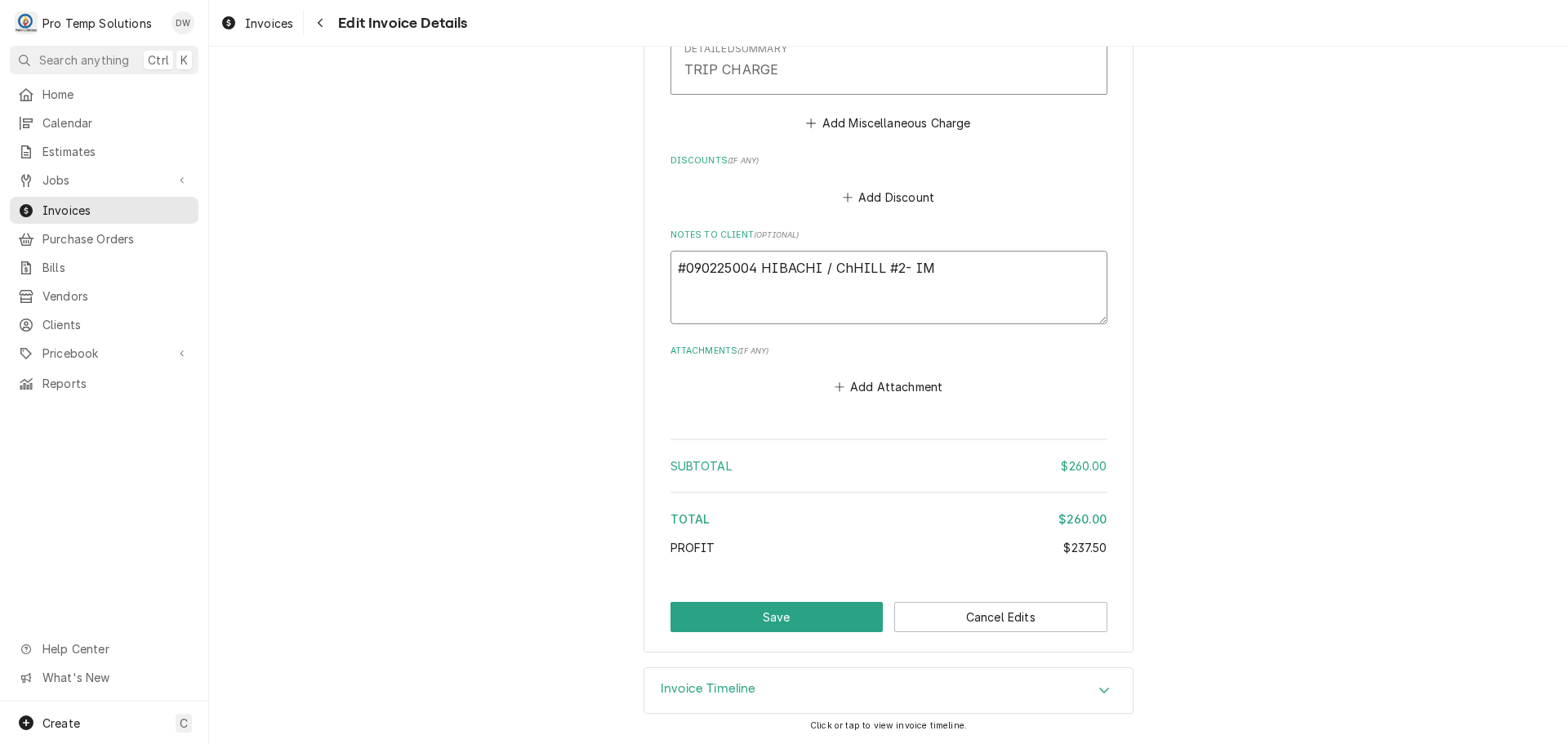
type textarea "#090225004- HIBACHI / ChHILL #2- IM"
type textarea "x"
type textarea "#090225004-A HIBACHI / ChHILL #2- IM"
click at [772, 612] on button "Save" at bounding box center [777, 616] width 213 height 30
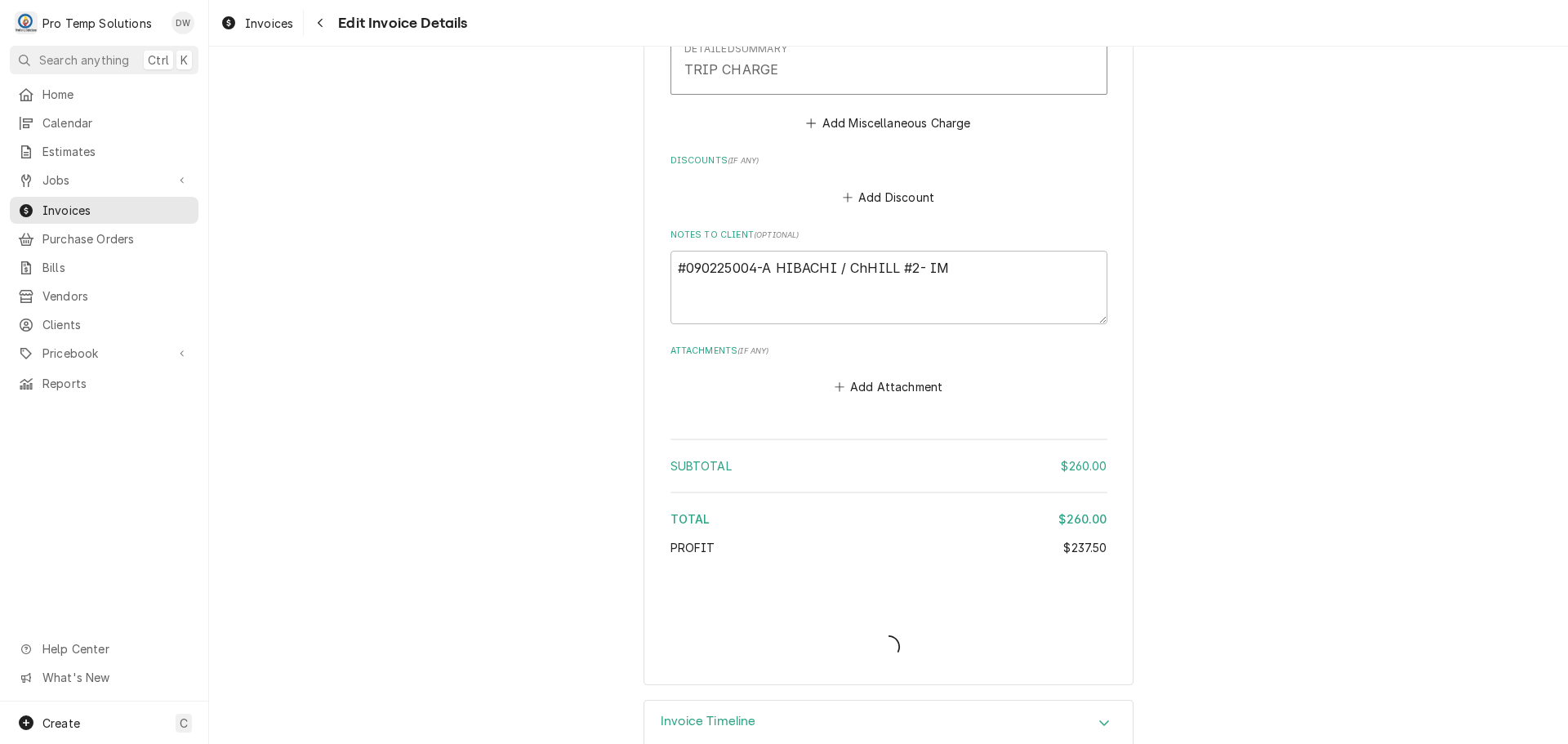
type textarea "x"
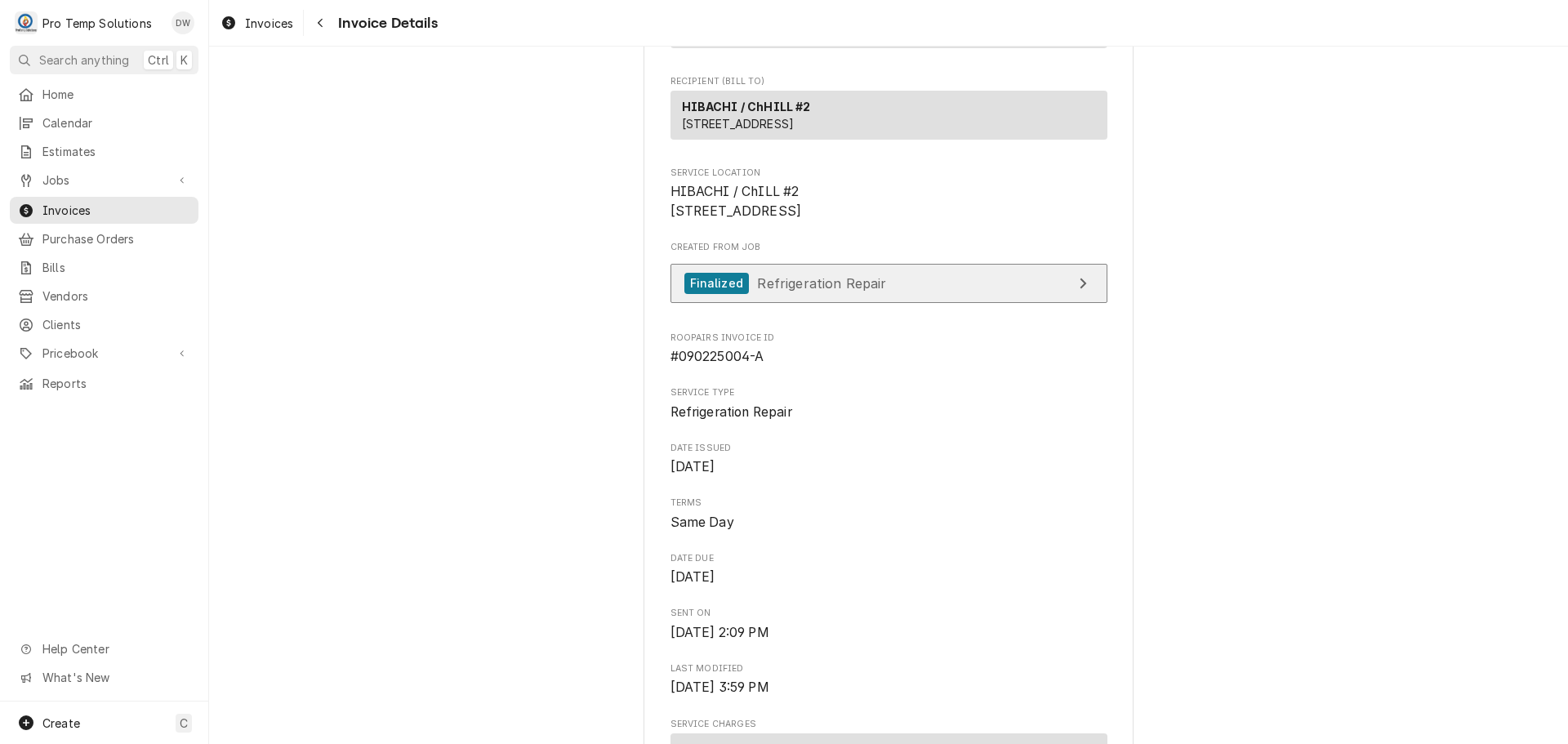
scroll to position [264, 0]
click at [880, 308] on link "Finalized Refrigeration Repair" at bounding box center [889, 288] width 437 height 40
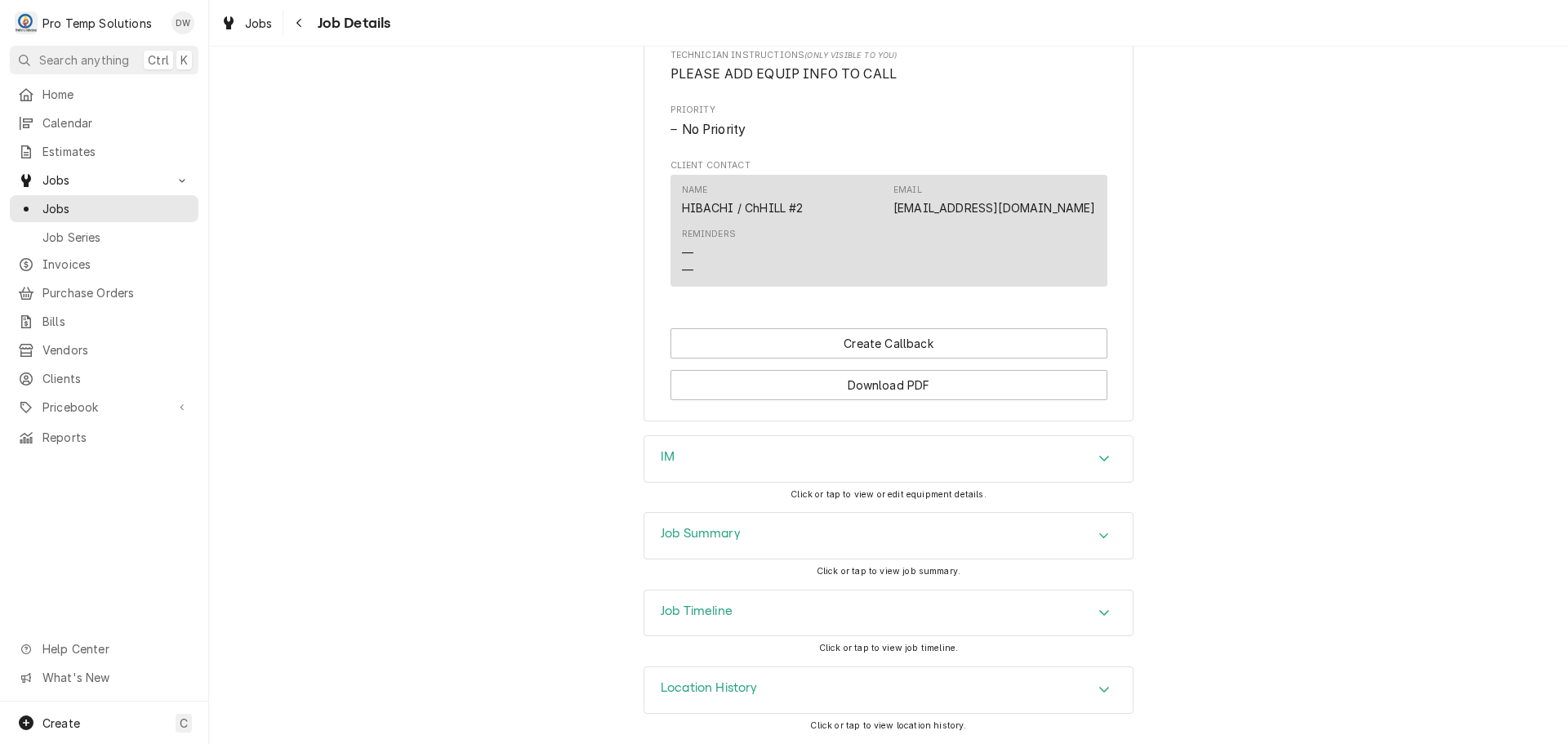
scroll to position [926, 0]
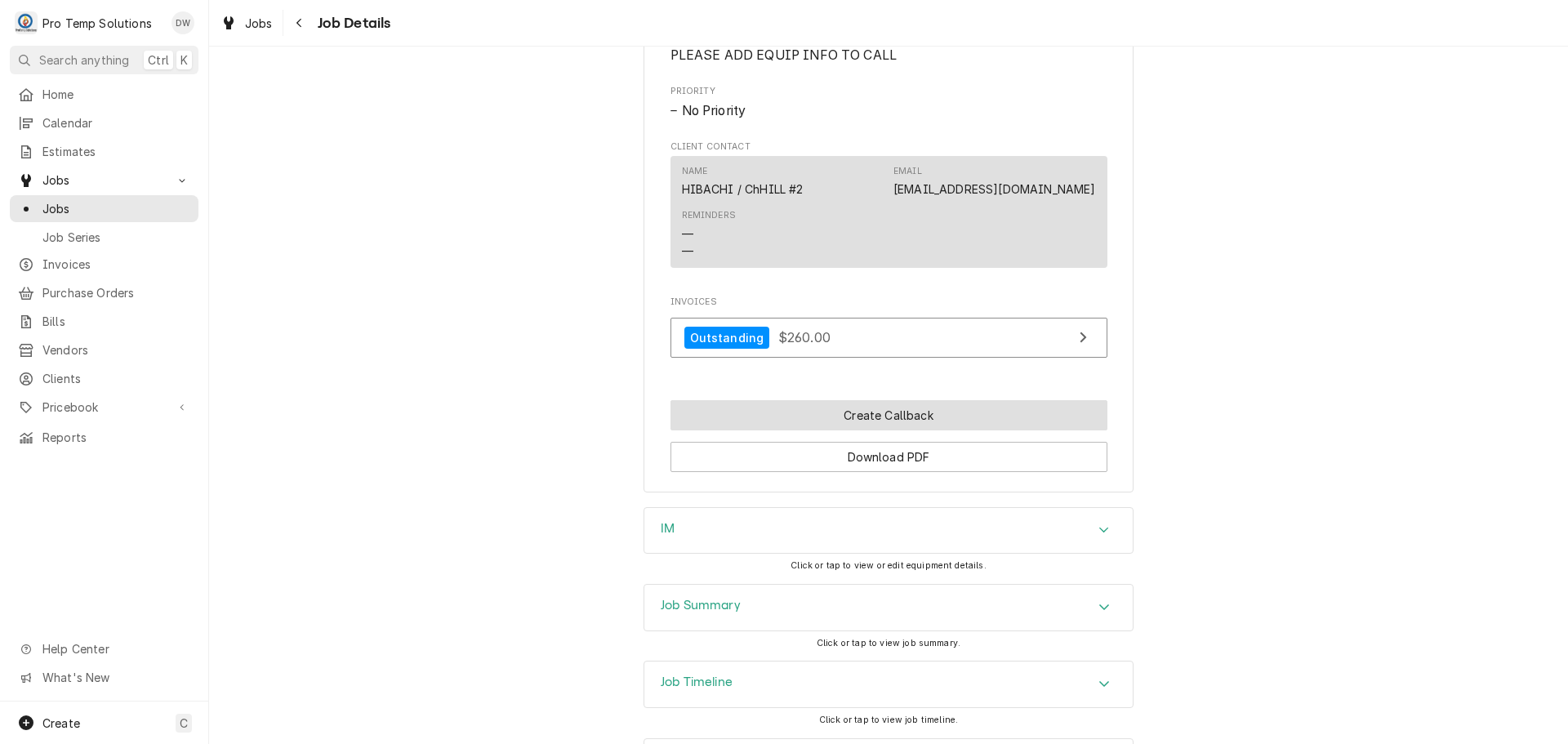
click at [885, 430] on button "Create Callback" at bounding box center [889, 415] width 437 height 30
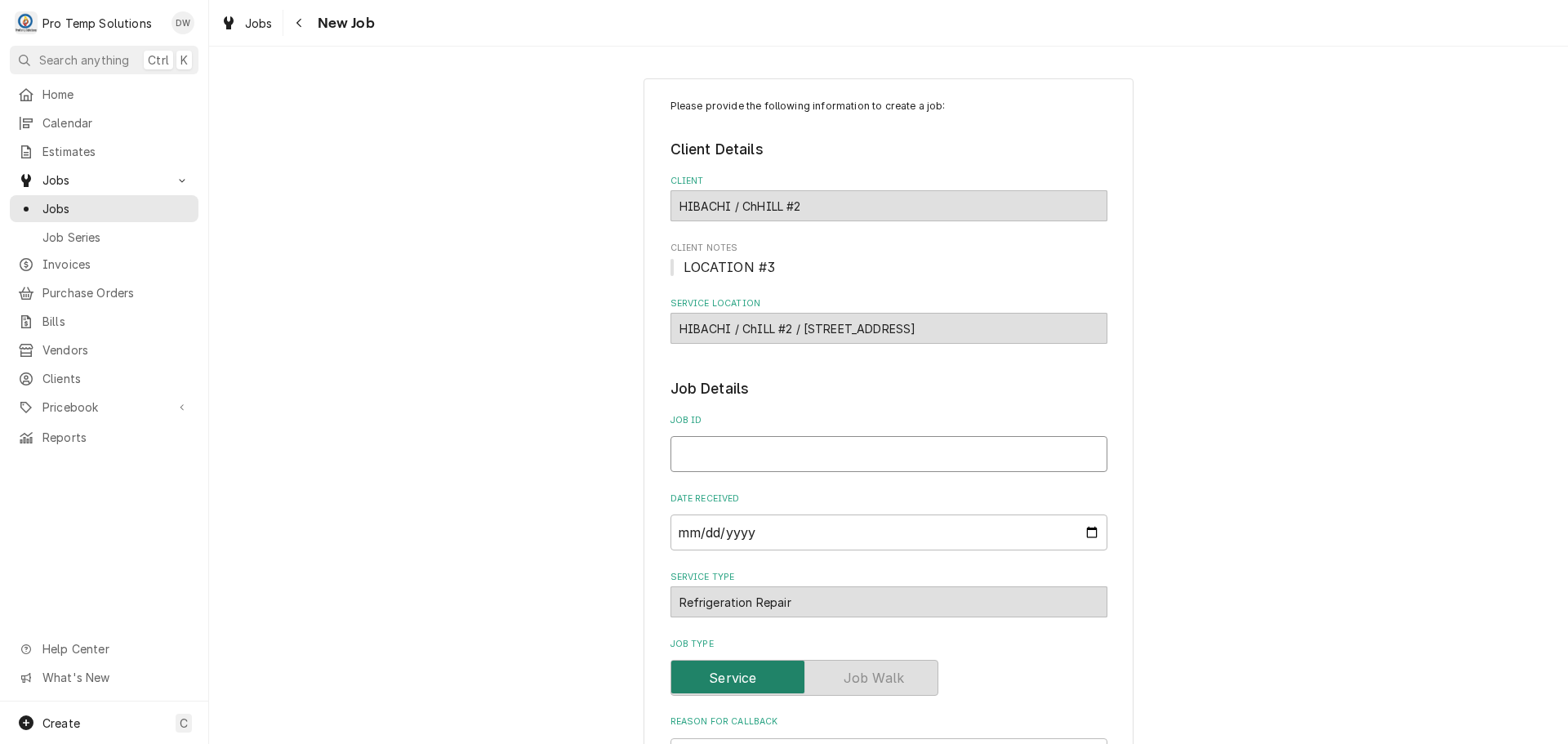
click at [798, 452] on input "Job ID" at bounding box center [889, 454] width 437 height 36
type textarea "x"
type input "0"
type textarea "x"
type input "09"
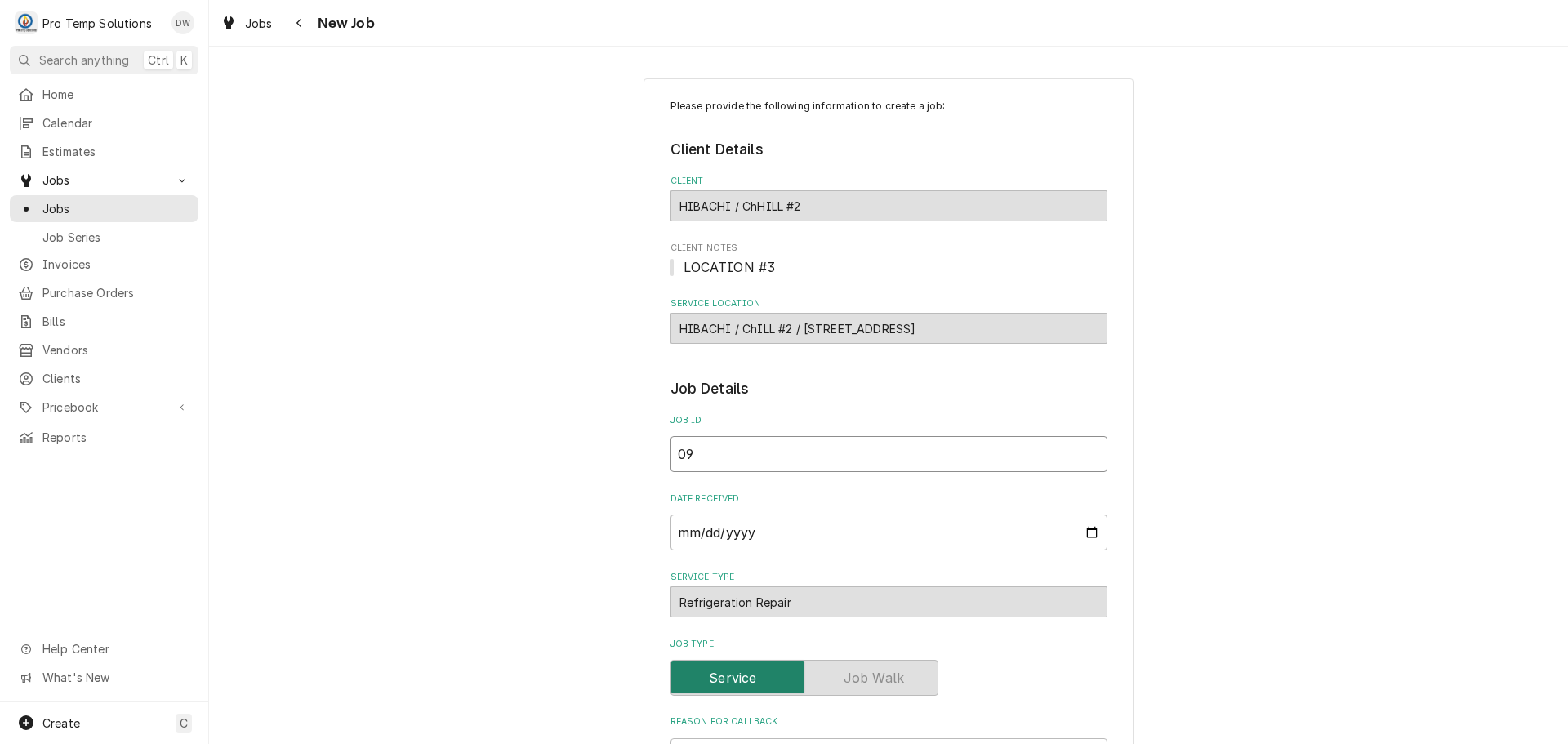
type textarea "x"
type input "090"
type textarea "x"
type input "0903"
type textarea "x"
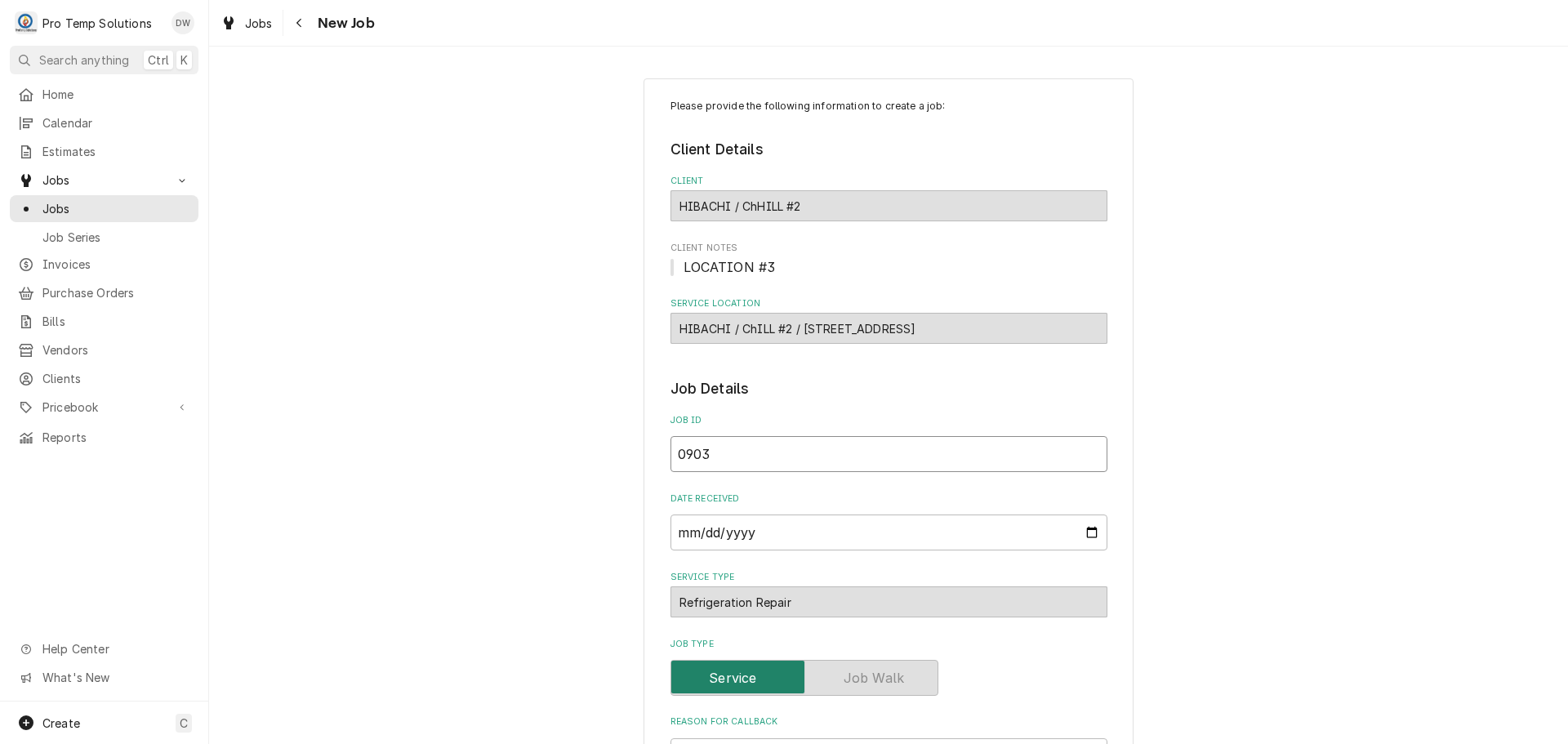
type input "09032"
type textarea "x"
type input "090325"
type textarea "x"
type input "090325-"
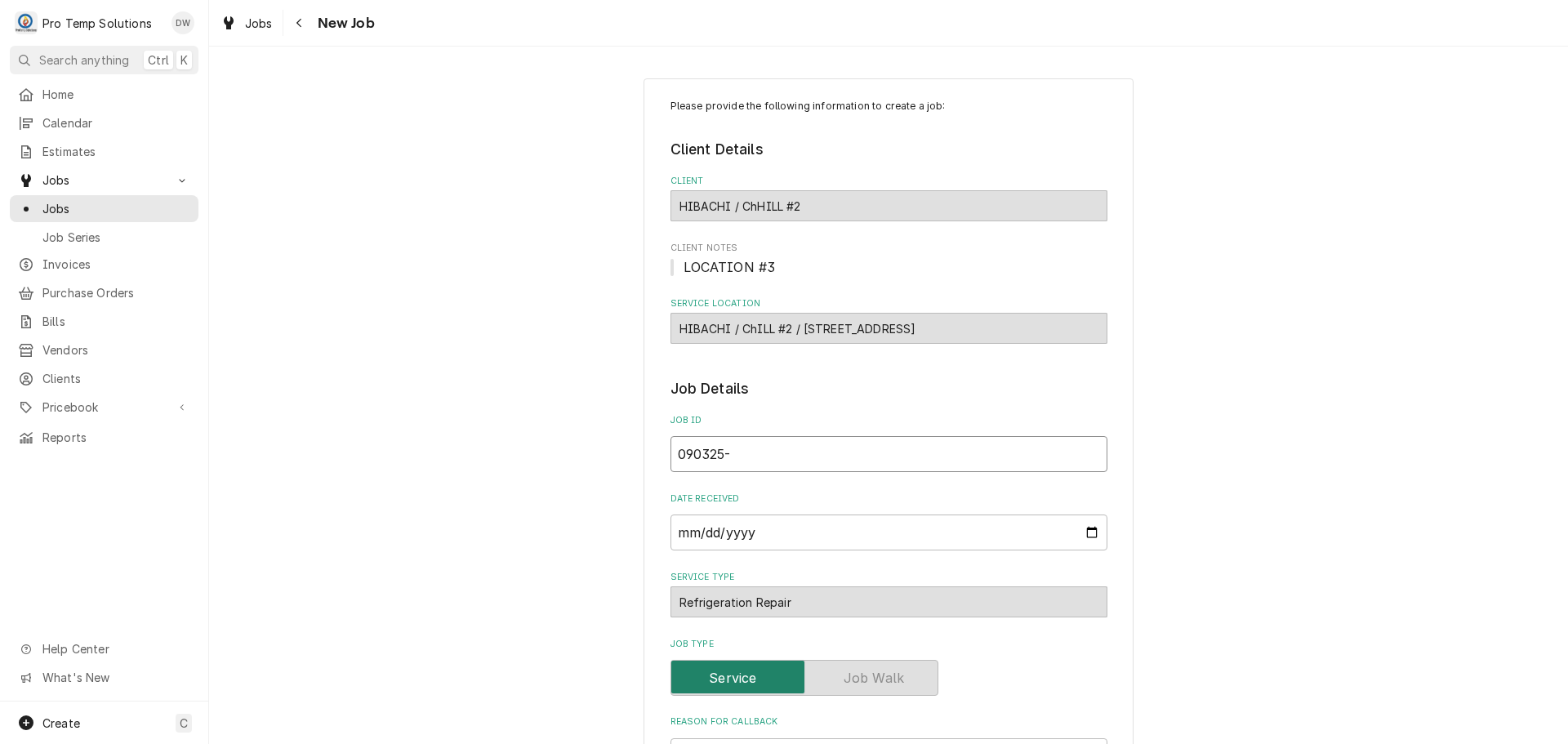
type textarea "x"
type input "090325-0"
type textarea "x"
type input "090325-01"
type textarea "x"
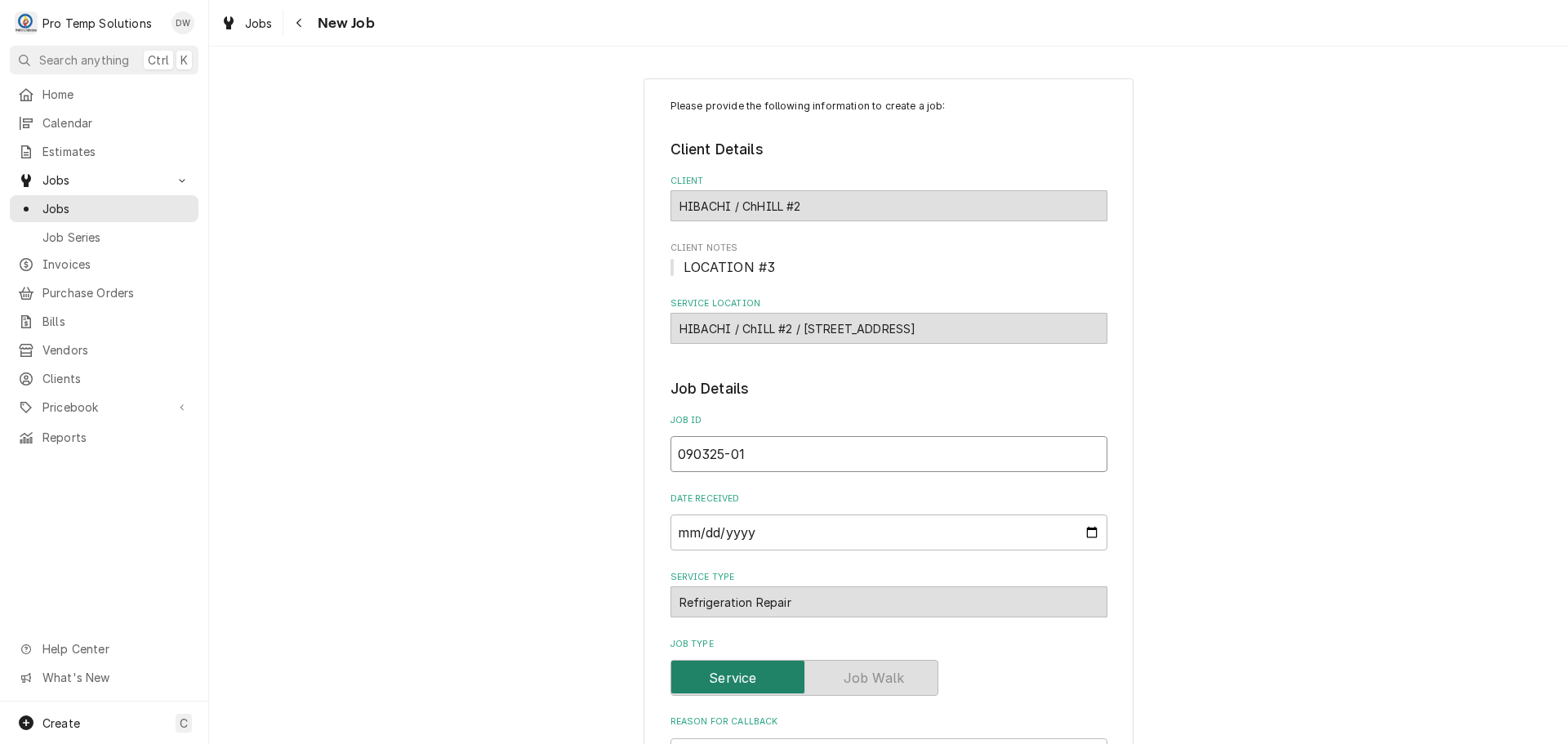
type input "090325-01C"
type textarea "x"
type input "090325-01CB"
type textarea "x"
type input "090325-01CB"
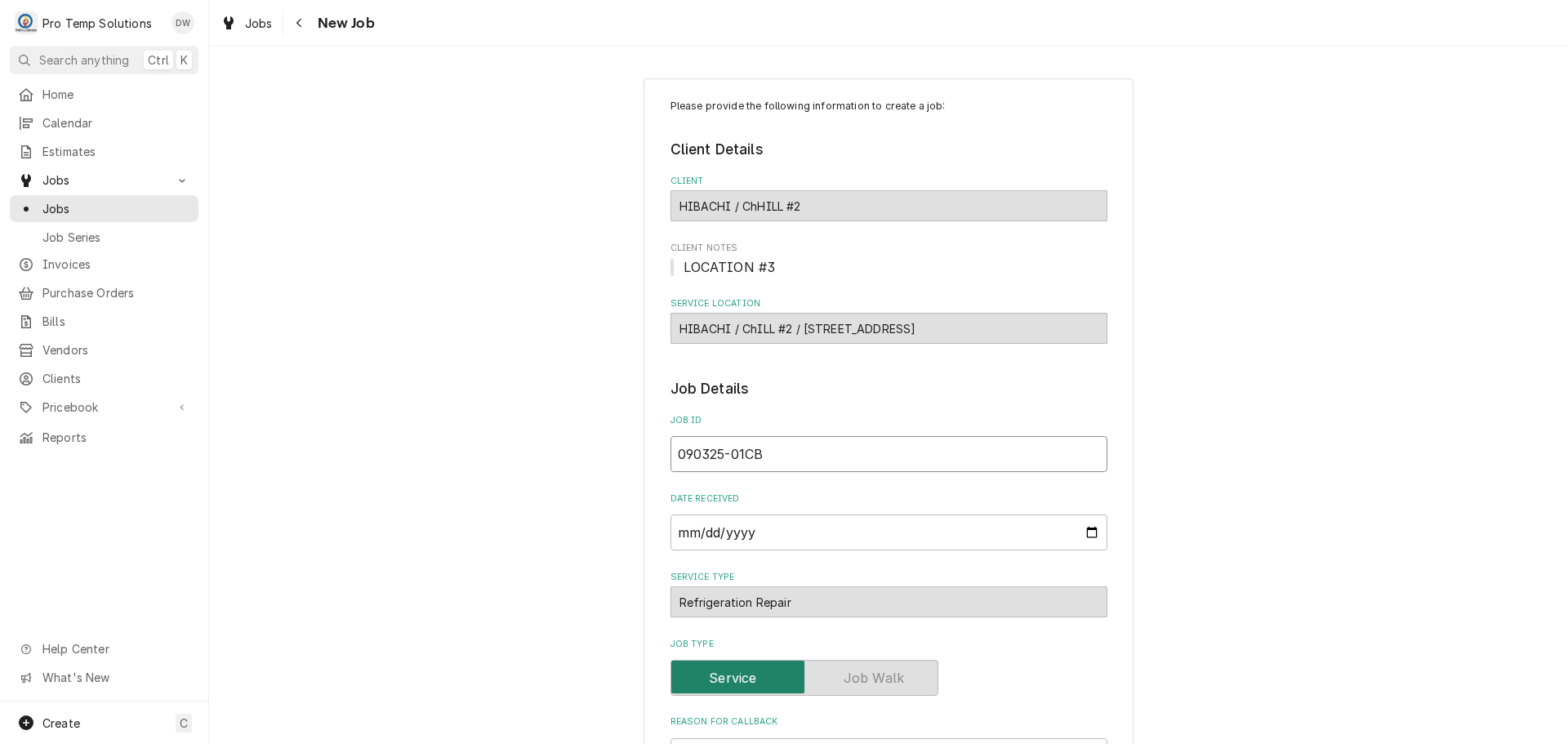
type textarea "x"
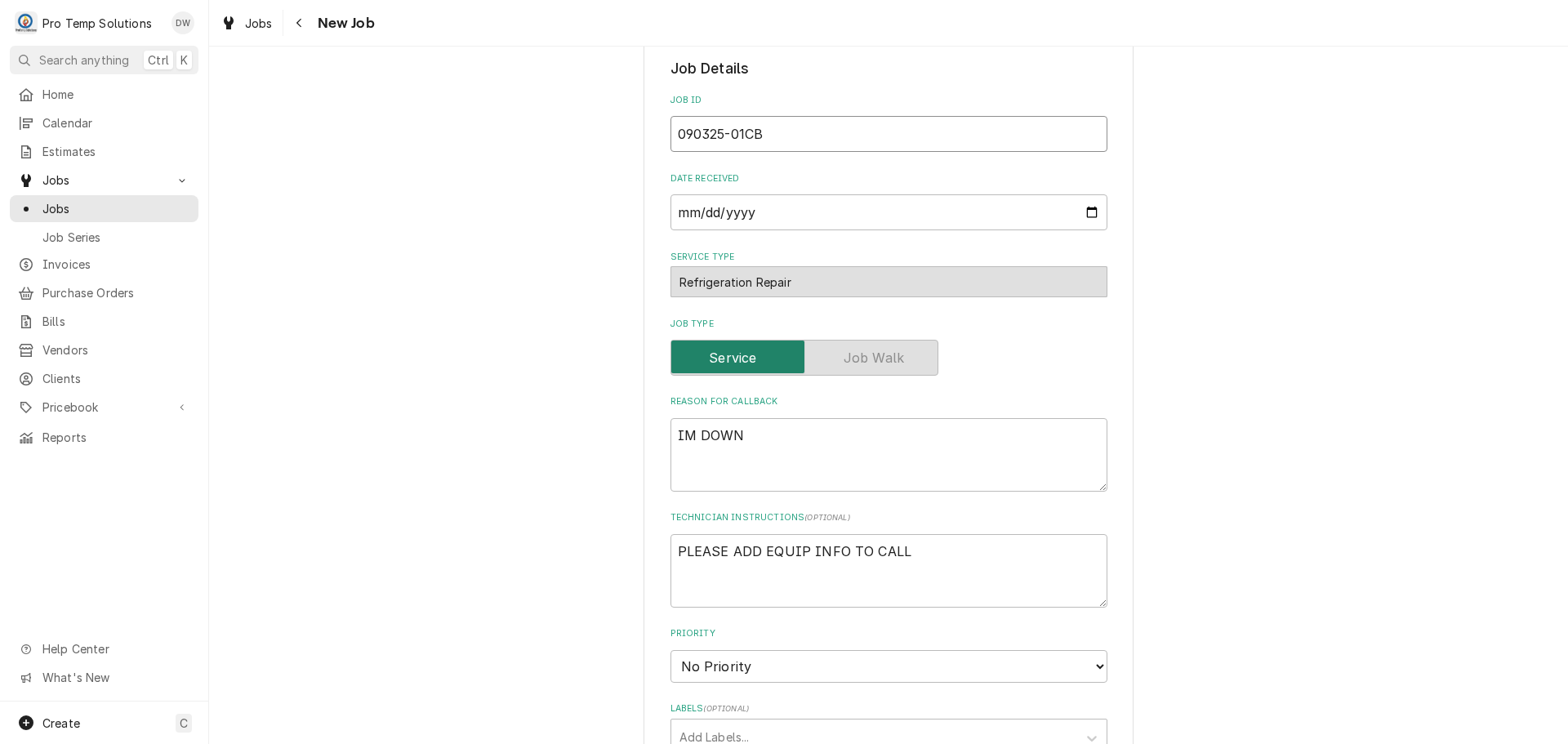
scroll to position [408, 0]
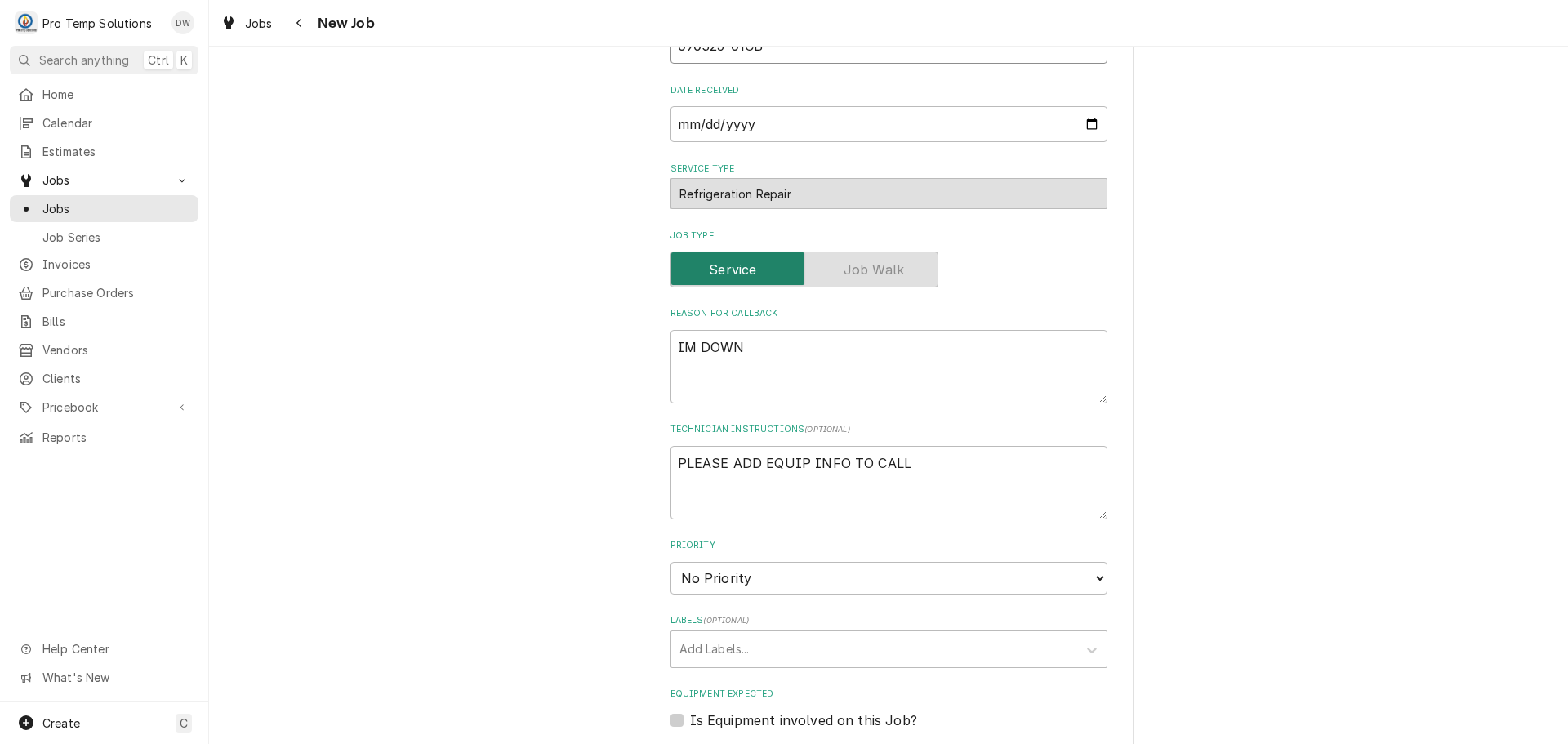
type input "090325-01CB"
click at [807, 359] on textarea "IM DOWN" at bounding box center [889, 367] width 437 height 74
type textarea "x"
type textarea "IM DOWN"
type textarea "x"
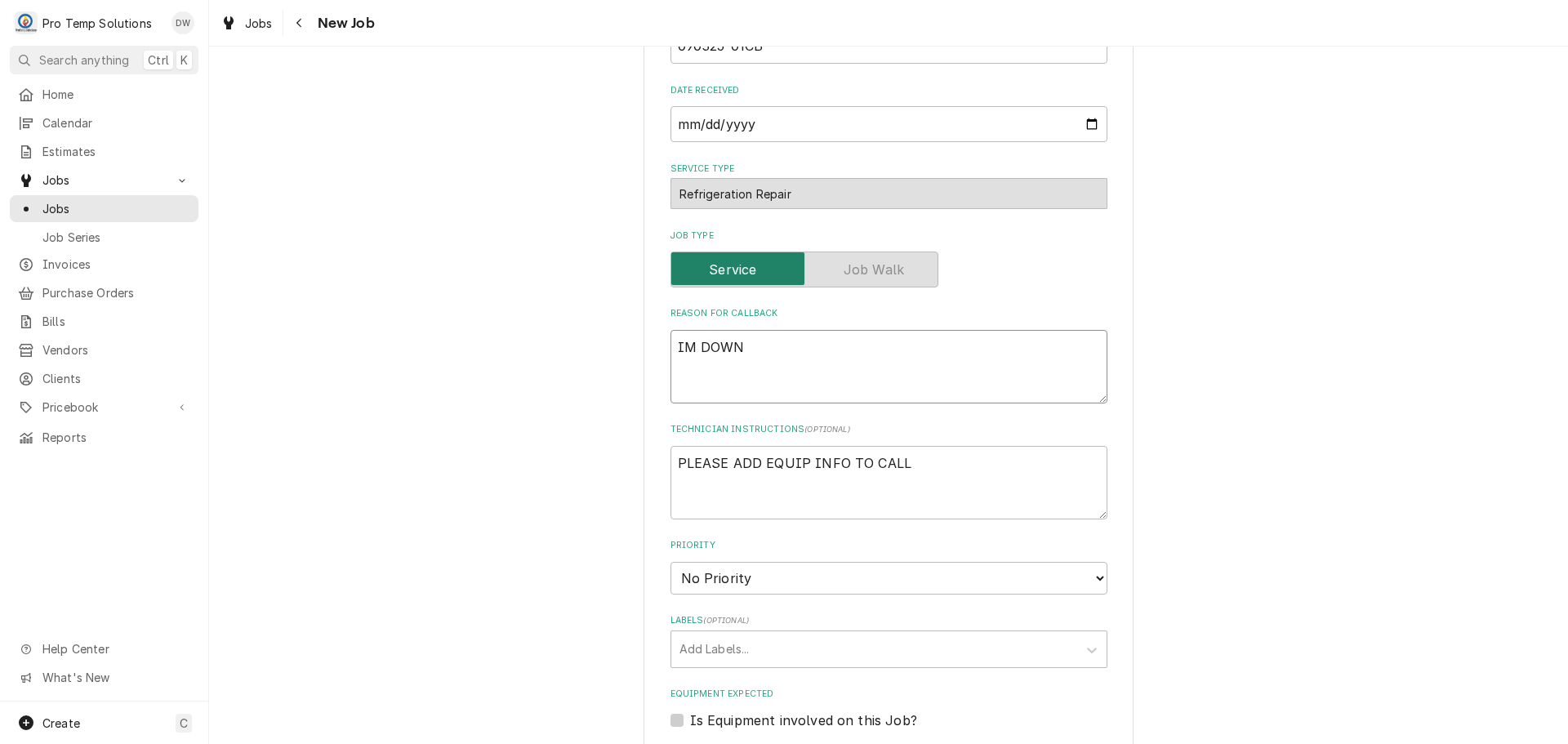
type textarea "IM DOWN A"
type textarea "x"
type textarea "IM DOWN AF"
type textarea "x"
type textarea "IM DOWN AFT"
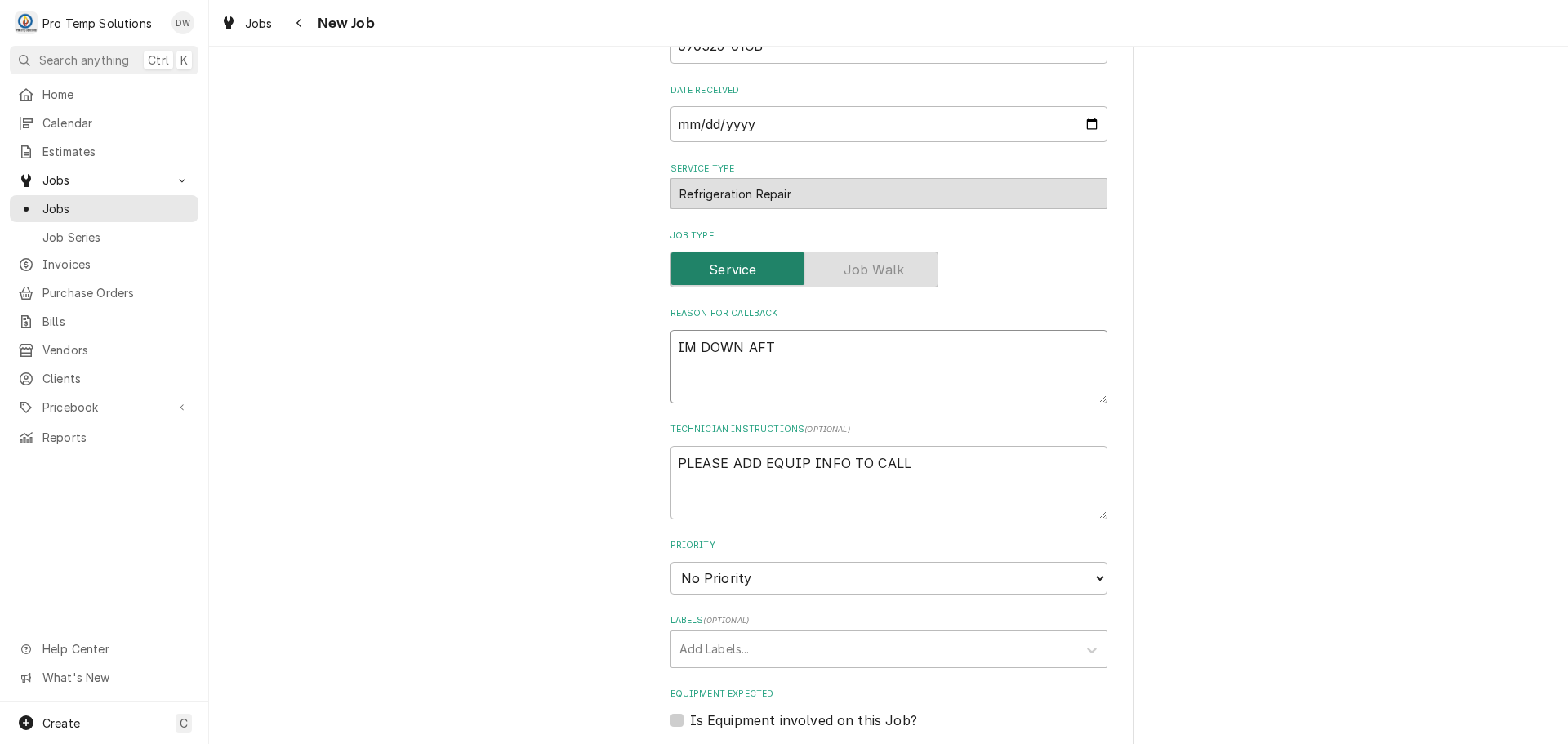
type textarea "x"
type textarea "IM DOWN AFTE"
type textarea "x"
type textarea "IM DOWN AFTER"
type textarea "x"
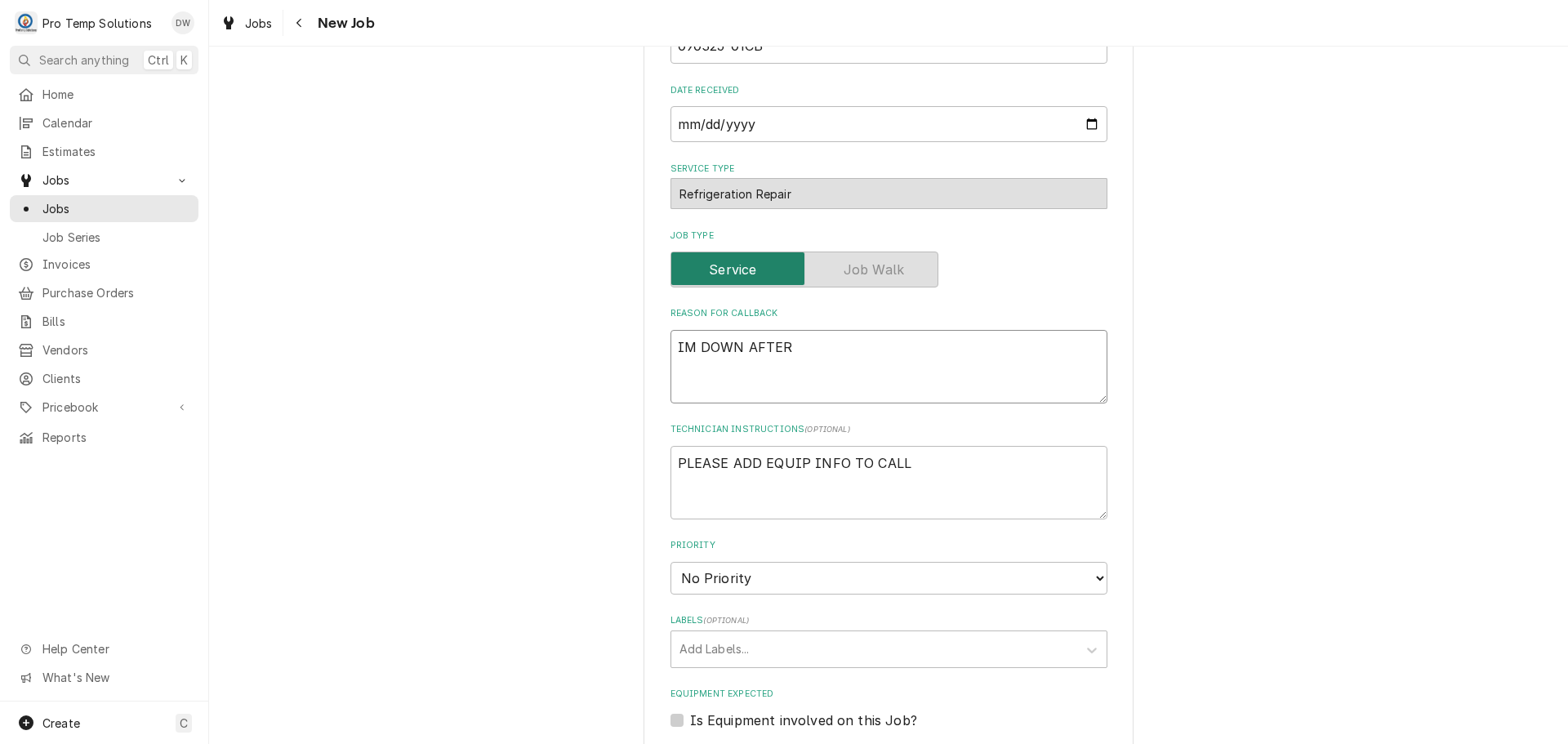
type textarea "IM DOWN AFTER"
type textarea "x"
type textarea "IM DOWN AFTER 0"
type textarea "x"
type textarea "IM DOWN AFTER 09"
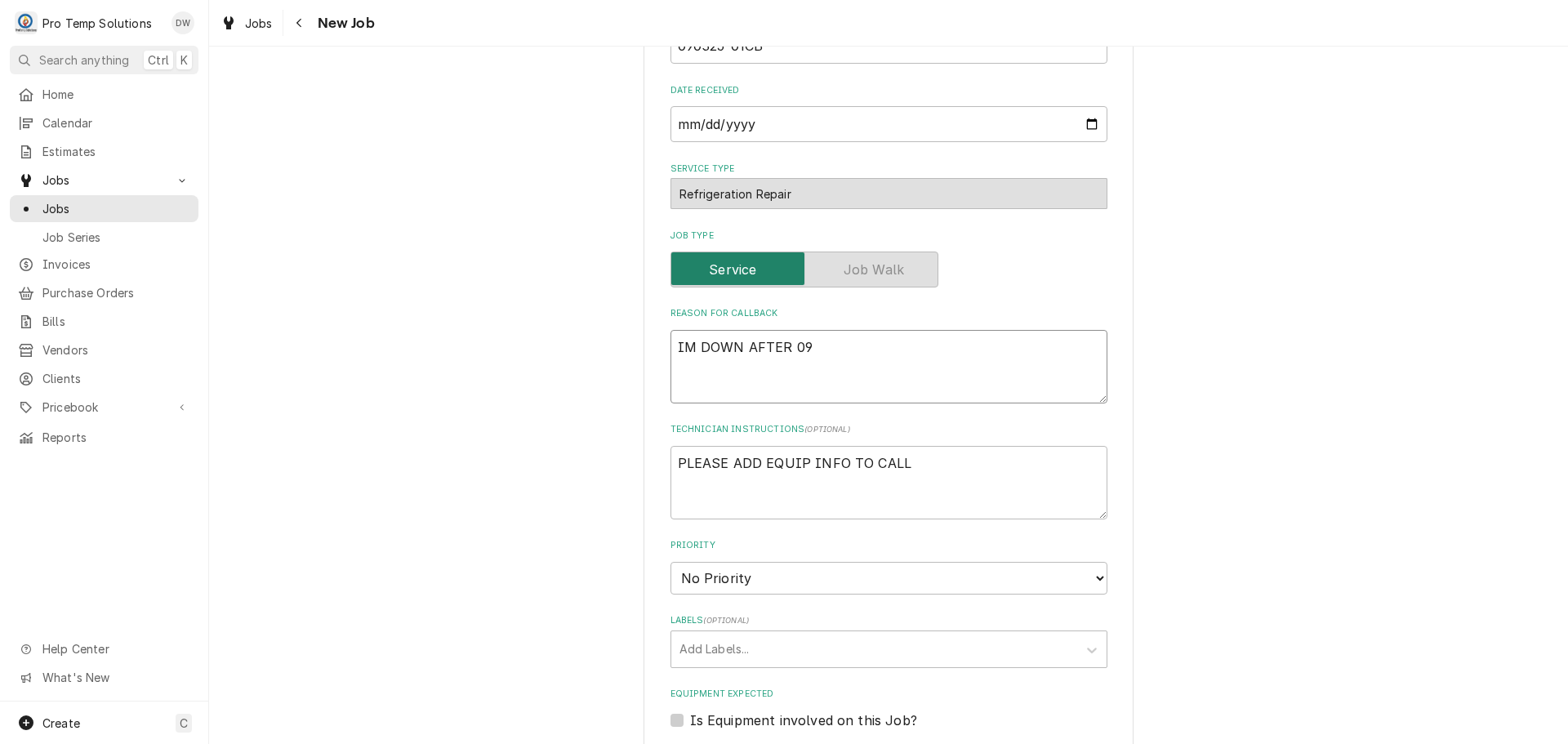
type textarea "x"
type textarea "IM DOWN AFTER 09/"
type textarea "x"
type textarea "IM DOWN AFTER 09/0"
type textarea "x"
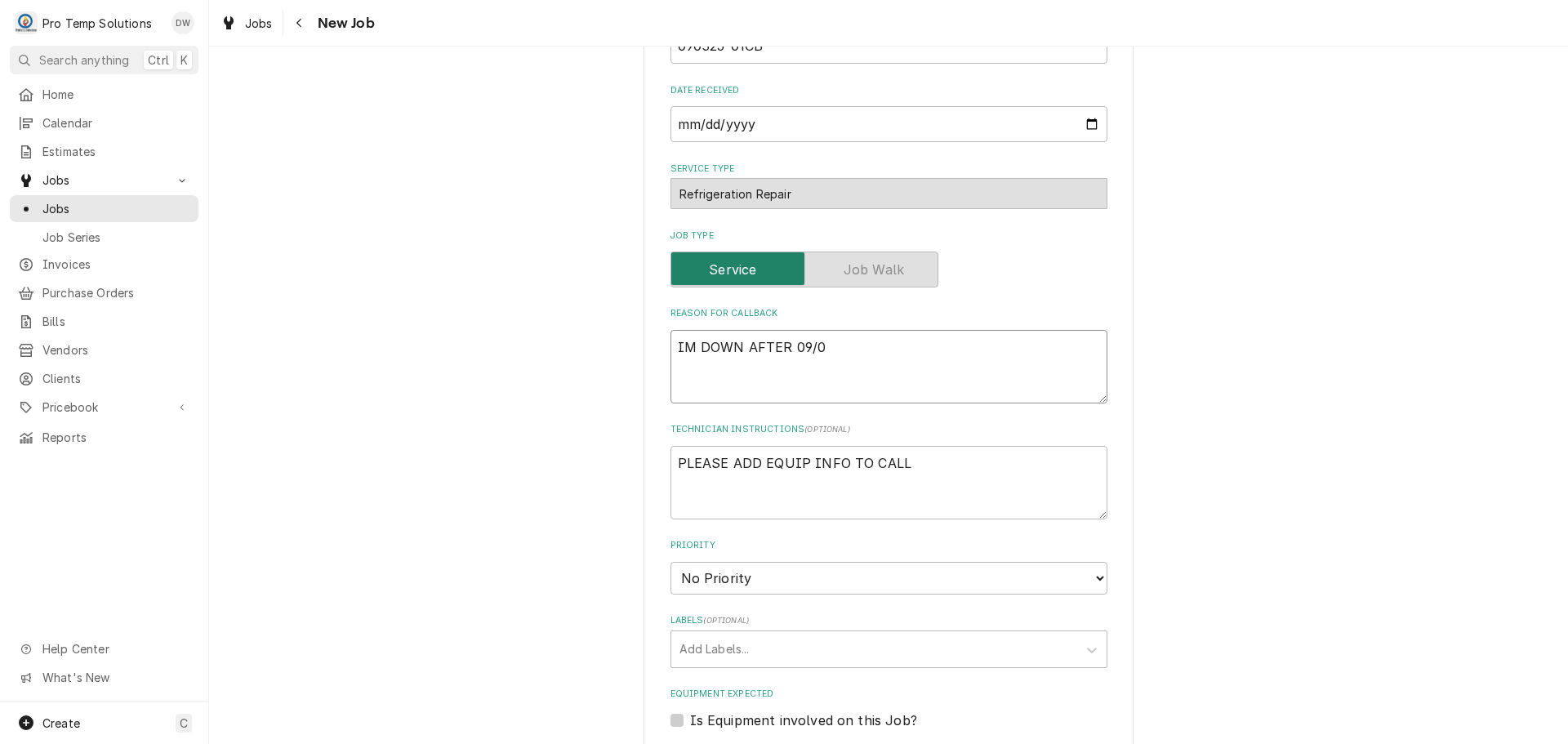
type textarea "IM DOWN AFTER 09/02"
type textarea "x"
type textarea "IM DOWN AFTER 09/02/"
type textarea "x"
type textarea "IM DOWN AFTER 09/02/2"
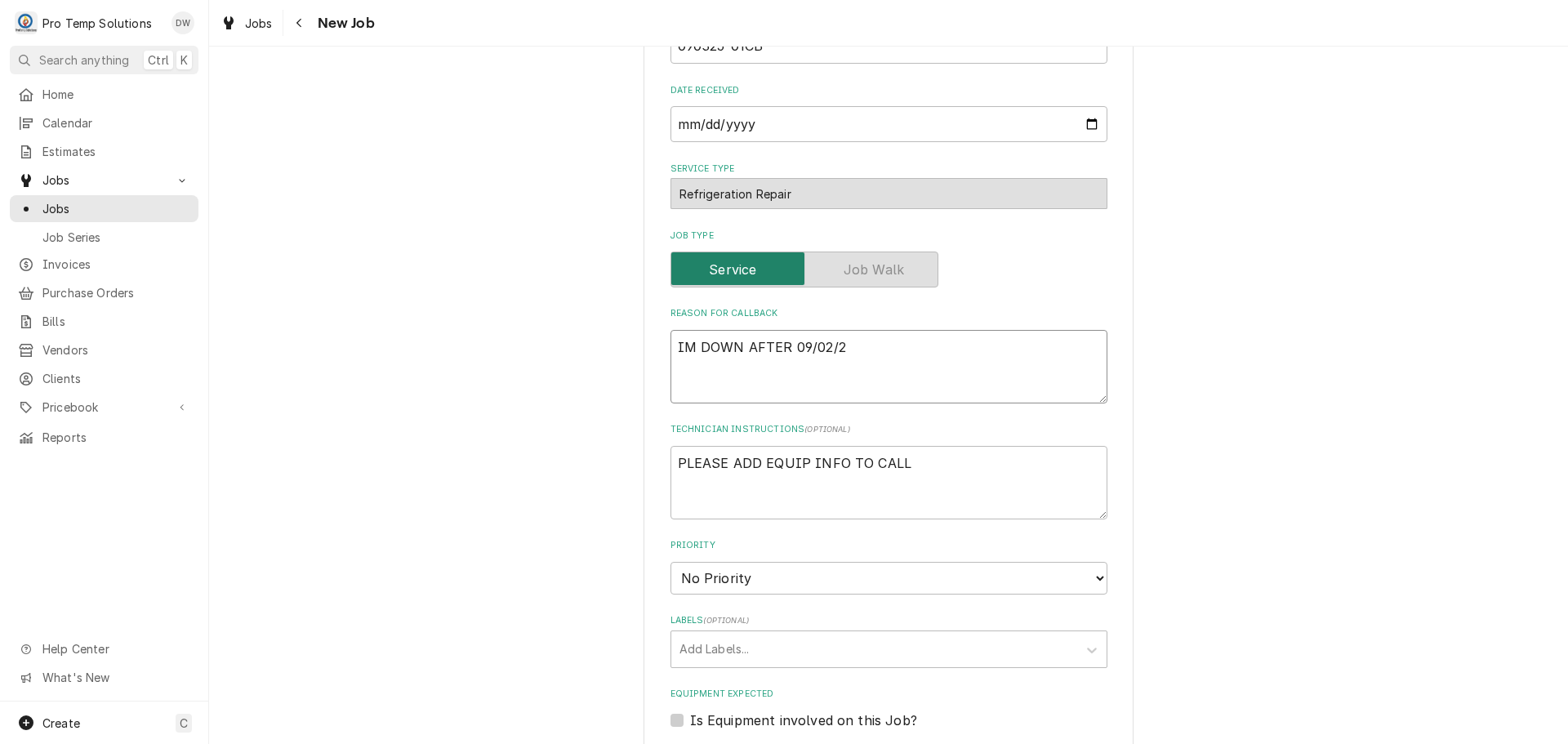
type textarea "x"
type textarea "IM DOWN AFTER 09/02/25"
type textarea "x"
type textarea "IM DOWN AFTER 09/02/25"
type textarea "x"
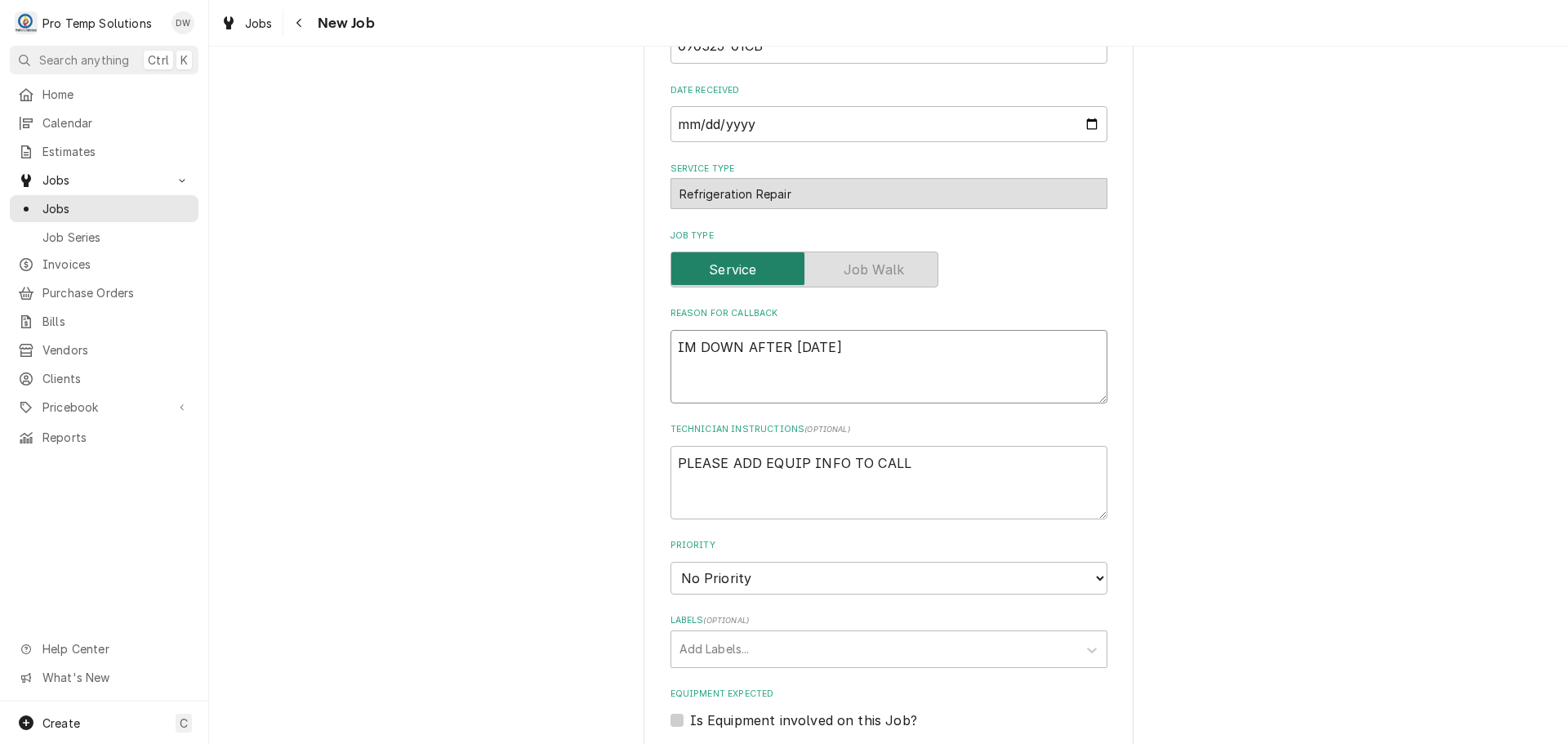
type textarea "IM DOWN AFTER 09/02/25 R"
type textarea "x"
type textarea "IM DOWN AFTER 09/02/25 RX"
type textarea "x"
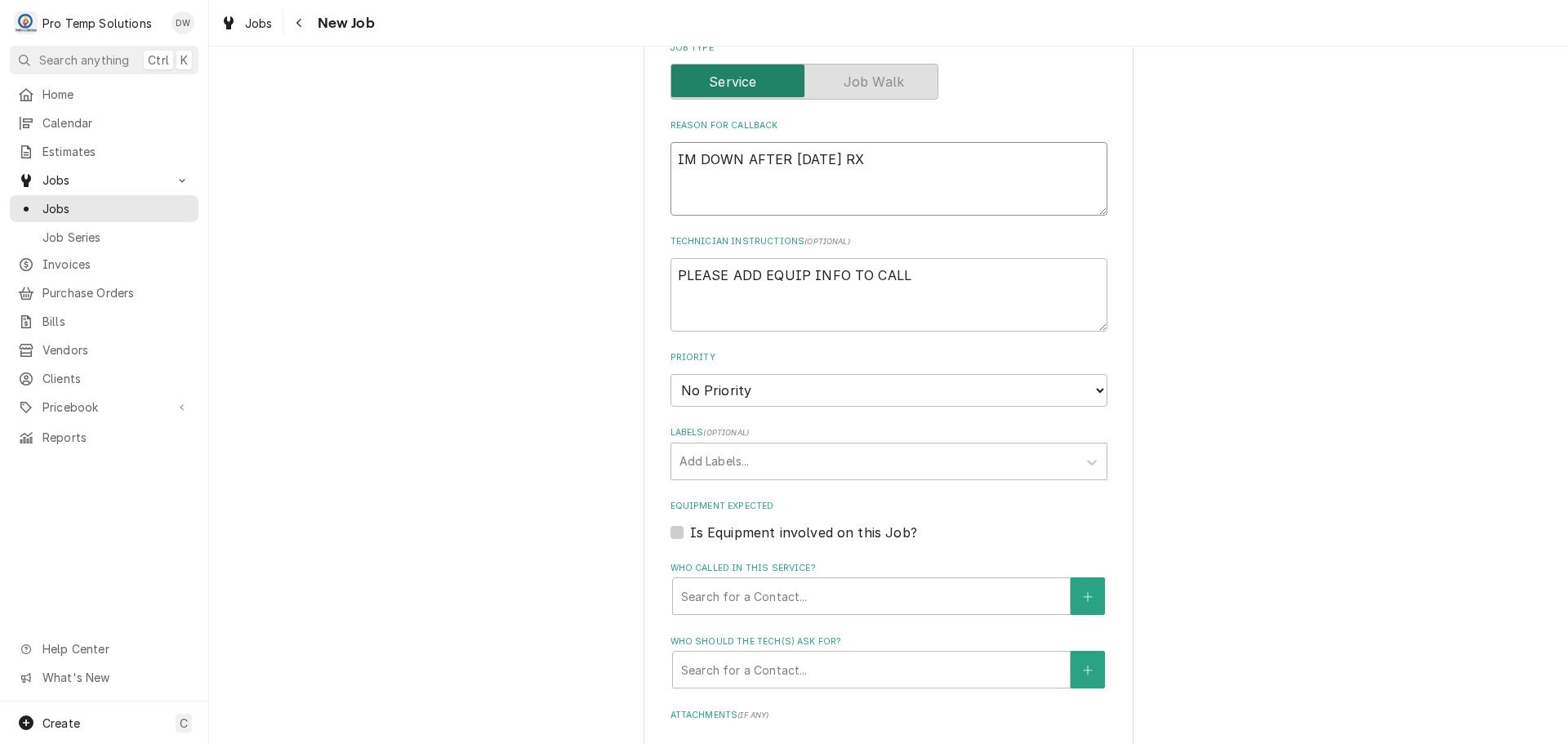
scroll to position [653, 0]
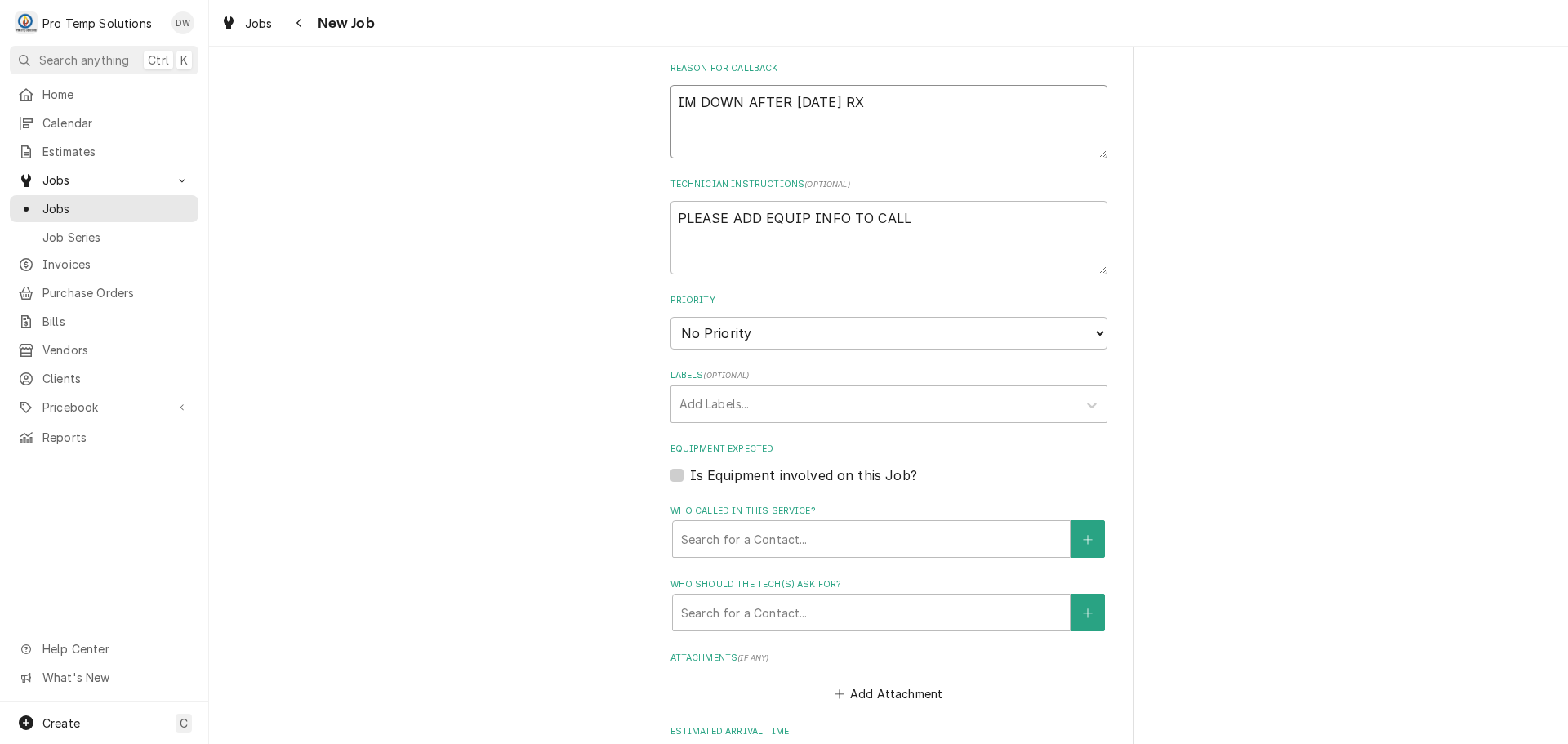
type textarea "IM DOWN AFTER 09/02/25 RX"
click at [943, 231] on textarea "PLEASE ADD EQUIP INFO TO CALL" at bounding box center [889, 238] width 437 height 74
type textarea "x"
type textarea "PLEASE ADD EQUIP INFO TO CALL"
type textarea "x"
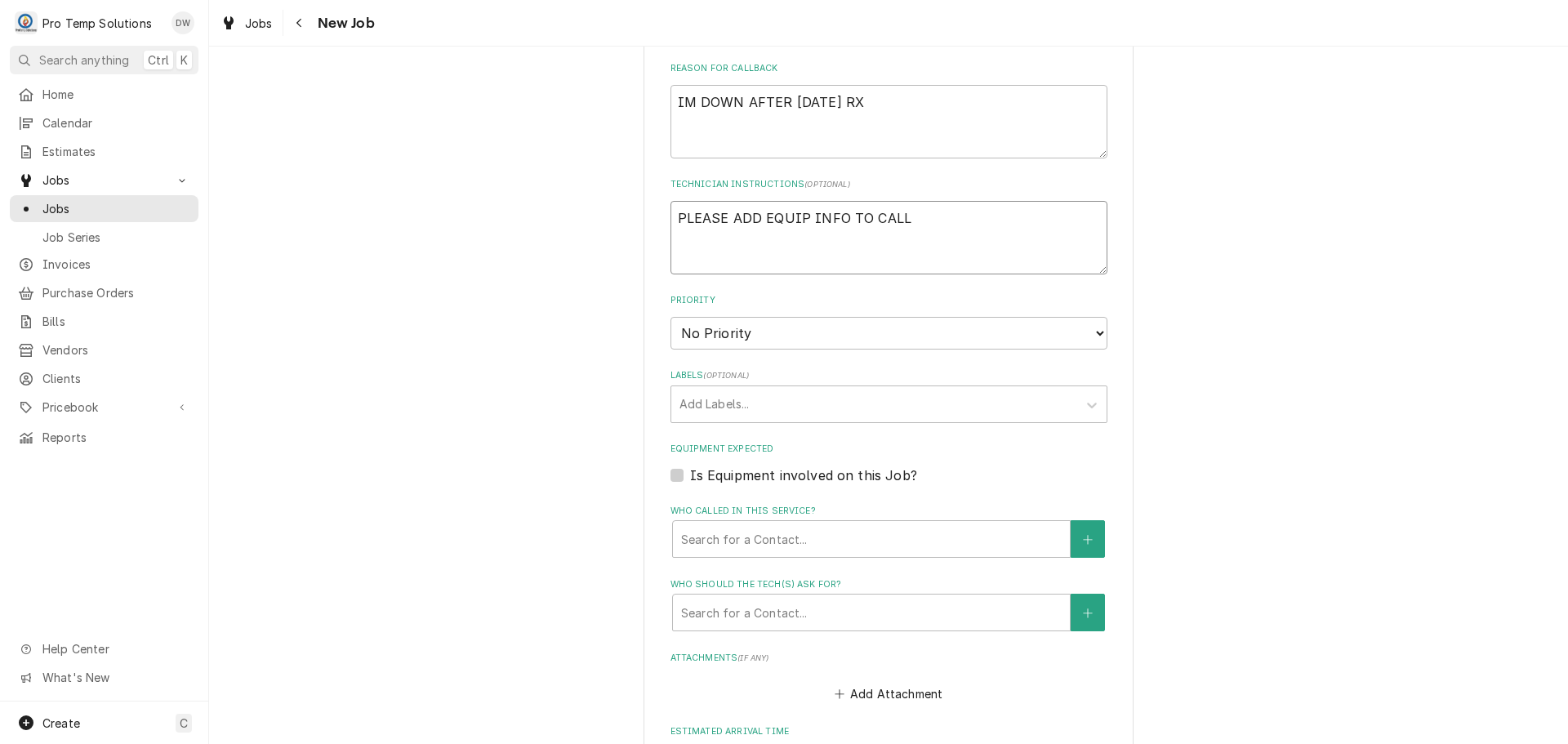
type textarea "PLEASE ADD EQUIP INFO TO CALL S"
type textarea "x"
type textarea "PLEASE ADD EQUIP INFO TO CALL SE"
type textarea "x"
type textarea "PLEASE ADD EQUIP INFO TO CALL SEE"
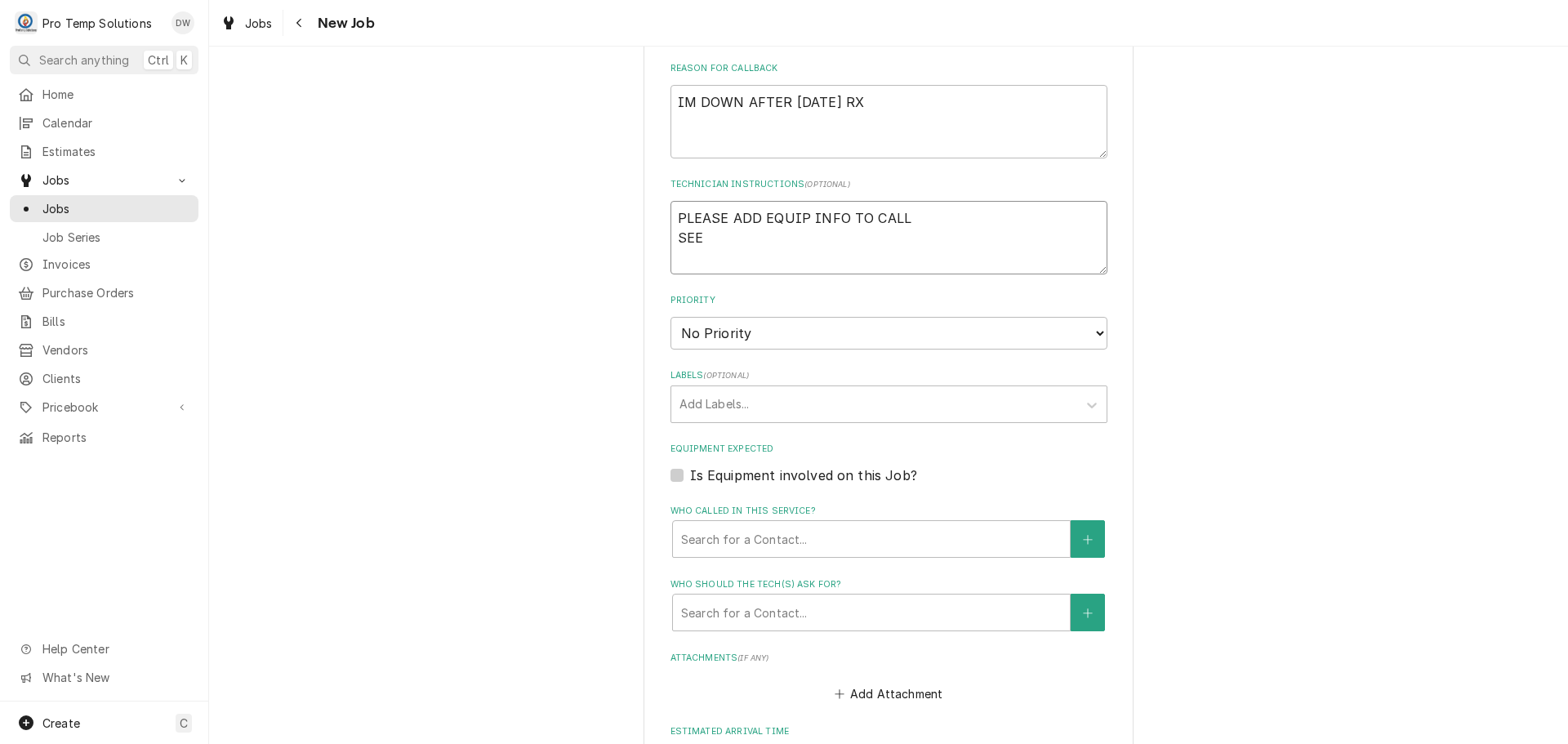
type textarea "x"
type textarea "PLEASE ADD EQUIP INFO TO CALL SEE"
type textarea "x"
type textarea "PLEASE ADD EQUIP INFO TO CALL SEE R"
type textarea "x"
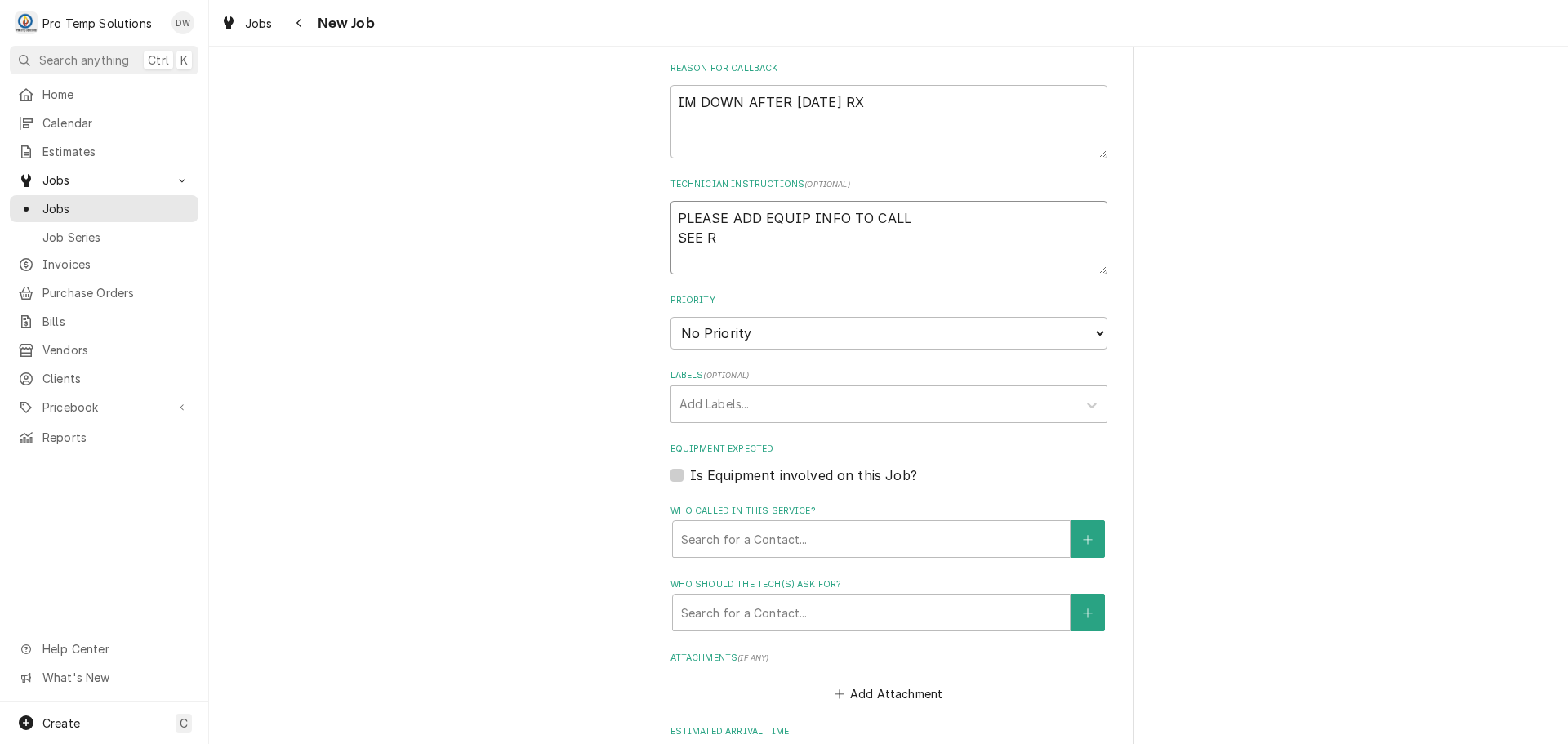
type textarea "PLEASE ADD EQUIP INFO TO CALL SEE RO"
type textarea "x"
type textarea "PLEASE ADD EQUIP INFO TO CALL SEE ROO"
type textarea "x"
type textarea "PLEASE ADD EQUIP INFO TO CALL SEE ROO"
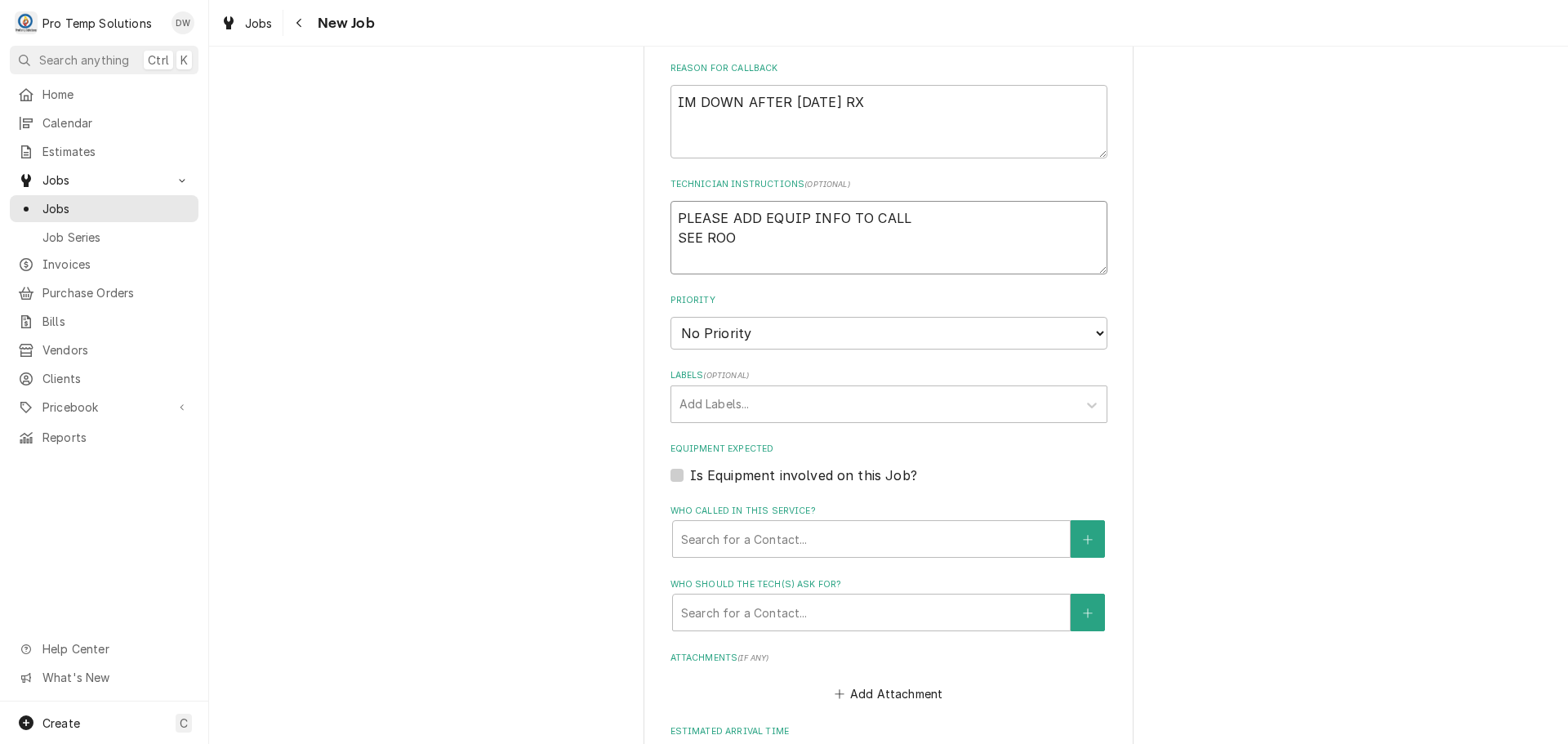
type textarea "x"
type textarea "PLEASE ADD EQUIP INFO TO CALL SEE ROO I"
type textarea "x"
type textarea "PLEASE ADD EQUIP INFO TO CALL SEE ROO IN"
type textarea "x"
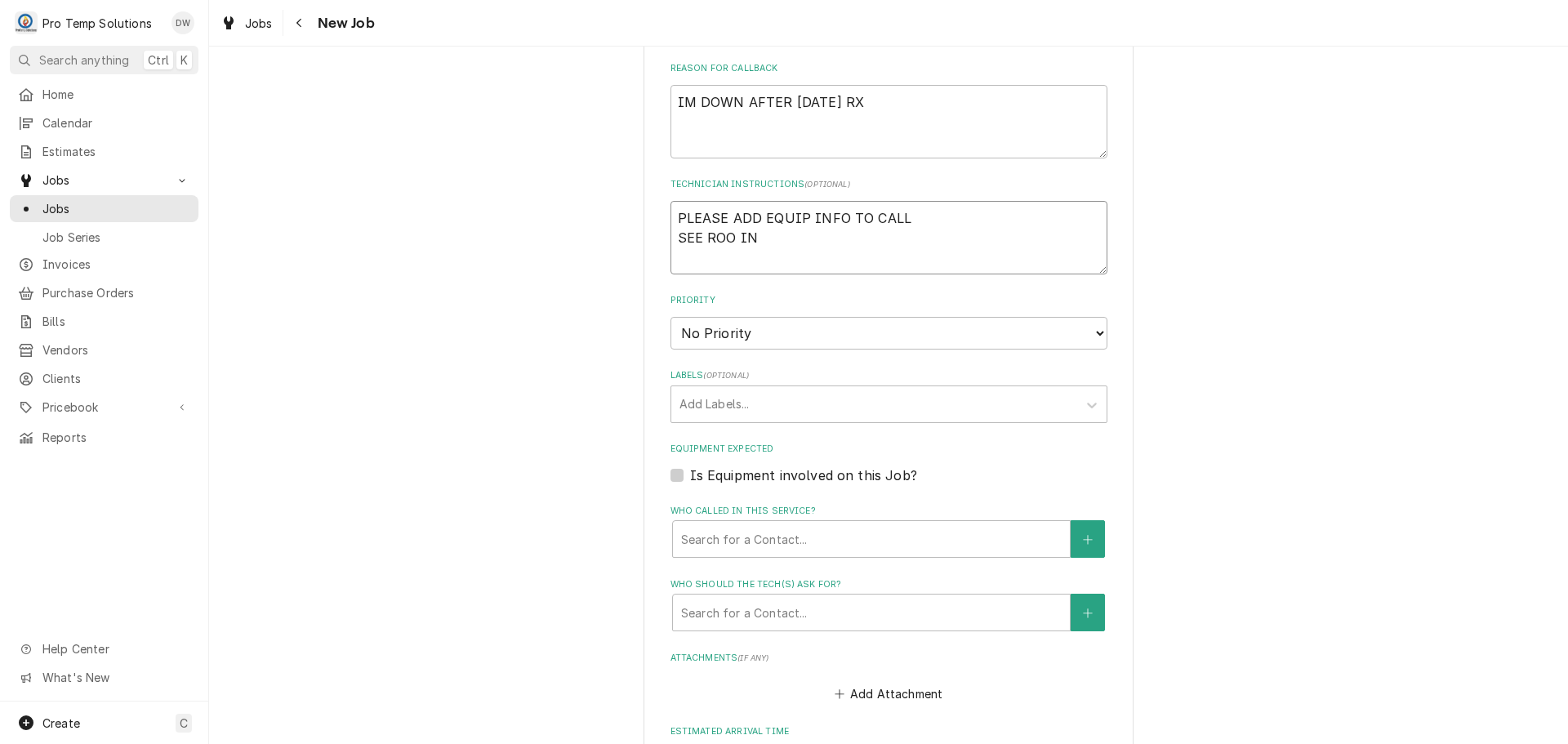
type textarea "PLEASE ADD EQUIP INFO TO CALL SEE ROO INV"
type textarea "x"
type textarea "PLEASE ADD EQUIP INFO TO CALL SEE ROO INV"
type textarea "x"
type textarea "PLEASE ADD EQUIP INFO TO CALL SEE ROO INV #"
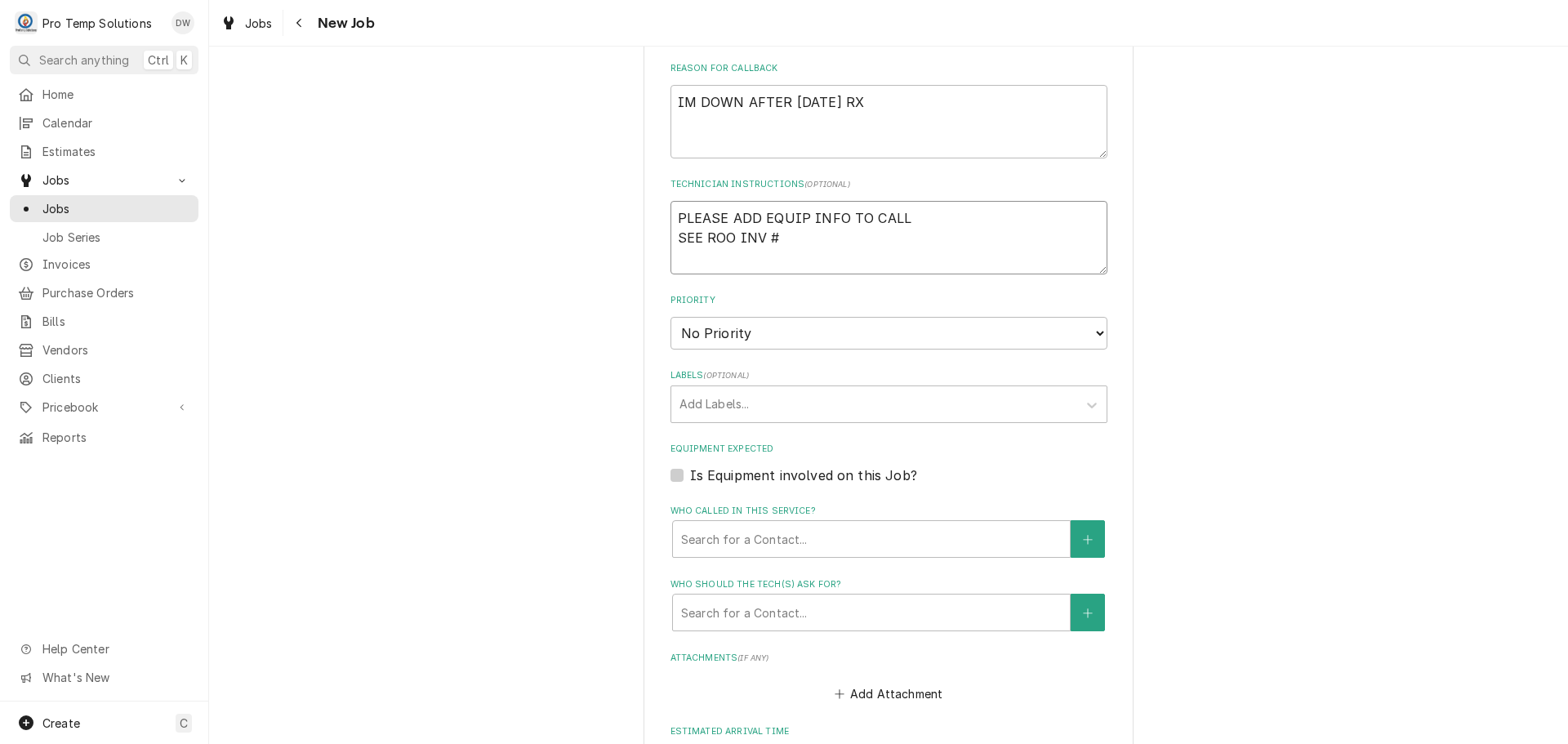
type textarea "x"
type textarea "PLEASE ADD EQUIP INFO TO CALL SEE ROO INV #0"
type textarea "x"
type textarea "PLEASE ADD EQUIP INFO TO CALL SEE ROO INV #09"
type textarea "x"
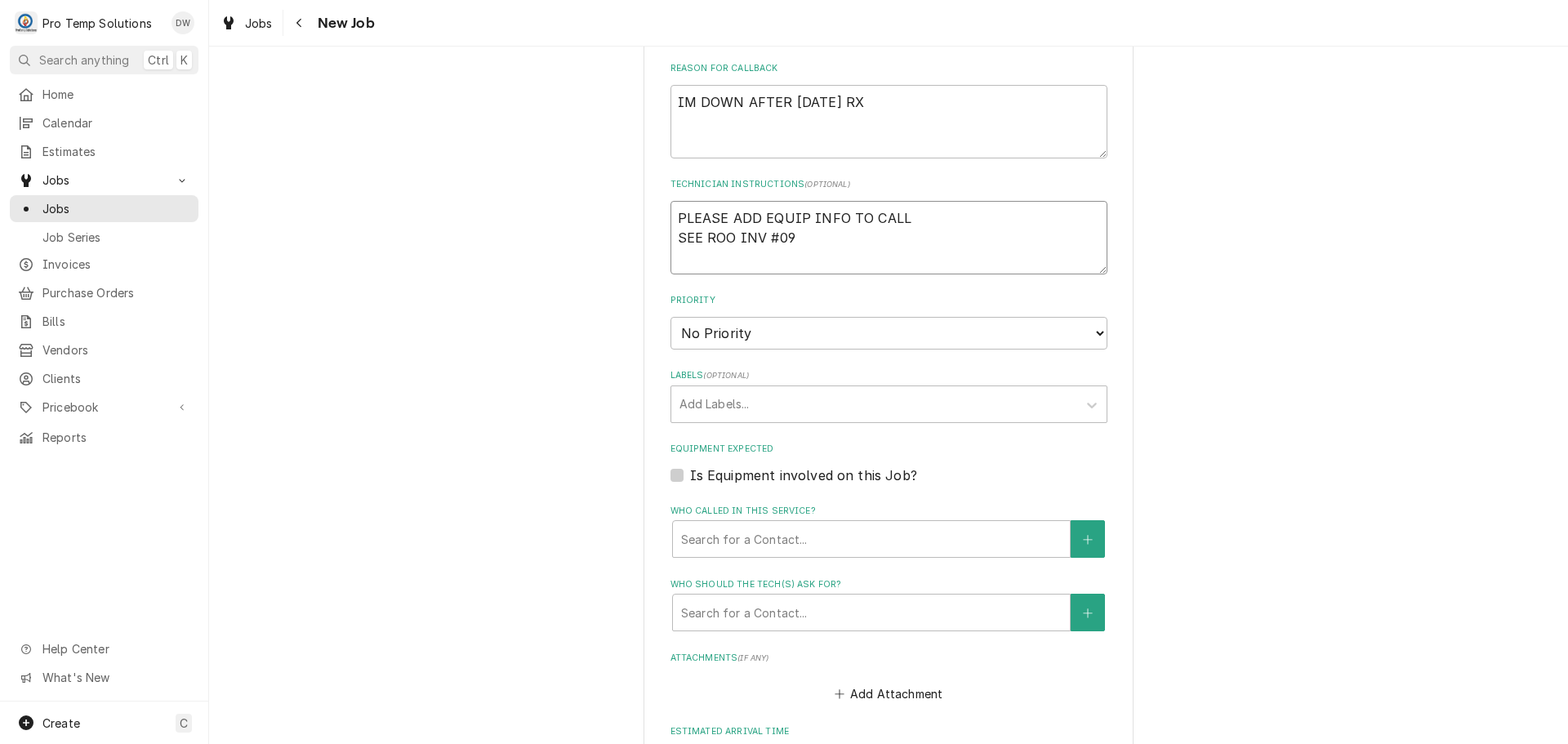
type textarea "PLEASE ADD EQUIP INFO TO CALL SEE ROO INV #090"
type textarea "x"
type textarea "PLEASE ADD EQUIP INFO TO CALL SEE ROO INV #0902"
type textarea "x"
type textarea "PLEASE ADD EQUIP INFO TO CALL SEE ROO INV #09022"
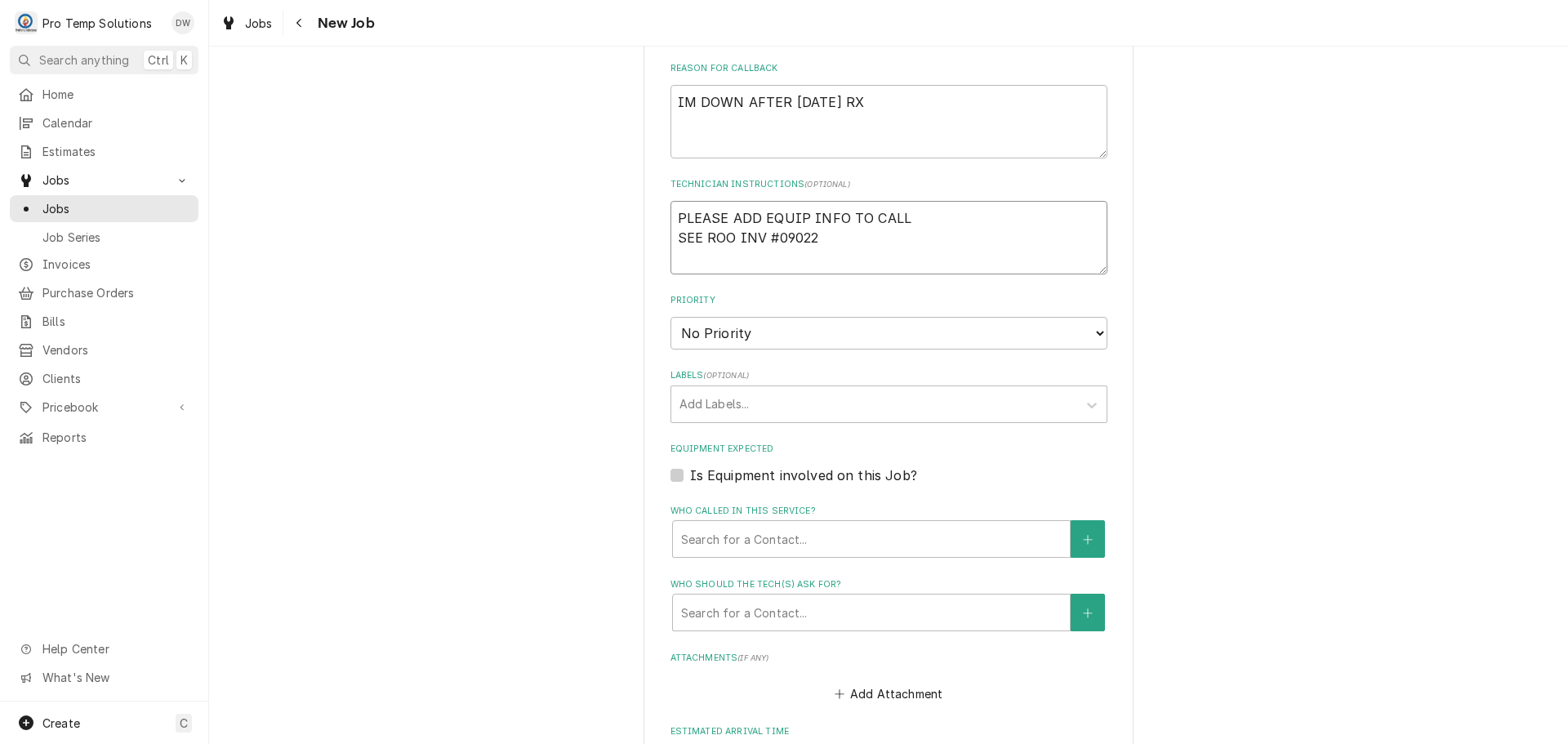
type textarea "x"
type textarea "PLEASE ADD EQUIP INFO TO CALL SEE ROO INV #090225"
type textarea "x"
type textarea "PLEASE ADD EQUIP INFO TO CALL SEE ROO INV #0902250"
type textarea "x"
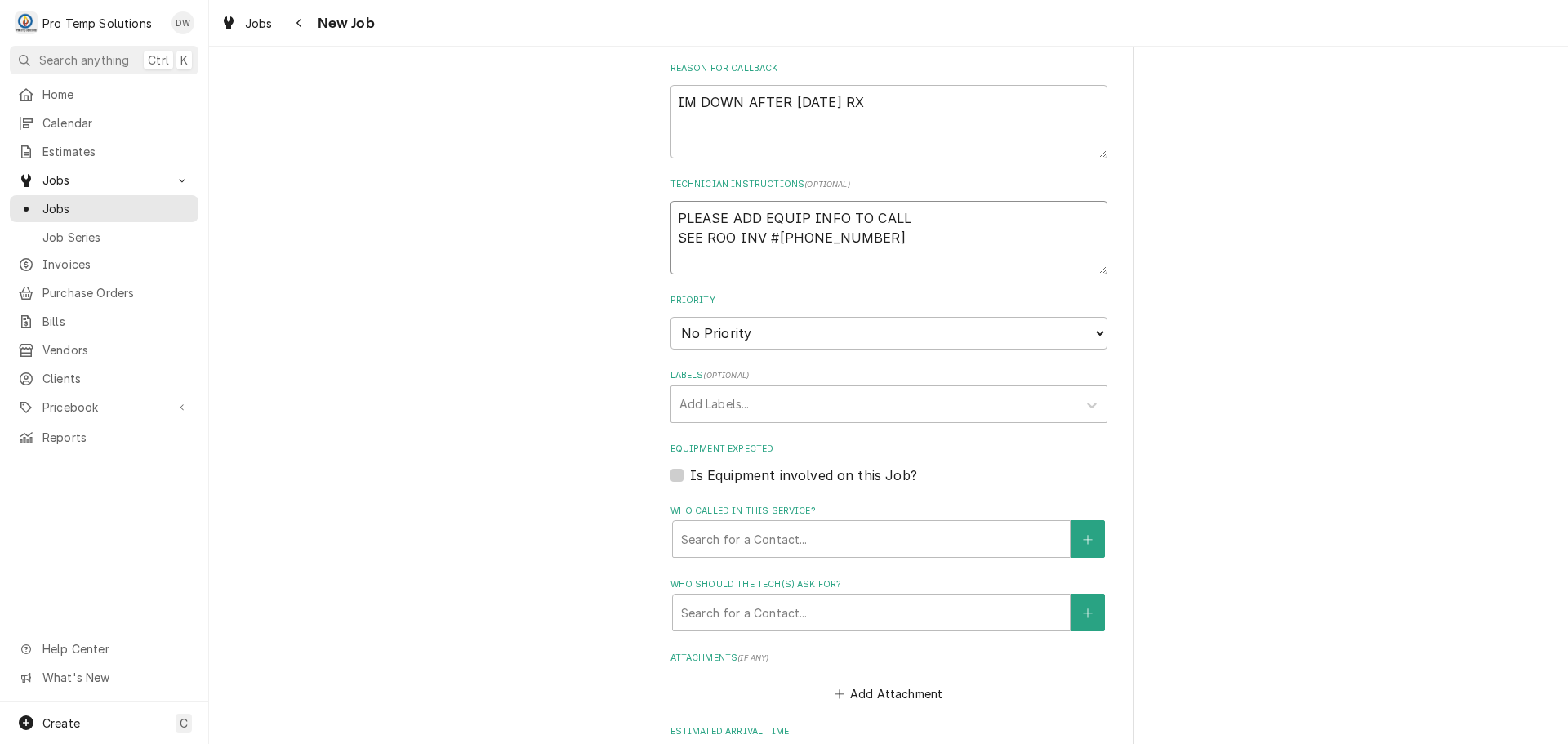
type textarea "PLEASE ADD EQUIP INFO TO CALL SEE ROO INV #09022500"
type textarea "x"
type textarea "PLEASE ADD EQUIP INFO TO CALL SEE ROO INV #090225004"
type textarea "x"
type textarea "PLEASE ADD EQUIP INFO TO CALL SEE ROO INV #090225004-"
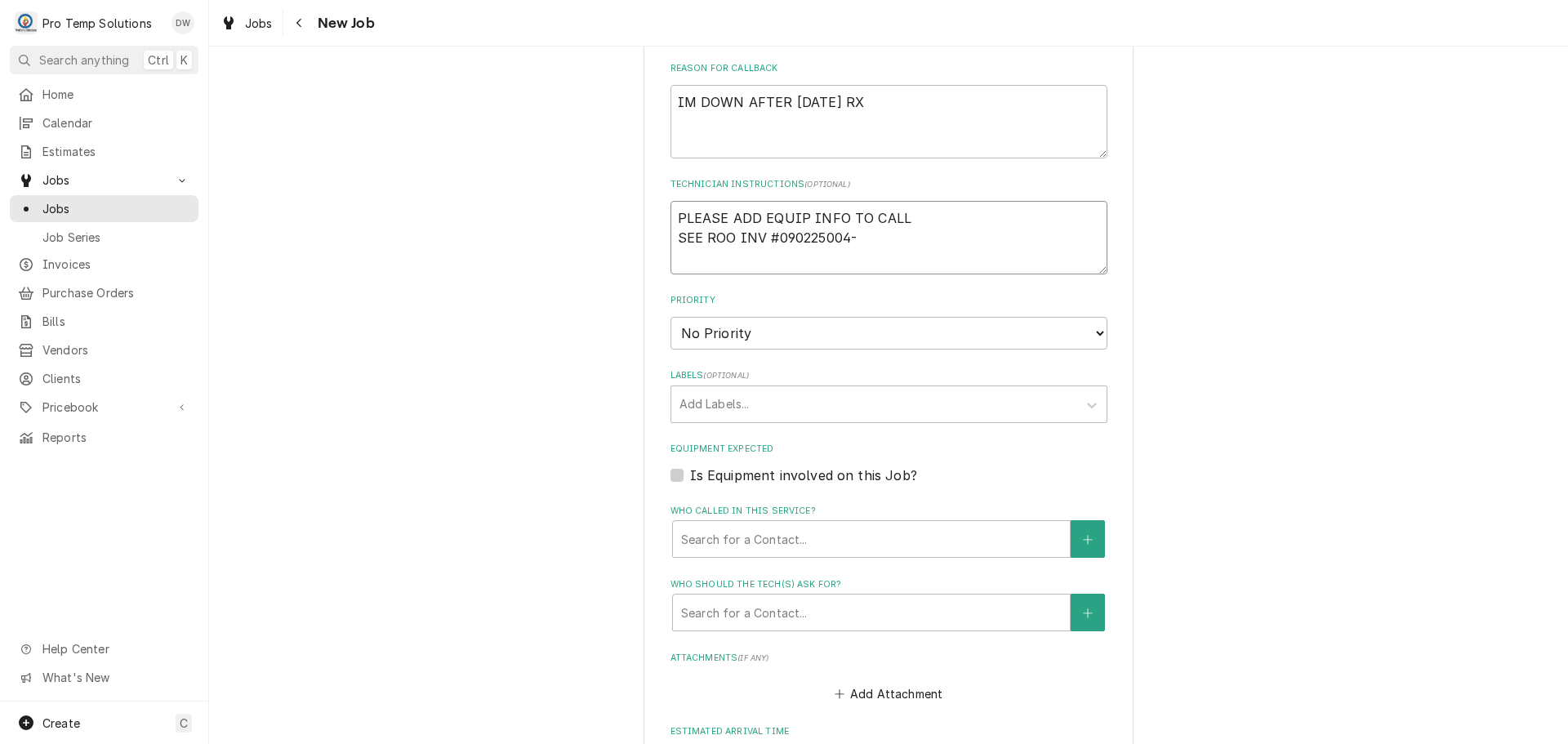
type textarea "x"
type textarea "PLEASE ADD EQUIP INFO TO CALL SEE ROO INV #090225004-A"
type textarea "x"
type textarea "PLEASE ADD EQUIP INFO TO CALL SEE ROO INV #090225004-A"
type textarea "x"
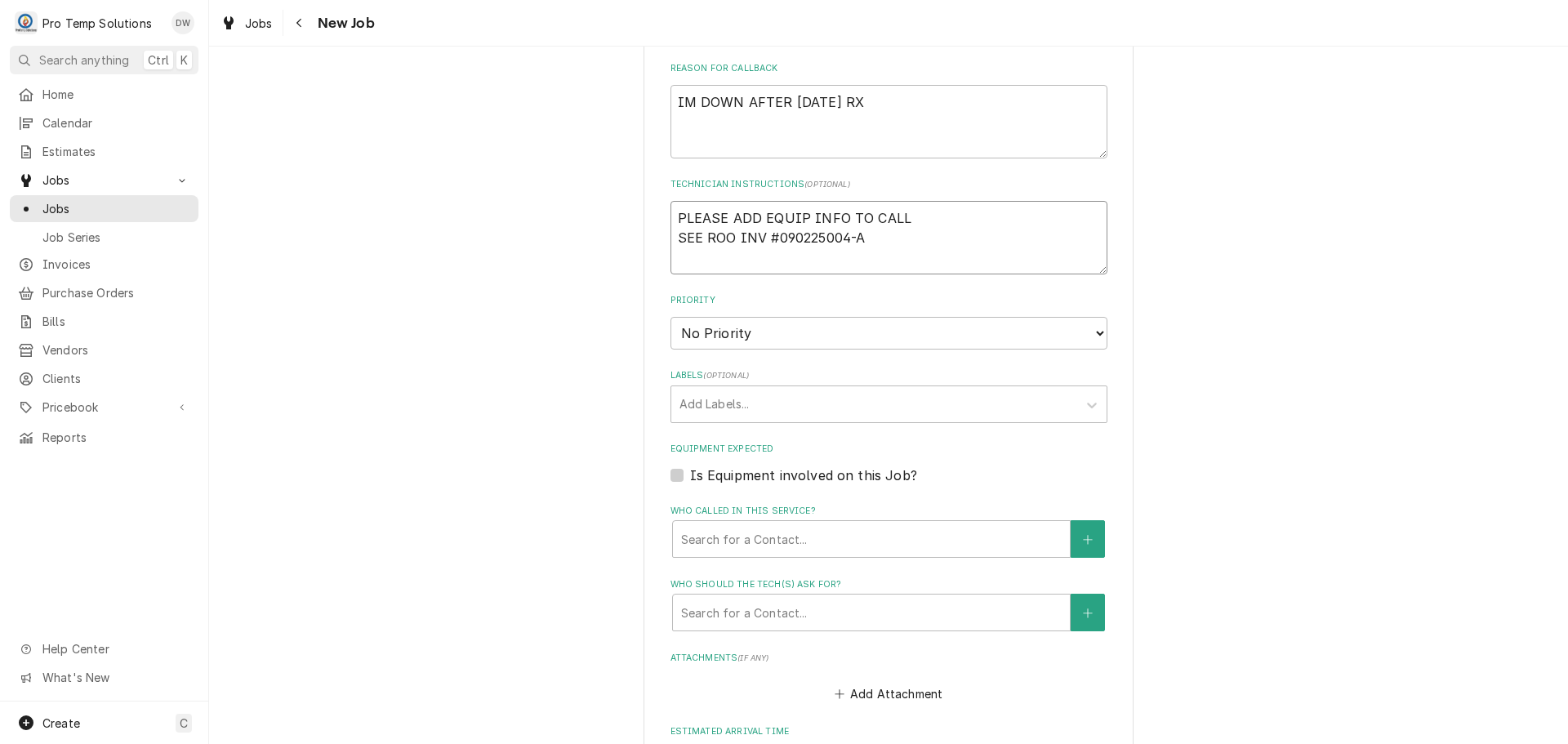
type textarea "PLEASE ADD EQUIP INFO TO CALL SEE ROO INV #090225004-A"
click at [901, 105] on textarea "IM DOWN AFTER 09/02/25 RX" at bounding box center [889, 122] width 437 height 74
type textarea "x"
type textarea "IM DOWN AFTER 09/02/25 RX"
type textarea "x"
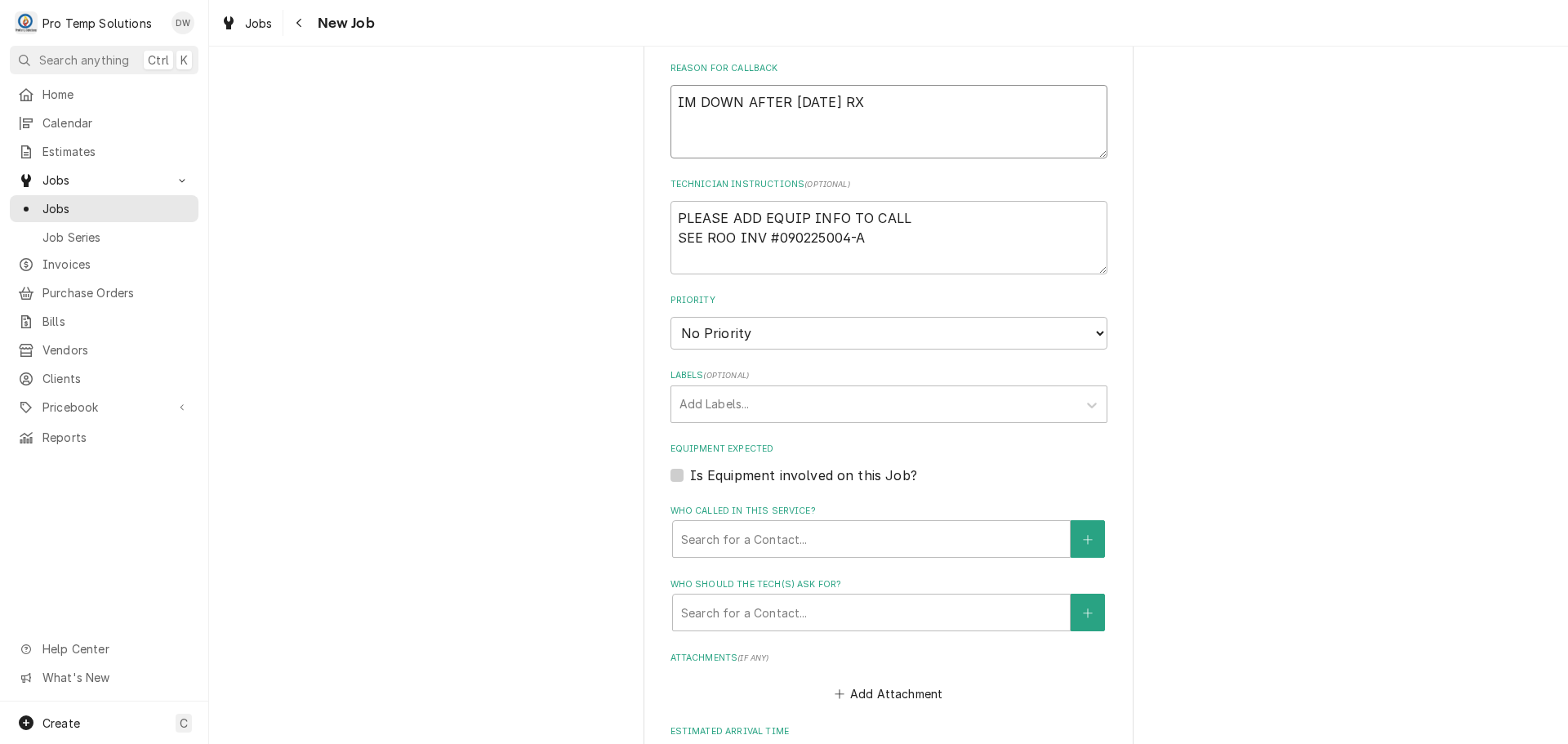
type textarea "IM DOWN AFTER 09/02/25 RX B"
type textarea "x"
type textarea "IM DOWN AFTER 09/02/25 RX BE"
type textarea "x"
type textarea "IM DOWN AFTER 09/02/25 RX BEF"
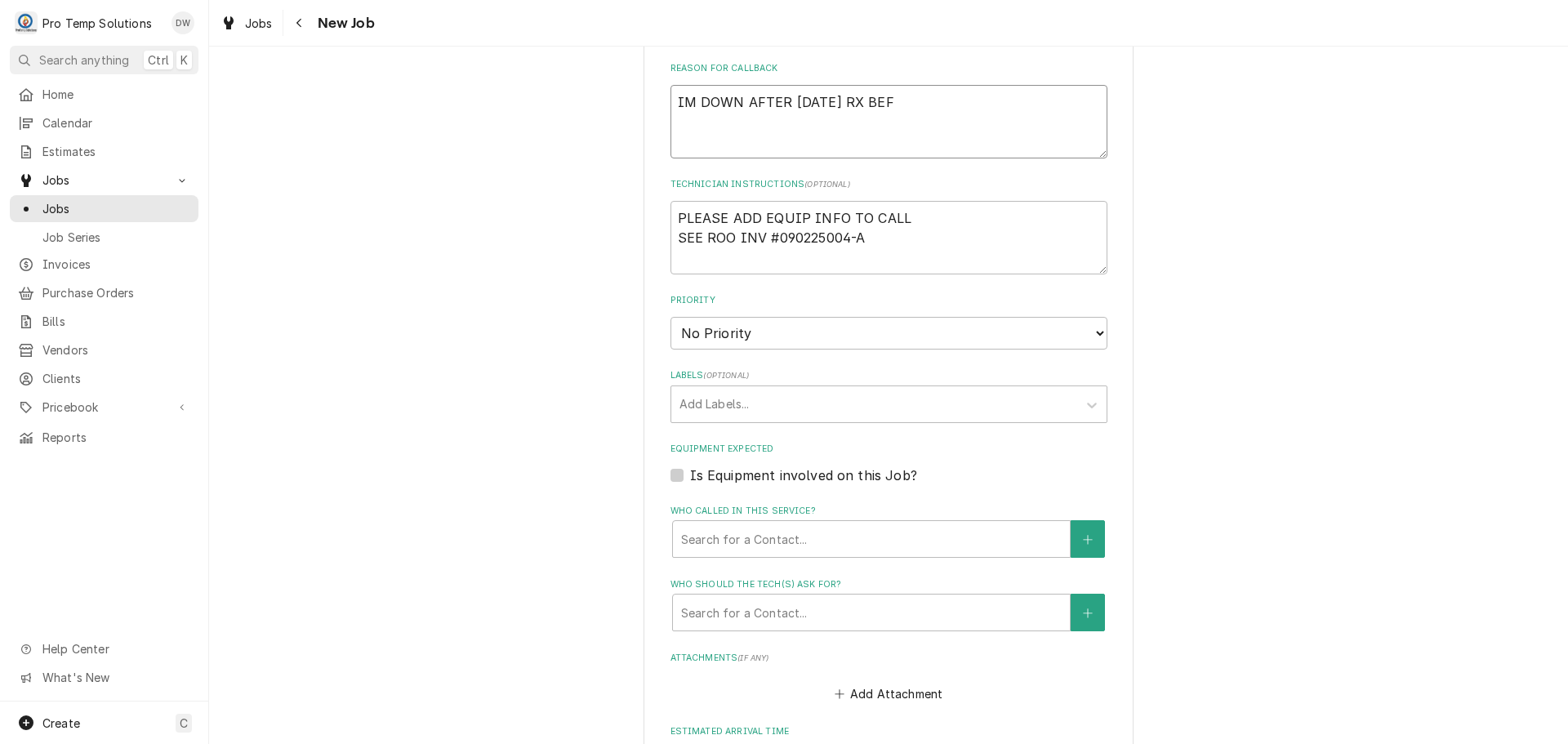
type textarea "x"
type textarea "IM DOWN AFTER 09/02/25 RX BEFO"
type textarea "x"
type textarea "IM DOWN AFTER 09/02/25 RX BEFOR"
type textarea "x"
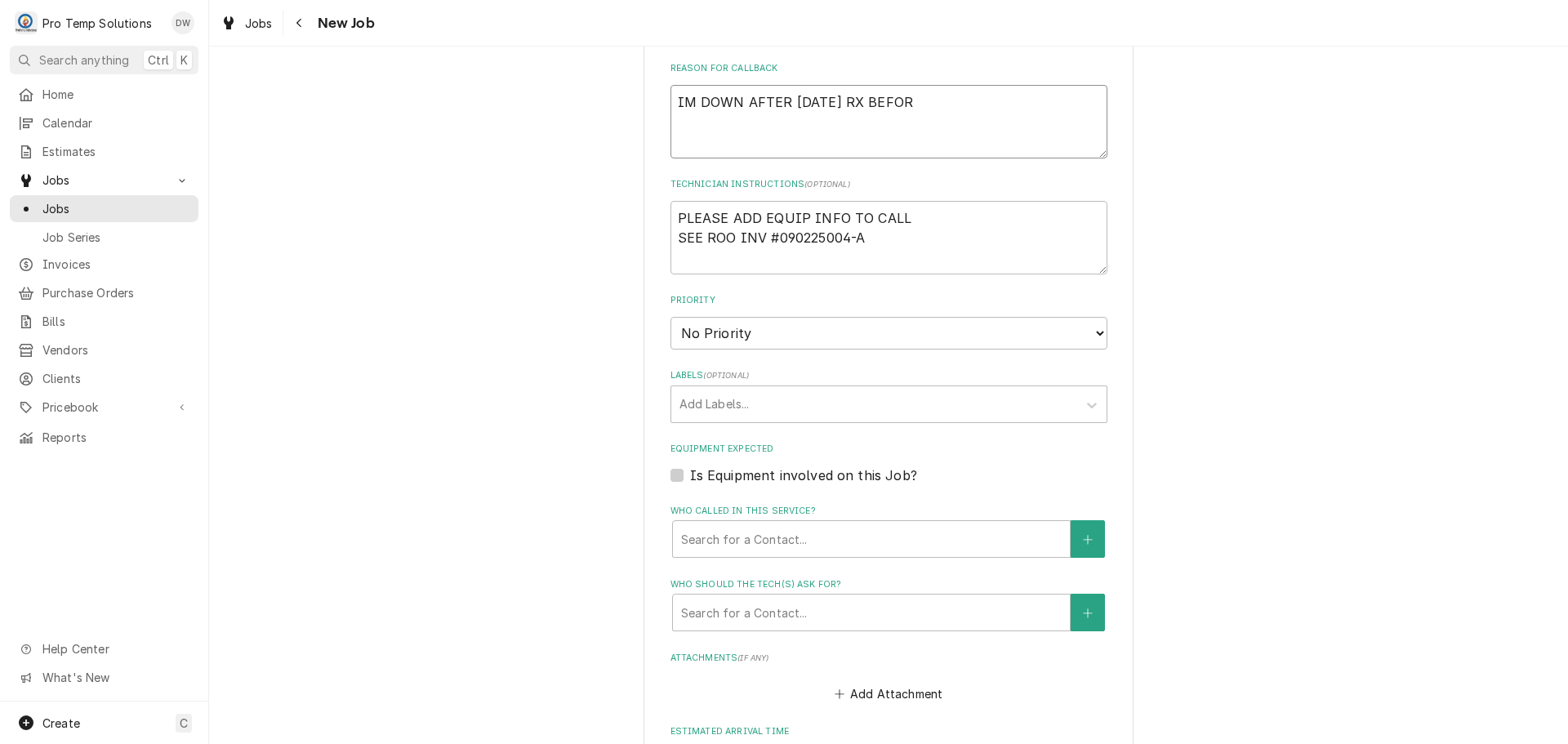
type textarea "IM DOWN AFTER 09/02/25 RX BEFORE"
type textarea "x"
type textarea "IM DOWN AFTER 09/02/25 RX BEFORE"
type textarea "x"
type textarea "IM DOWN AFTER 09/02/25 RX BEFORE I"
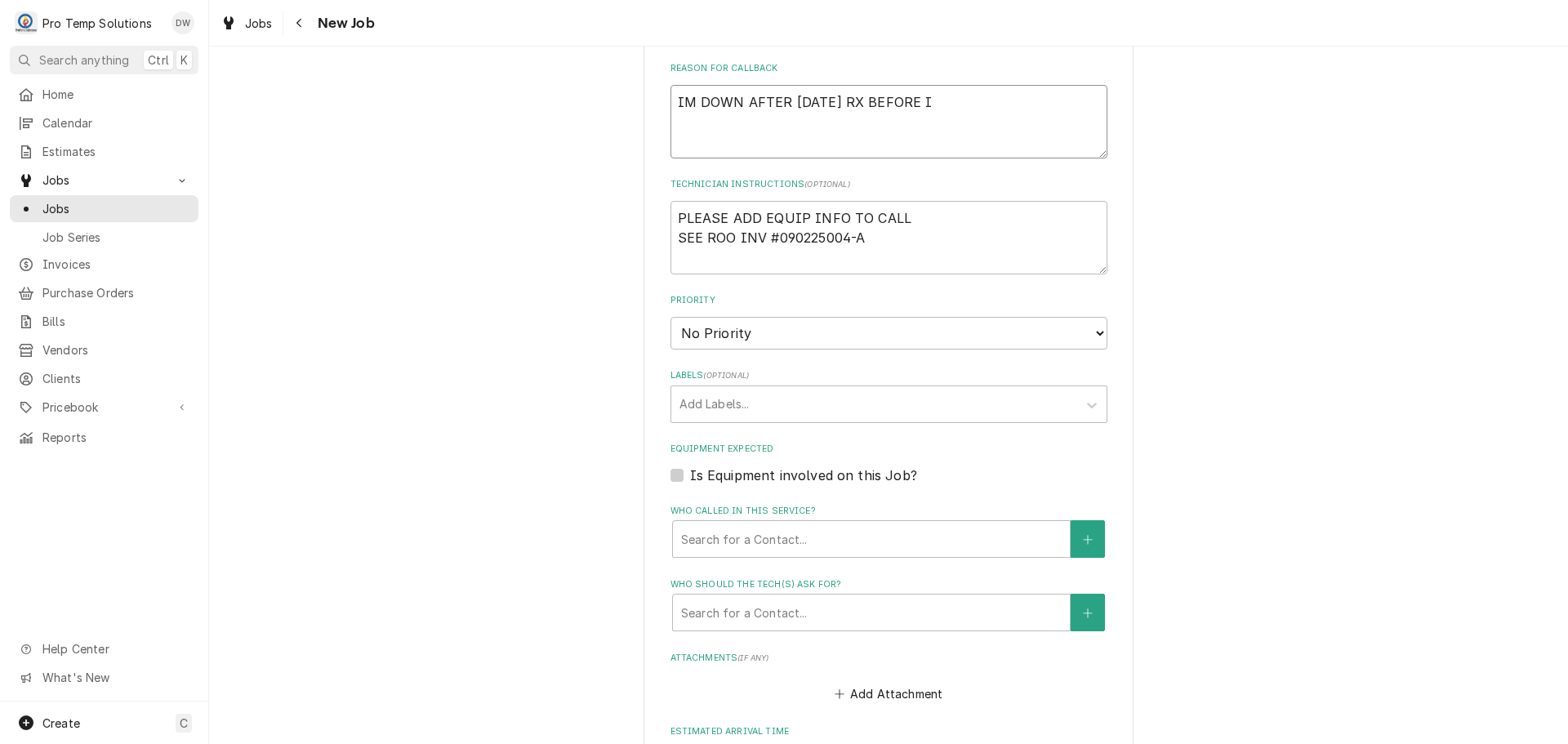
type textarea "x"
type textarea "IM DOWN AFTER 09/02/25 RX BEFORE IN"
type textarea "x"
type textarea "IM DOWN AFTER 09/02/25 RX BEFORE INV"
type textarea "x"
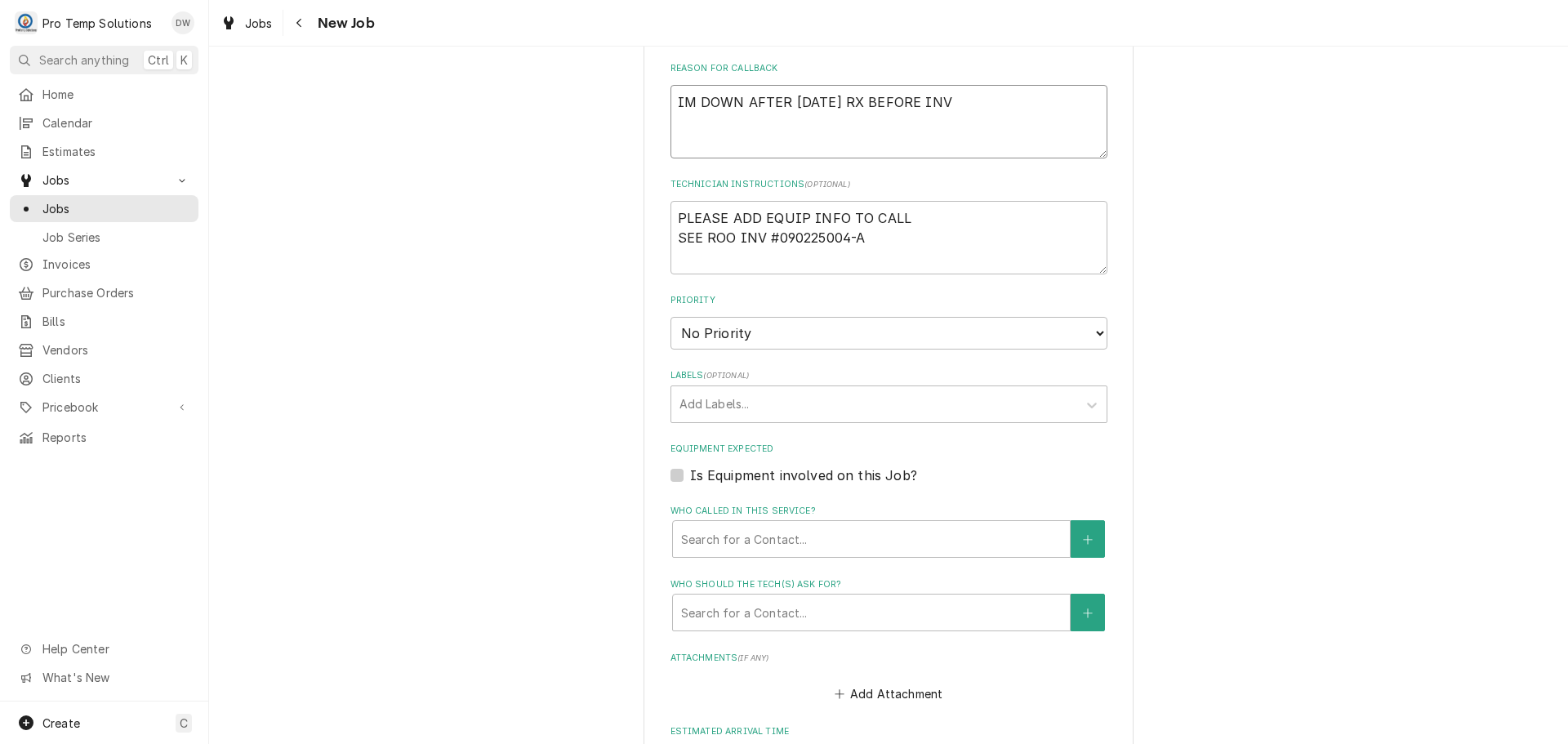
type textarea "IM DOWN AFTER 09/02/25 RX BEFORE INV'"
type textarea "x"
type textarea "IM DOWN AFTER 09/02/25 RX BEFORE INV'D"
type textarea "x"
type textarea "IM DOWN AFTER 09/02/25 RX BEFORE INV'D"
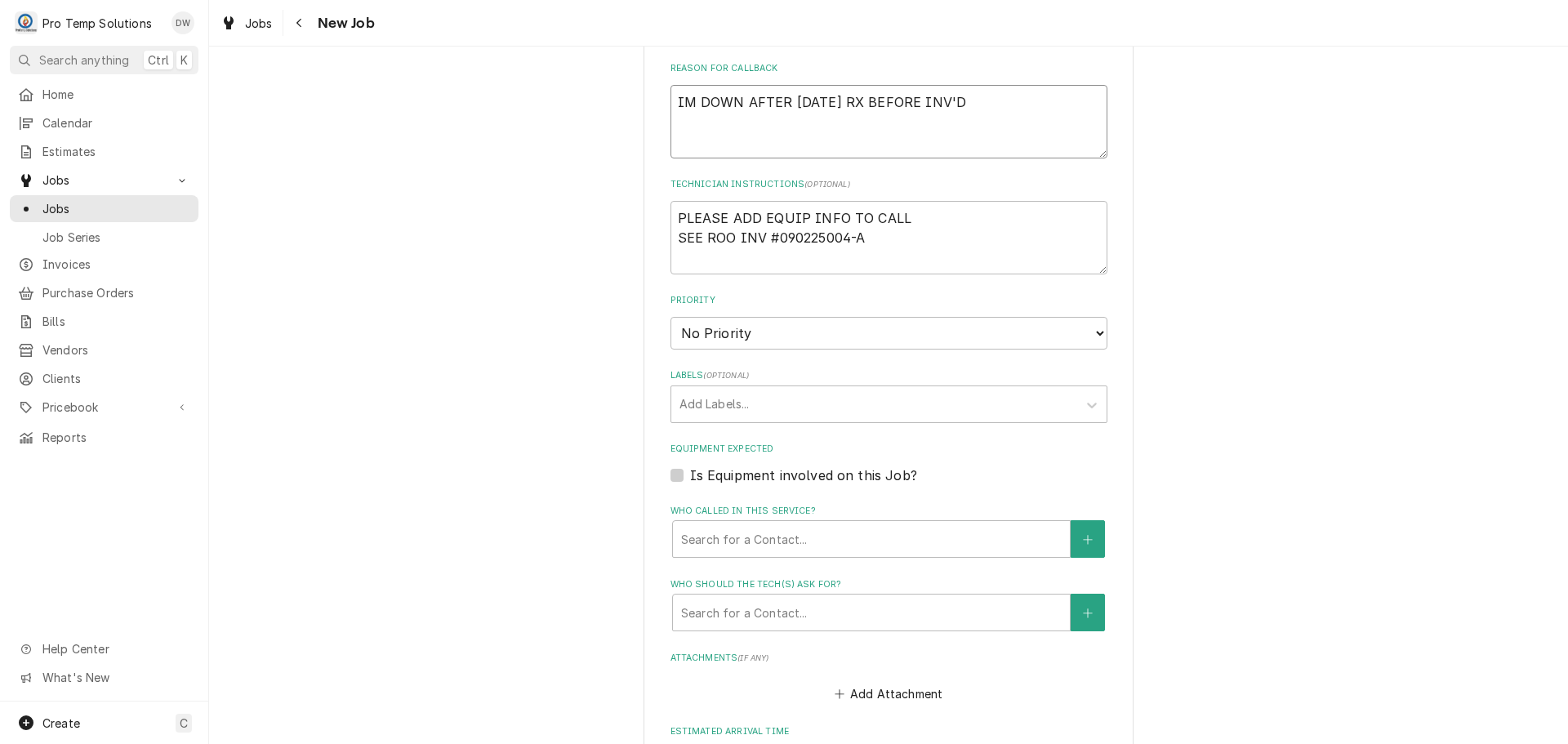
type textarea "x"
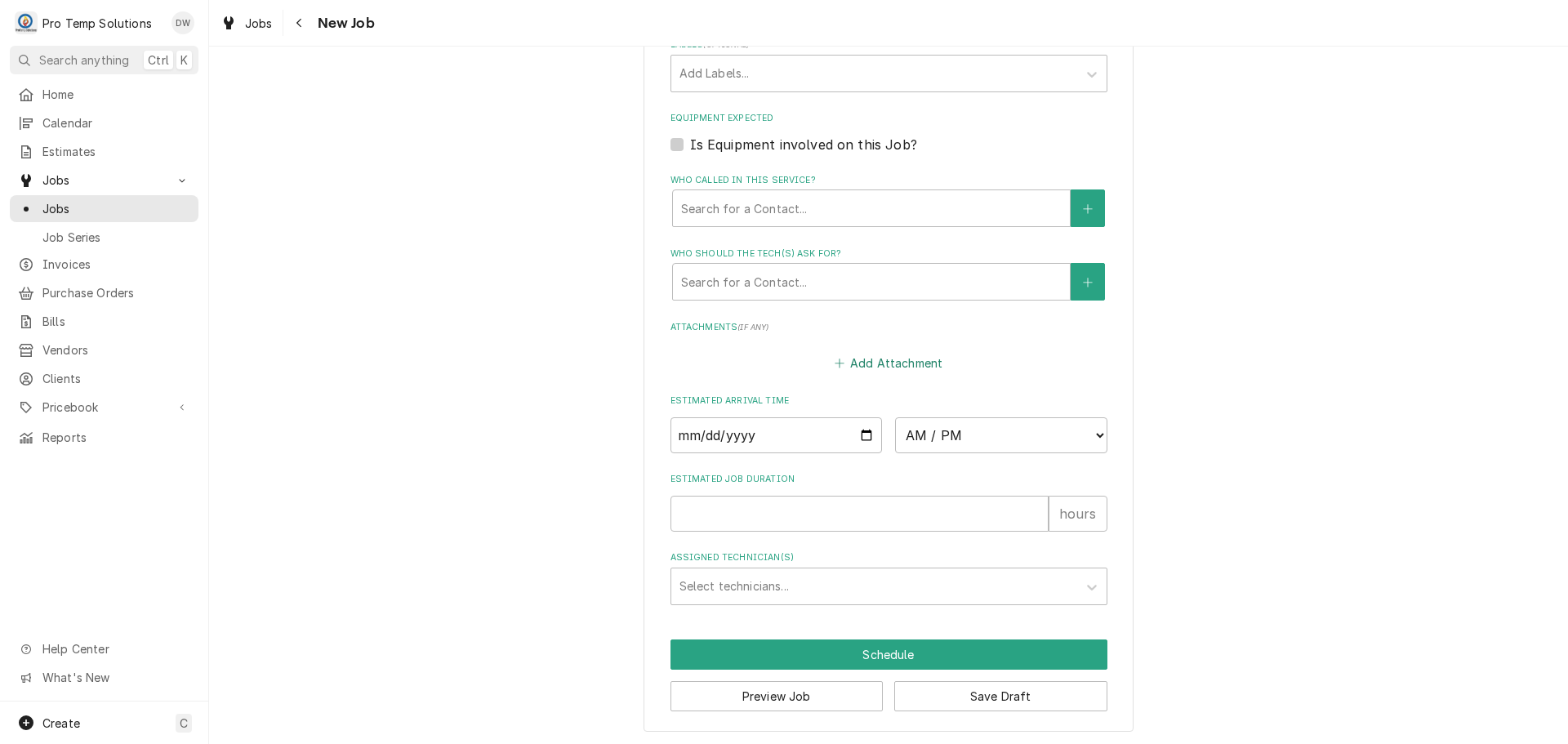
scroll to position [987, 0]
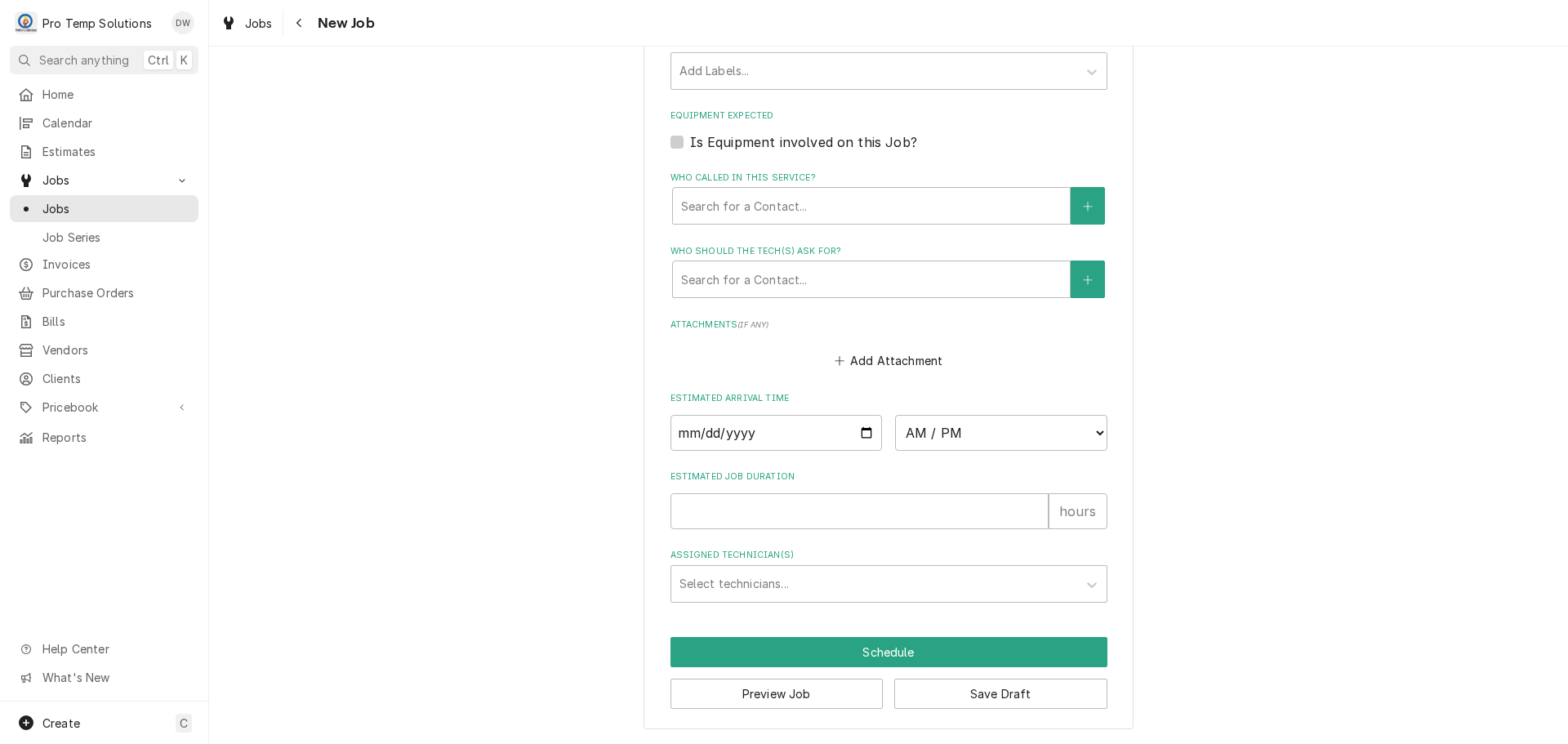
type textarea "IM DOWN AFTER 09/02/25 RX BEFORE INV'D"
click at [858, 428] on input "Date" at bounding box center [777, 433] width 213 height 36
type input "2025-09-03"
type textarea "x"
click at [1092, 437] on select "AM / PM 6:00 AM 6:15 AM 6:30 AM 6:45 AM 7:00 AM 7:15 AM 7:30 AM 7:45 AM 8:00 AM…" at bounding box center [1001, 433] width 213 height 36
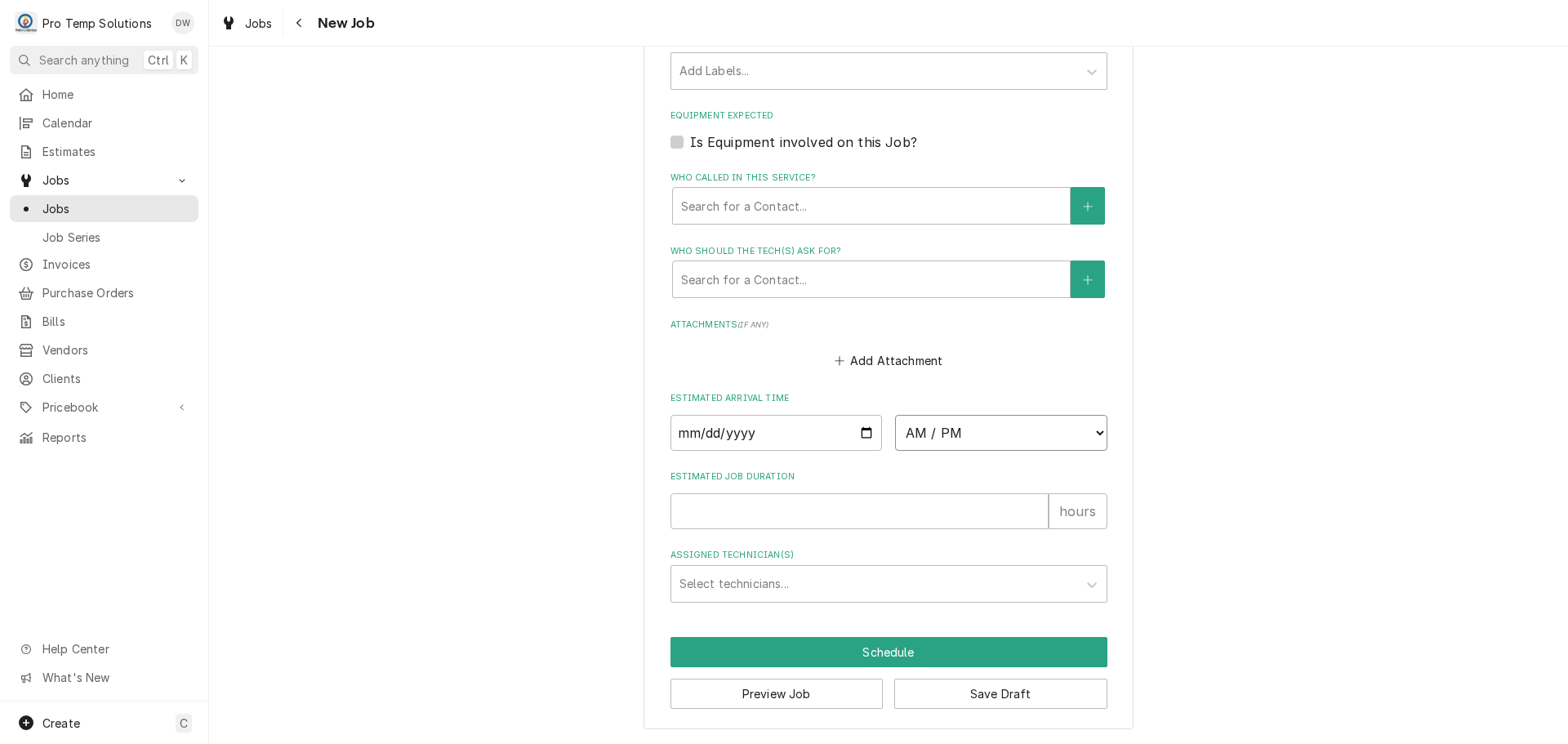
select select "16:00:00"
click at [895, 415] on select "AM / PM 6:00 AM 6:15 AM 6:30 AM 6:45 AM 7:00 AM 7:15 AM 7:30 AM 7:45 AM 8:00 AM…" at bounding box center [1001, 433] width 213 height 36
click at [961, 511] on input "Estimated Job Duration" at bounding box center [859, 511] width 379 height 36
type textarea "x"
type input "1"
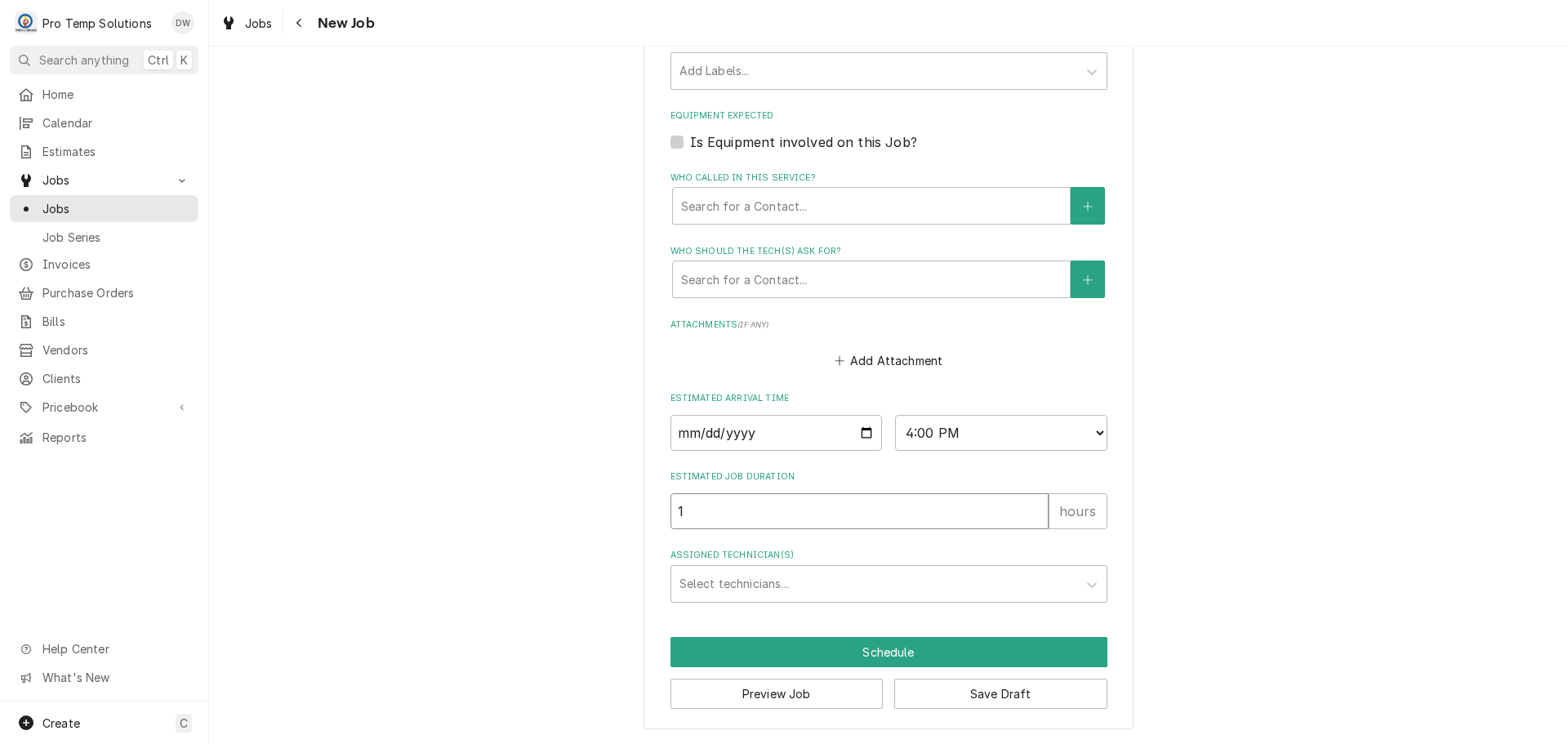
type textarea "x"
type input "1"
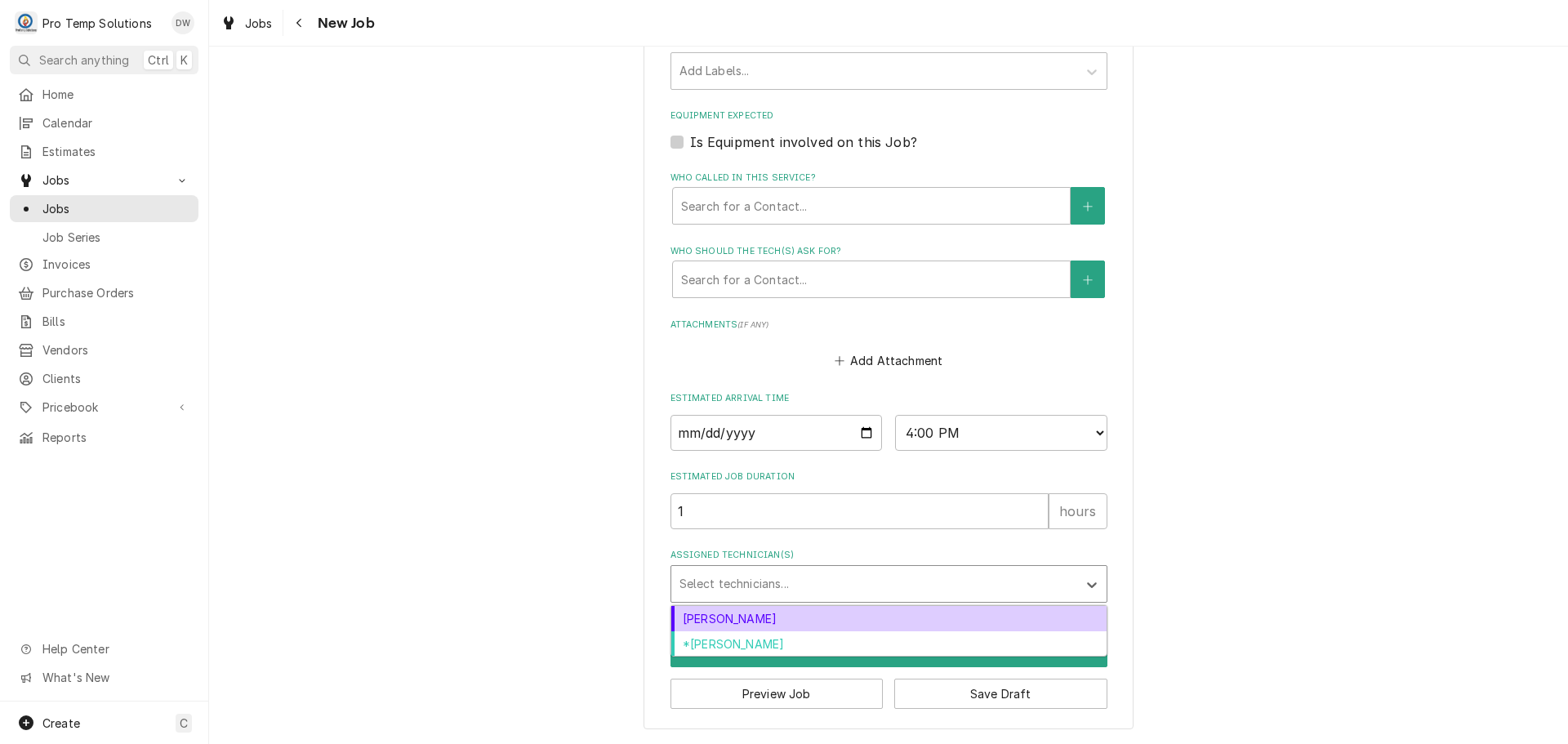
click at [855, 582] on div "Assigned Technician(s)" at bounding box center [874, 584] width 390 height 29
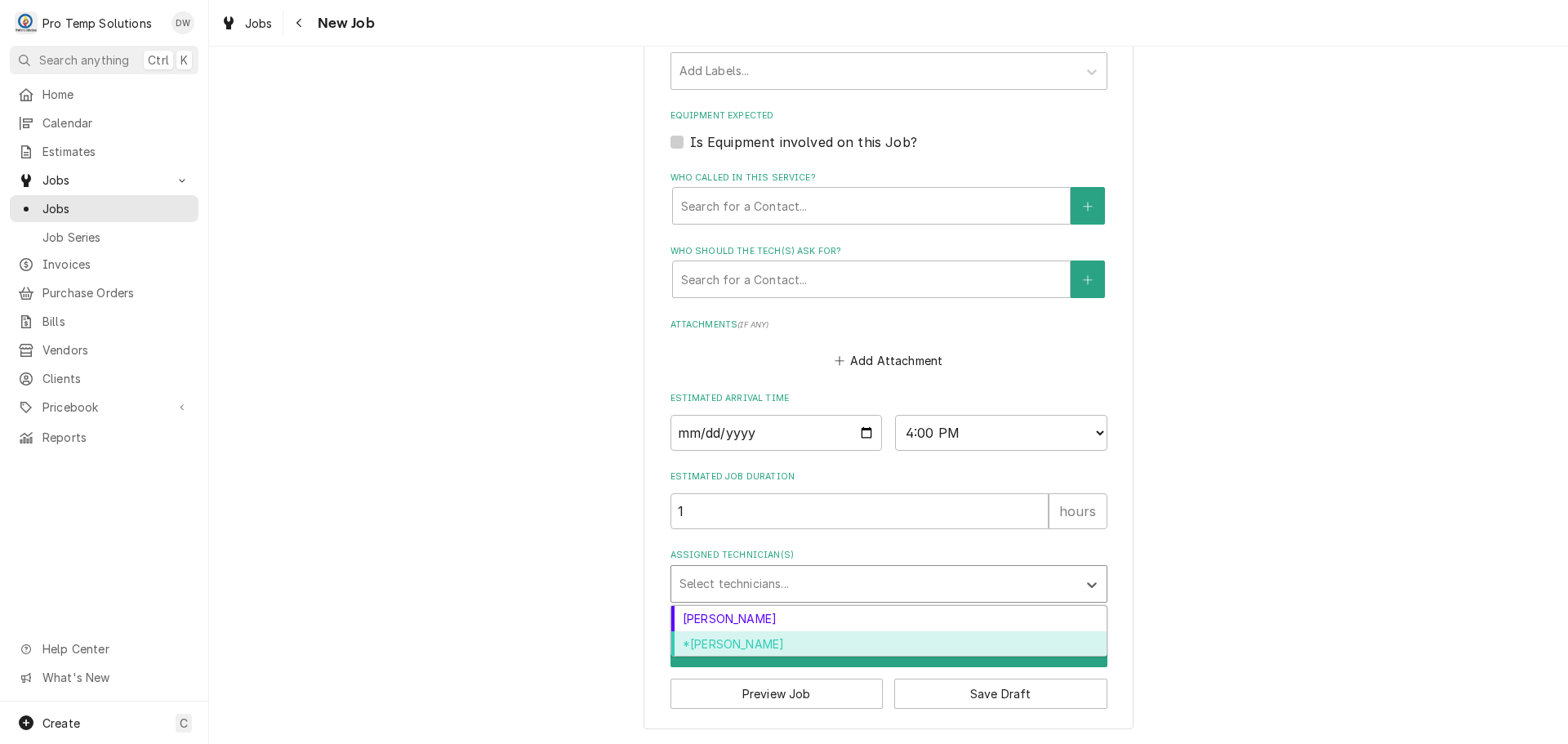
click at [786, 642] on div "*[PERSON_NAME]" at bounding box center [889, 643] width 435 height 25
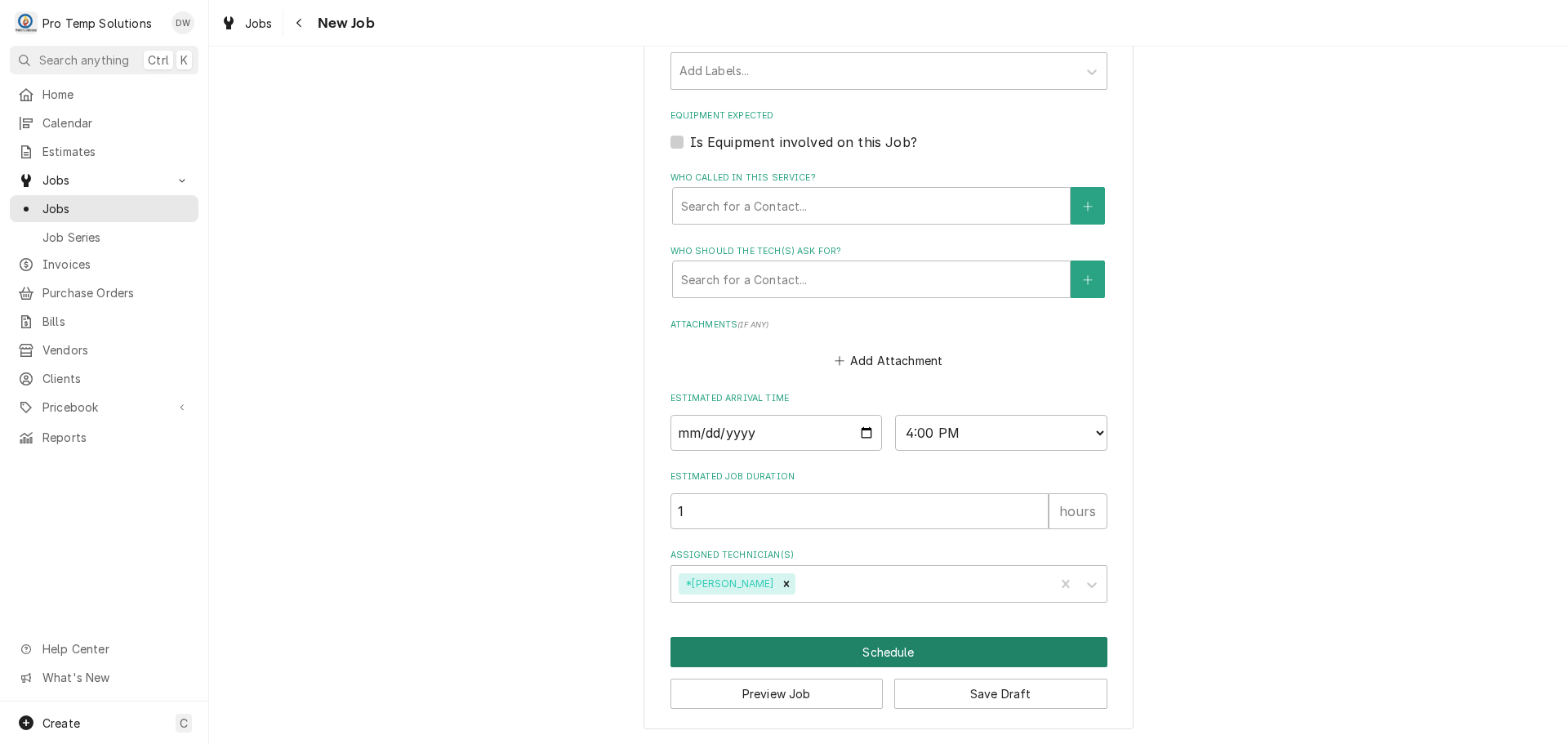
click at [883, 653] on button "Schedule" at bounding box center [889, 652] width 437 height 30
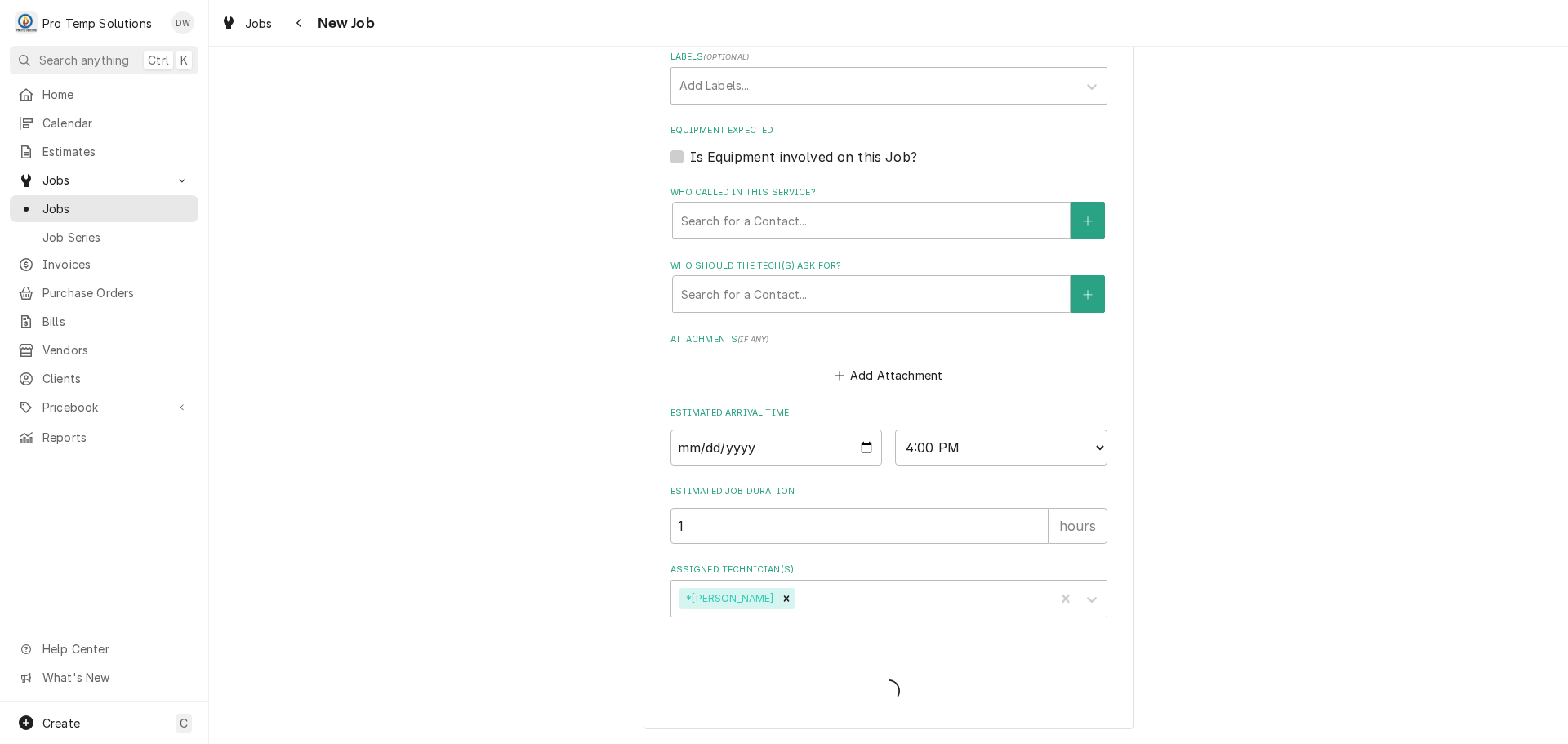
type textarea "x"
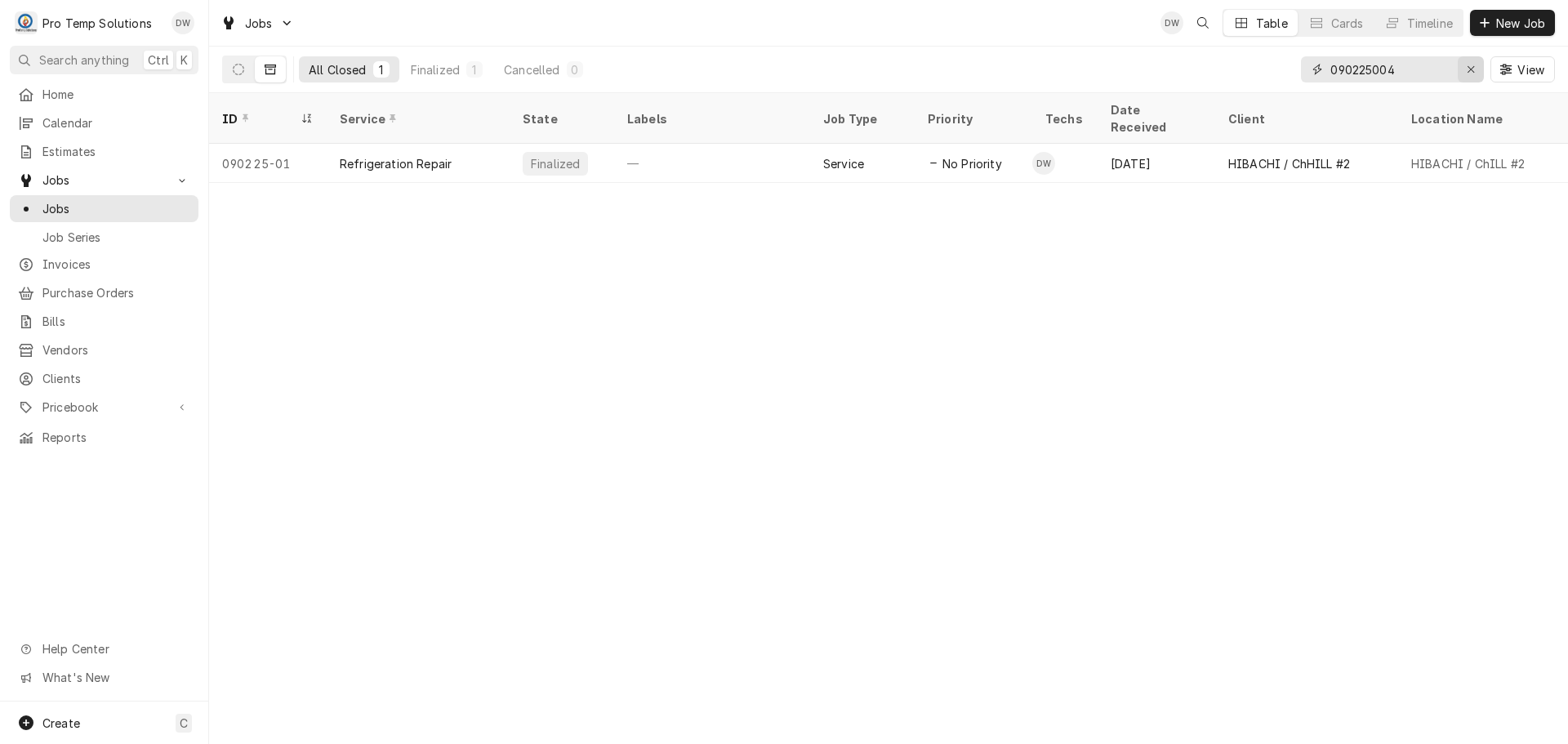
click at [1475, 67] on div "Erase input" at bounding box center [1471, 69] width 16 height 16
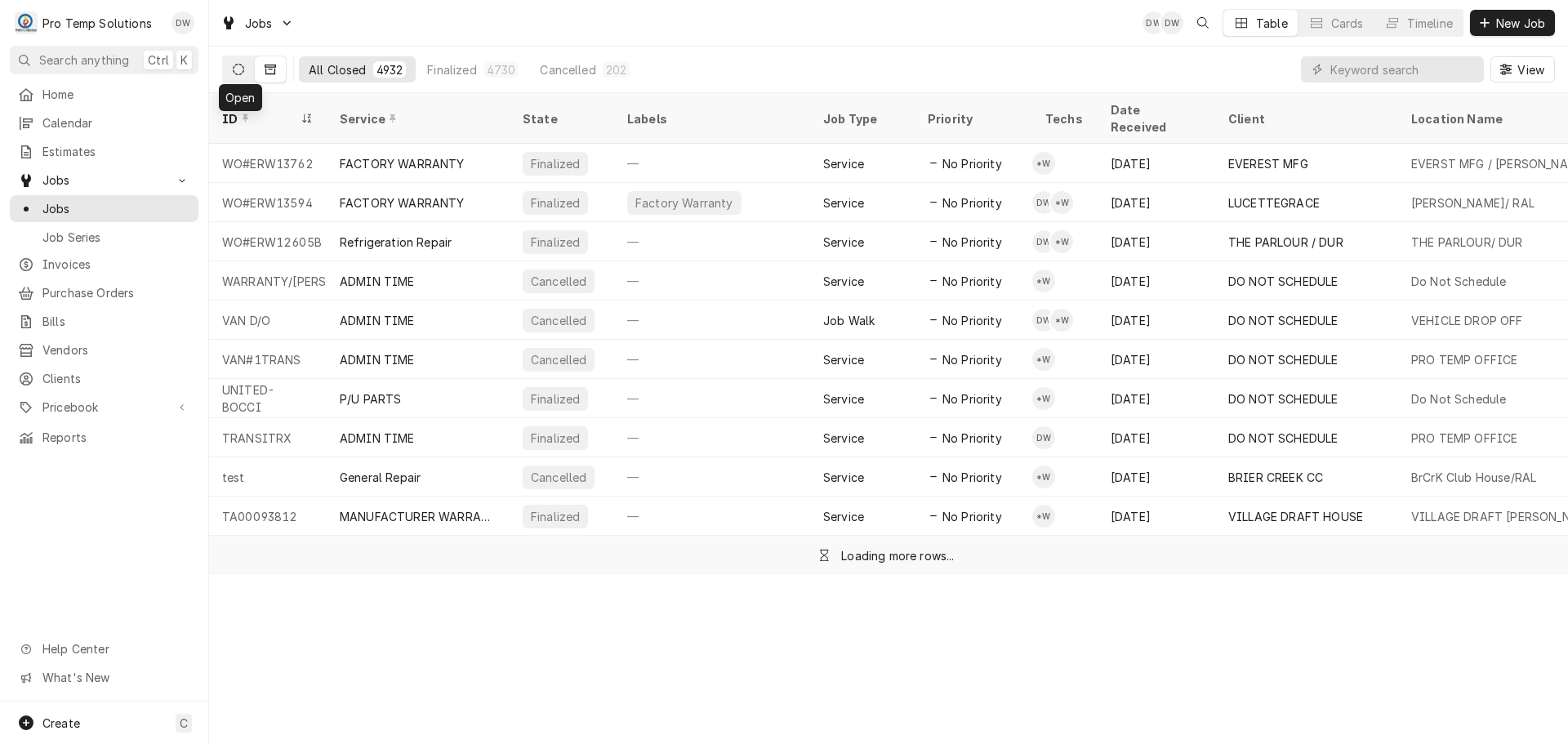
click at [238, 69] on icon "Dynamic Content Wrapper" at bounding box center [239, 69] width 11 height 11
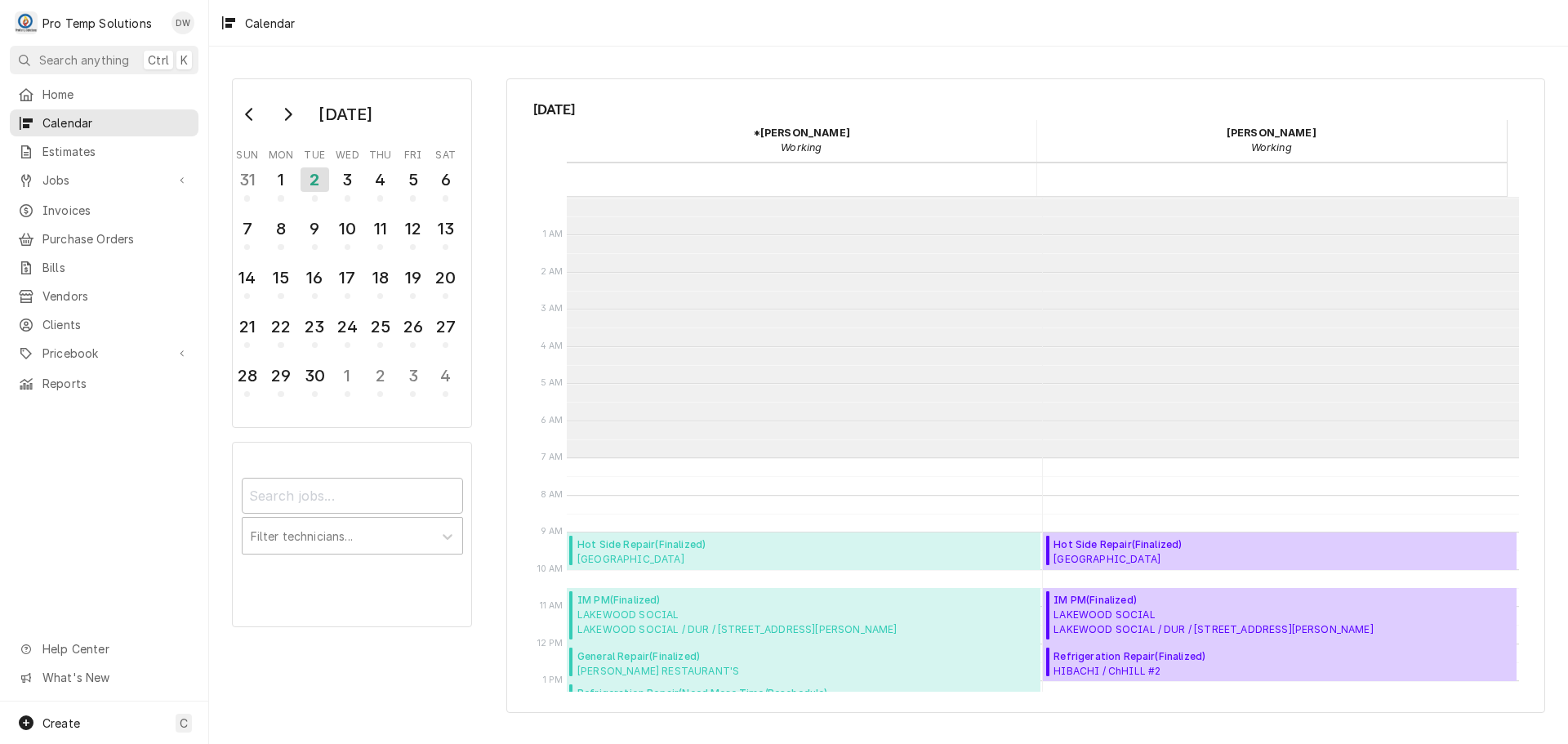
scroll to position [261, 0]
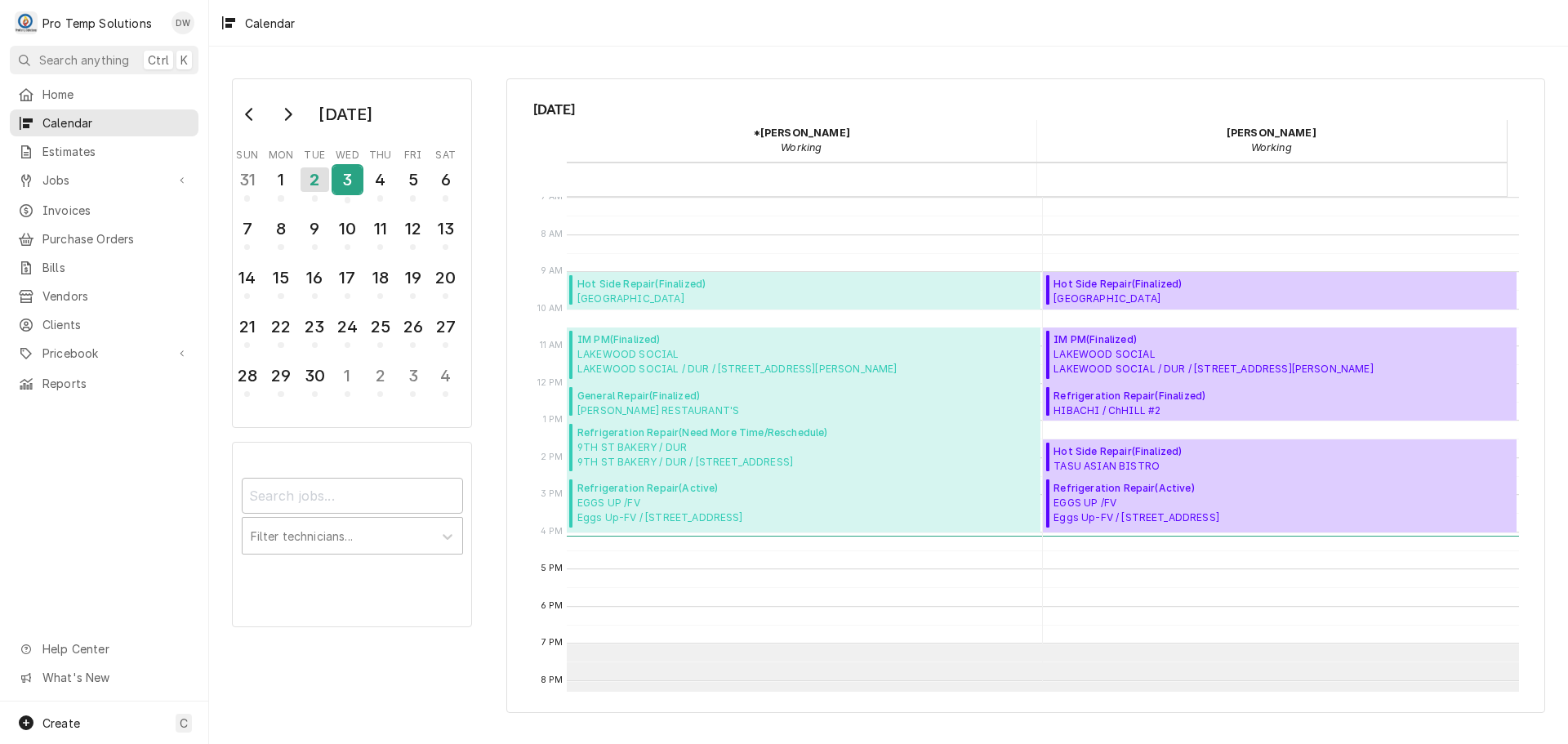
click at [347, 174] on div "3" at bounding box center [347, 180] width 29 height 28
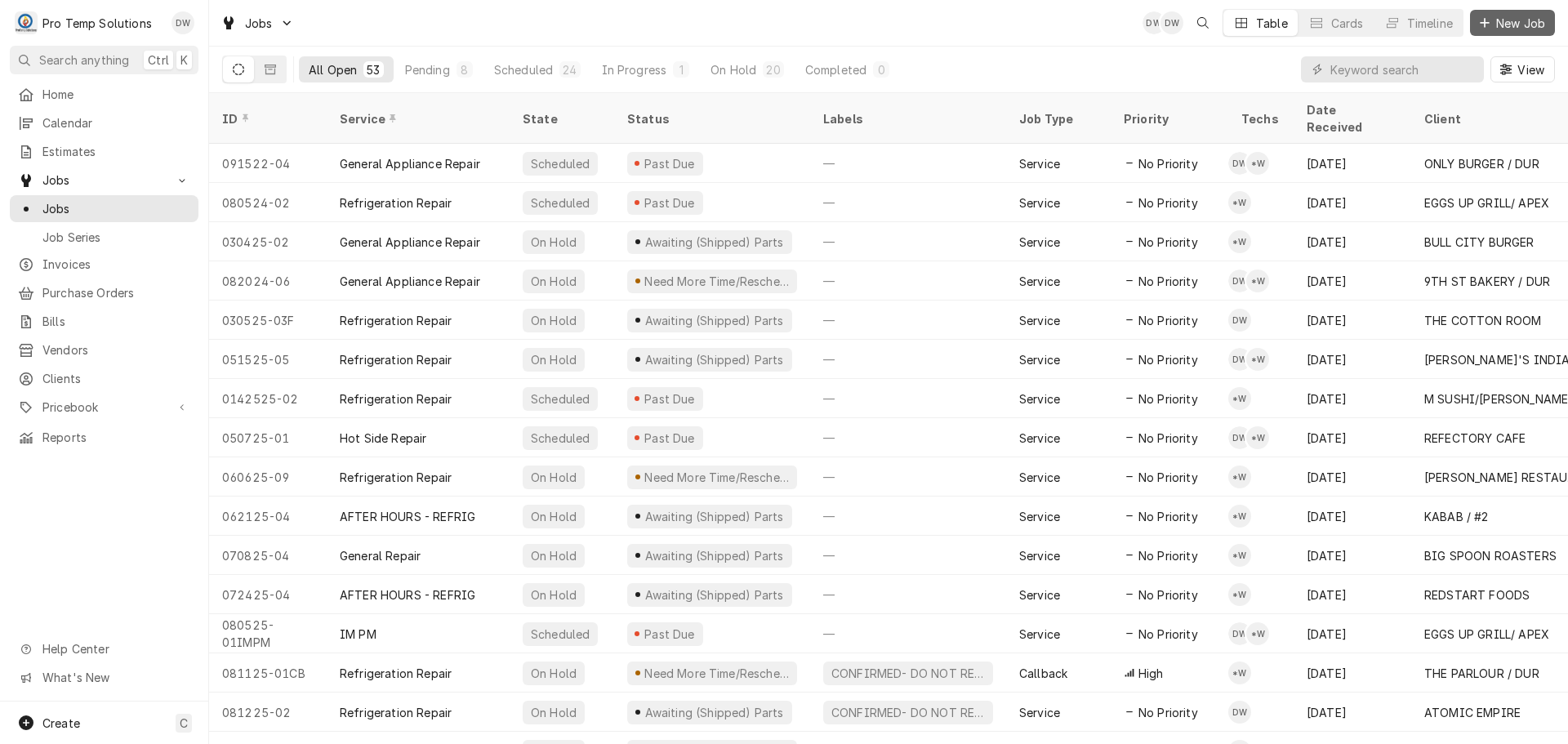
click at [1519, 21] on span "New Job" at bounding box center [1521, 23] width 56 height 17
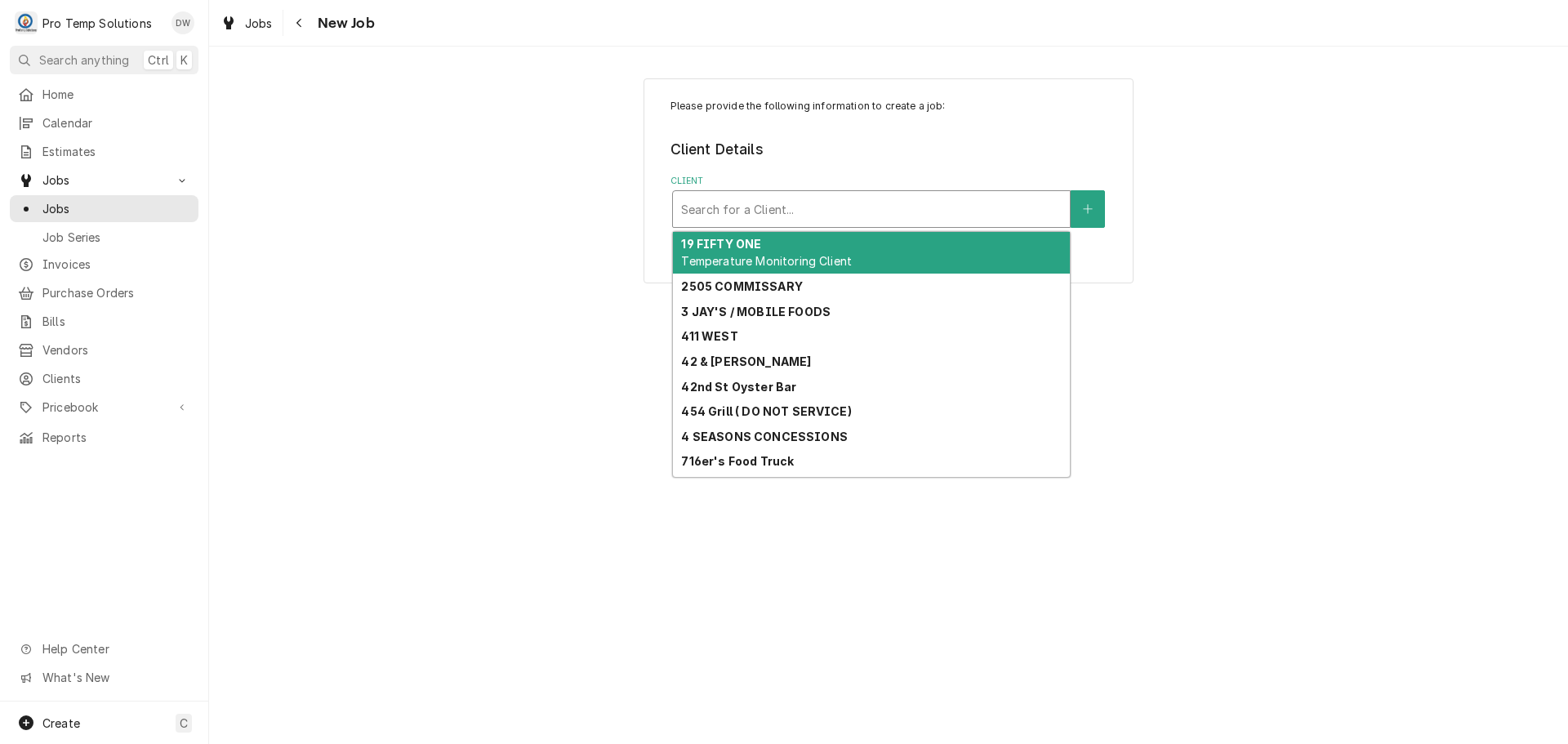
click at [985, 202] on div "Client" at bounding box center [871, 209] width 381 height 29
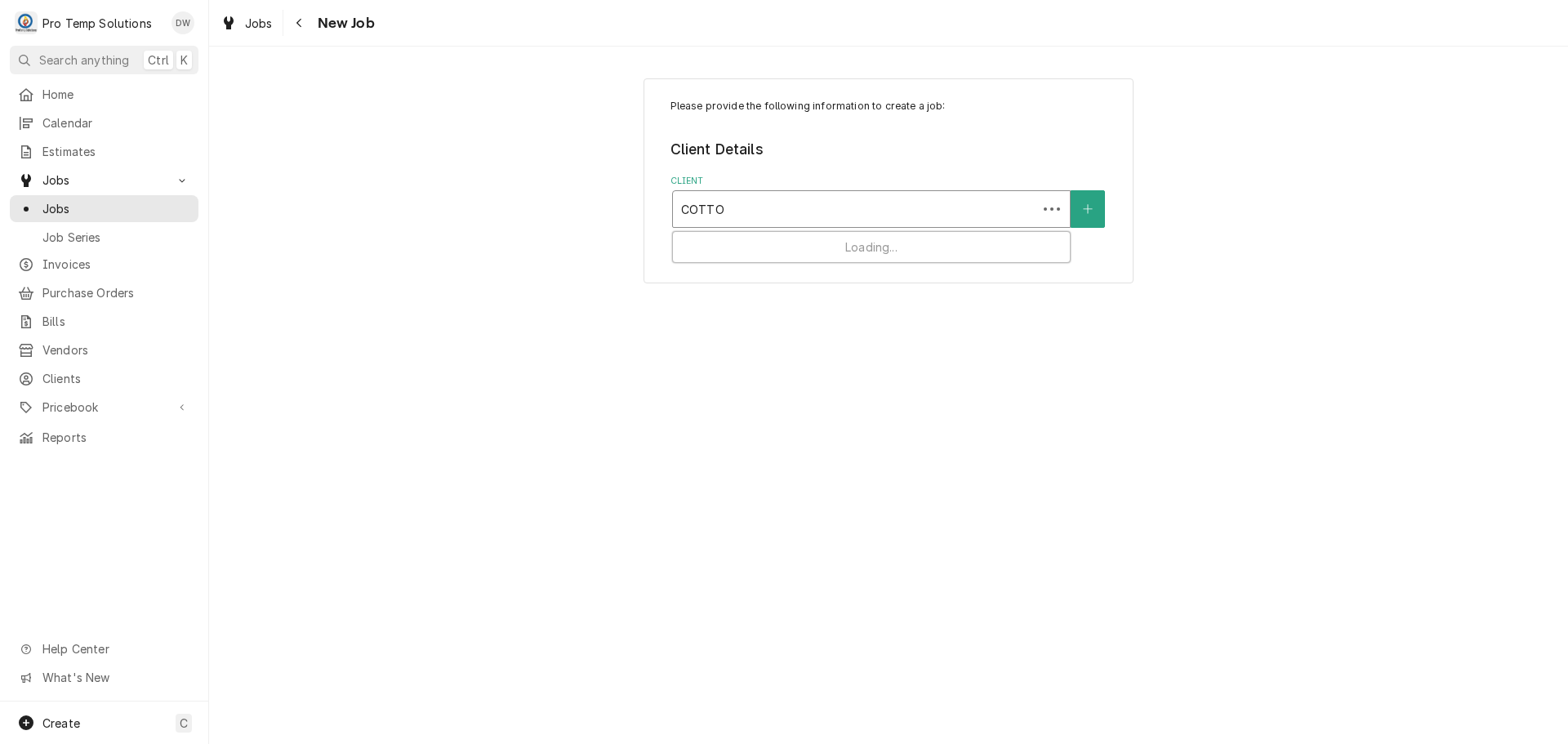
type input "COTTON"
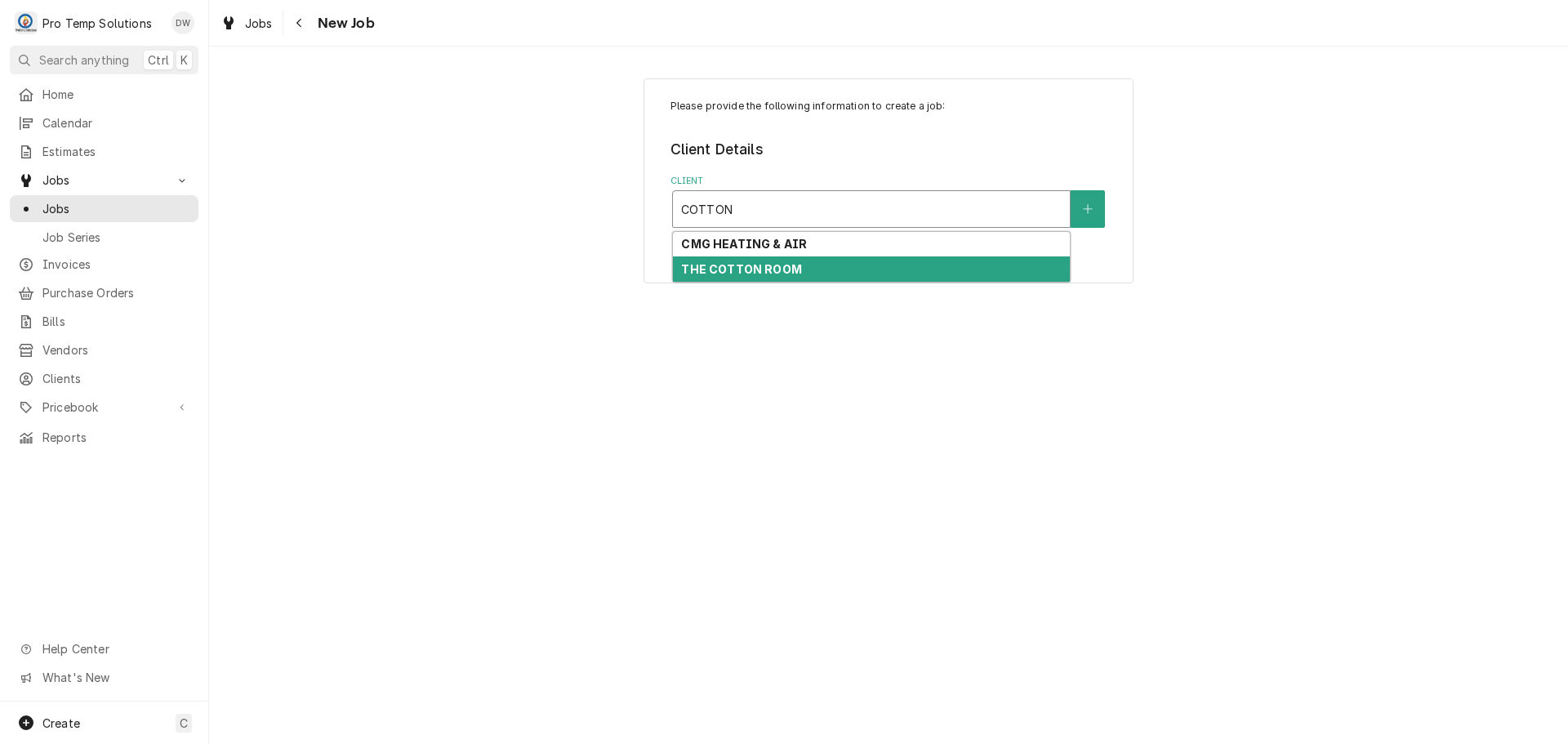
click at [813, 271] on div "THE COTTON ROOM" at bounding box center [871, 269] width 397 height 25
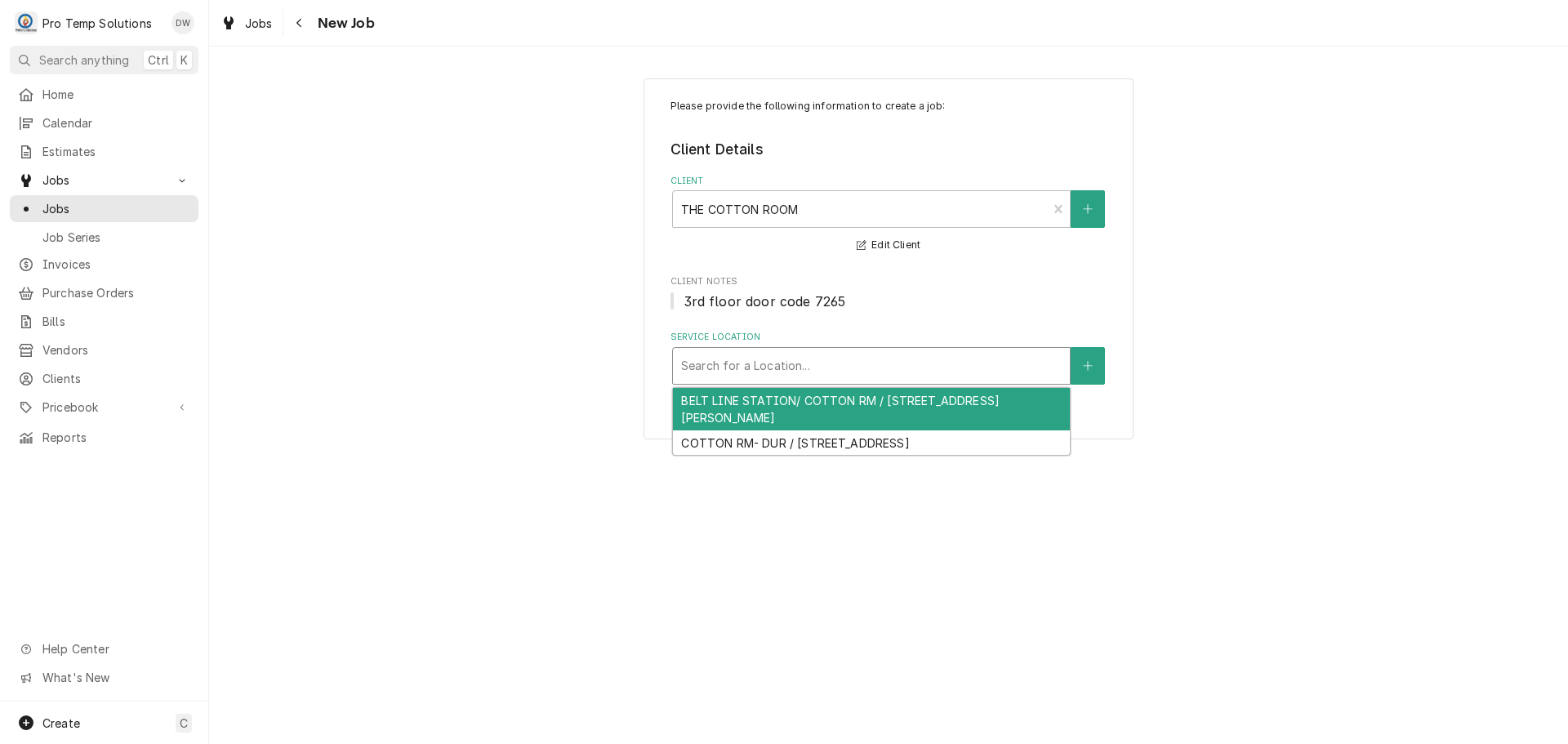
click at [834, 371] on div "Service Location" at bounding box center [871, 366] width 381 height 29
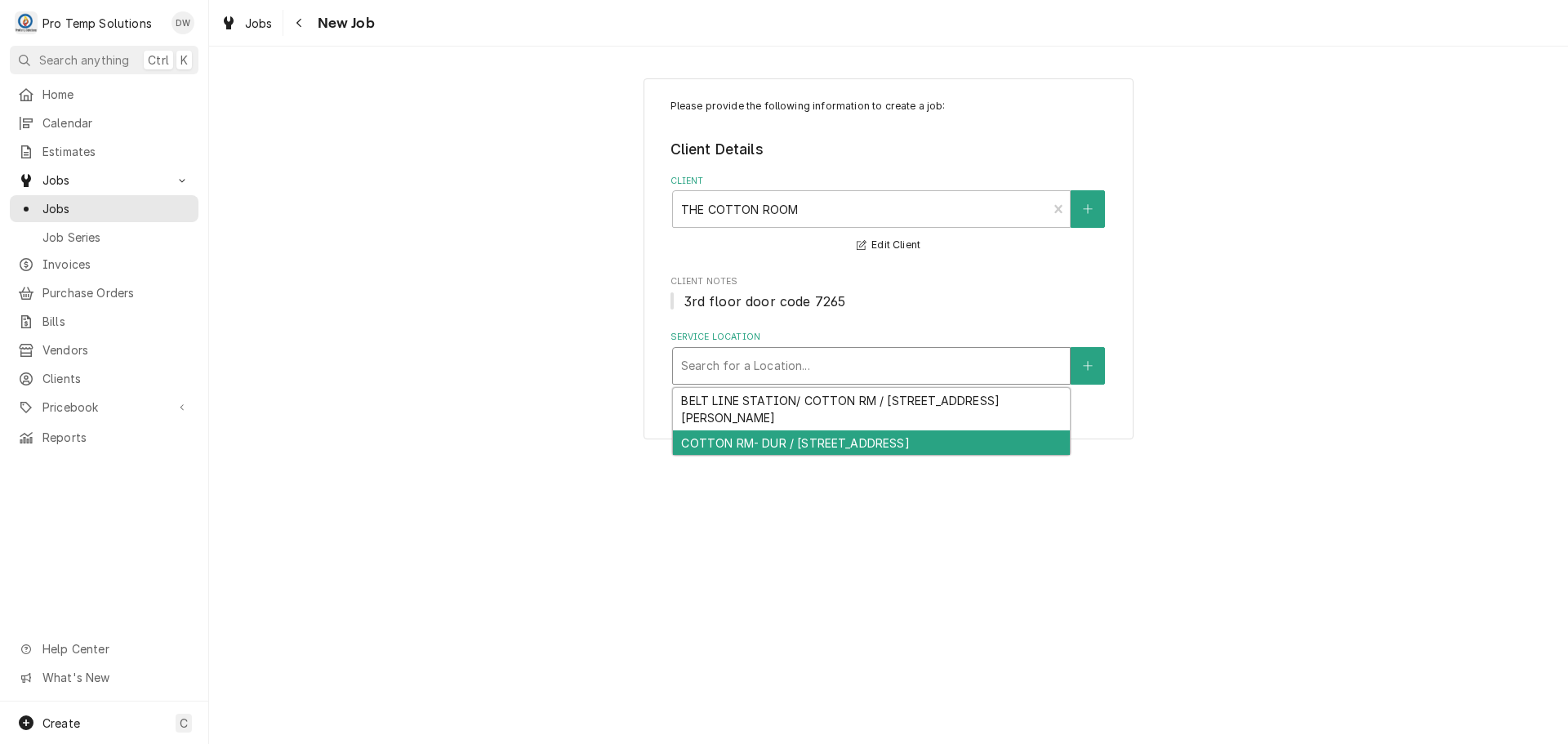
click at [827, 446] on div "COTTON RM- DUR / [STREET_ADDRESS]" at bounding box center [871, 442] width 397 height 25
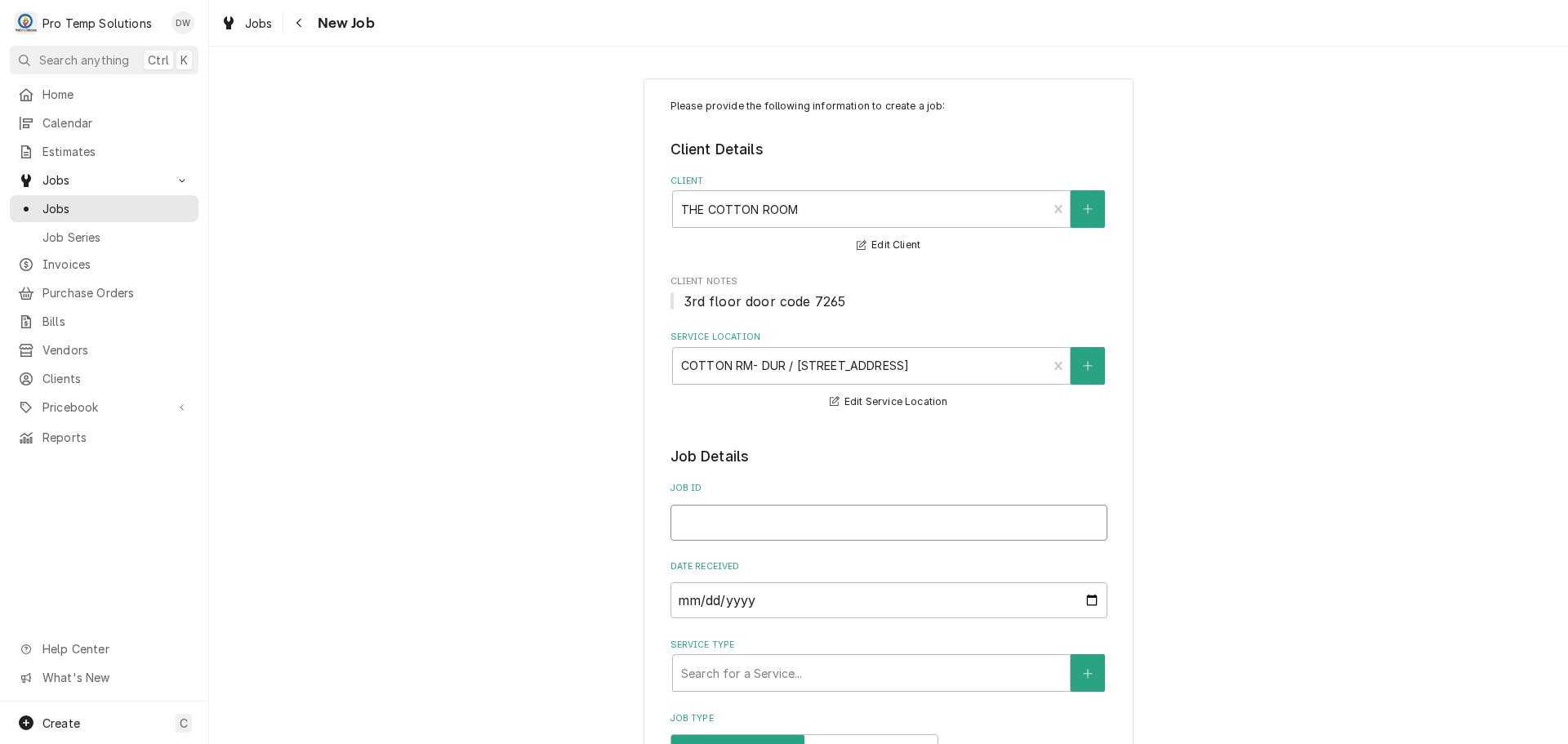
click at [766, 514] on input "Job ID" at bounding box center [889, 522] width 437 height 36
type textarea "x"
type input "0"
type textarea "x"
type input "09"
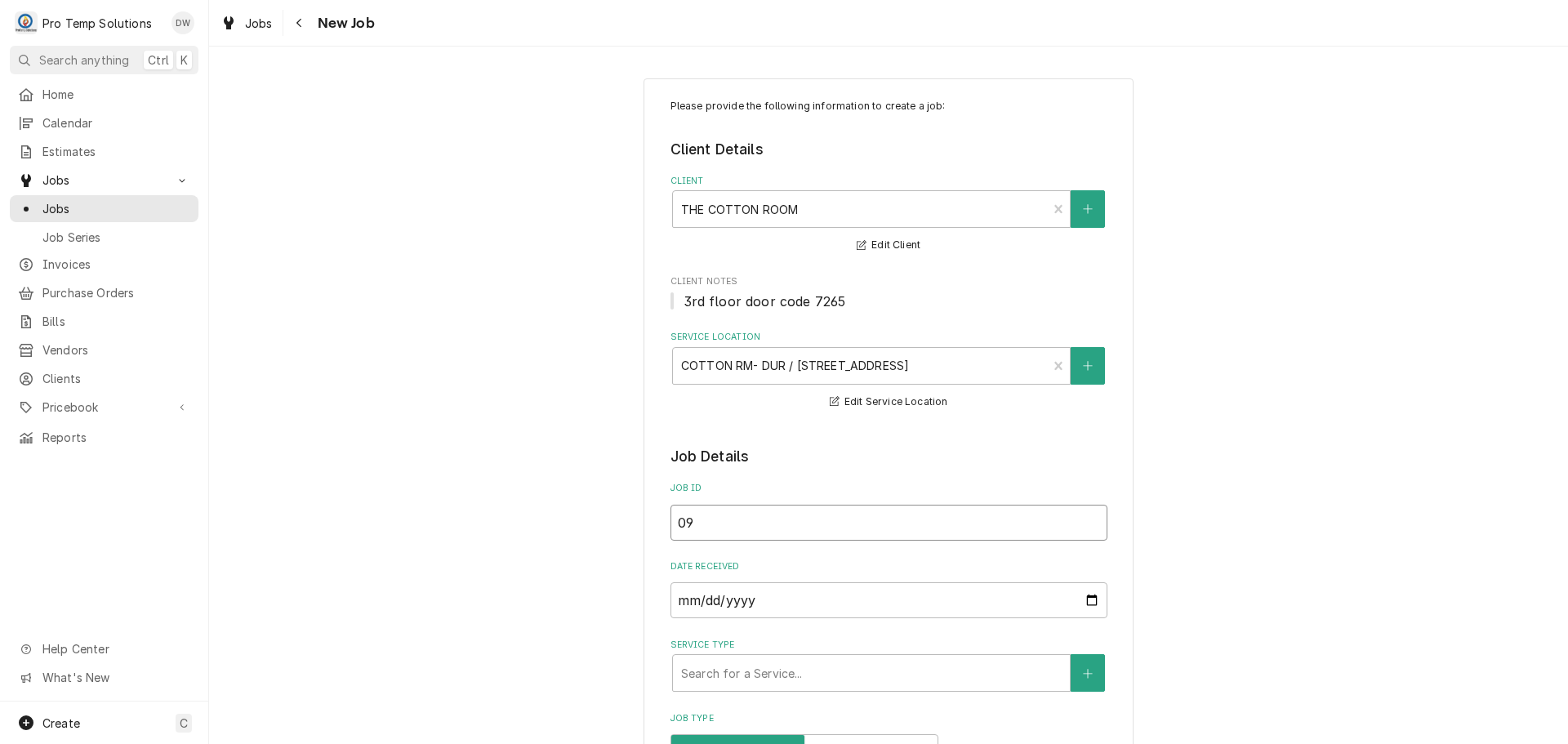
type textarea "x"
type input "090"
type textarea "x"
type input "0903"
type textarea "x"
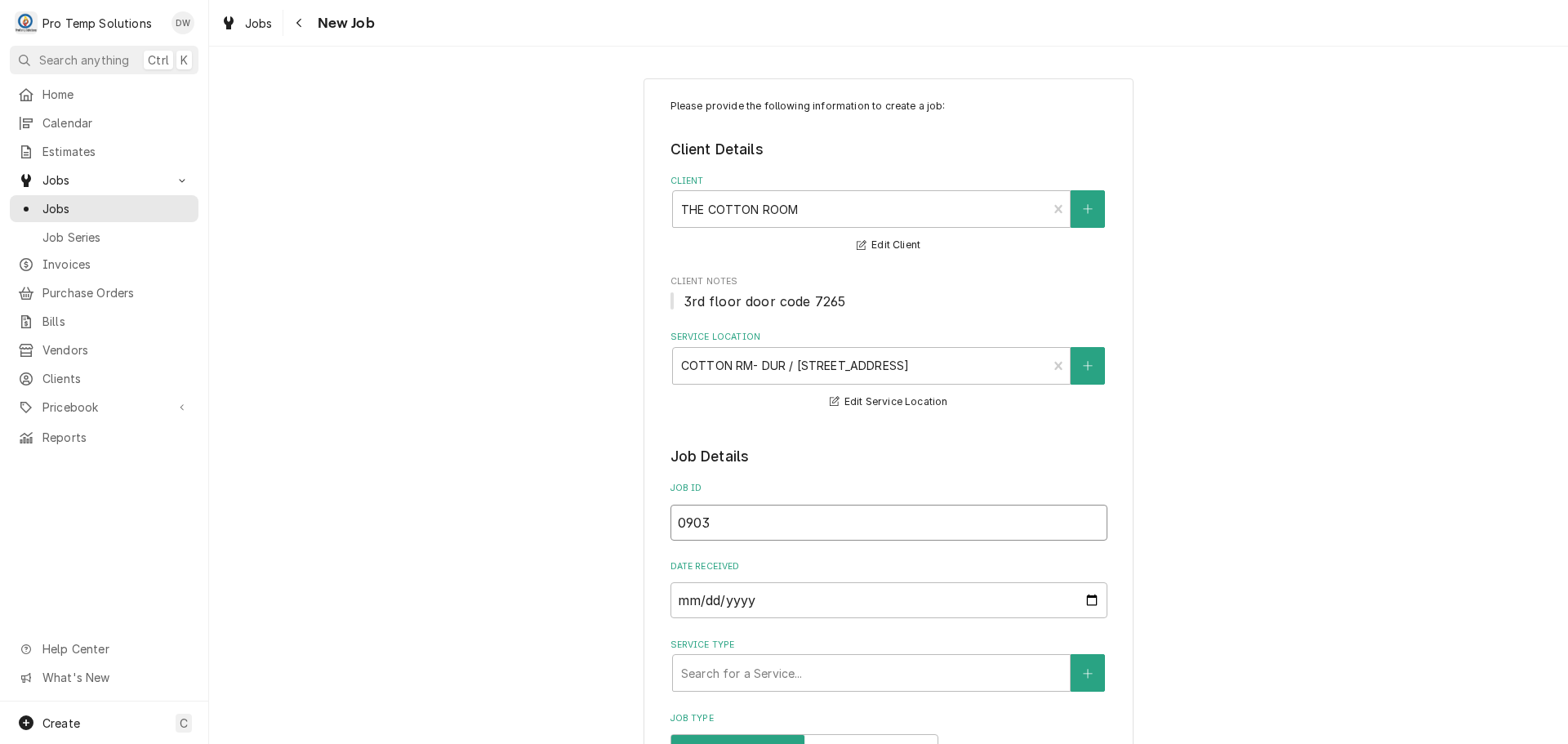
type input "09032"
type textarea "x"
type input "090325"
type textarea "x"
type input "090325-"
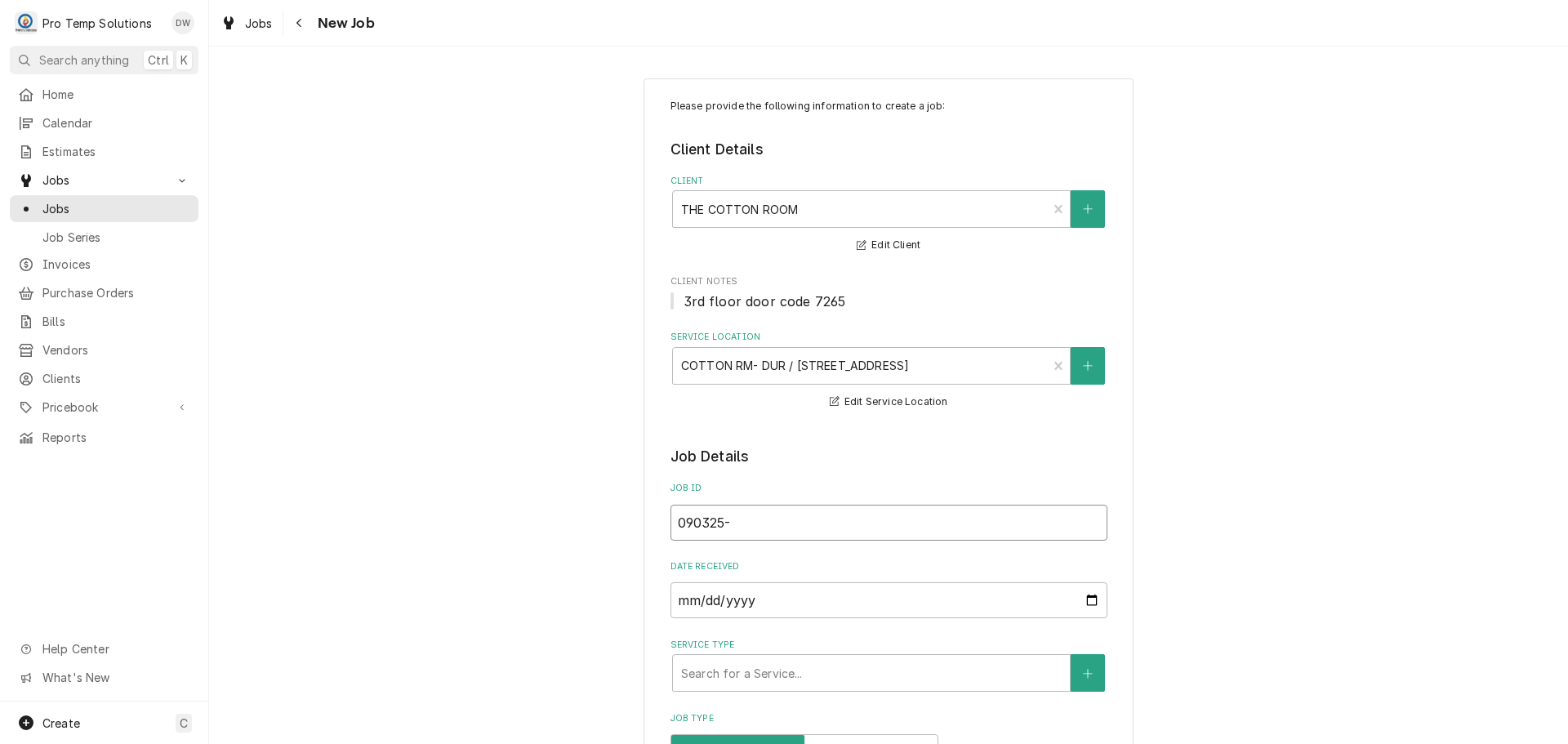
type textarea "x"
type input "090325-0"
type textarea "x"
type input "090325-01"
type textarea "x"
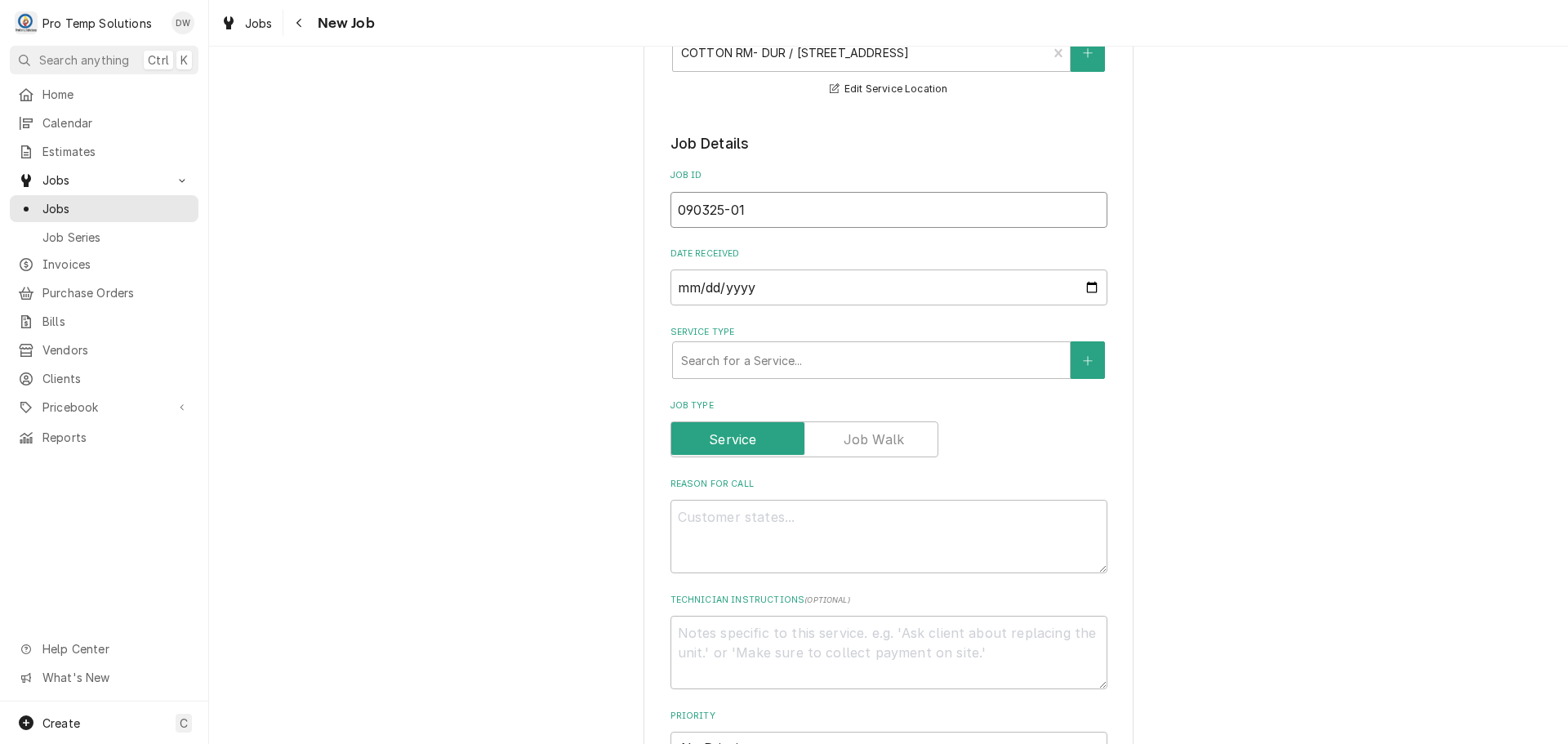
scroll to position [327, 0]
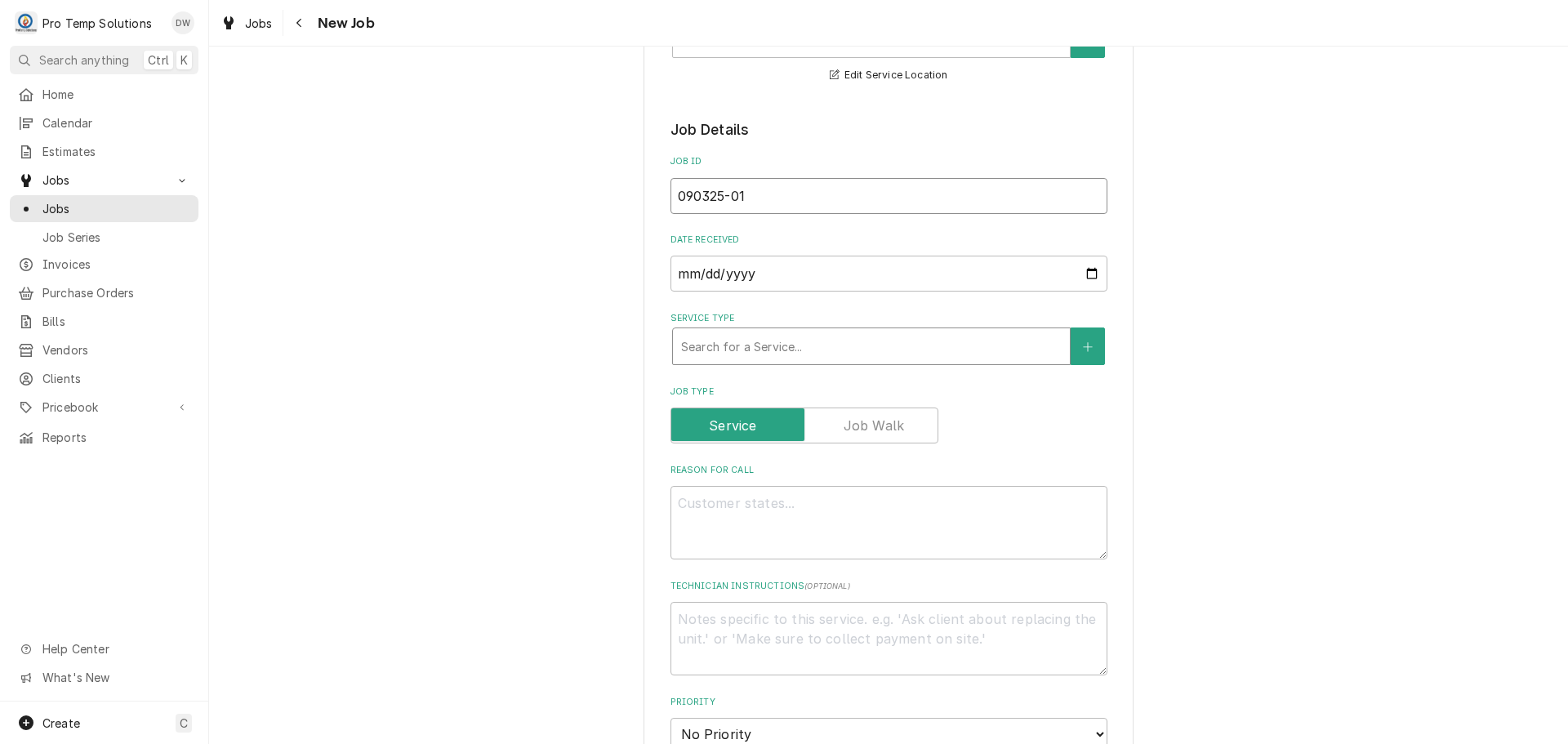
type input "090325-01"
click at [812, 340] on div "Service Type" at bounding box center [871, 347] width 381 height 29
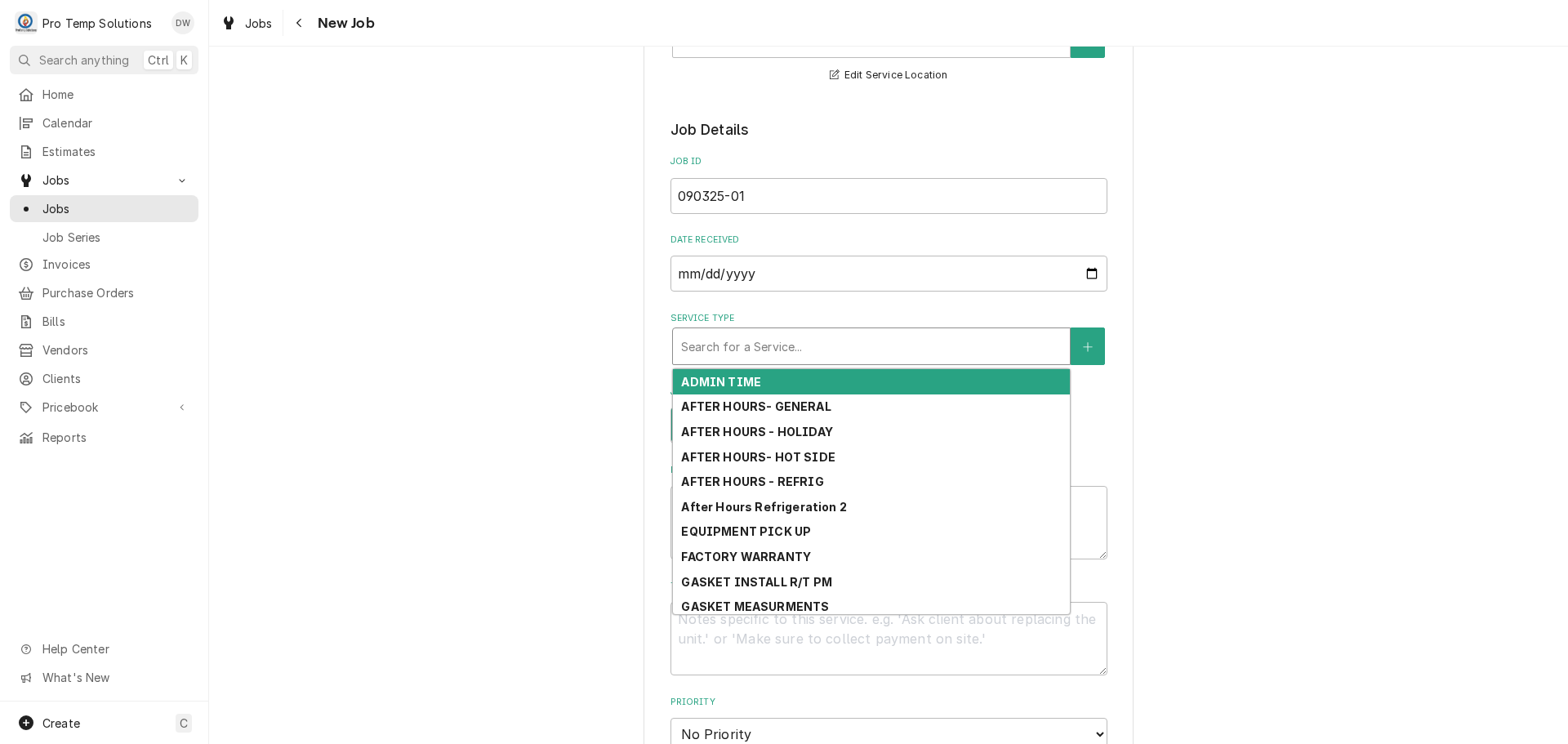
type textarea "x"
type input "G"
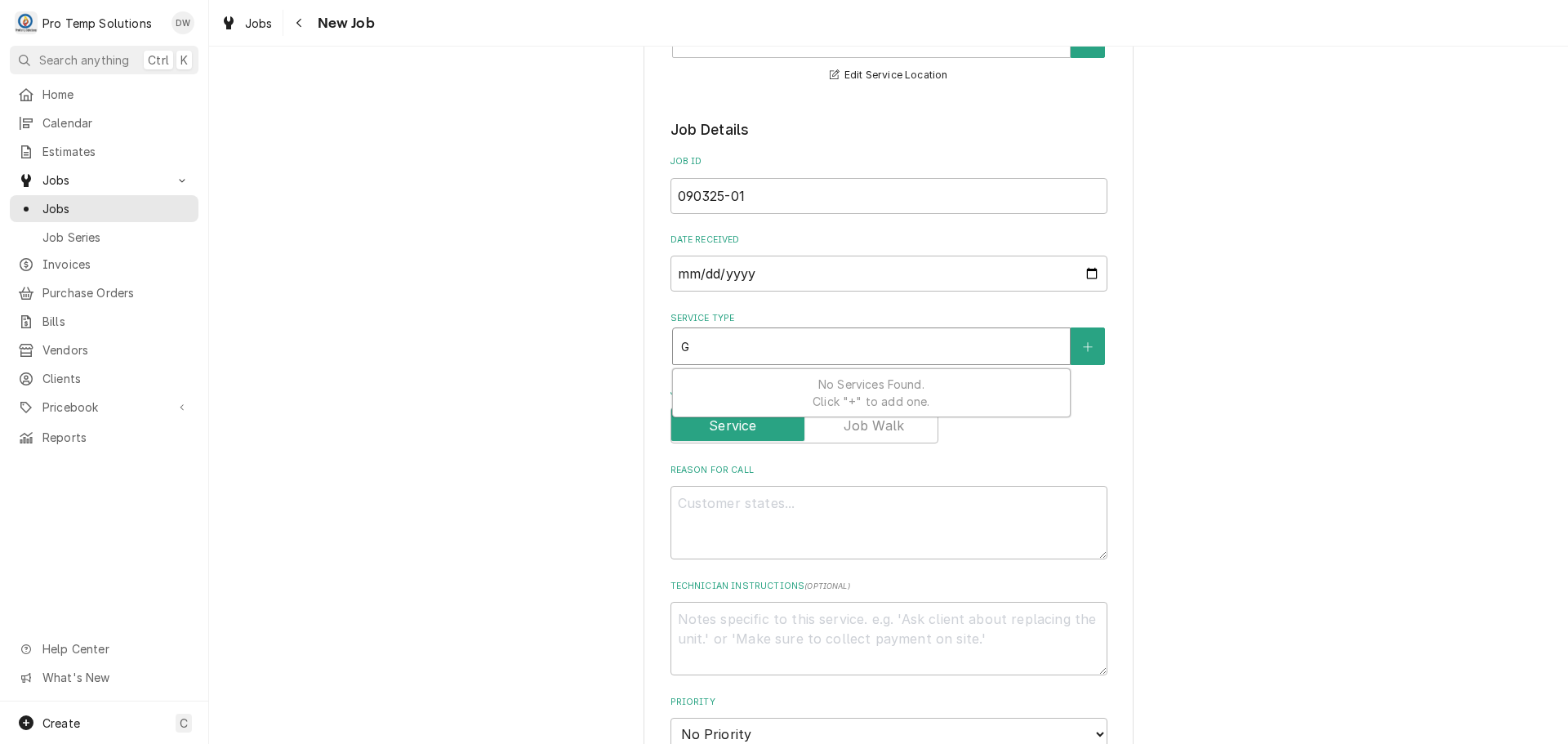
type textarea "x"
type input "GE"
type textarea "x"
type input "GEN"
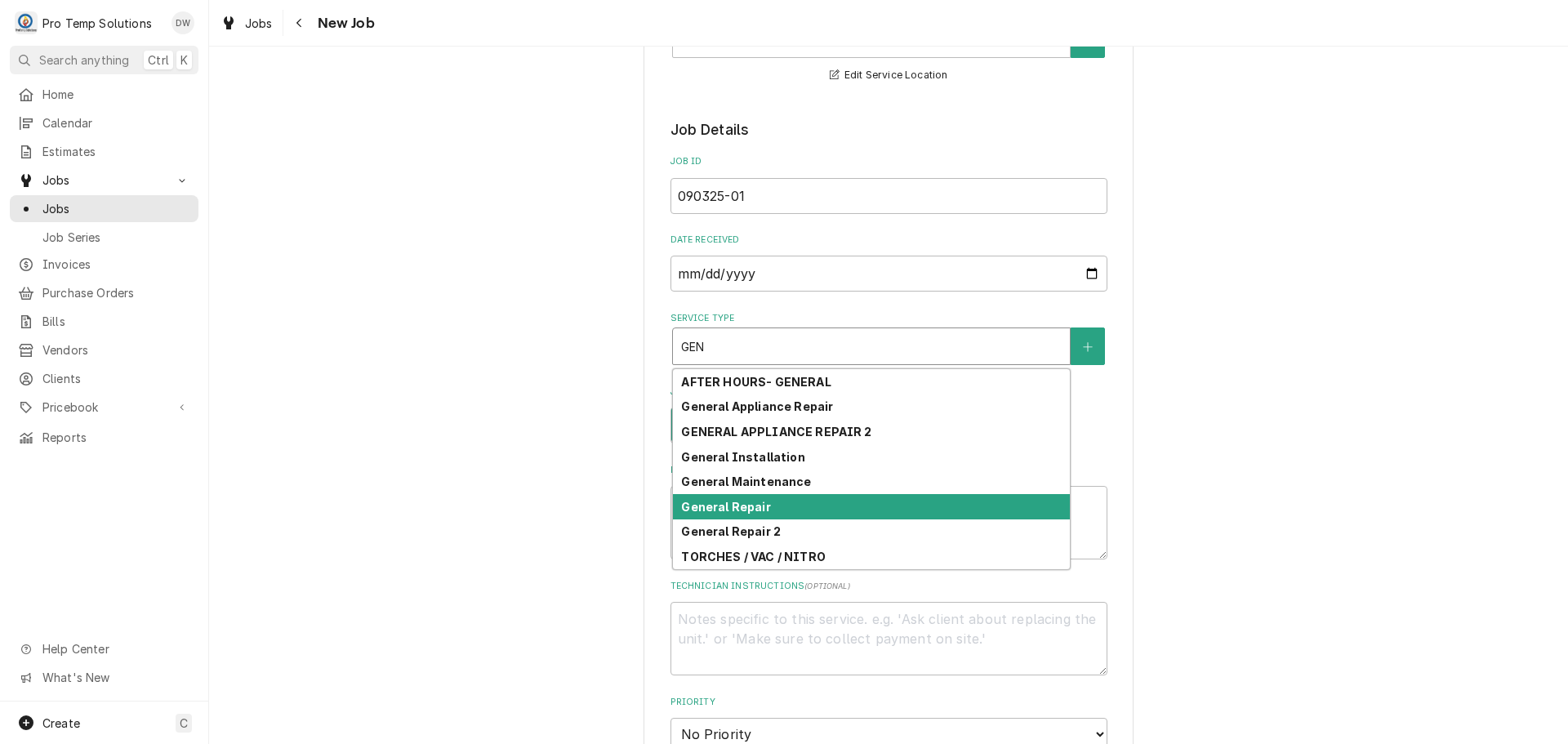
click at [773, 502] on div "General Repair" at bounding box center [871, 506] width 397 height 25
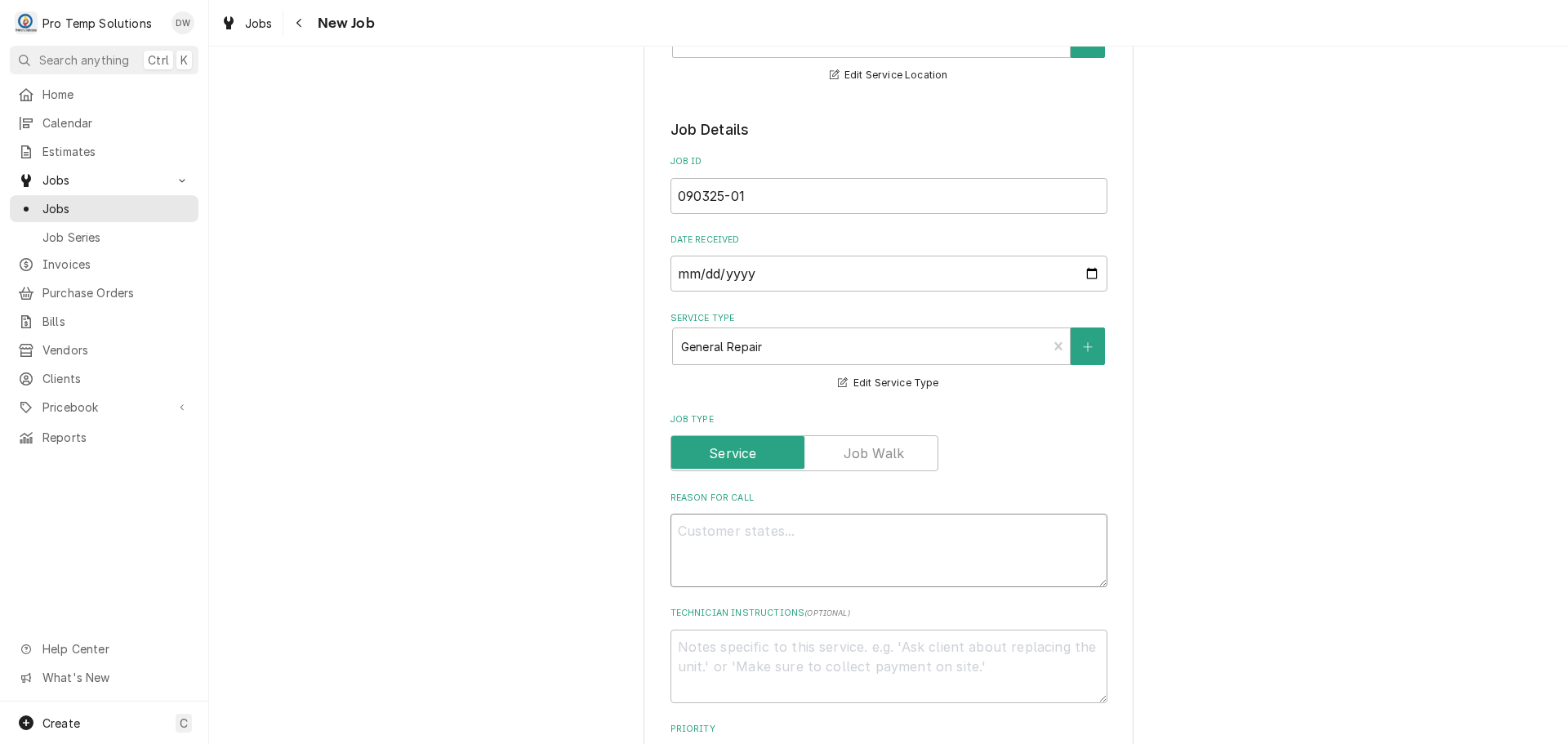
click at [752, 521] on textarea "Reason For Call" at bounding box center [889, 550] width 437 height 74
type textarea "x"
type textarea "S"
type textarea "x"
type textarea "SE"
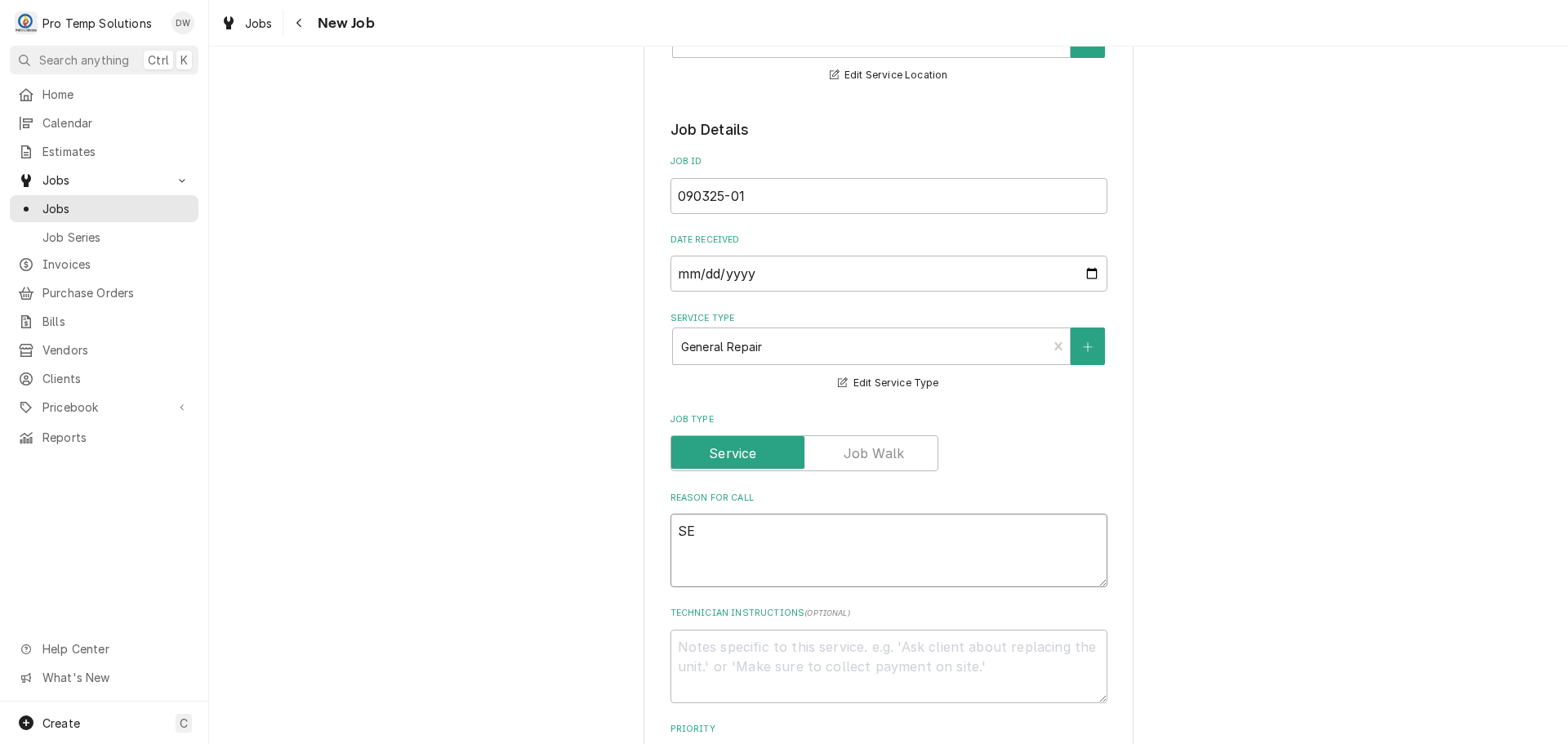
type textarea "x"
type textarea "SEN"
type textarea "x"
type textarea "SENS"
type textarea "x"
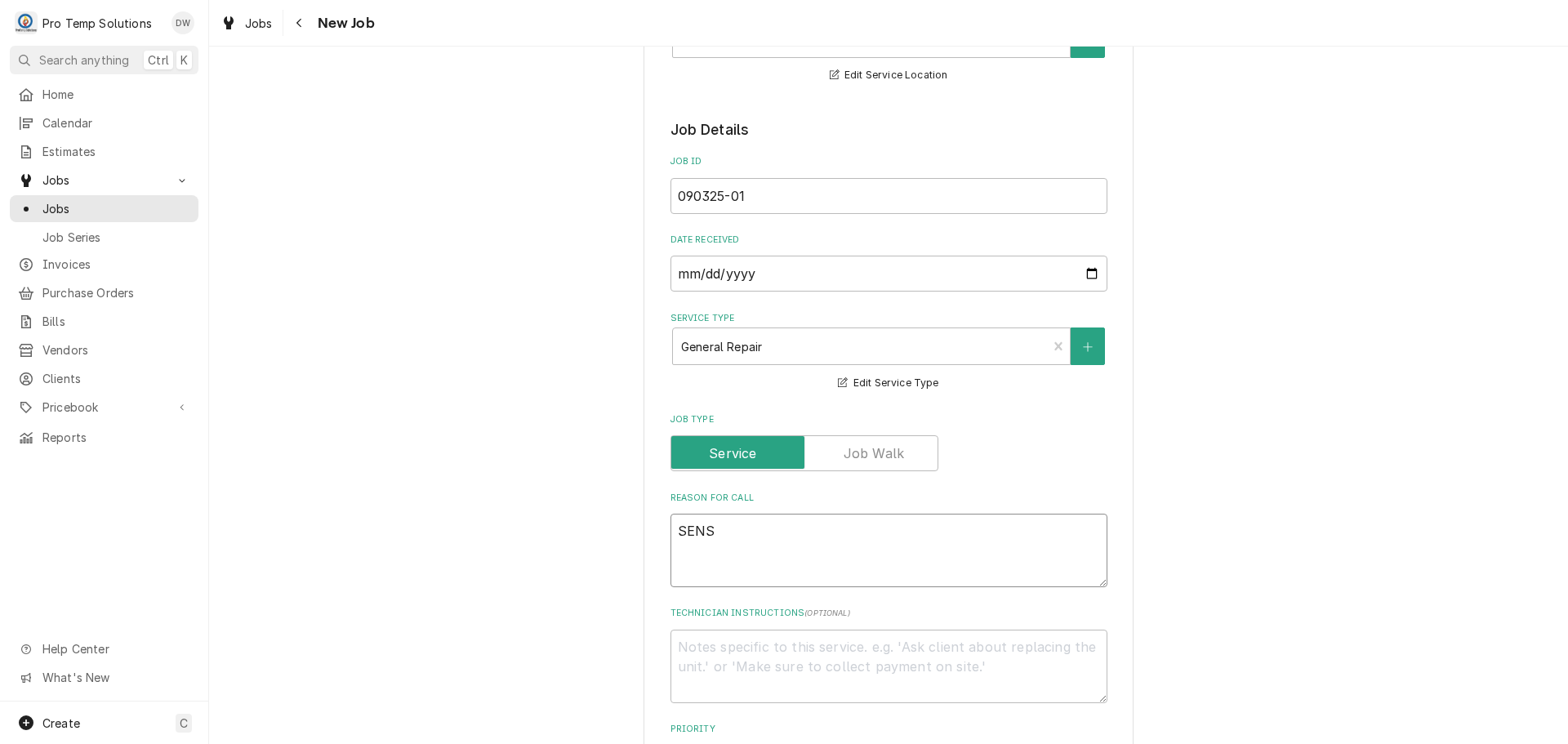
type textarea "SENSO"
type textarea "x"
type textarea "SENSOR"
type textarea "x"
type textarea "SENSOR"
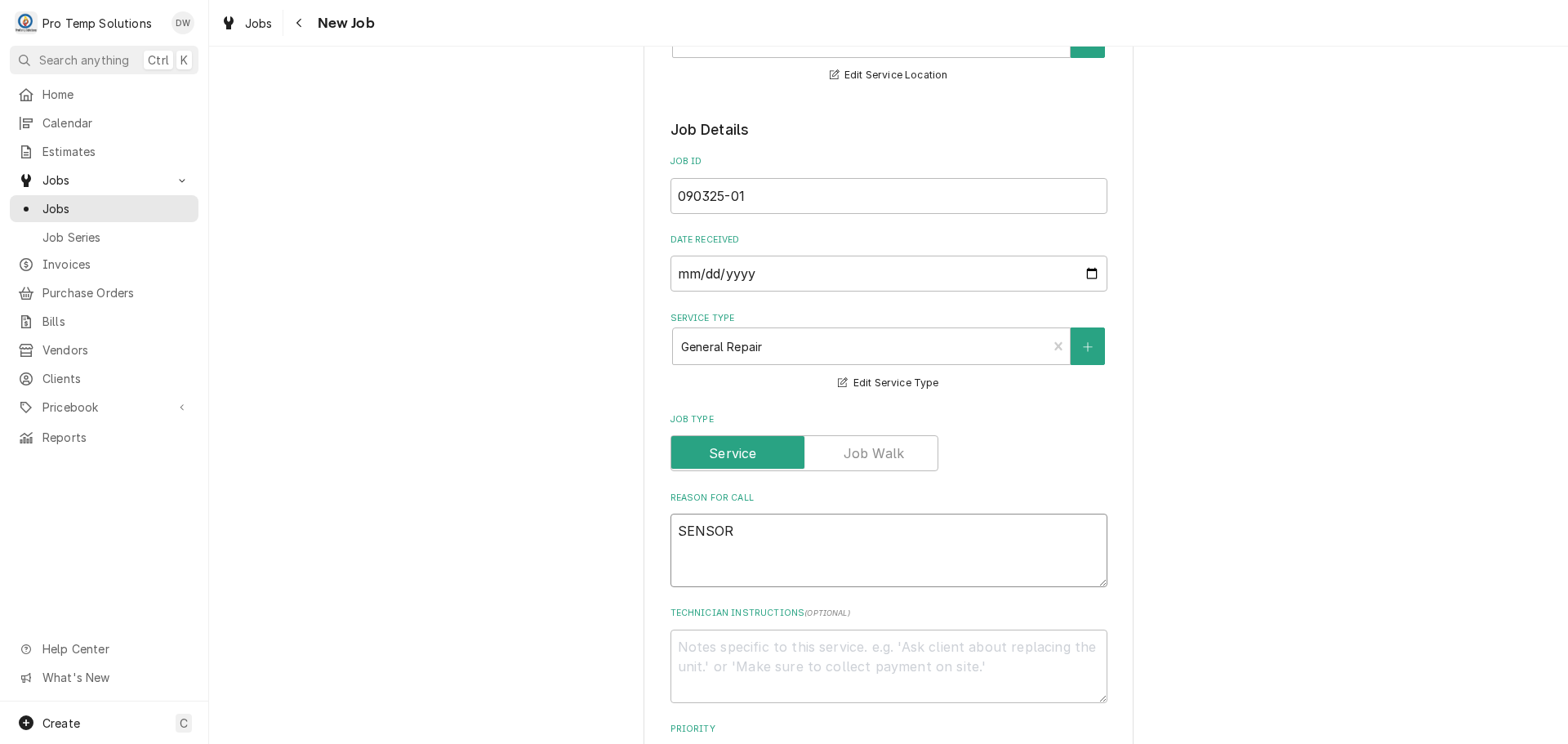
type textarea "x"
type textarea "SENSOR F"
type textarea "x"
type textarea "SENSOR FE"
type textarea "x"
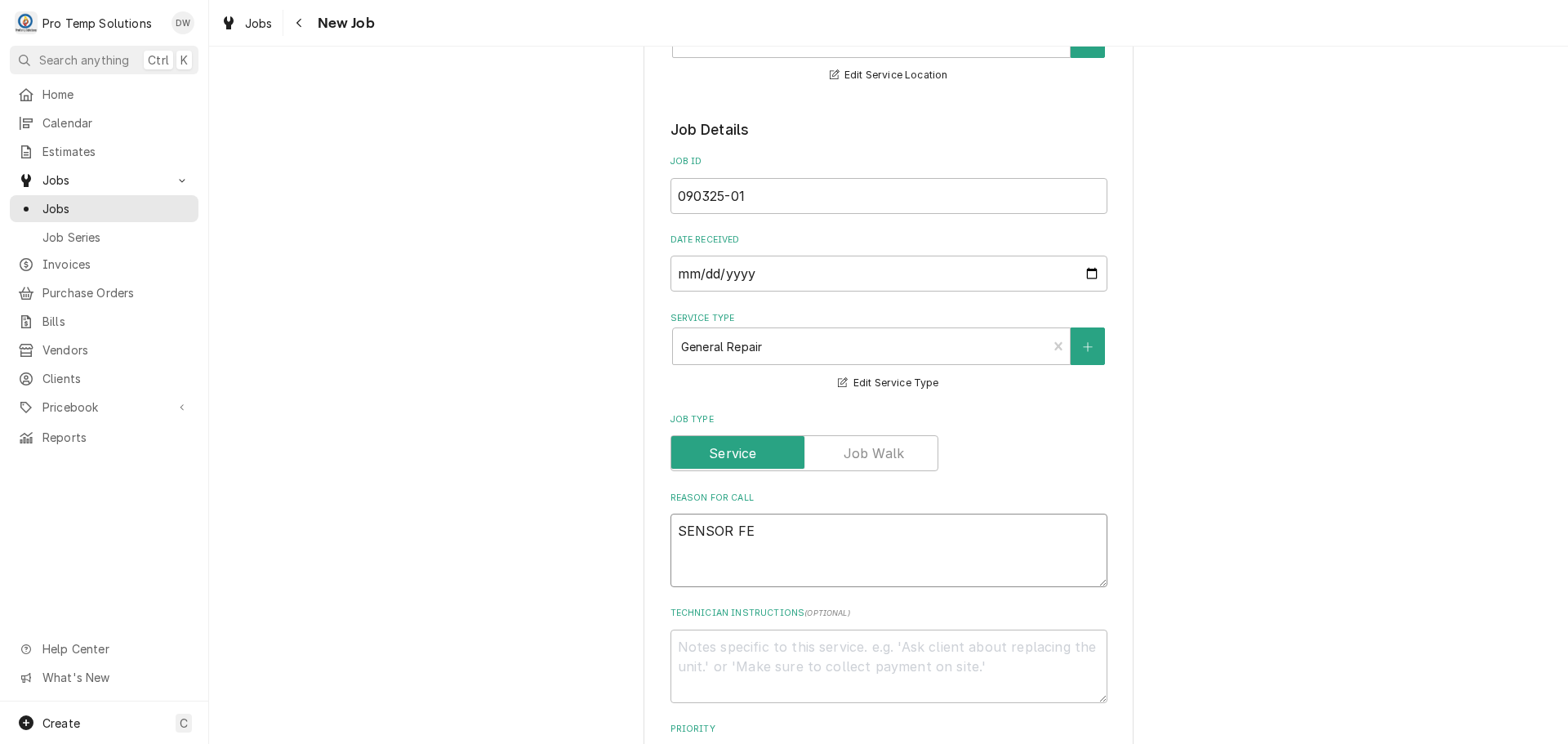
type textarea "SENSOR FEL"
type textarea "x"
type textarea "SENSOR FELL"
type textarea "x"
type textarea "SENSOR FELL"
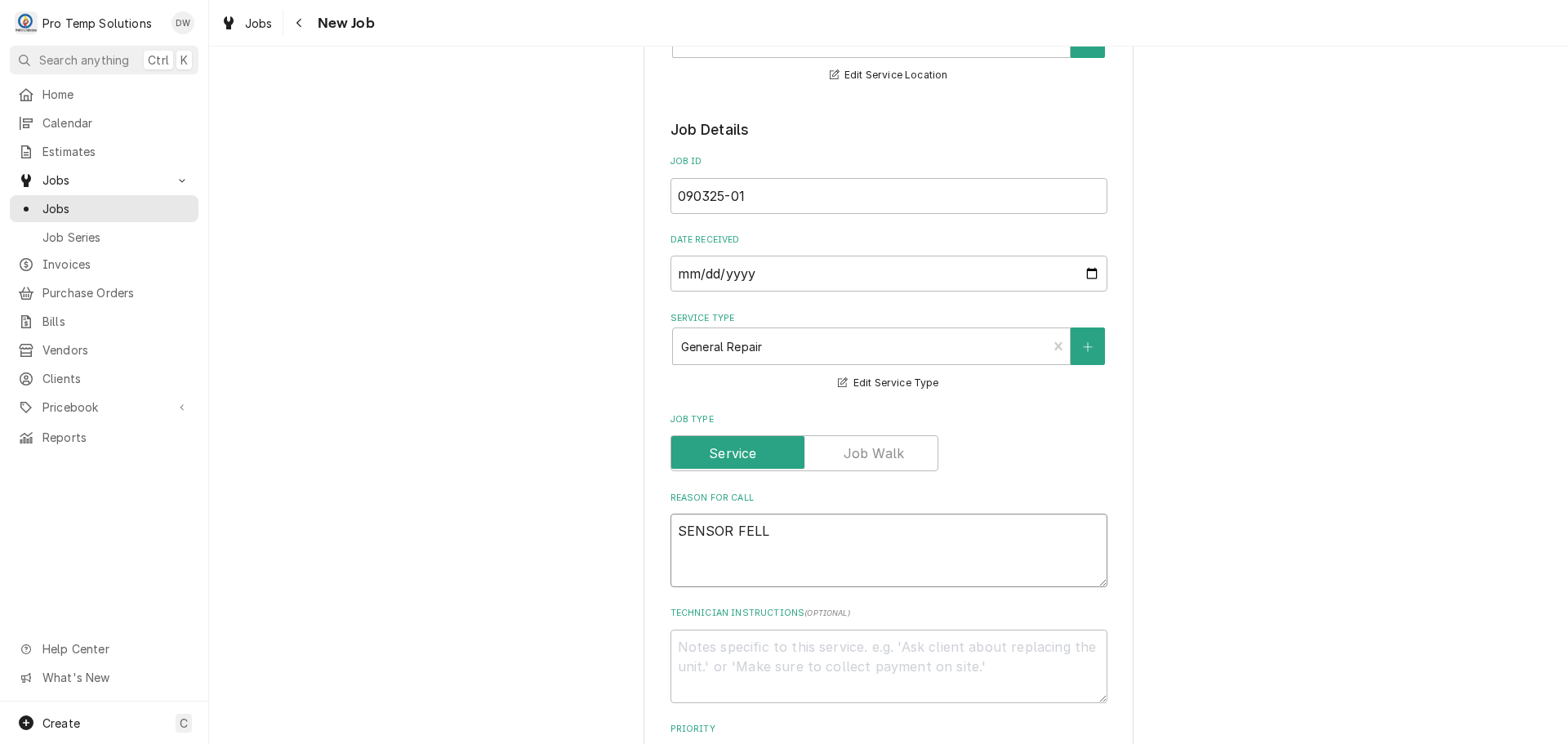
type textarea "x"
type textarea "SENSOR FELL O"
type textarea "x"
type textarea "SENSOR FELL OF"
type textarea "x"
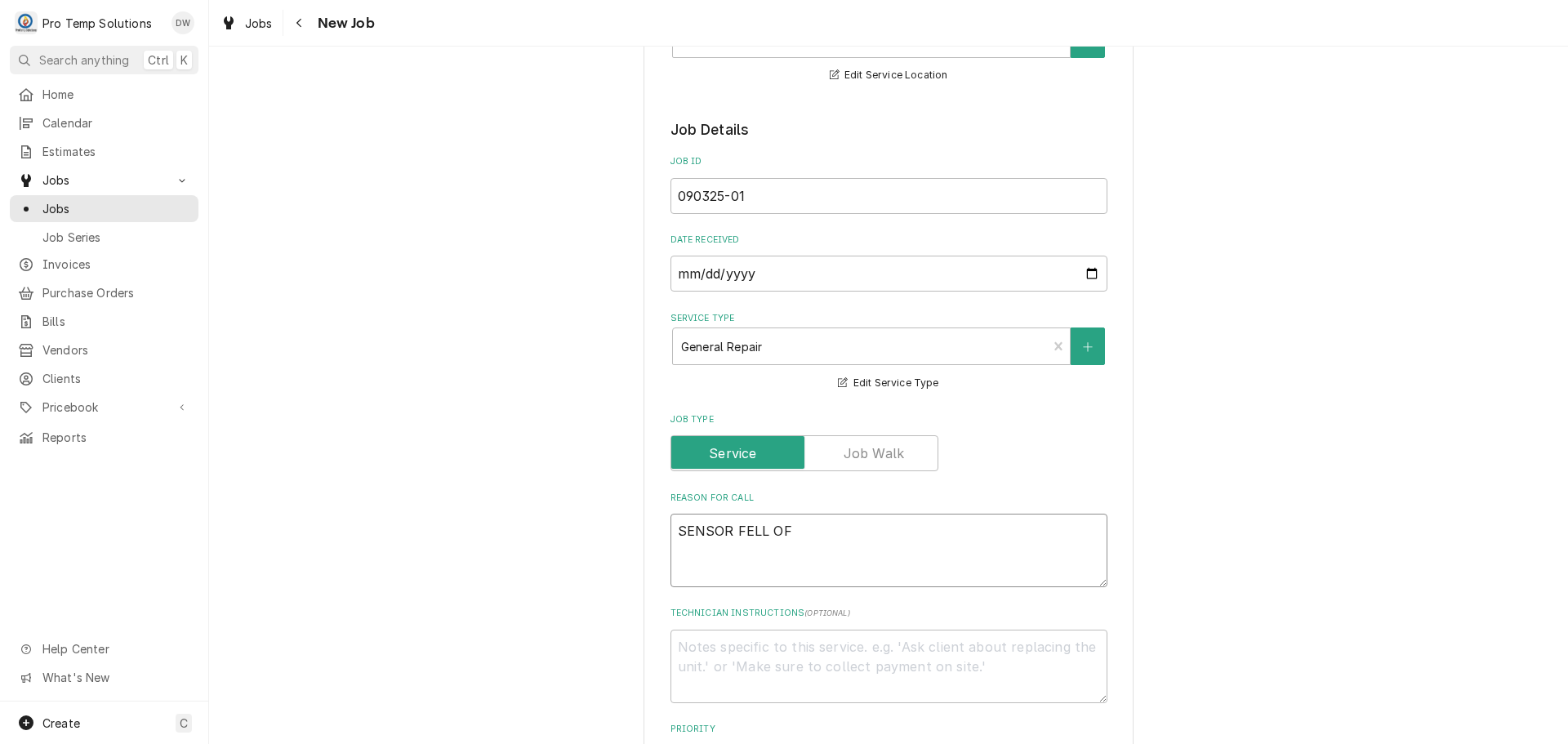
type textarea "SENSOR FELL OFF"
type textarea "x"
type textarea "SENSOR FELL OFF"
type textarea "x"
type textarea "SENSOR FELL OFF &"
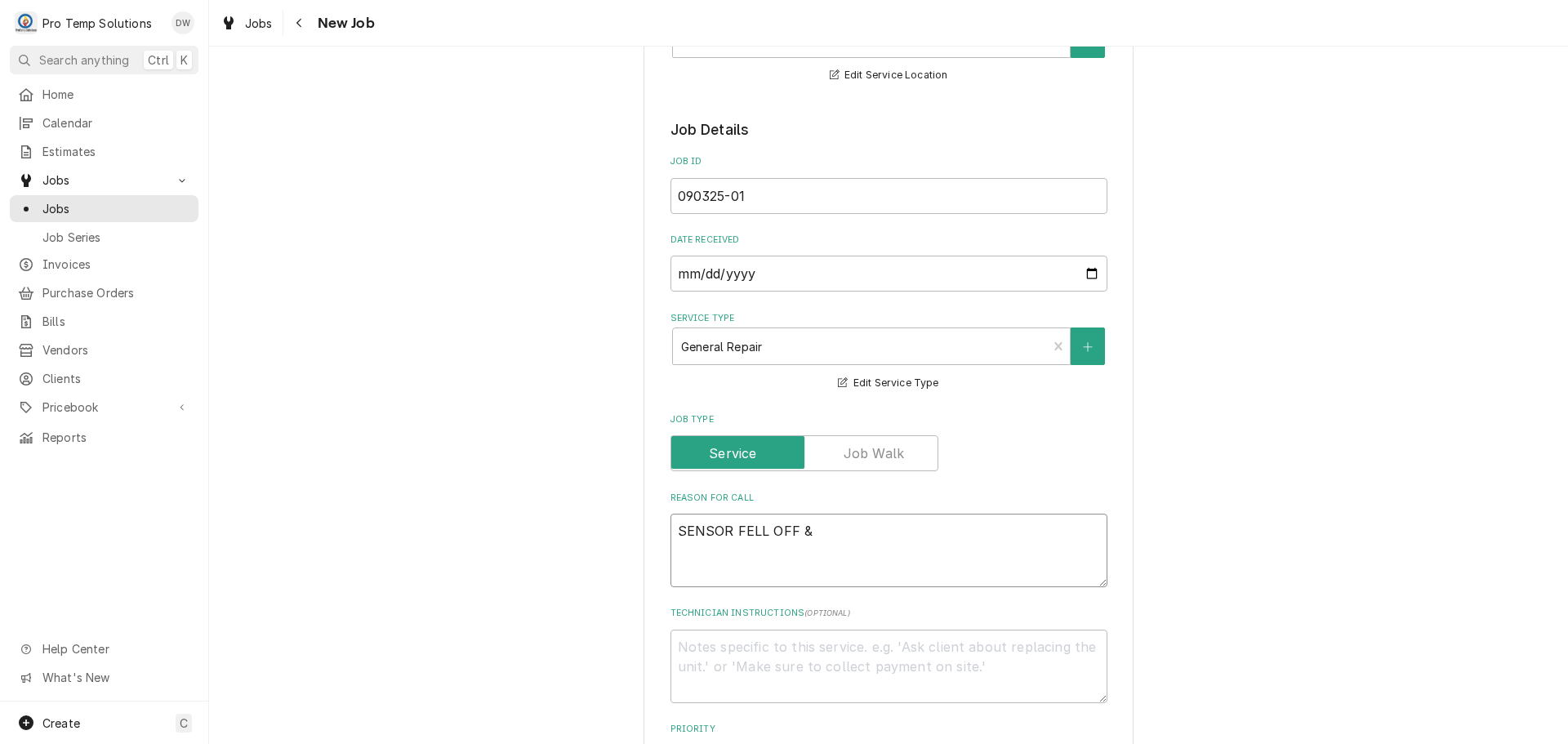
type textarea "x"
type textarea "SENSOR FELL OFF &"
type textarea "x"
type textarea "SENSOR FELL OFF & D"
type textarea "x"
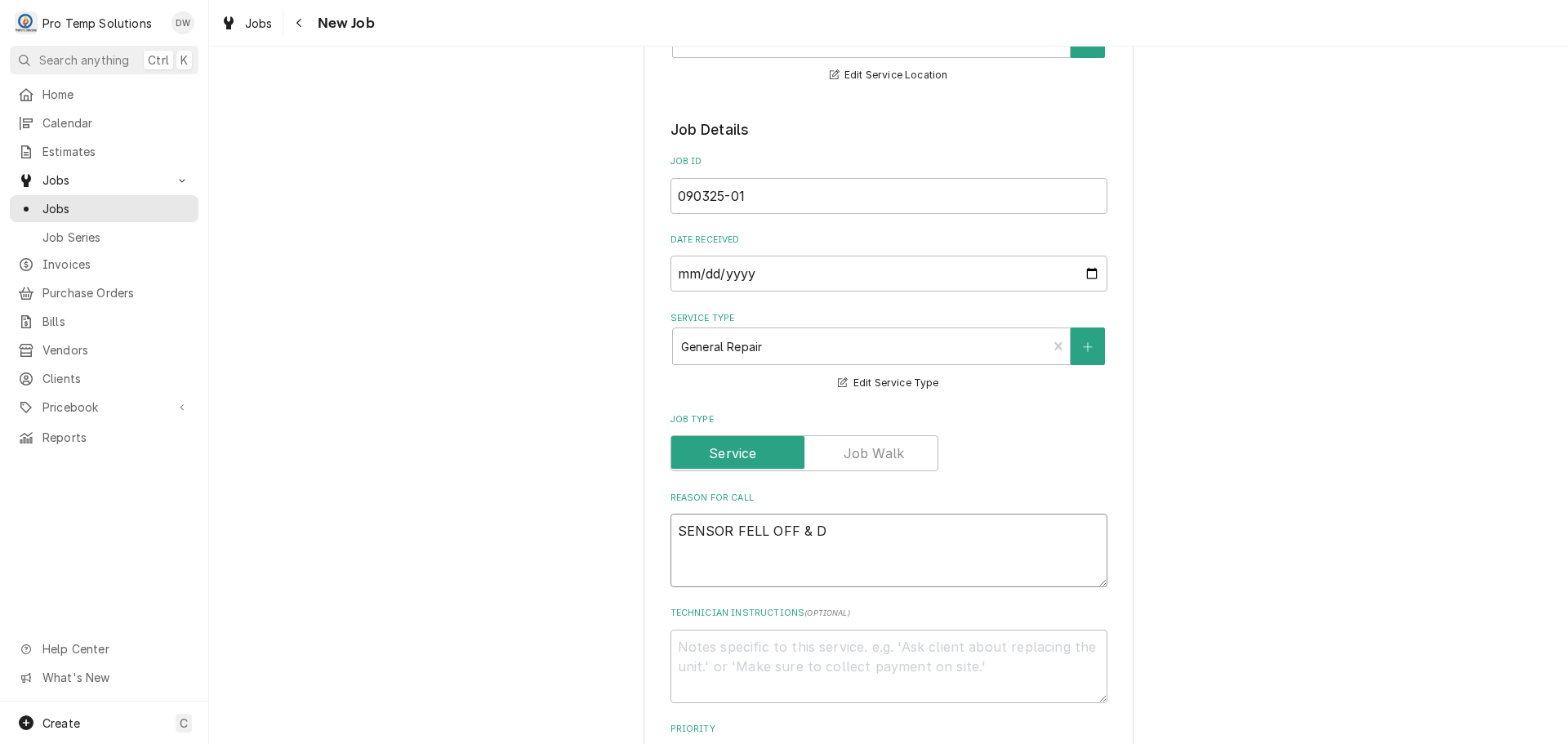
type textarea "SENSOR FELL OFF & DO"
type textarea "x"
type textarea "SENSOR FELL OFF & DOO"
type textarea "x"
type textarea "SENSOR FELL OFF & DOOR"
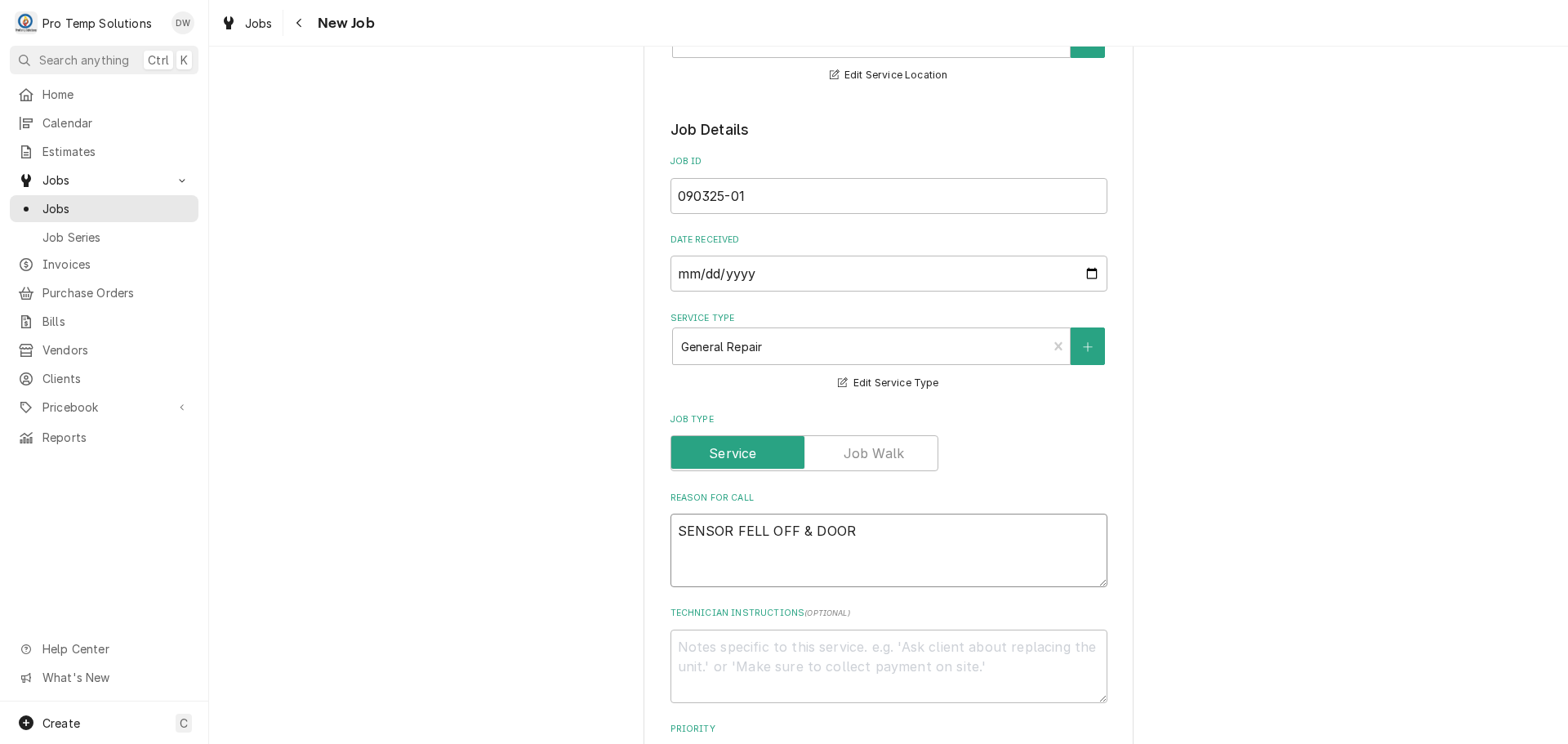
type textarea "x"
type textarea "SENSOR FELL OFF & DOOR"
type textarea "x"
type textarea "SENSOR FELL OFF & DOOR W"
type textarea "x"
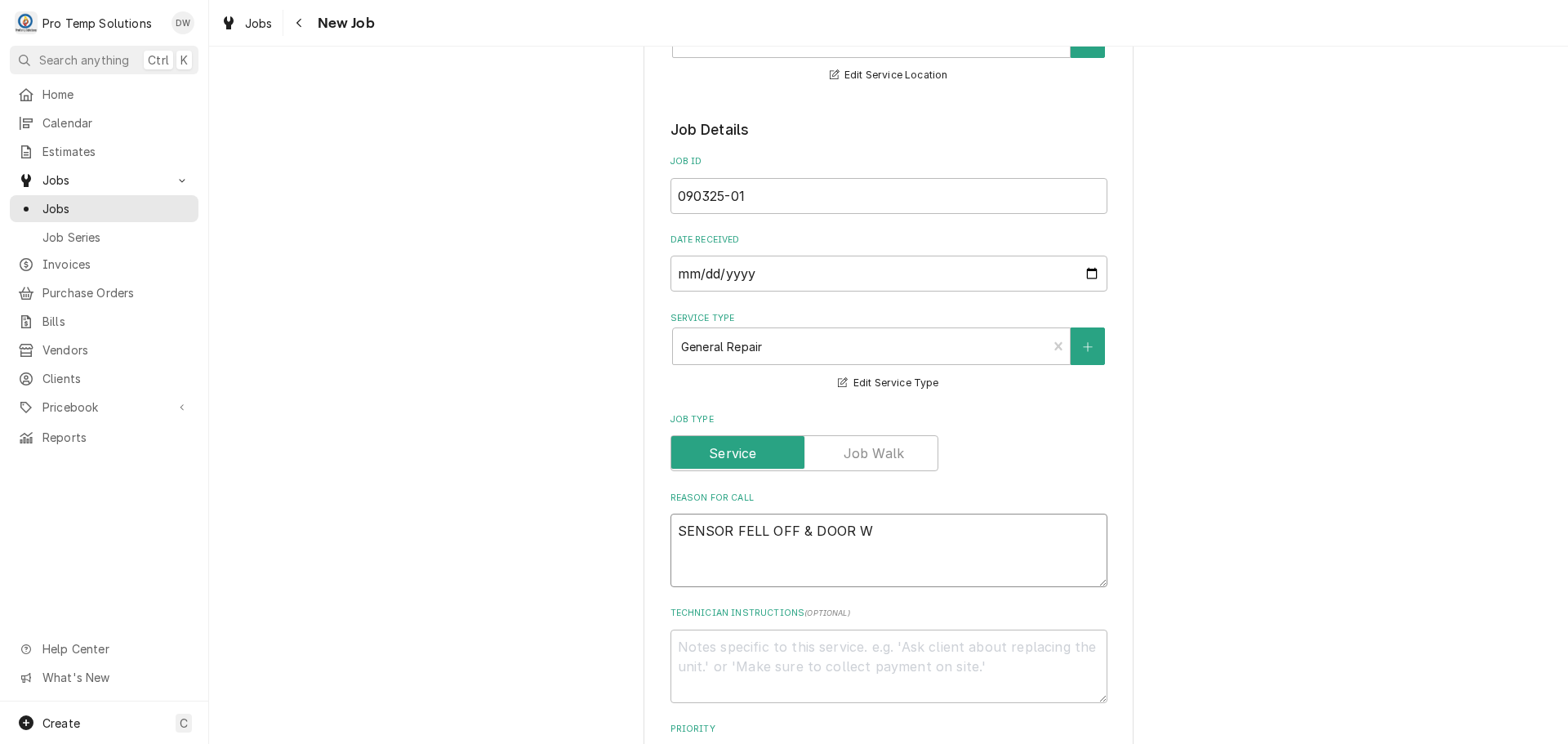
type textarea "SENSOR FELL OFF & DOOR WO"
type textarea "x"
type textarea "SENSOR FELL OFF & DOOR WON"
type textarea "x"
type textarea "SENSOR FELL OFF & DOOR WONT"
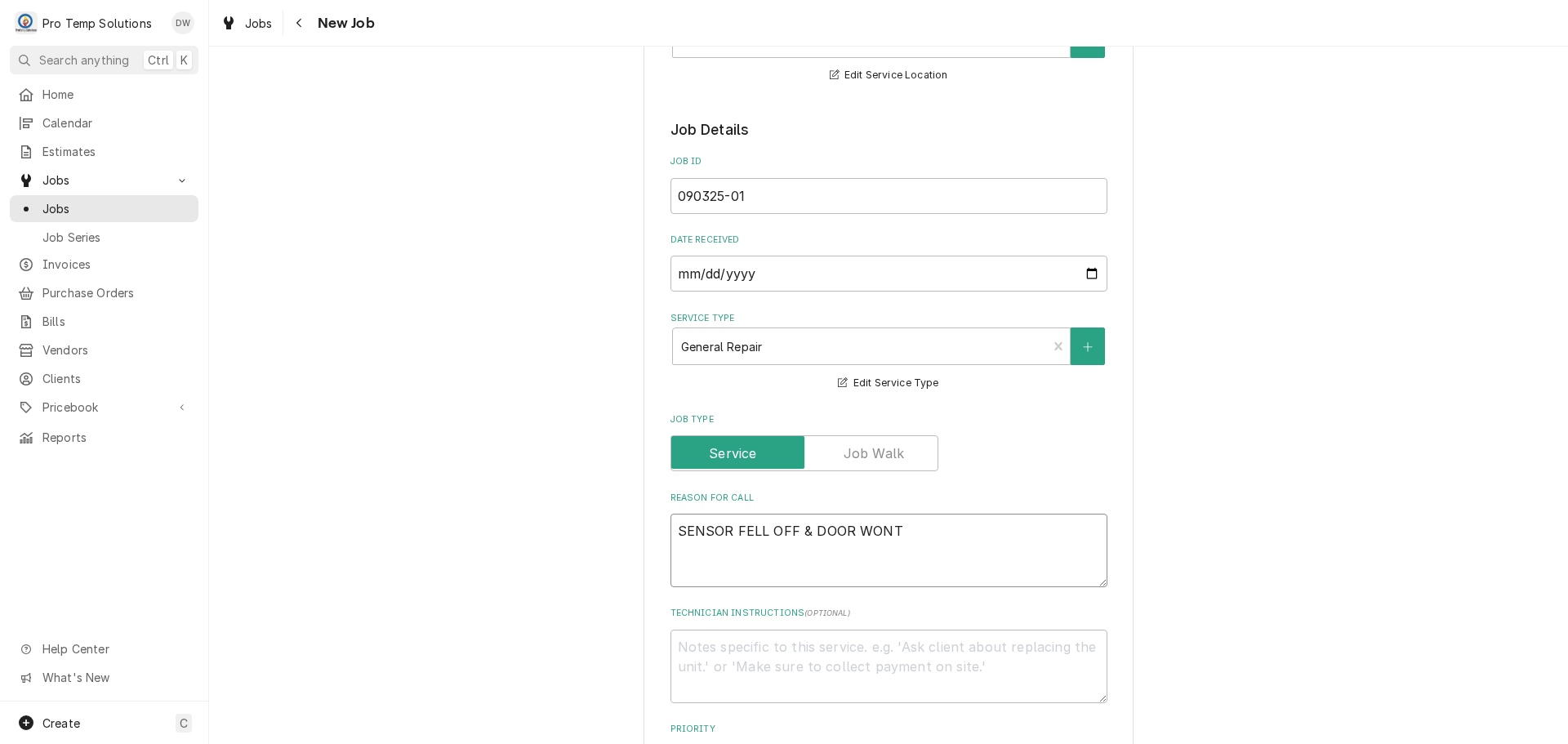
type textarea "x"
type textarea "SENSOR FELL OFF & DOOR WONT"
type textarea "x"
type textarea "SENSOR FELL OFF & DOOR WONT C"
type textarea "x"
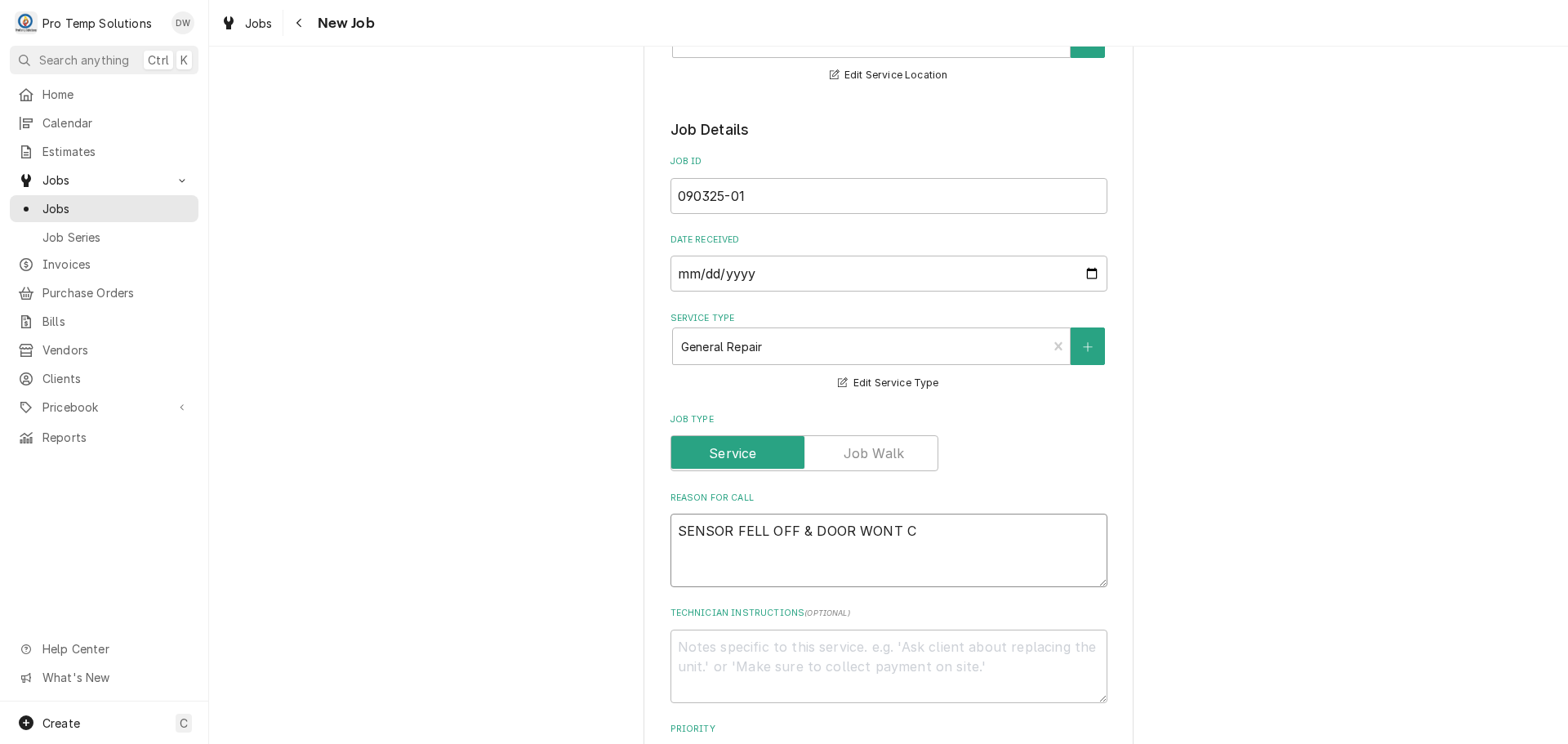
type textarea "SENSOR FELL OFF & DOOR WONT CL"
type textarea "x"
type textarea "SENSOR FELL OFF & DOOR WONT CLO"
type textarea "x"
type textarea "SENSOR FELL OFF & DOOR WONT CLOS"
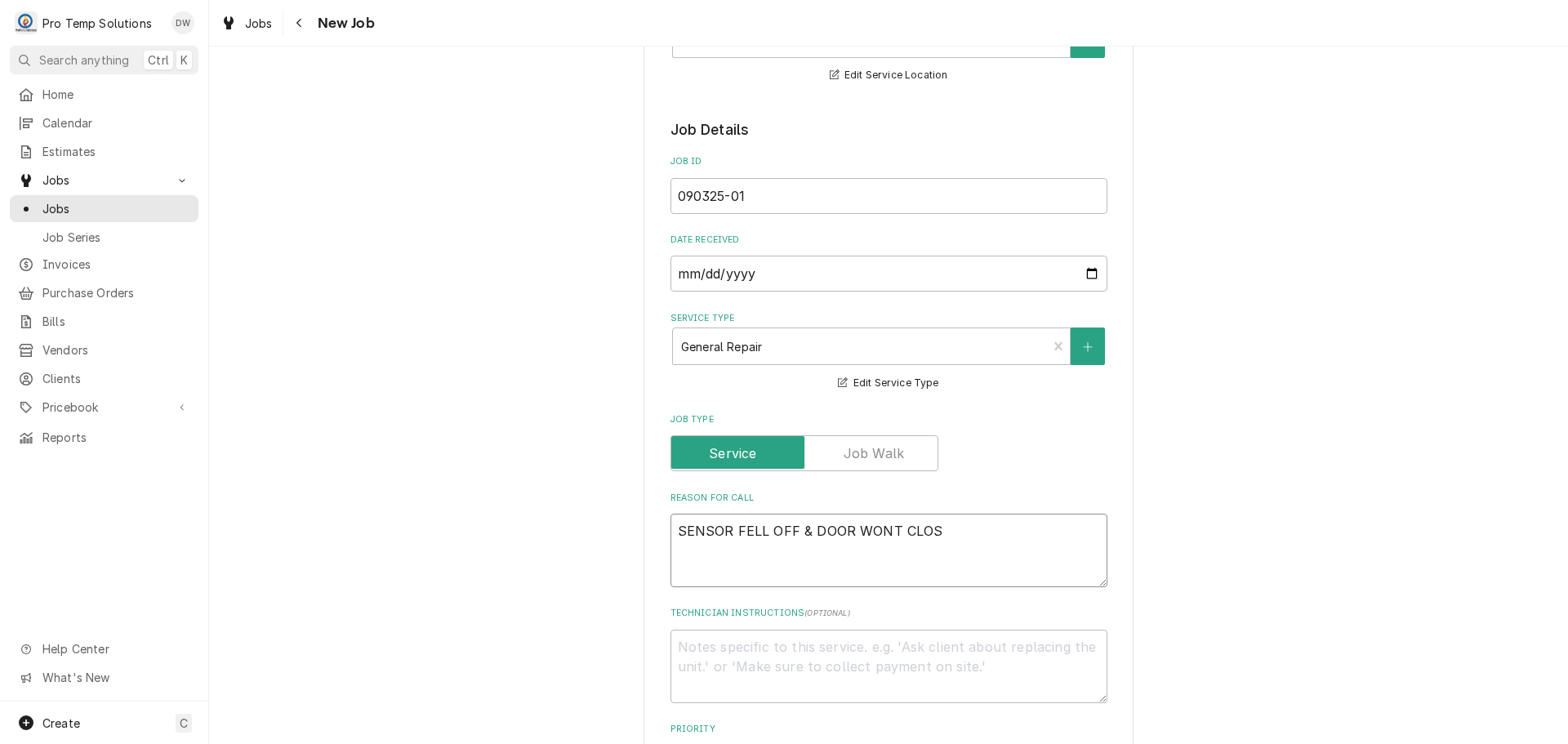
type textarea "x"
type textarea "SENSOR FELL OFF & DOOR WONT CLOSE"
type textarea "x"
type textarea "SENSOR FELL OFF & DOOR WONT CLOSE-"
type textarea "x"
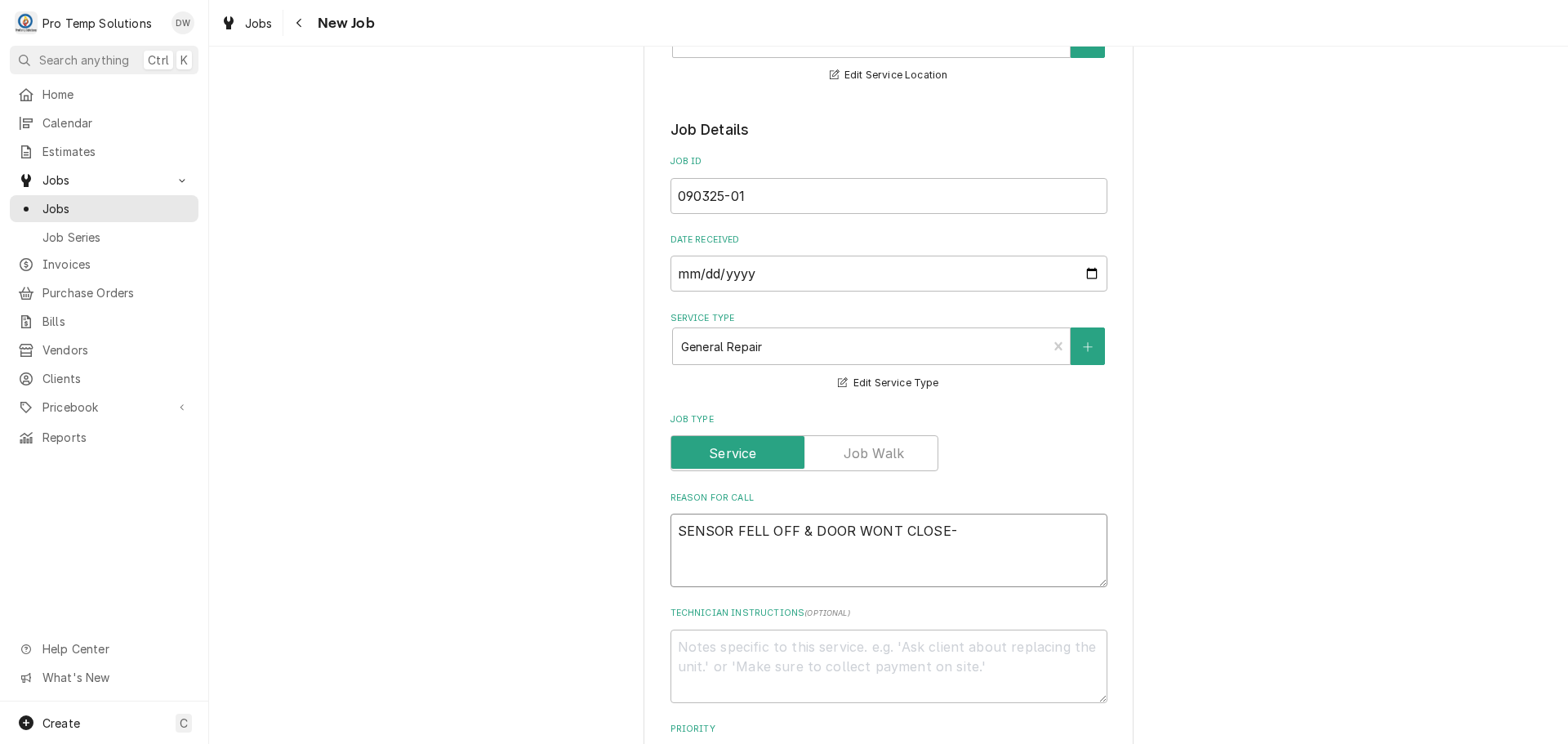
type textarea "SENSOR FELL OFF & DOOR WONT CLOSE-"
type textarea "x"
type textarea "SENSOR FELL OFF & DOOR WONT CLOSE- C"
type textarea "x"
type textarea "SENSOR FELL OFF & DOOR WONT CLOSE- CA"
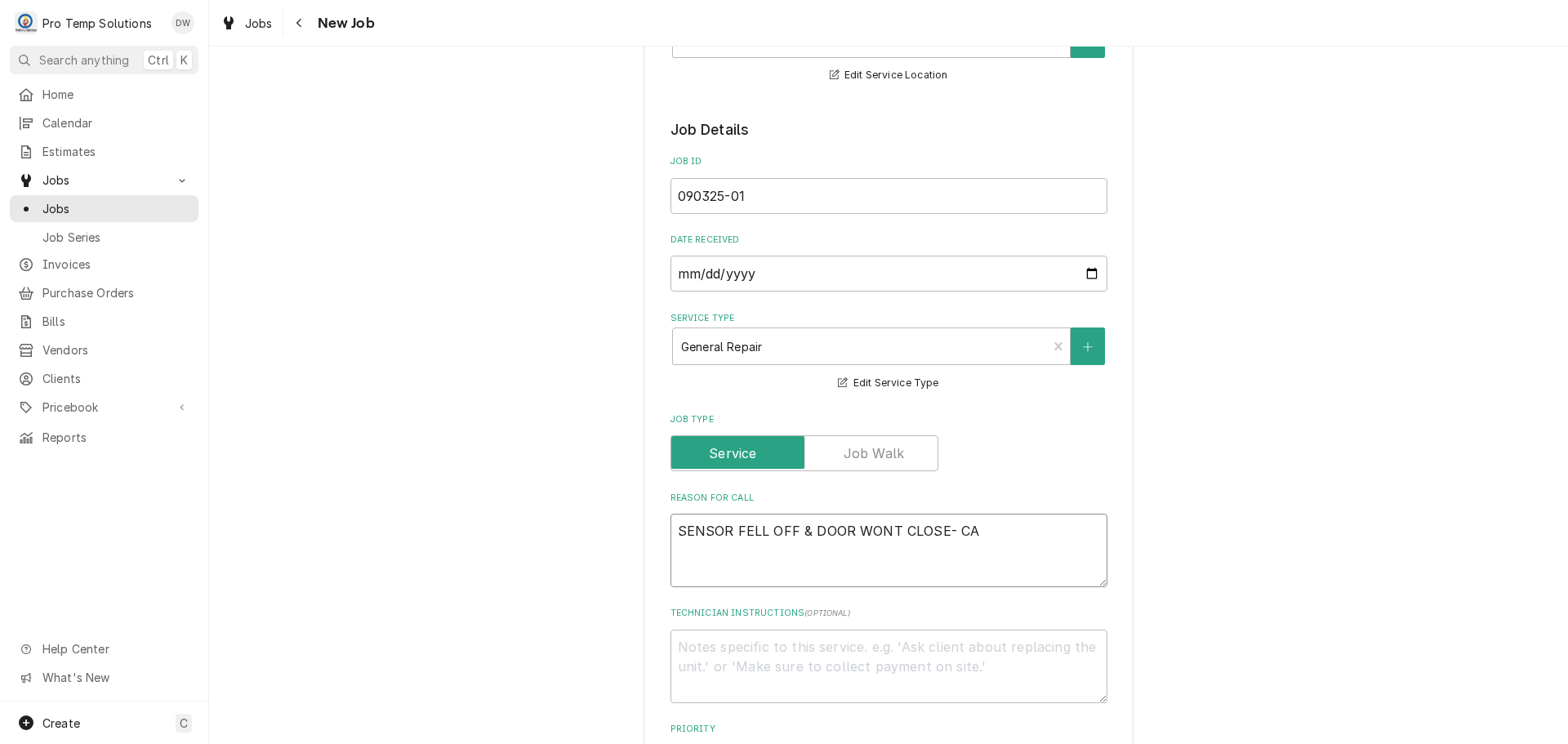
type textarea "x"
type textarea "SENSOR FELL OFF & DOOR WONT CLOSE- CAN"
type textarea "x"
type textarea "SENSOR FELL OFF & DOOR WONT CLOSE- CANT"
type textarea "x"
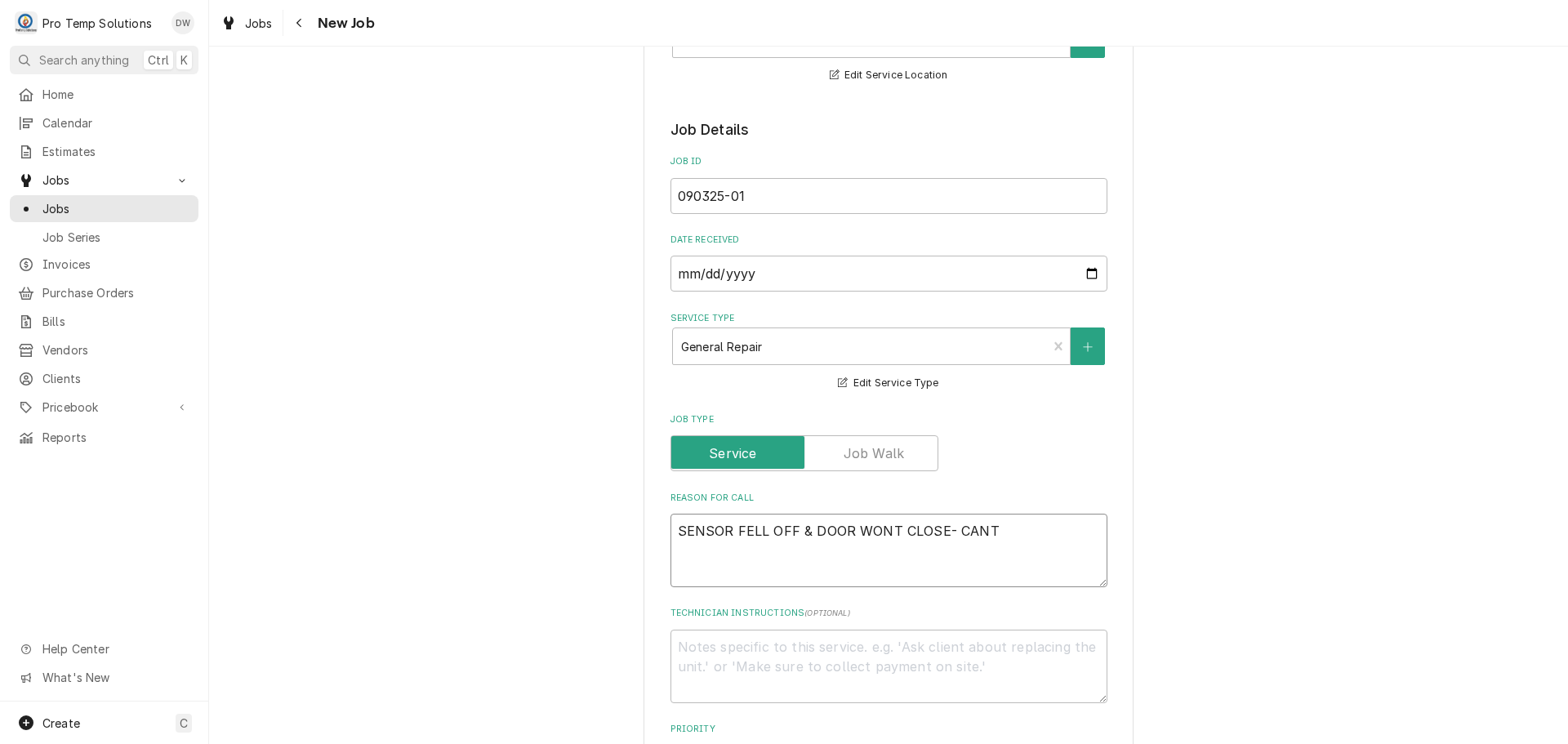
type textarea "SENSOR FELL OFF & DOOR WONT CLOSE- CANT U"
type textarea "x"
type textarea "SENSOR FELL OFF & DOOR WONT CLOSE- CANT US"
type textarea "x"
type textarea "SENSOR FELL OFF & DOOR WONT CLOSE- CANT USE"
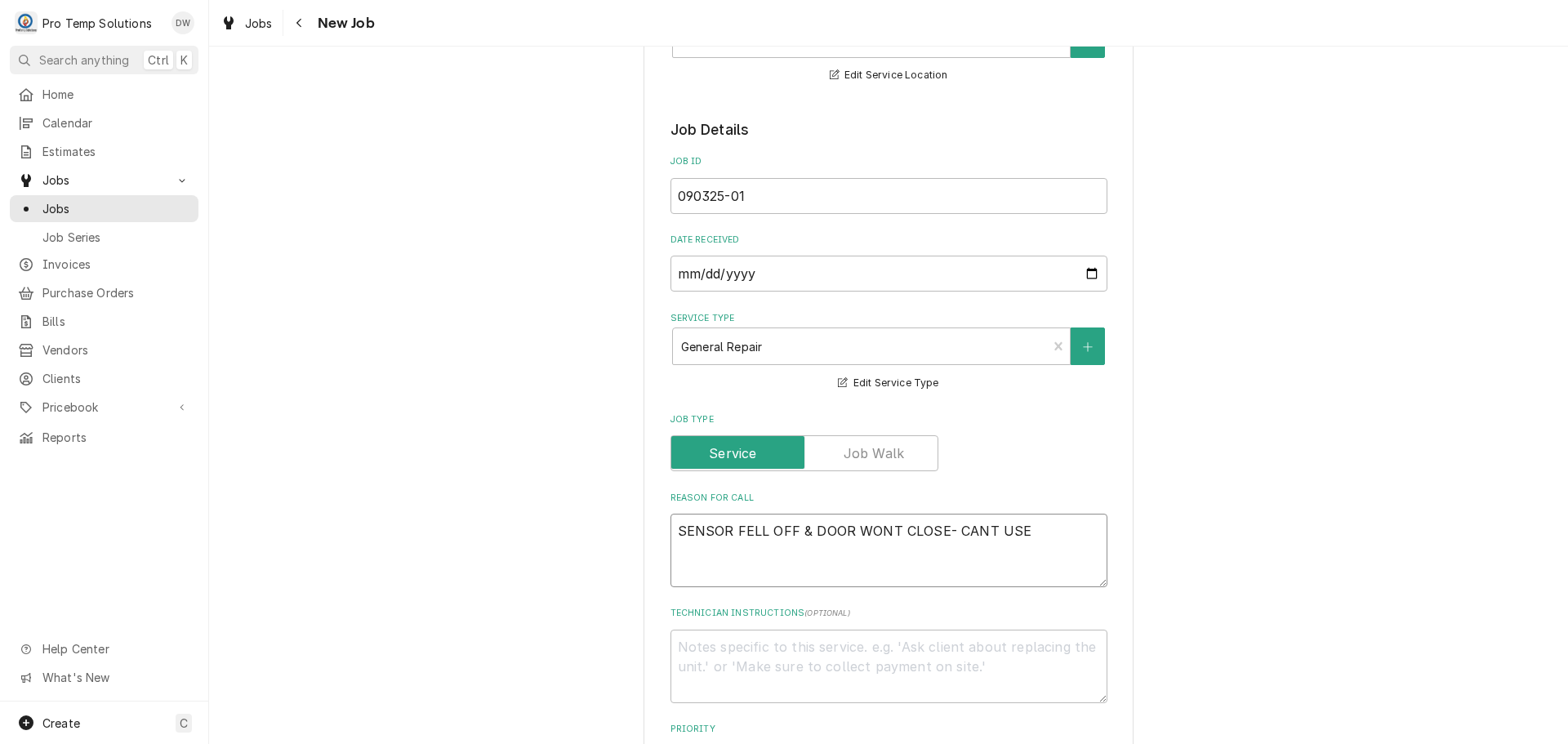
type textarea "x"
type textarea "SENSOR FELL OFF & DOOR WONT CLOSE- CANT USE"
type textarea "x"
type textarea "SENSOR FELL OFF & DOOR WONT CLOSE- CANT USE U"
type textarea "x"
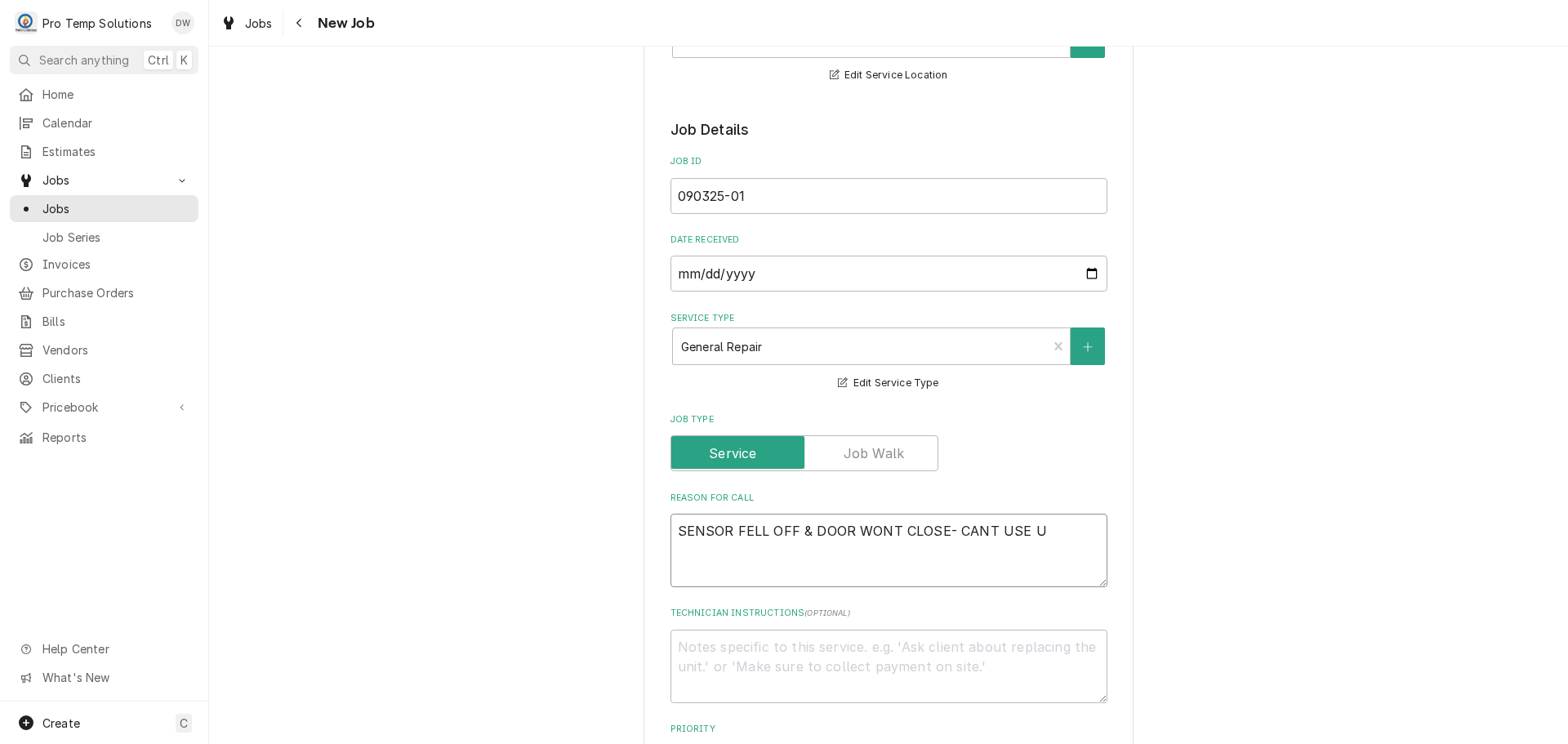
type textarea "SENSOR FELL OFF & DOOR WONT CLOSE- CANT USE UN"
type textarea "x"
type textarea "SENSOR FELL OFF & DOOR WONT CLOSE- CANT USE UNI"
type textarea "x"
type textarea "SENSOR FELL OFF & DOOR WONT CLOSE- CANT USE UNIT"
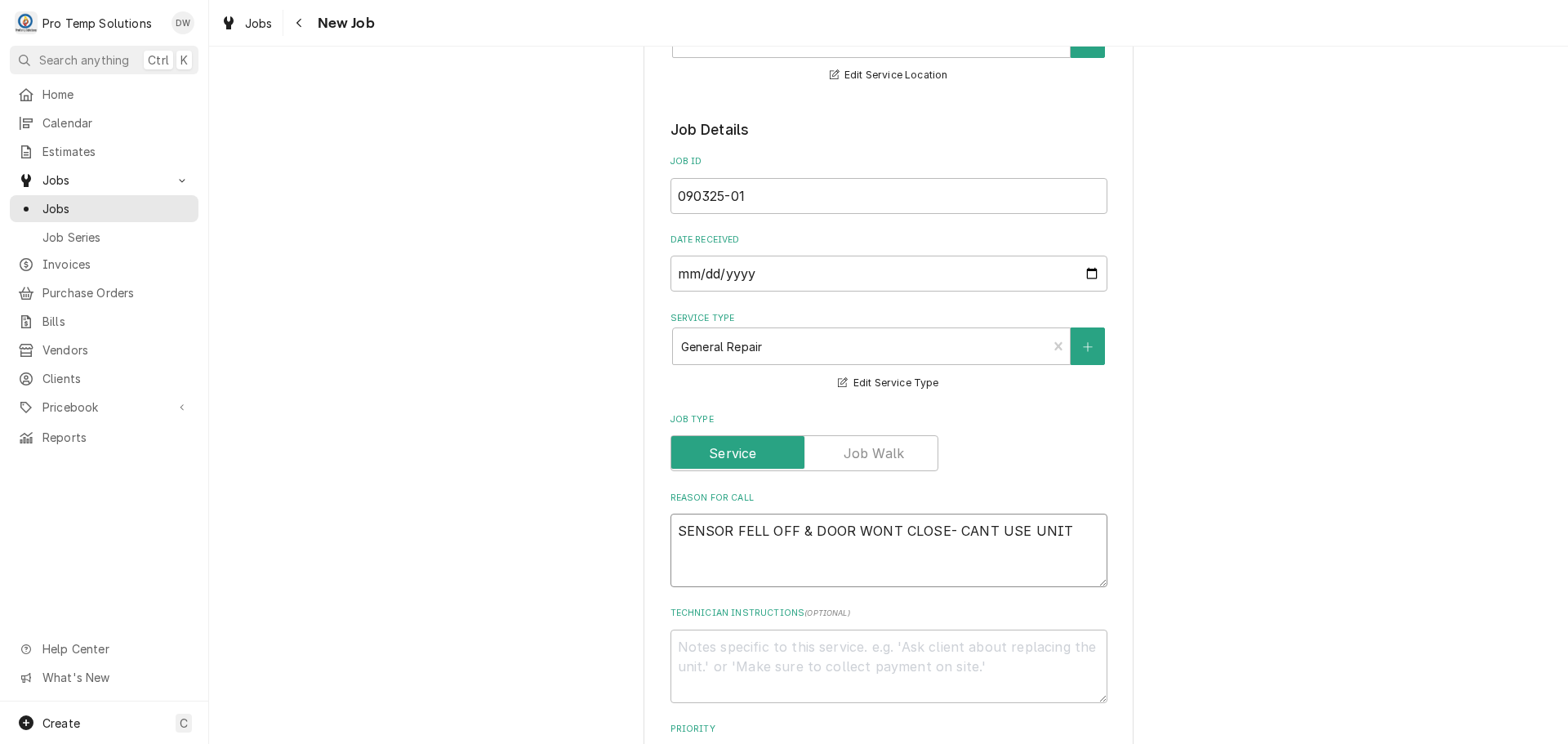
type textarea "x"
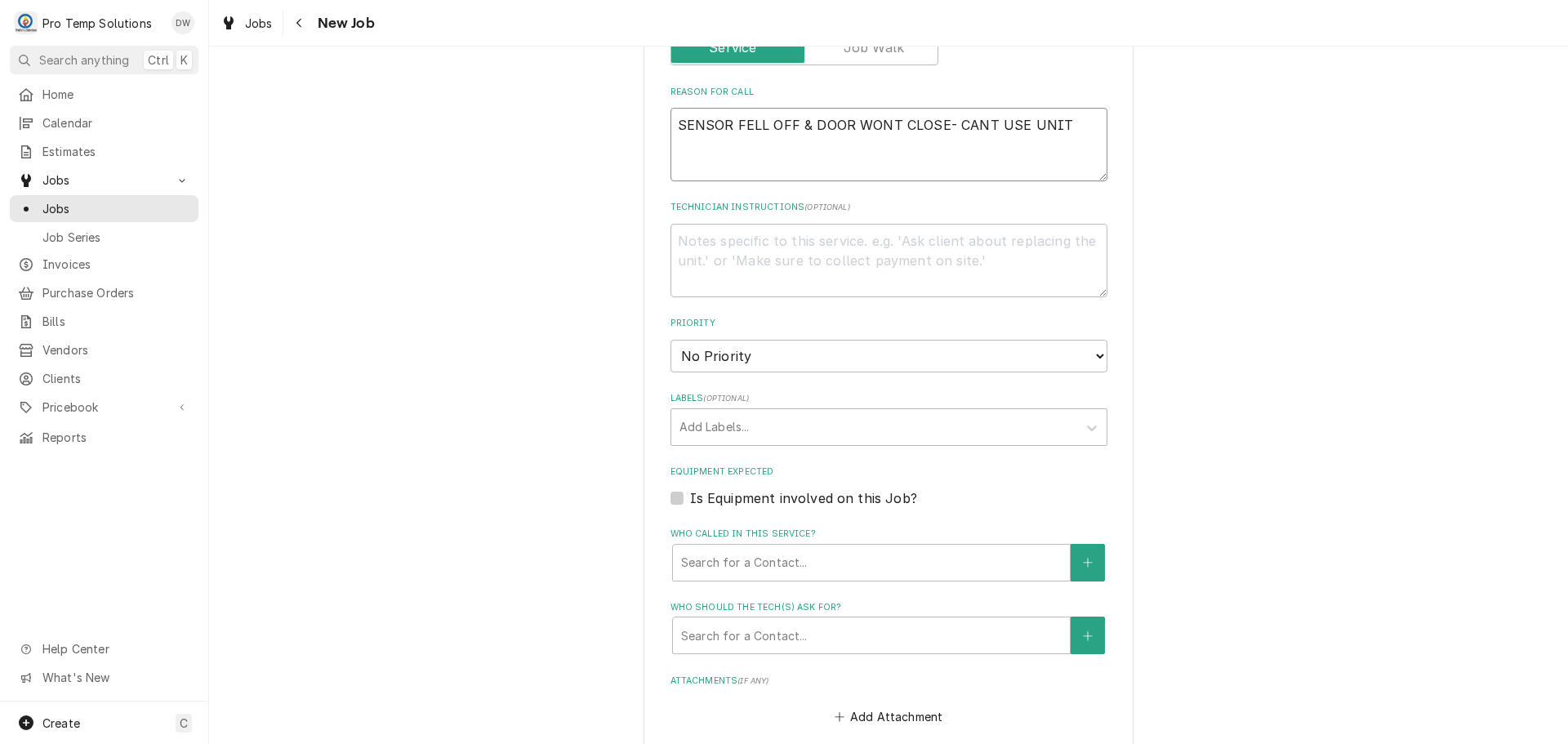
scroll to position [735, 0]
type textarea "SENSOR FELL OFF & DOOR WONT CLOSE- CANT USE UNIT"
click at [690, 493] on label "Is Equipment involved on this Job?" at bounding box center [804, 495] width 227 height 20
click at [690, 493] on input "Equipment Expected" at bounding box center [908, 504] width 437 height 36
checkbox input "true"
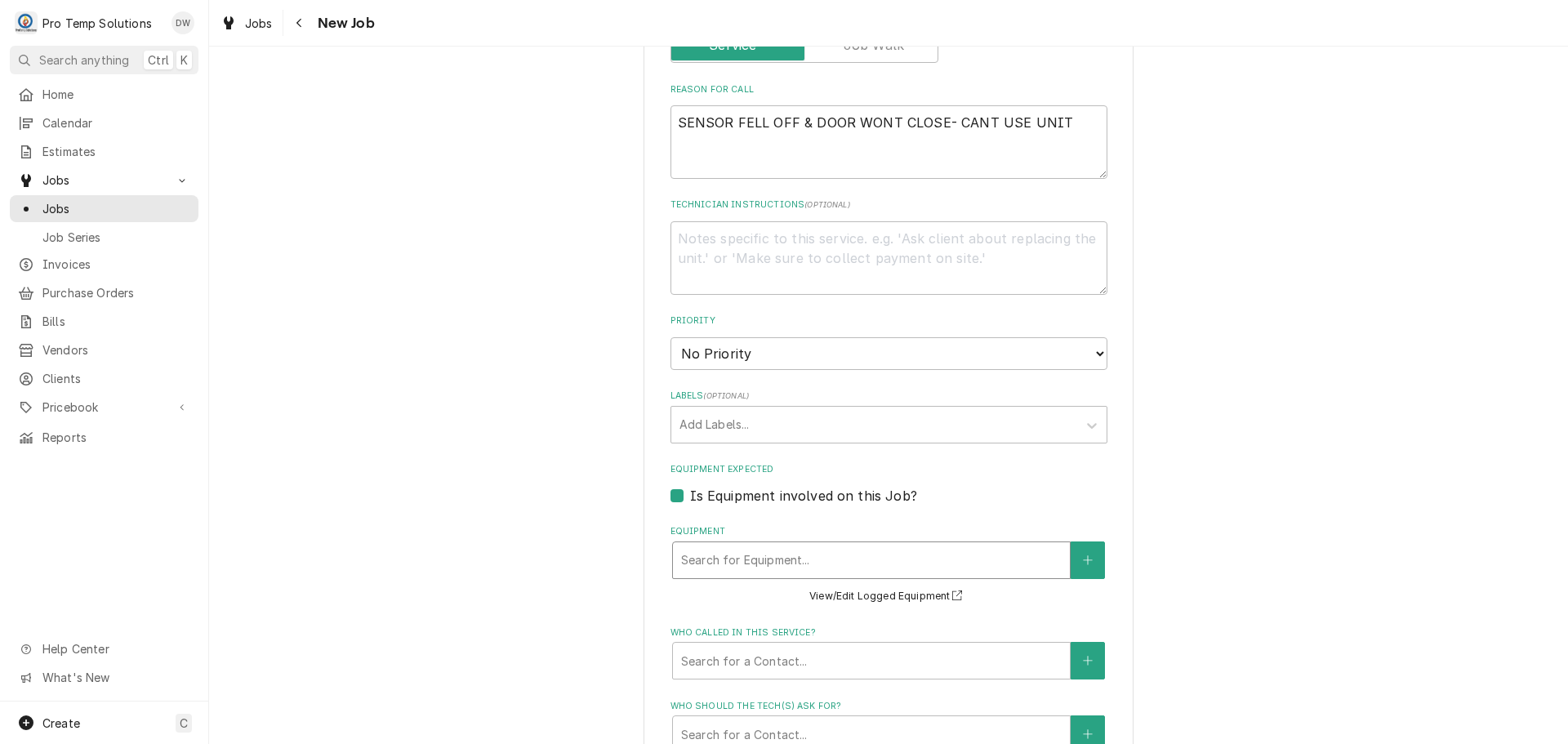
click at [855, 557] on div "Equipment" at bounding box center [871, 560] width 381 height 29
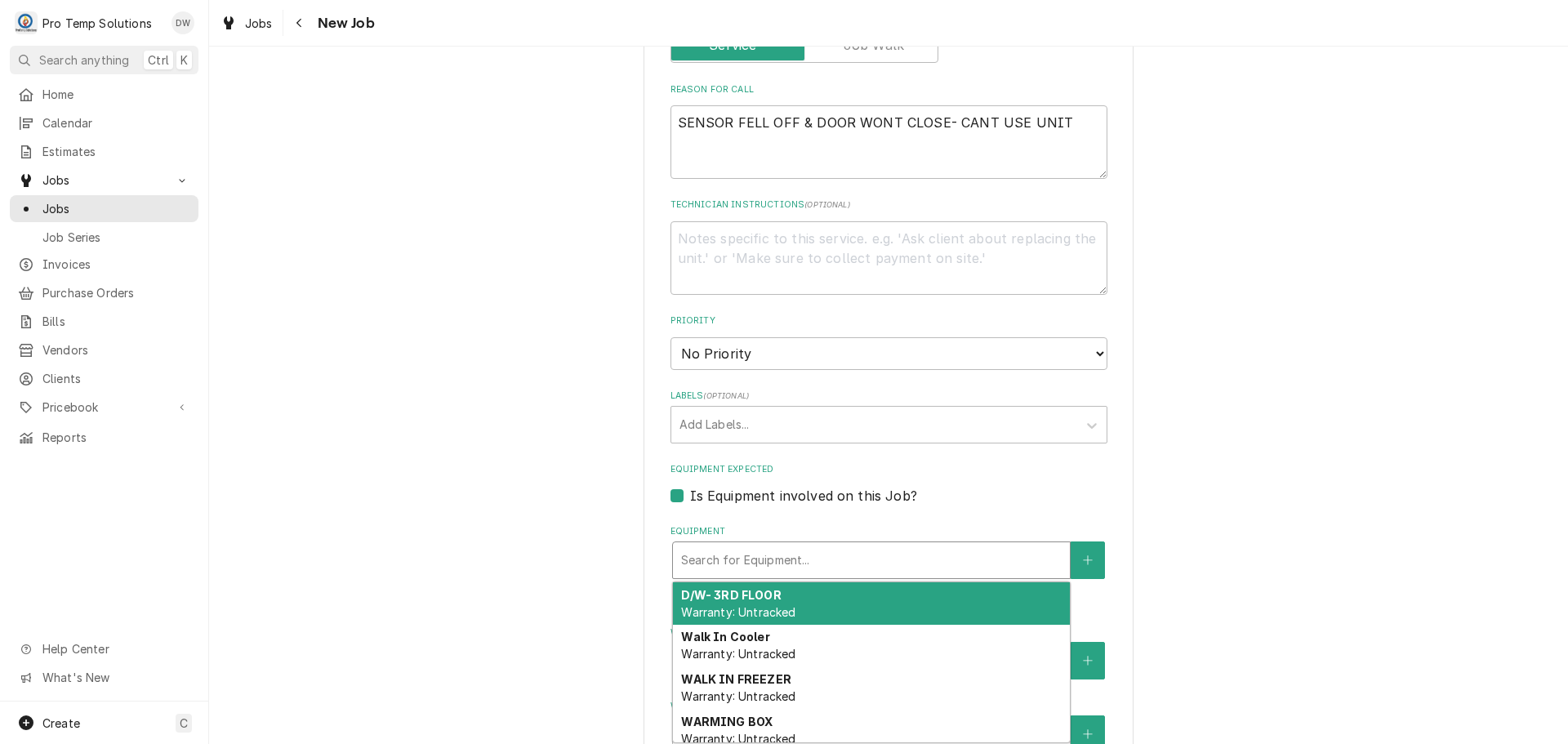
click at [866, 602] on div "D/W- 3RD FLOOR Warranty: Untracked" at bounding box center [871, 603] width 397 height 43
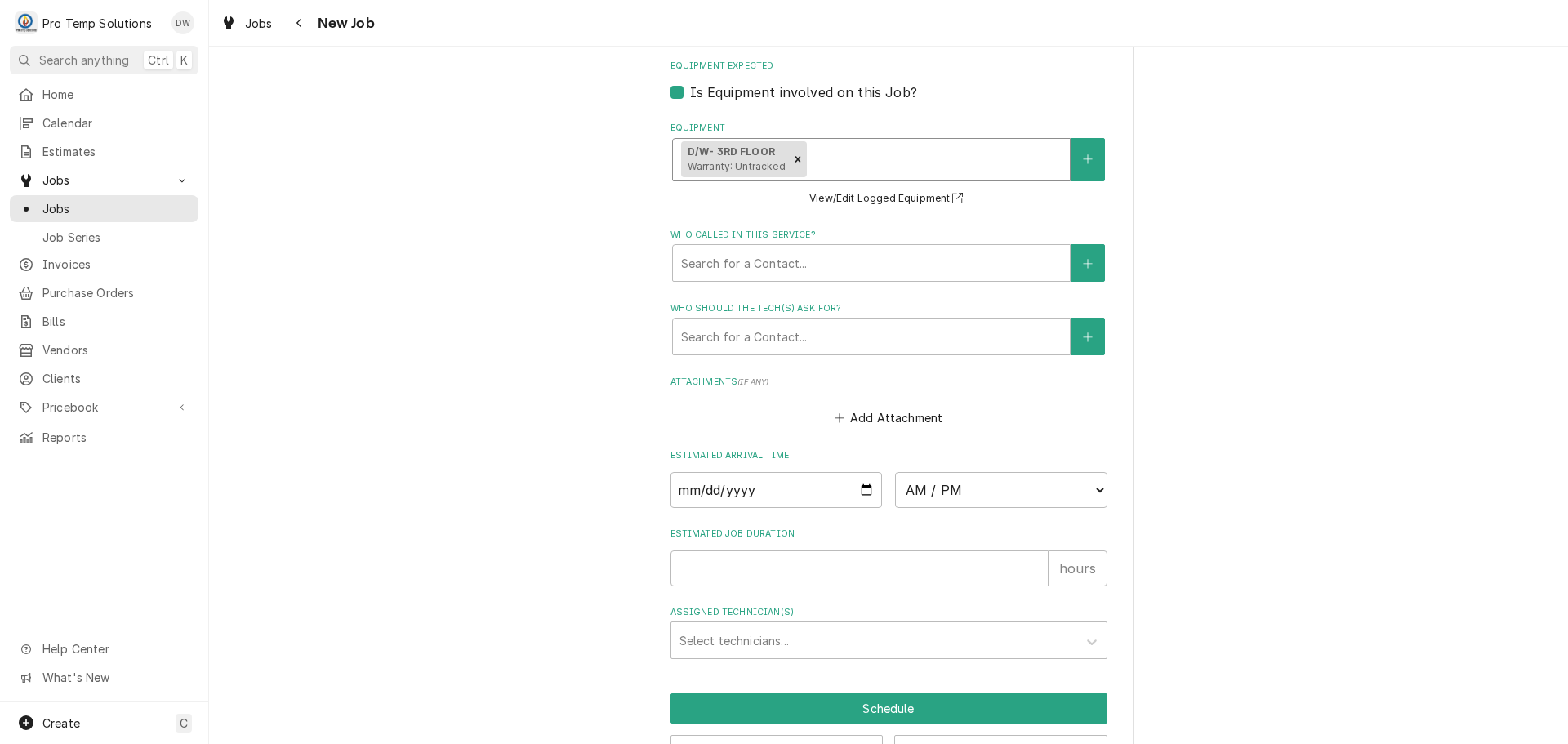
scroll to position [1144, 0]
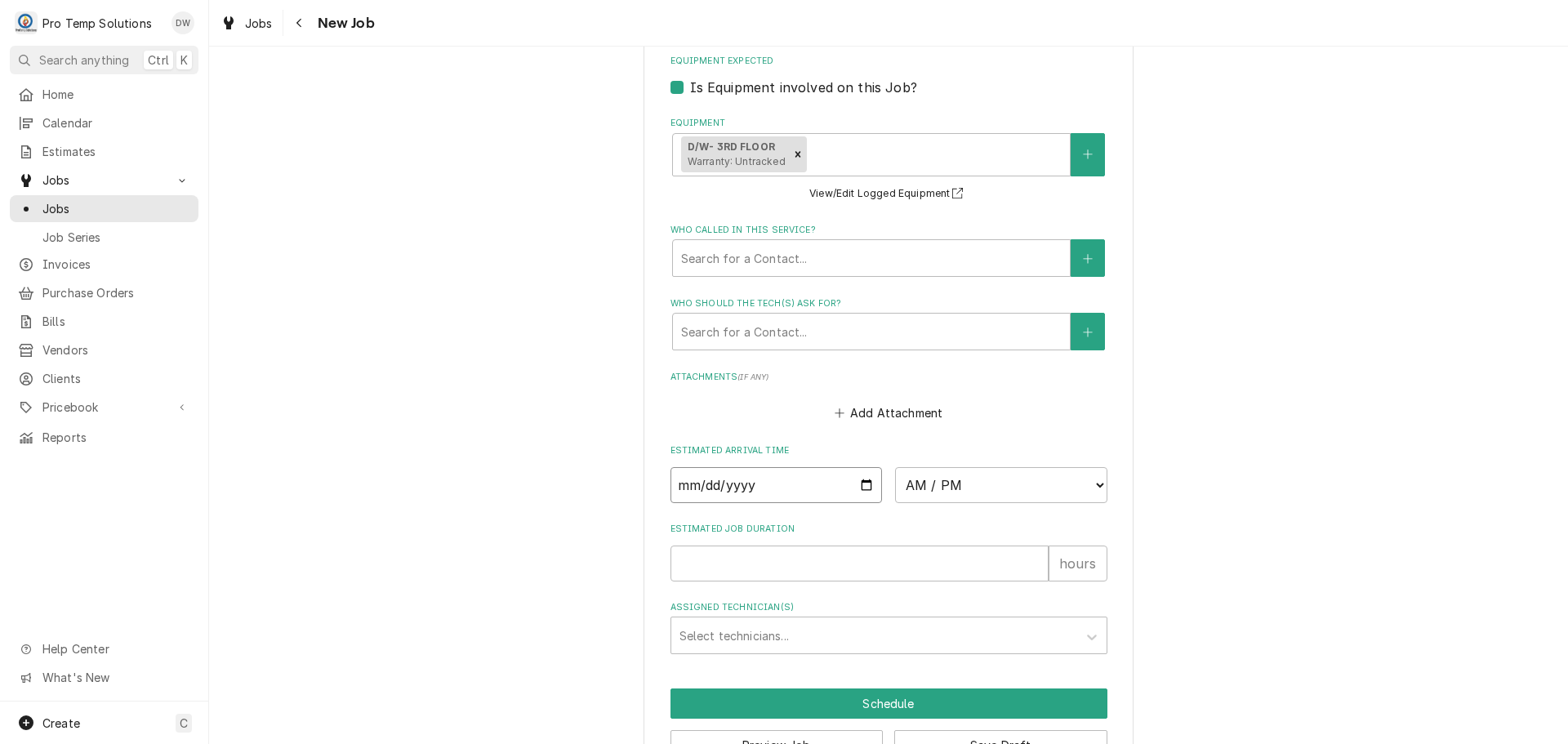
click at [861, 481] on input "Date" at bounding box center [777, 485] width 213 height 36
type textarea "x"
type input "2025-09-03"
type textarea "x"
click at [1086, 483] on select "AM / PM 6:00 AM 6:15 AM 6:30 AM 6:45 AM 7:00 AM 7:15 AM 7:30 AM 7:45 AM 8:00 AM…" at bounding box center [1001, 485] width 213 height 36
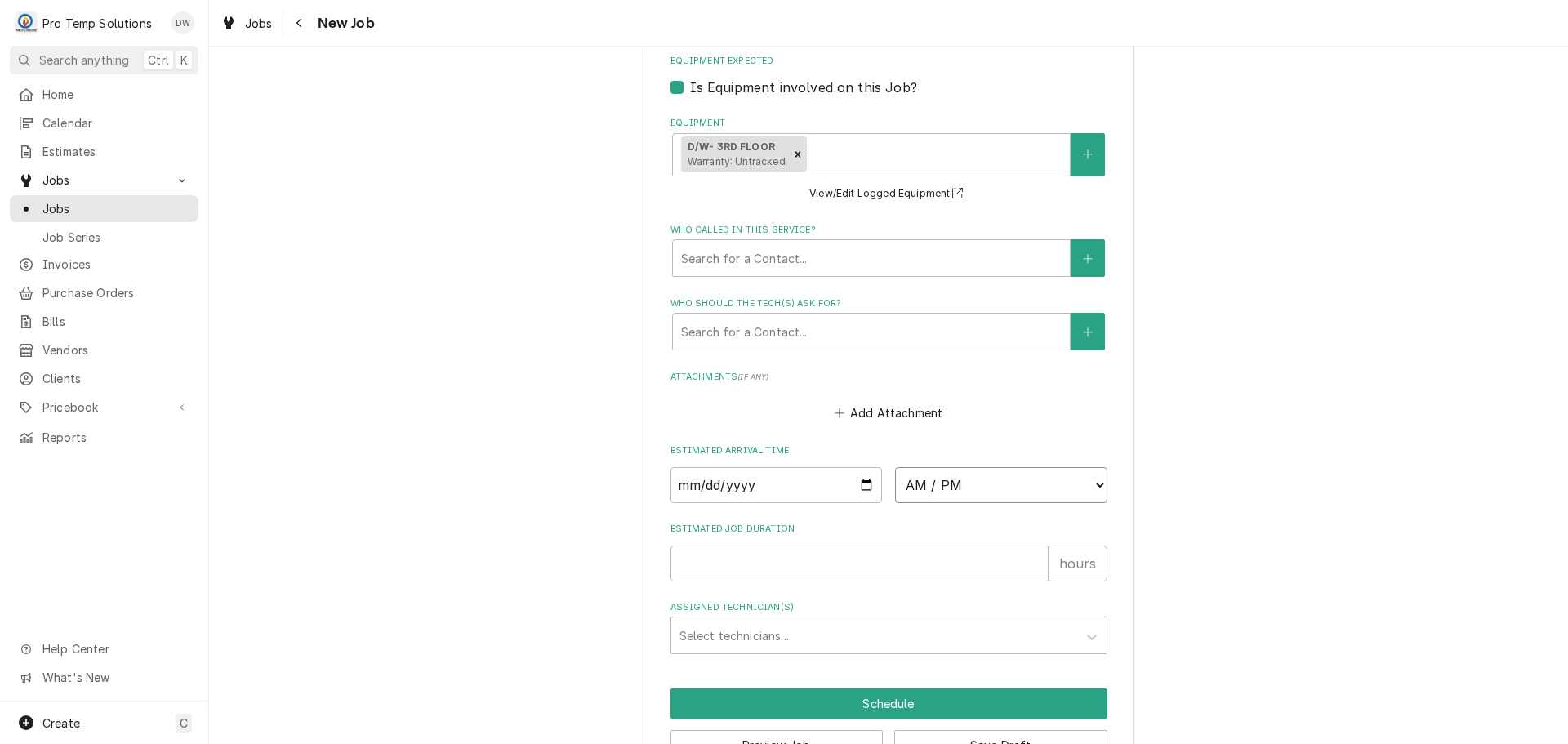
select select "09:30:00"
click at [895, 467] on select "AM / PM 6:00 AM 6:15 AM 6:30 AM 6:45 AM 7:00 AM 7:15 AM 7:30 AM 7:45 AM 8:00 AM…" at bounding box center [1001, 485] width 213 height 36
click at [965, 564] on input "Estimated Job Duration" at bounding box center [859, 563] width 379 height 36
type textarea "x"
type input "1"
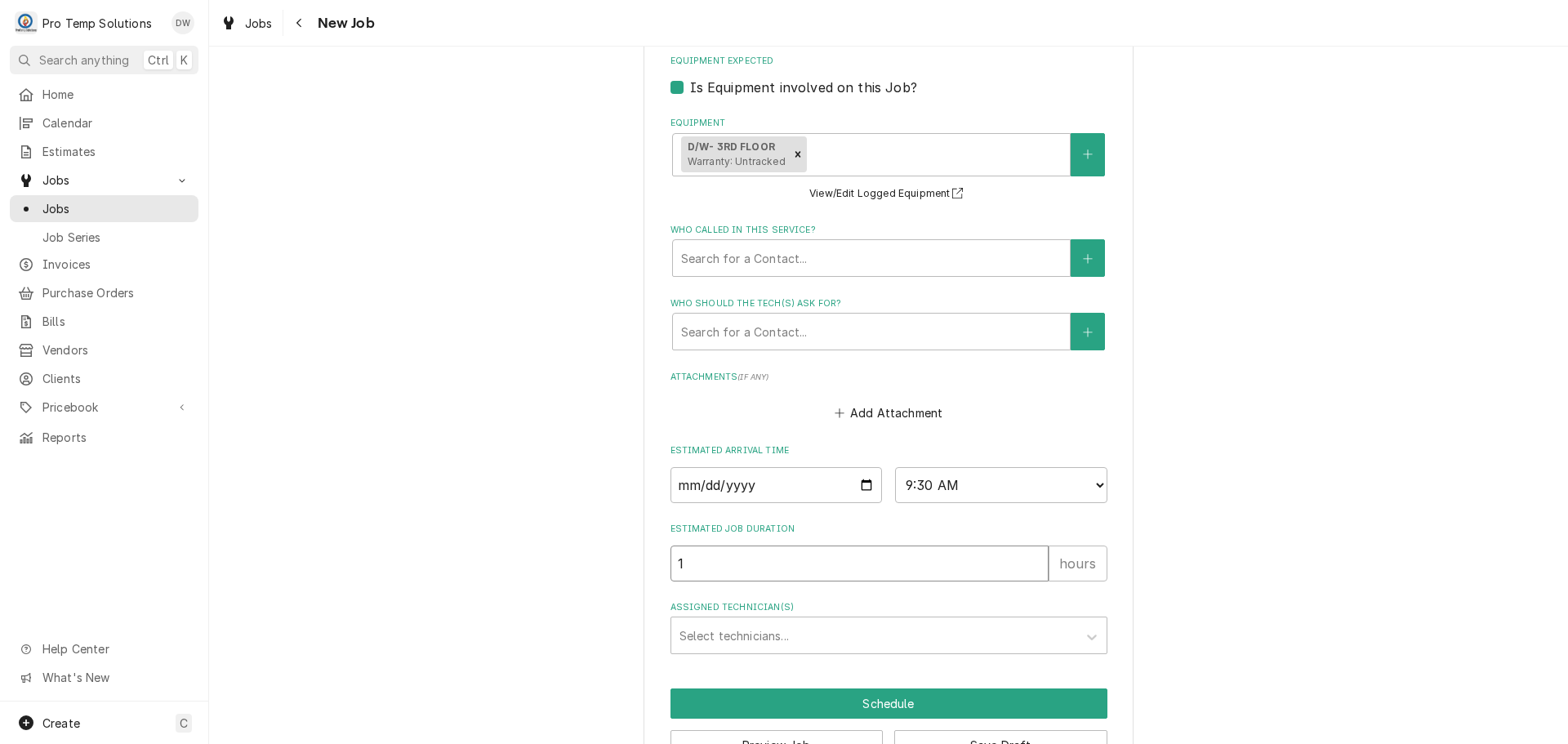
type textarea "x"
type input "1.5"
type textarea "x"
type input "1.5"
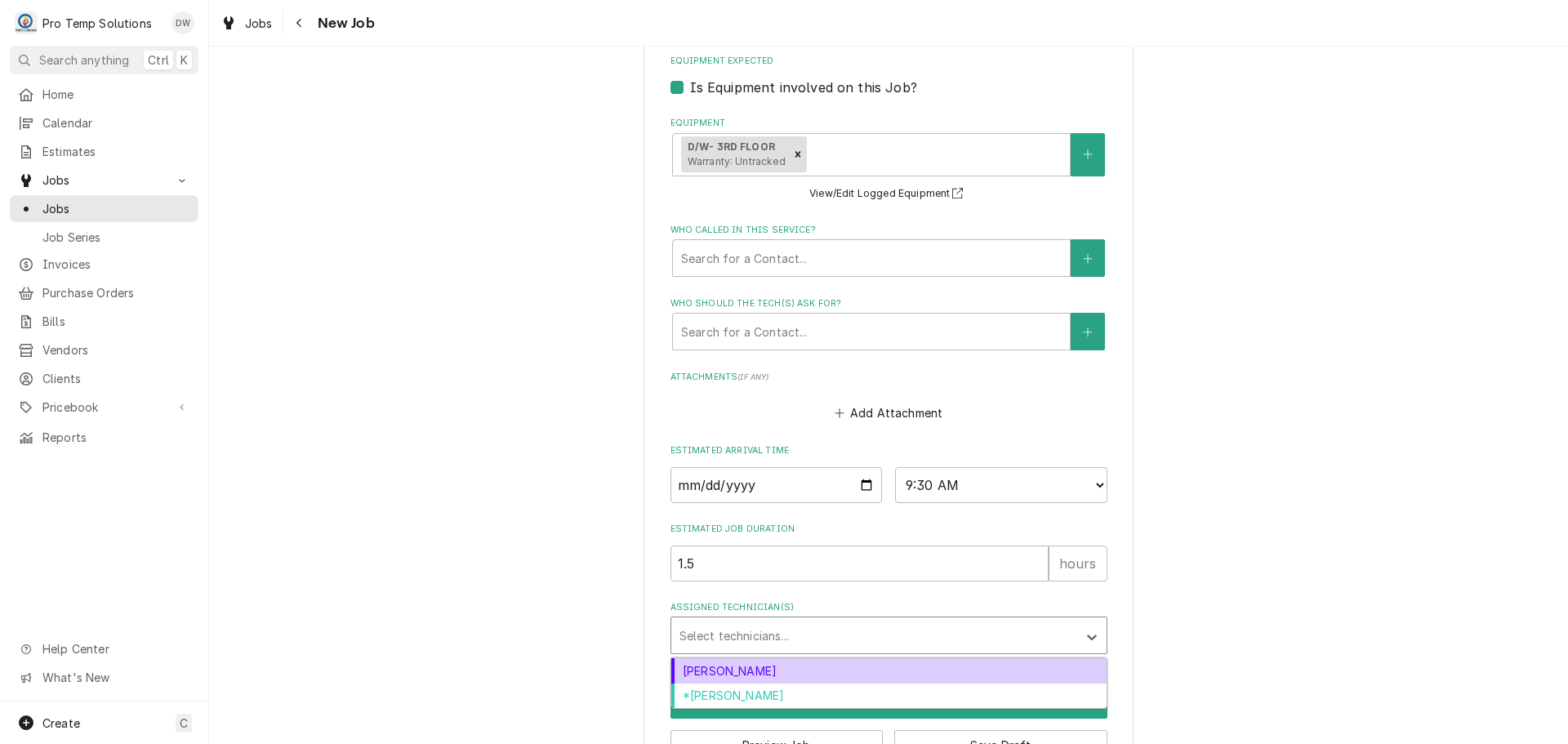
click at [813, 631] on div "Assigned Technician(s)" at bounding box center [874, 635] width 390 height 29
click at [770, 670] on div "[PERSON_NAME]" at bounding box center [889, 670] width 435 height 25
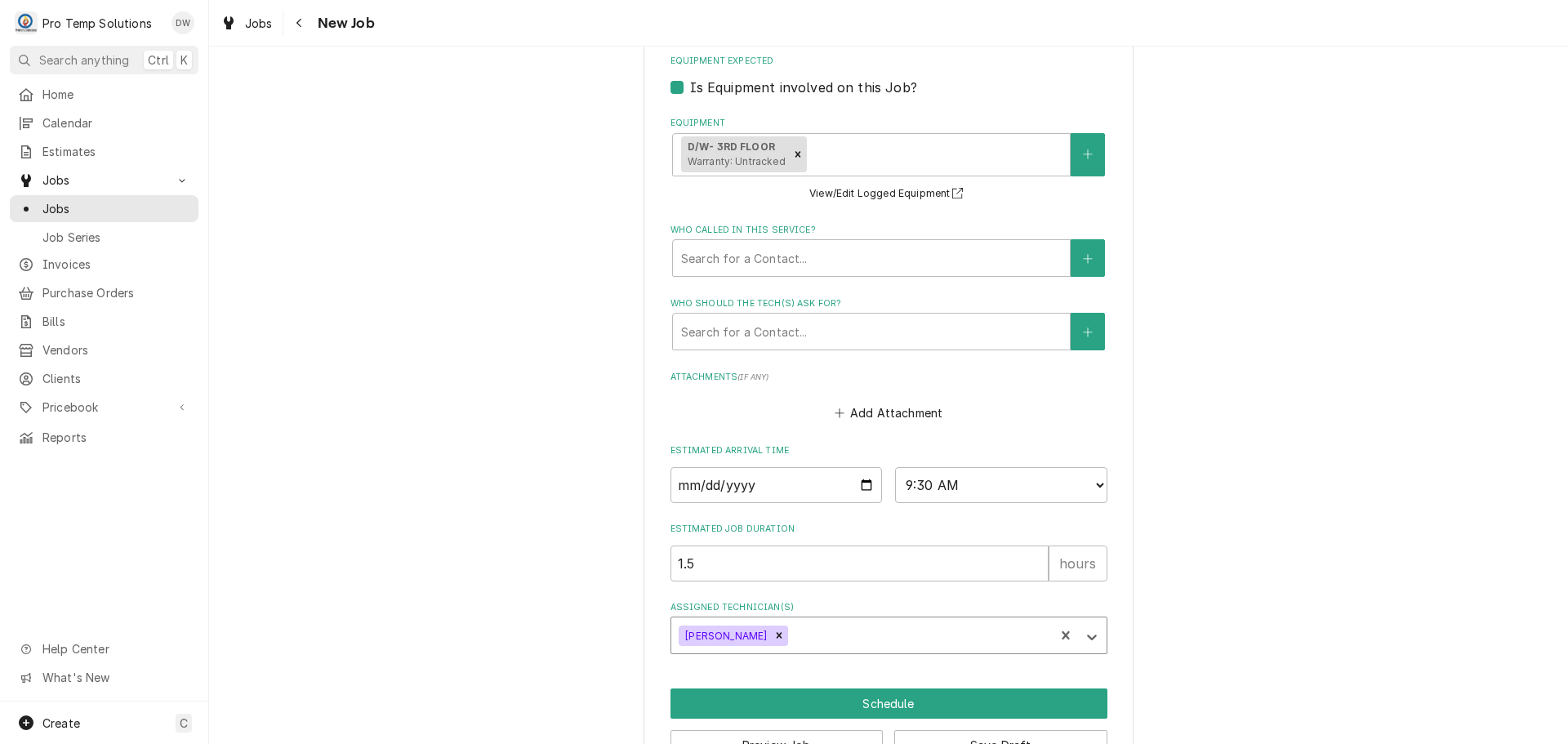
click at [809, 621] on div "Assigned Technician(s)" at bounding box center [919, 635] width 255 height 29
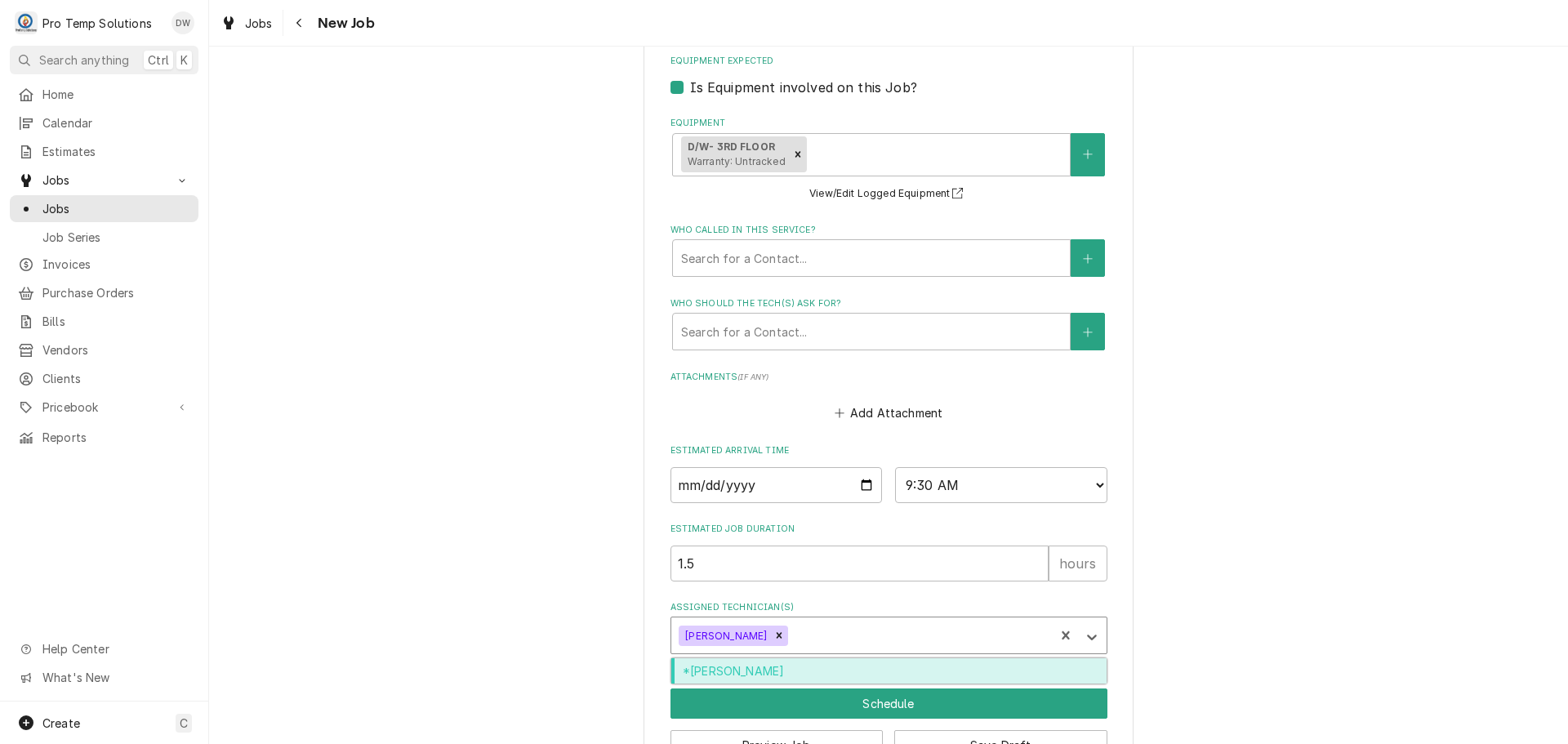
click at [806, 666] on div "*[PERSON_NAME]" at bounding box center [889, 670] width 435 height 25
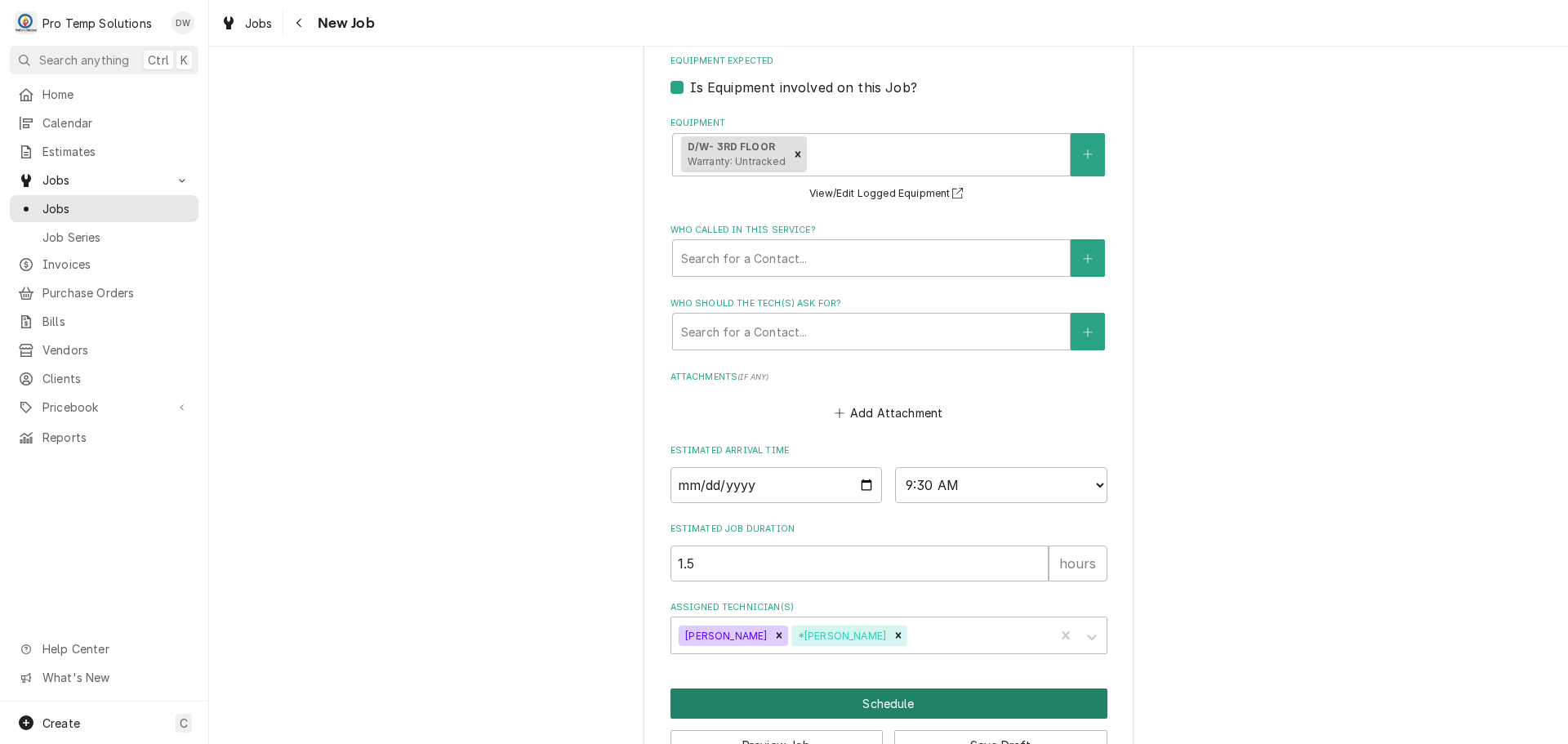
click at [884, 705] on button "Schedule" at bounding box center [889, 703] width 437 height 30
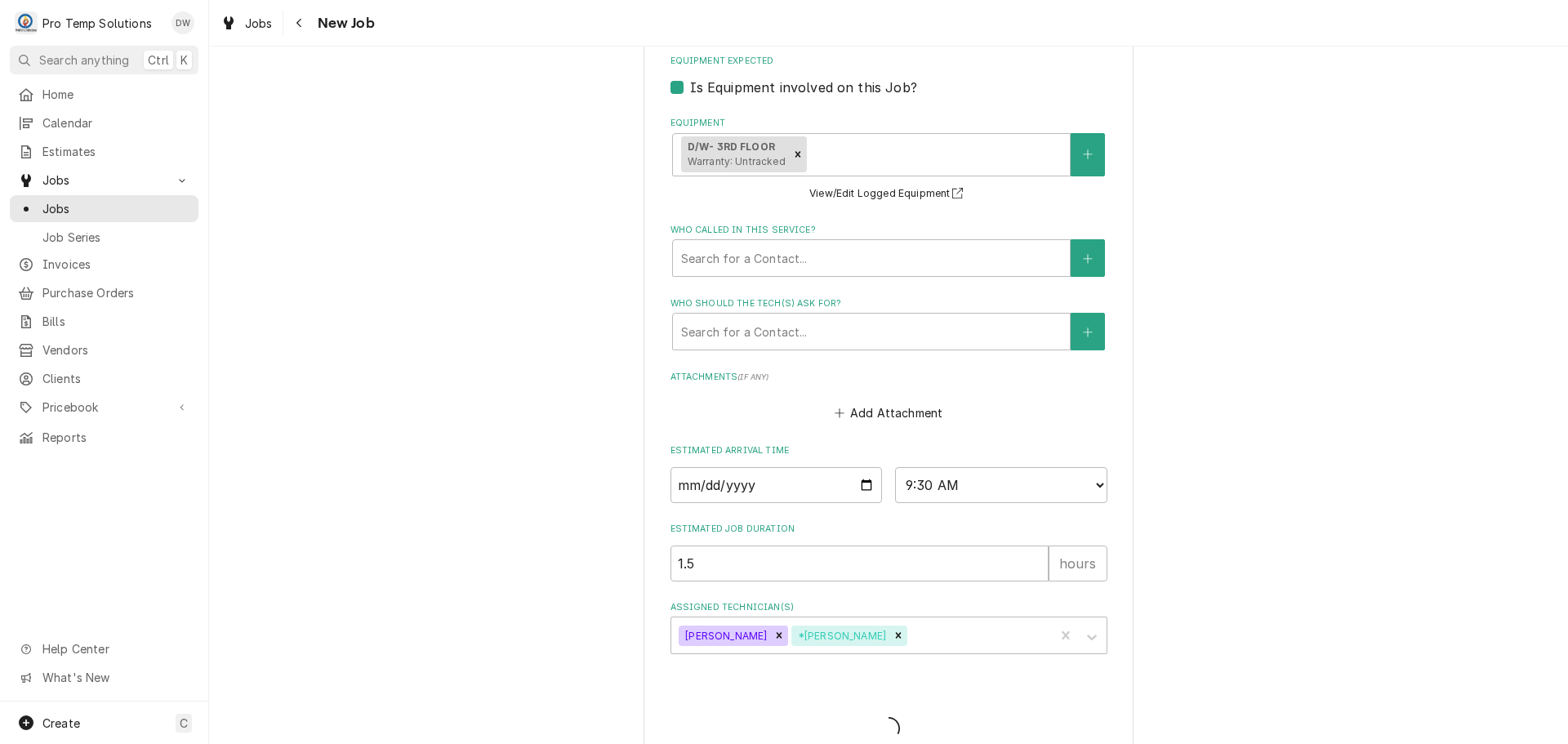
type textarea "x"
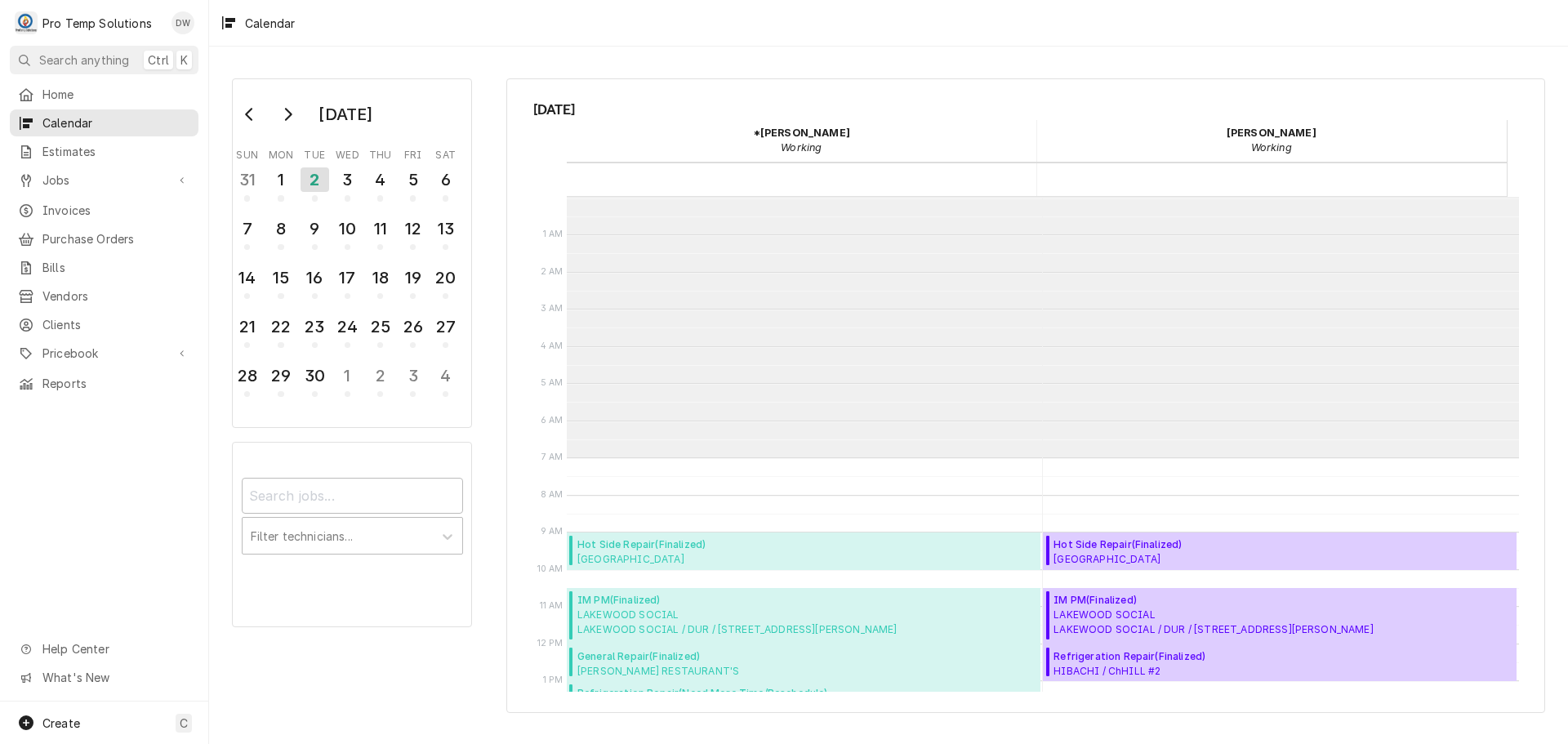
scroll to position [261, 0]
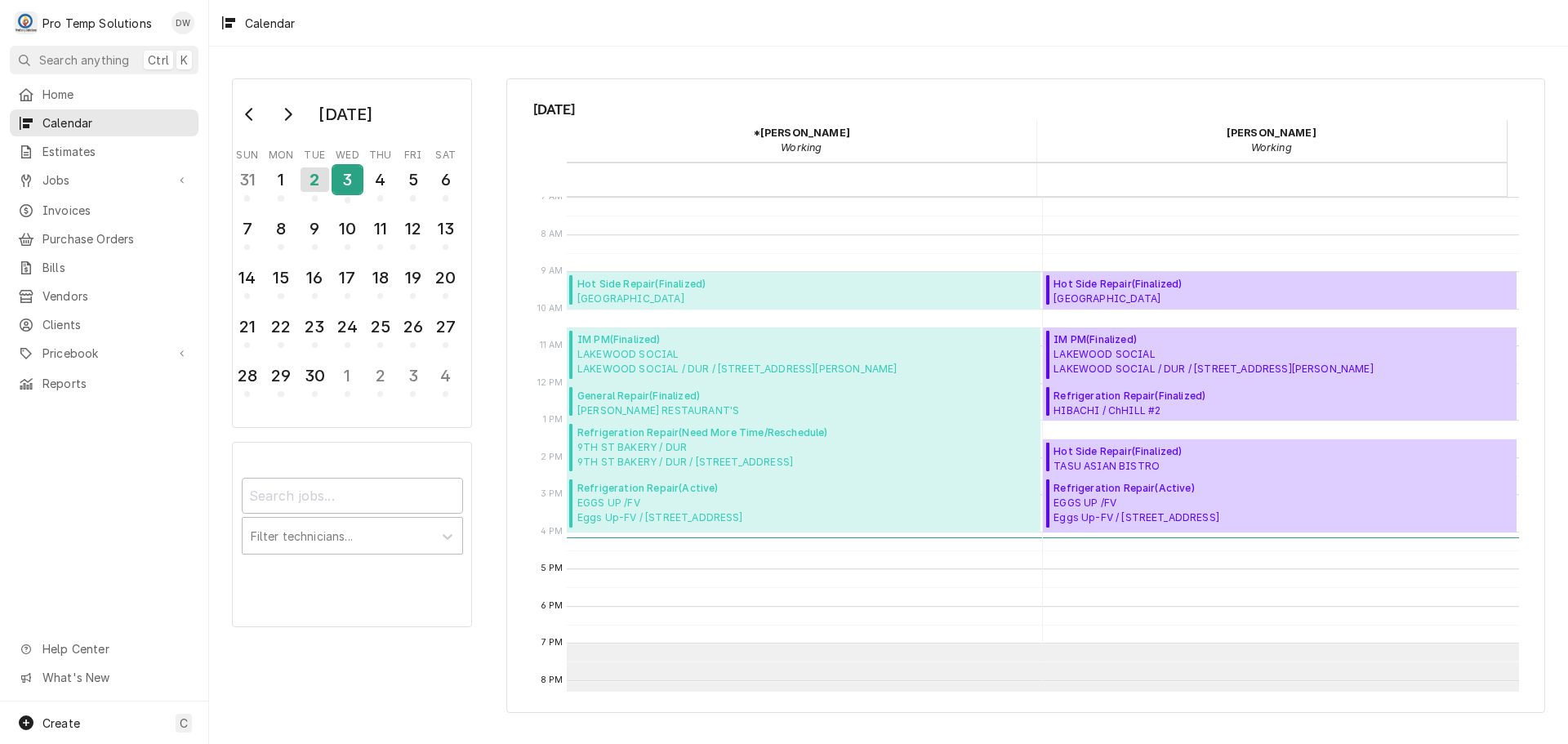
click at [347, 182] on div "3" at bounding box center [347, 180] width 29 height 28
